Goal: Task Accomplishment & Management: Complete application form

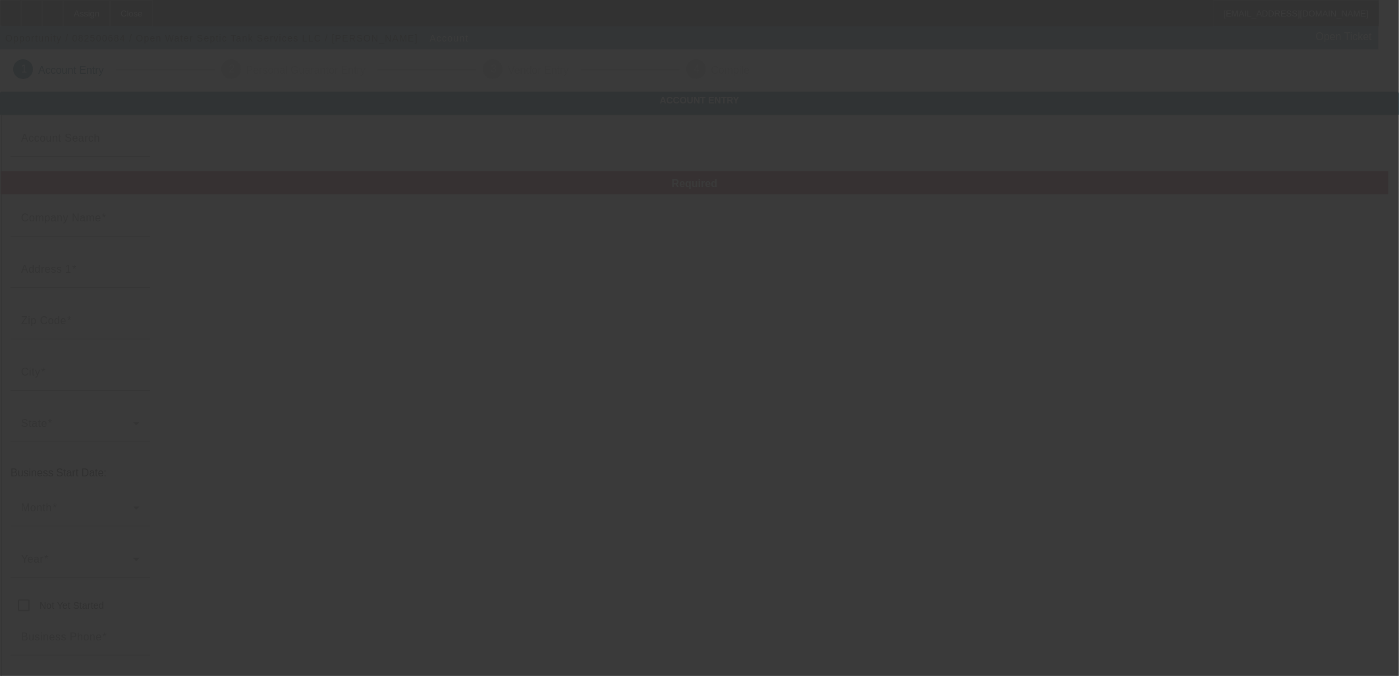
type input "Open Water Septic Tank Services LLC"
type input "356 River Bend Rd"
type input "31324"
type input "Richmond Hill"
type input "[PHONE_NUMBER]"
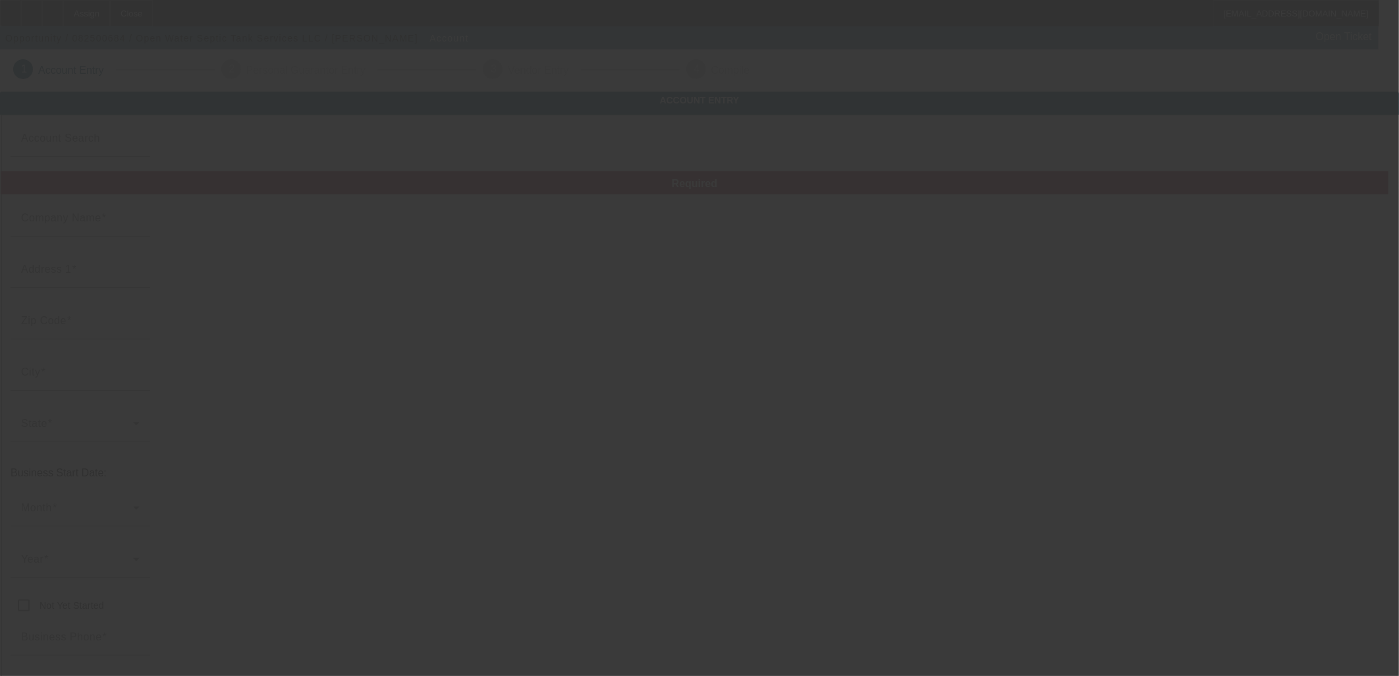
type input "https://www.openwaterseptic.com"
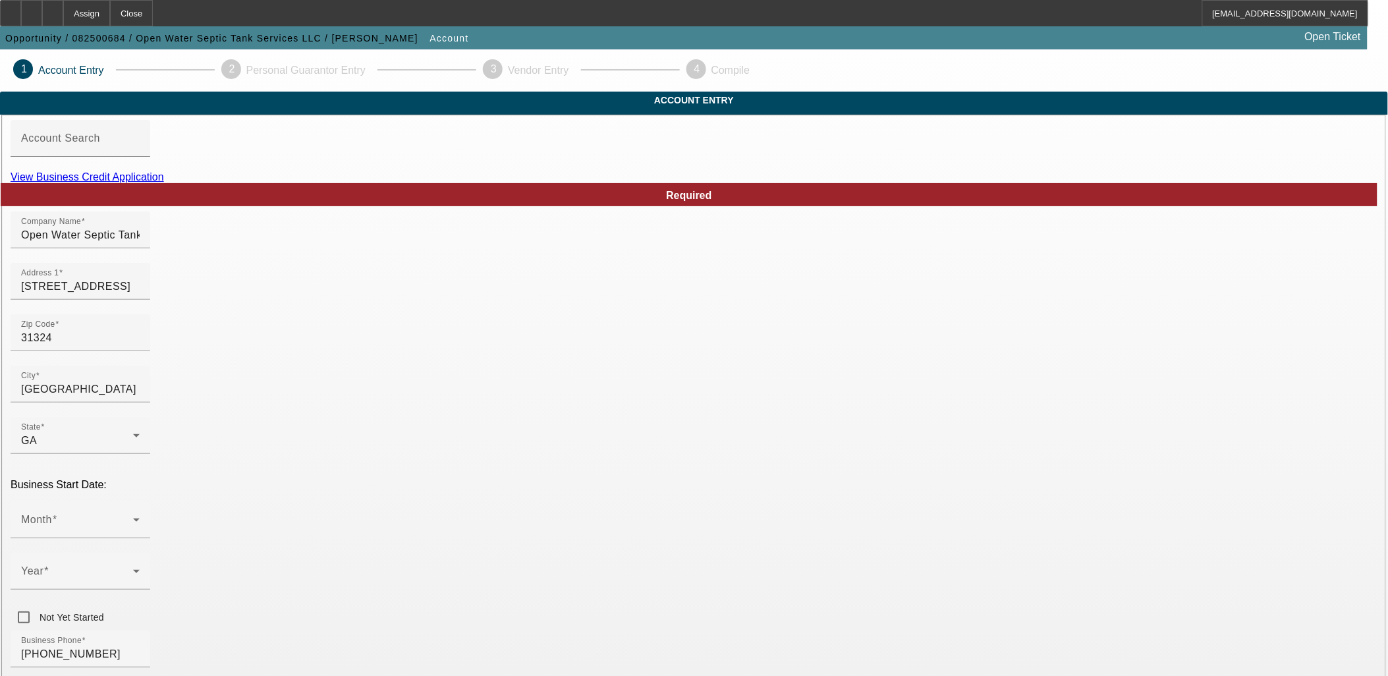
scroll to position [73, 0]
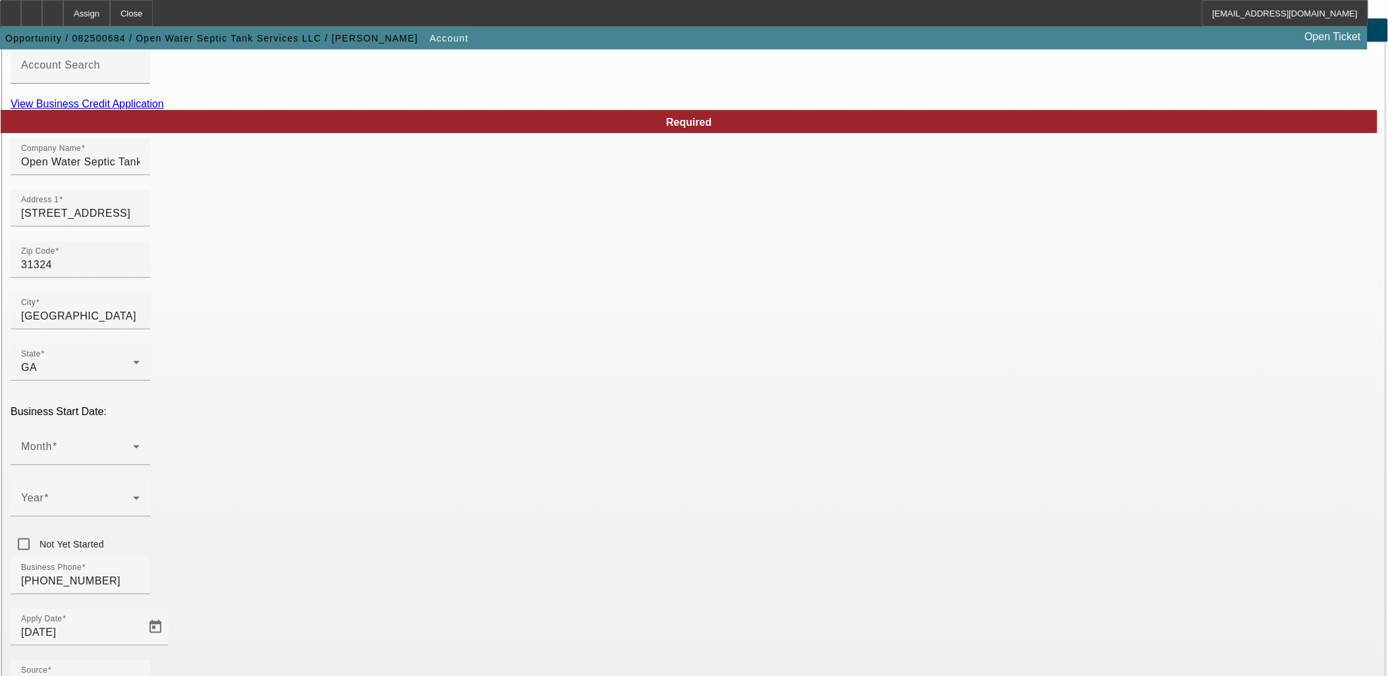
click at [777, 381] on mat-option "LLC" at bounding box center [790, 389] width 173 height 32
click at [133, 675] on div "- Select -" at bounding box center [77, 684] width 112 height 16
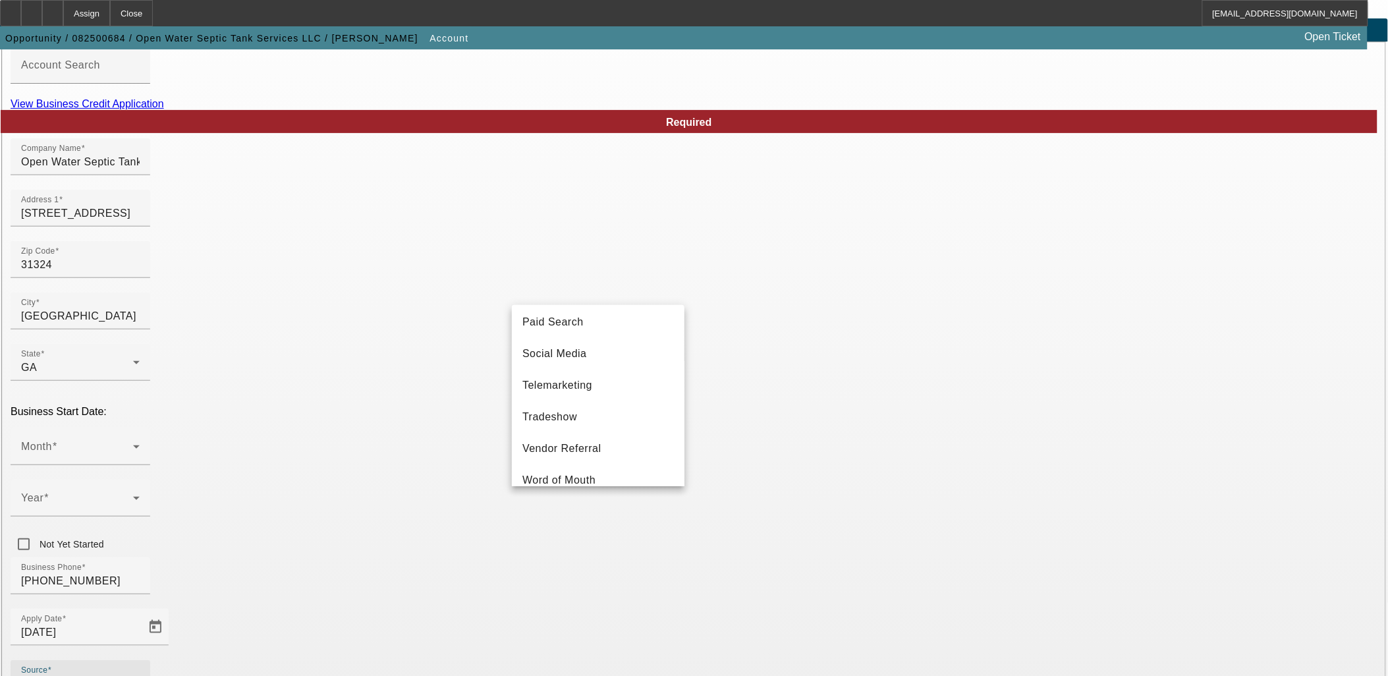
scroll to position [468, 0]
click at [584, 439] on span "Vendor Referral" at bounding box center [561, 433] width 79 height 16
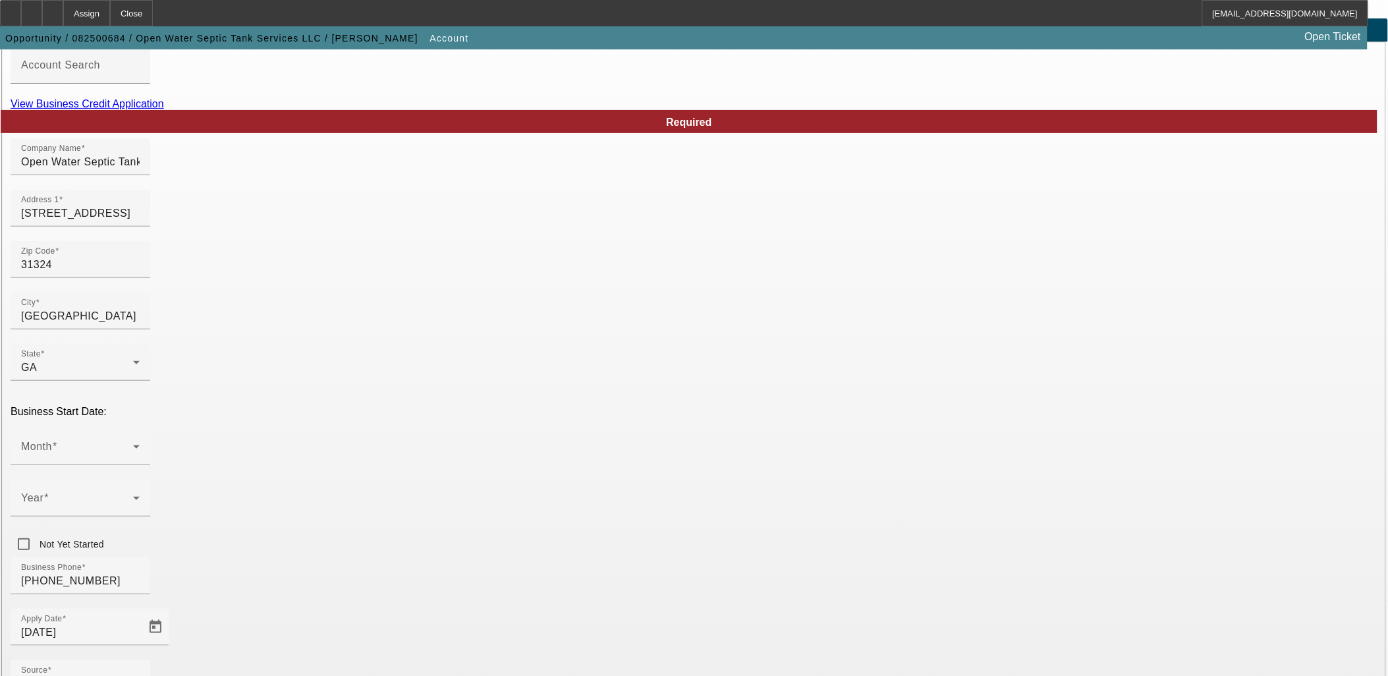
click at [772, 110] on div "View Business Credit Application" at bounding box center [694, 104] width 1367 height 12
click at [164, 109] on link "View Business Credit Application" at bounding box center [87, 103] width 153 height 11
paste input "33-4620431"
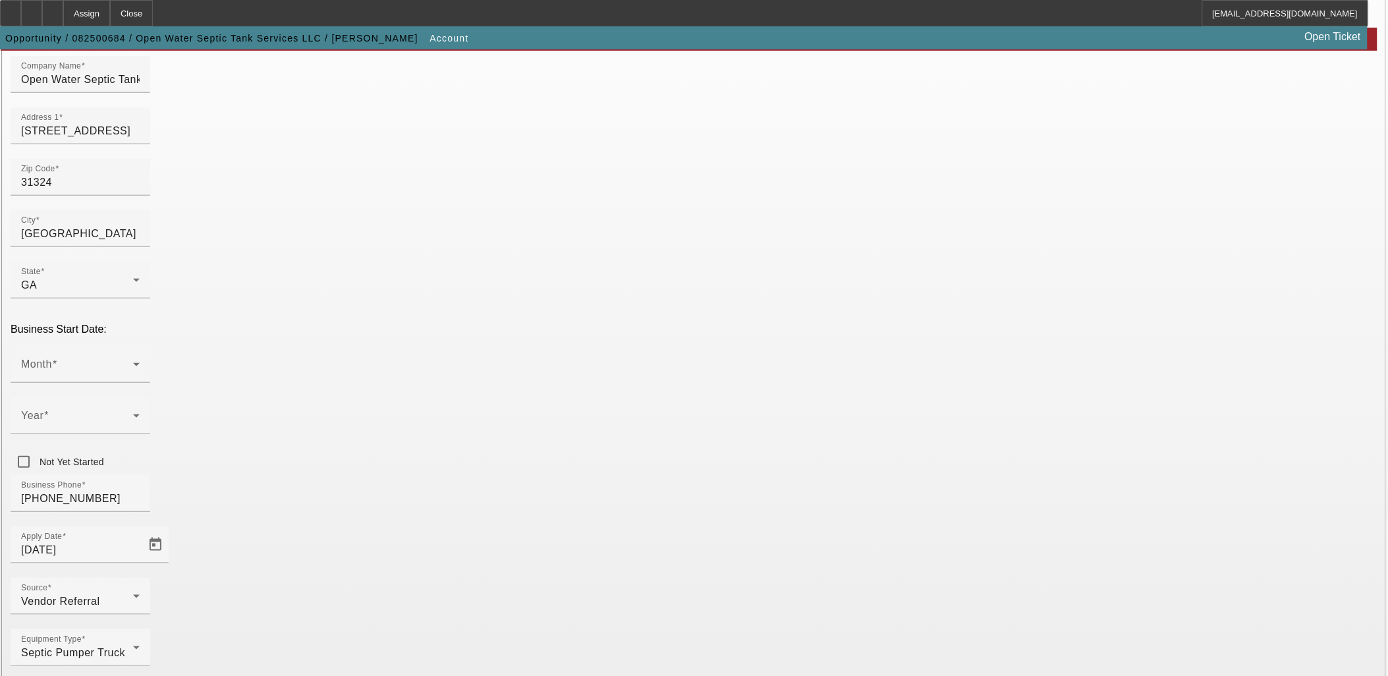
scroll to position [163, 0]
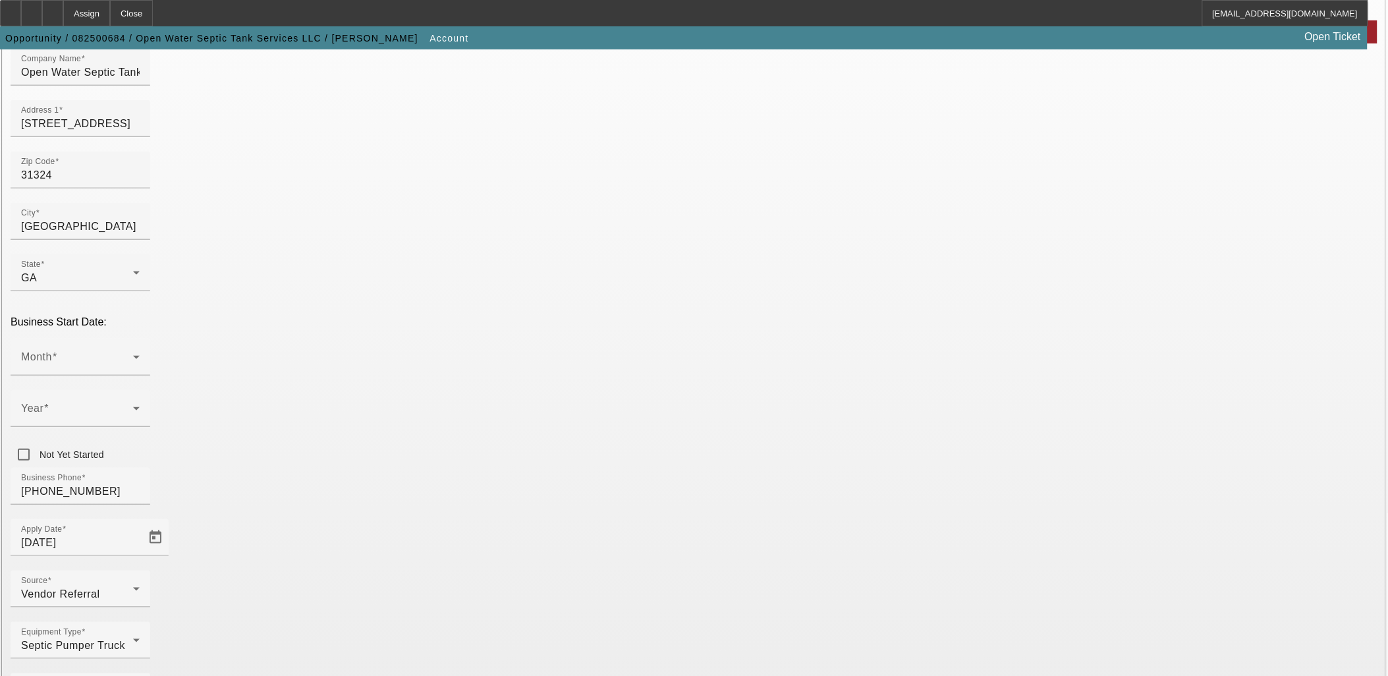
type input "334620431"
click at [140, 339] on div "Month" at bounding box center [80, 357] width 119 height 37
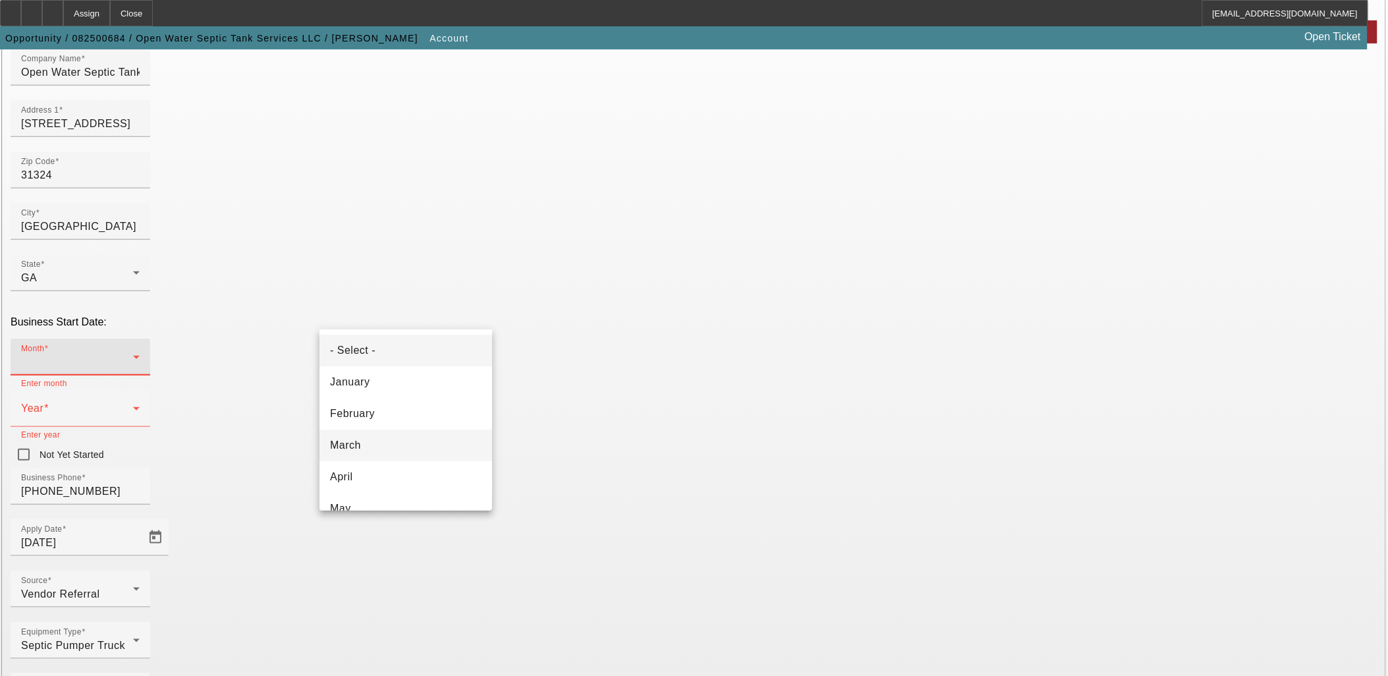
click at [382, 447] on mat-option "March" at bounding box center [405, 445] width 173 height 32
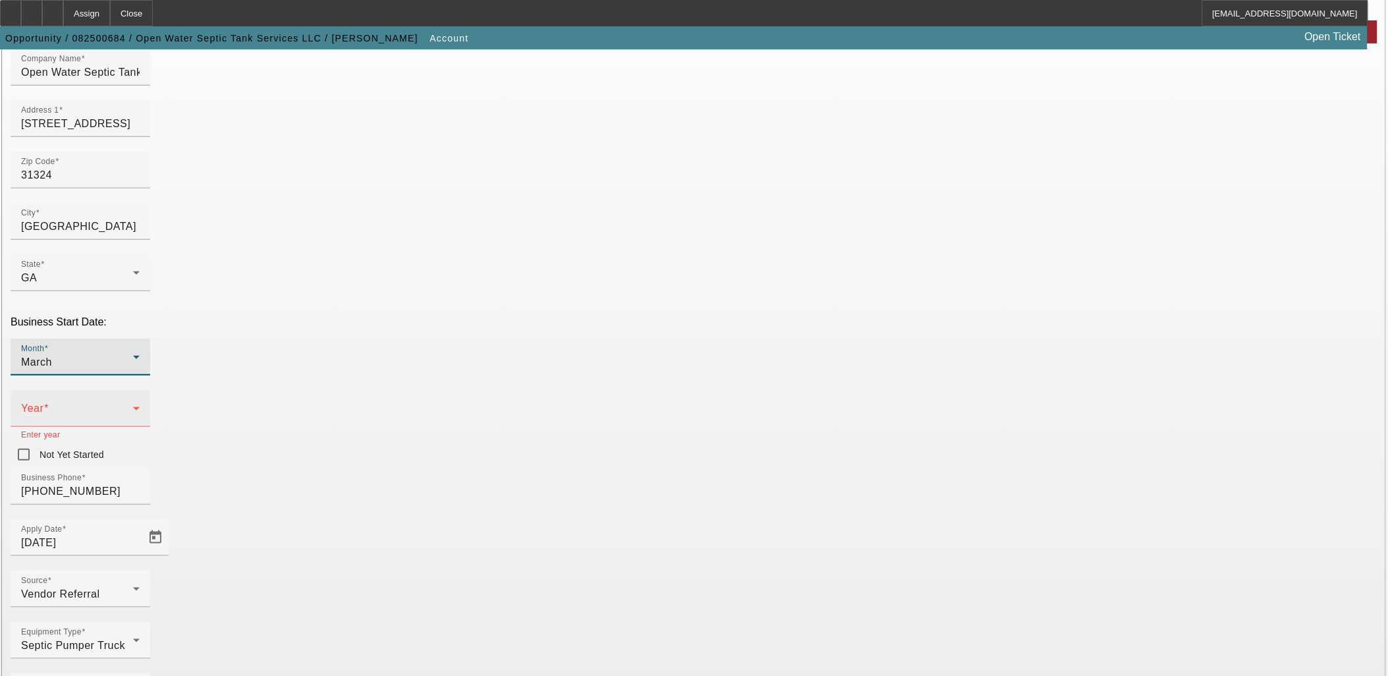
click at [144, 400] on icon at bounding box center [136, 408] width 16 height 16
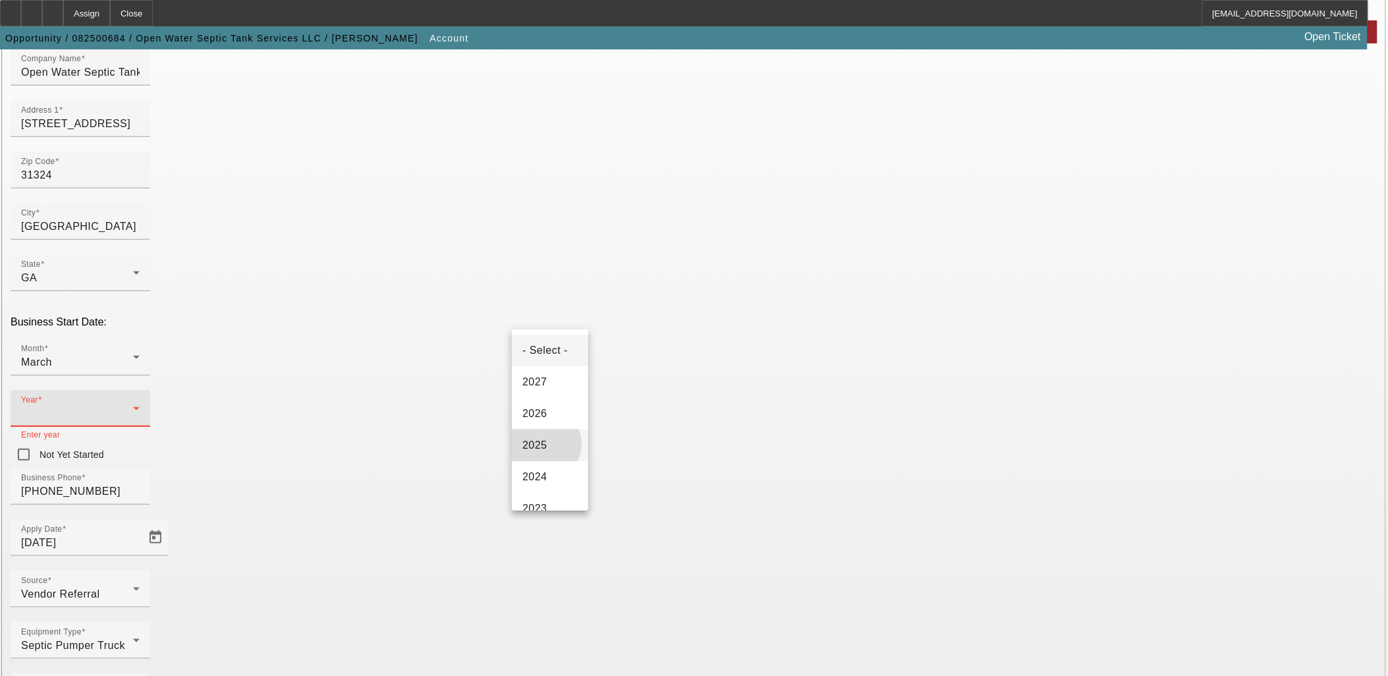
click at [543, 443] on span "2025" at bounding box center [534, 445] width 25 height 16
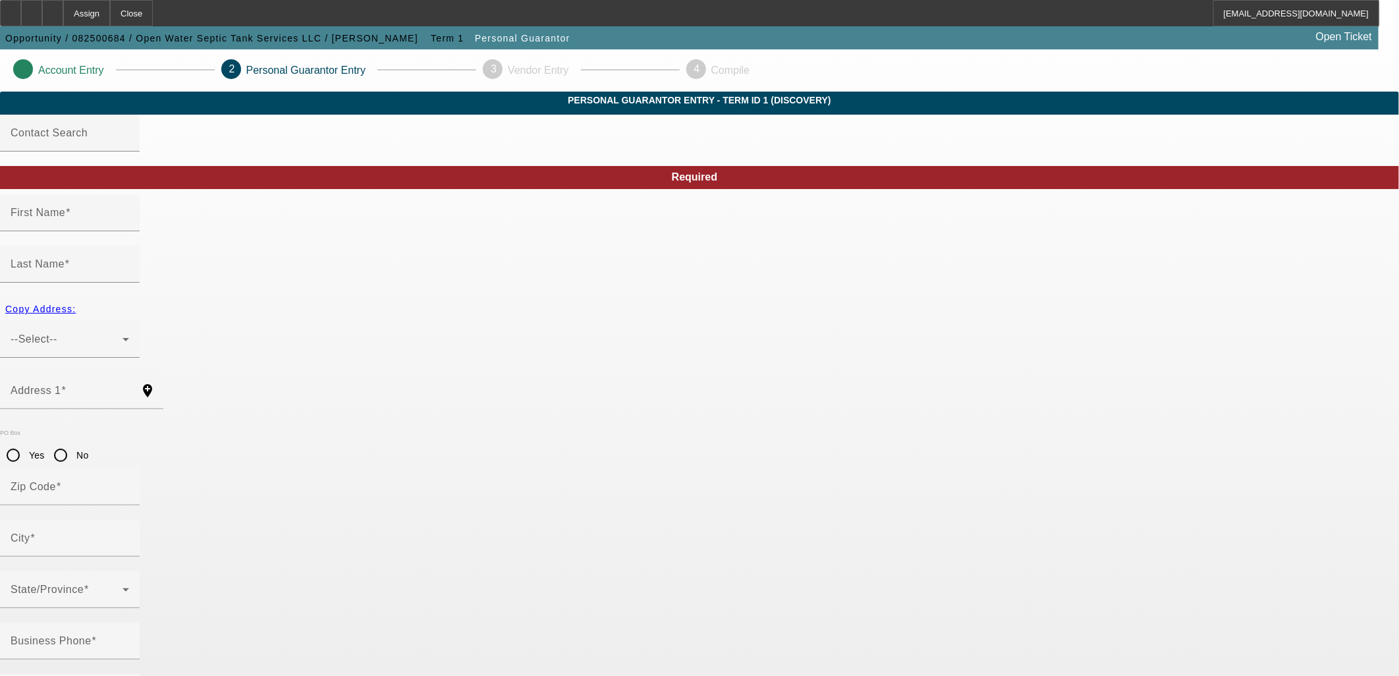
type input "Michael"
type input "Steele"
radio input "true"
type input "(912) 963-7789"
type input "350-70-8058"
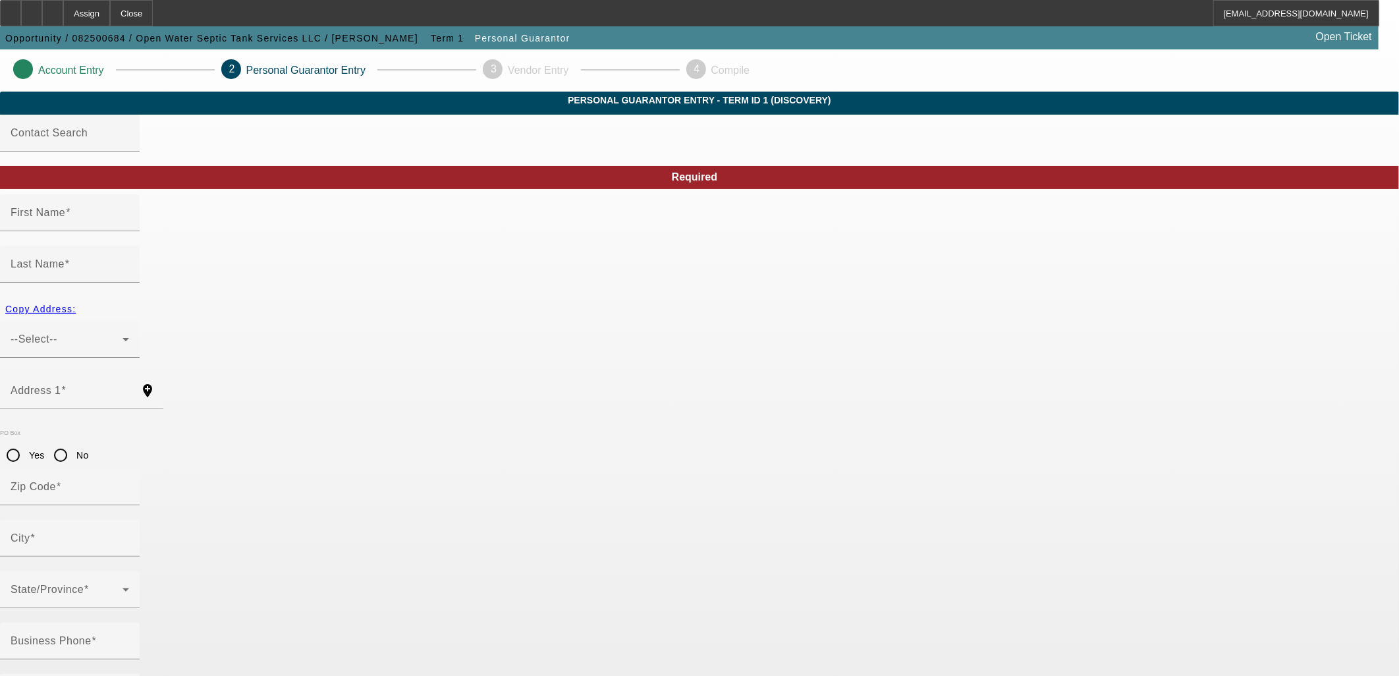
type input "mike.steele@openwaterseptic.com"
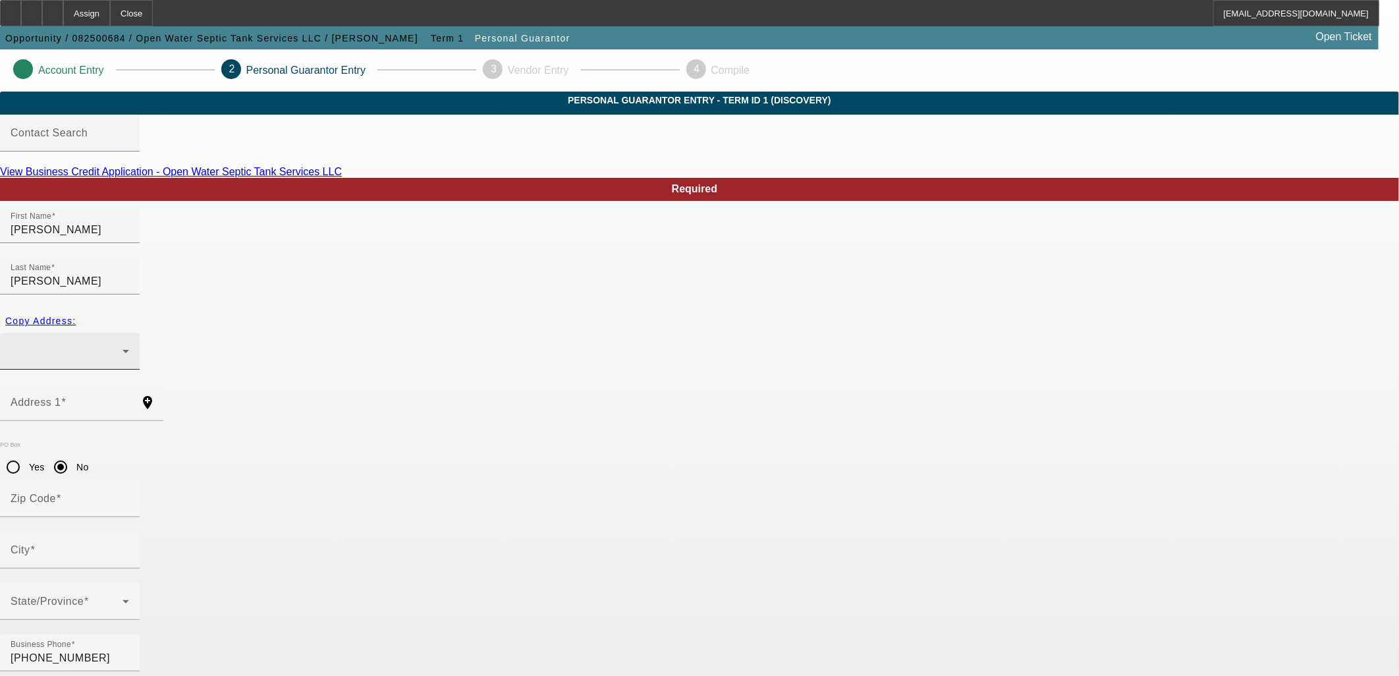
click at [129, 333] on div at bounding box center [70, 351] width 119 height 37
click at [488, 378] on span "356 River Bend Rd Richmond Hill, GA 31324" at bounding box center [555, 381] width 248 height 32
click at [342, 177] on link "View Business Credit Application - Open Water Septic Tank Services LLC" at bounding box center [171, 171] width 342 height 11
click at [76, 315] on span "Copy Address:" at bounding box center [40, 320] width 70 height 11
type input "356 River Bend Rd"
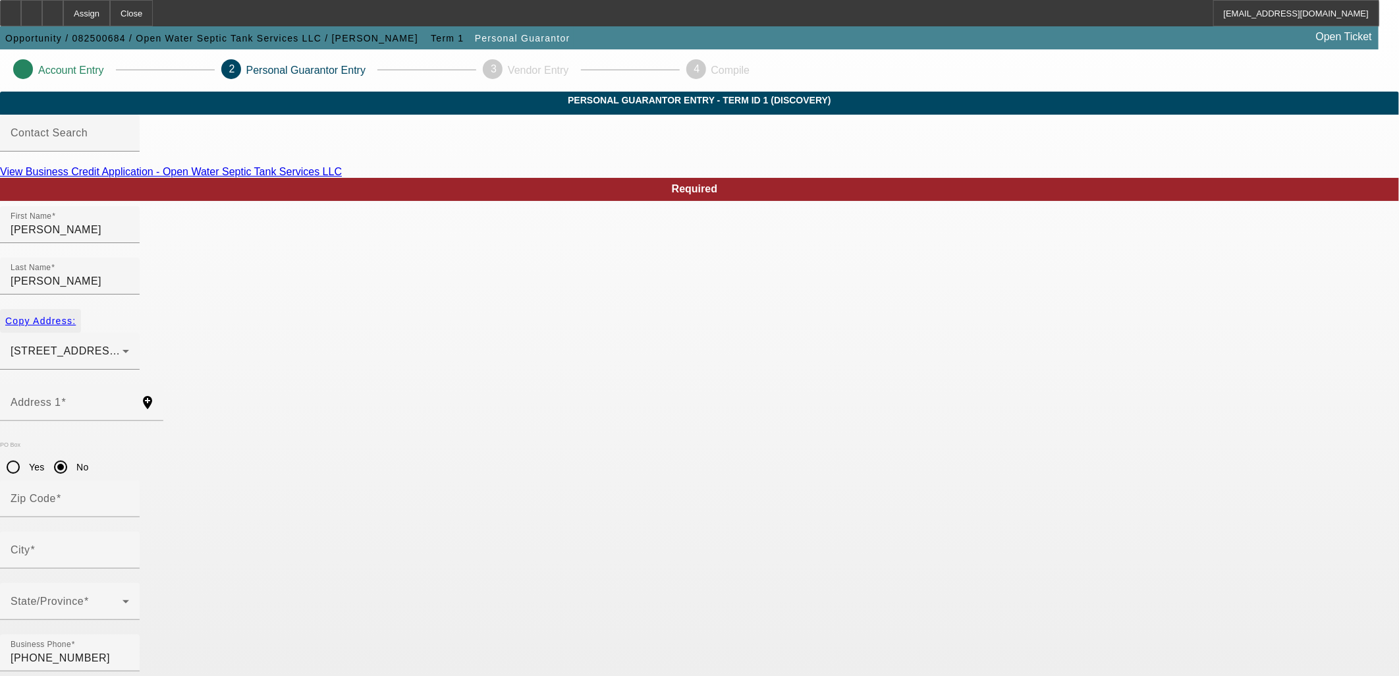
radio input "false"
type input "31324"
type input "Richmond Hill"
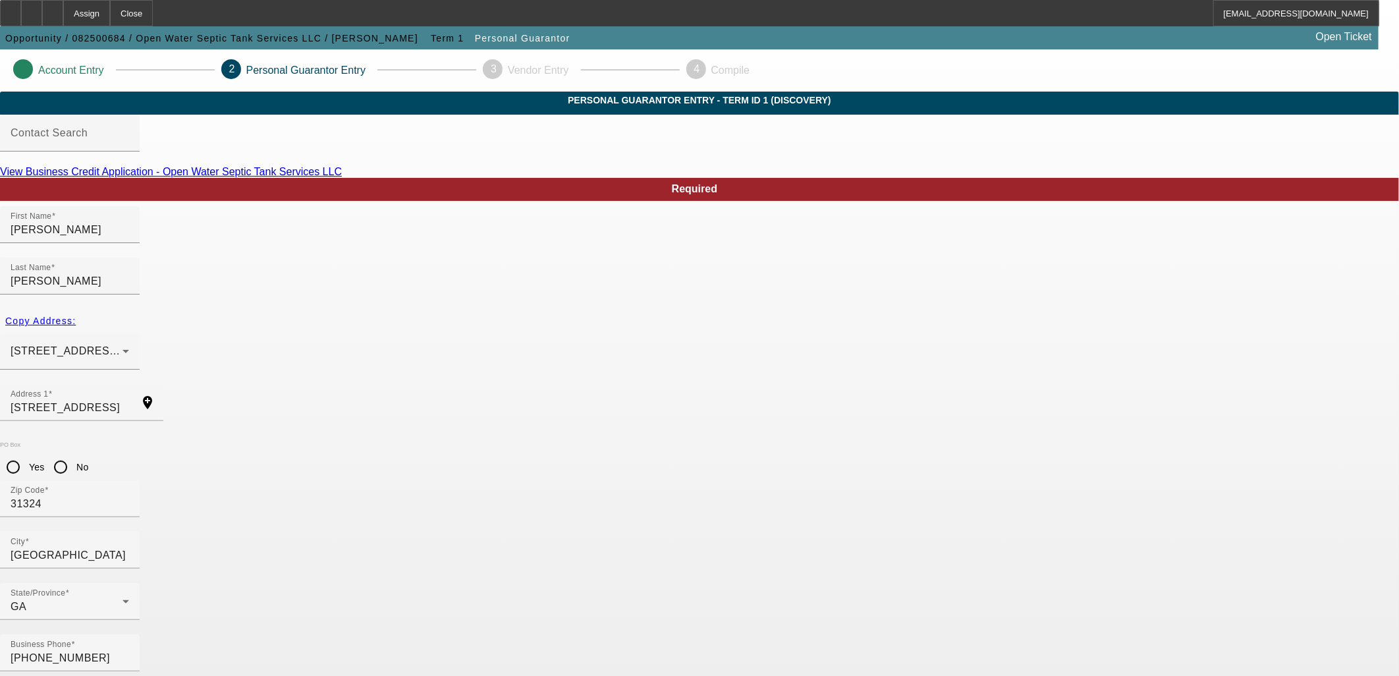
type input "100"
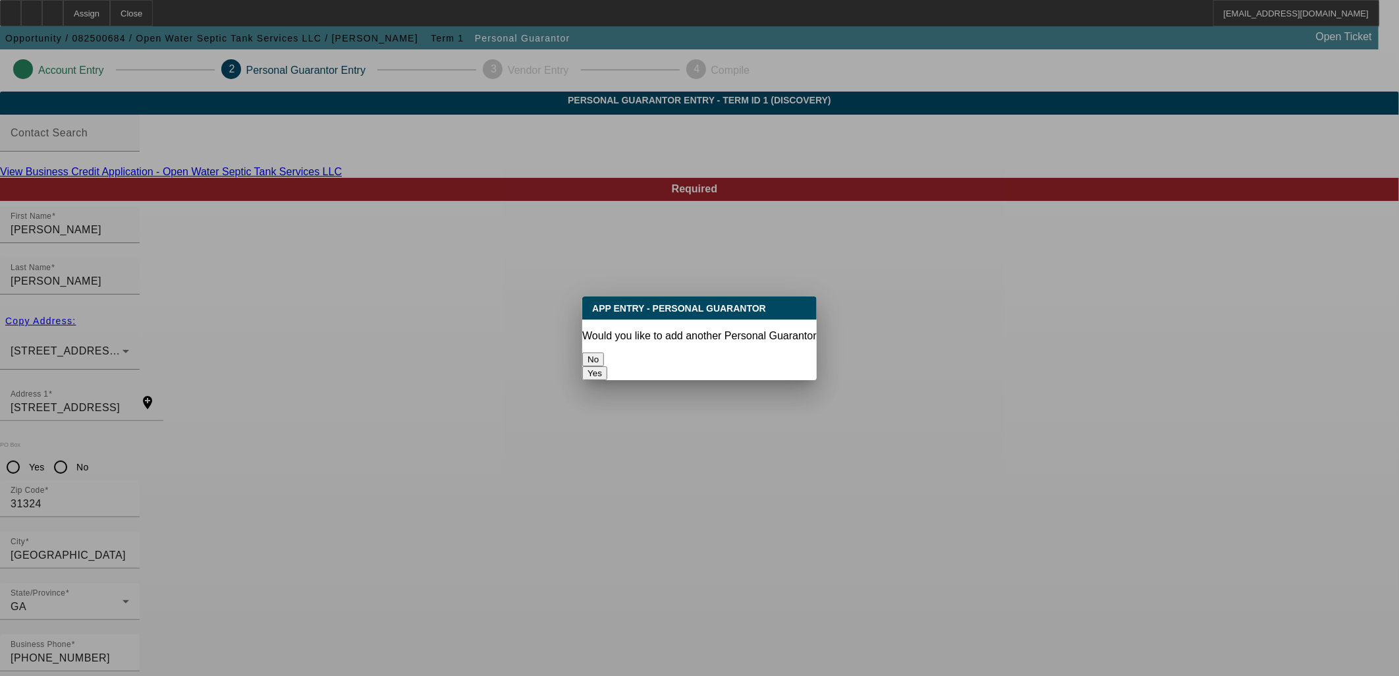
click at [604, 352] on button "No" at bounding box center [593, 359] width 22 height 14
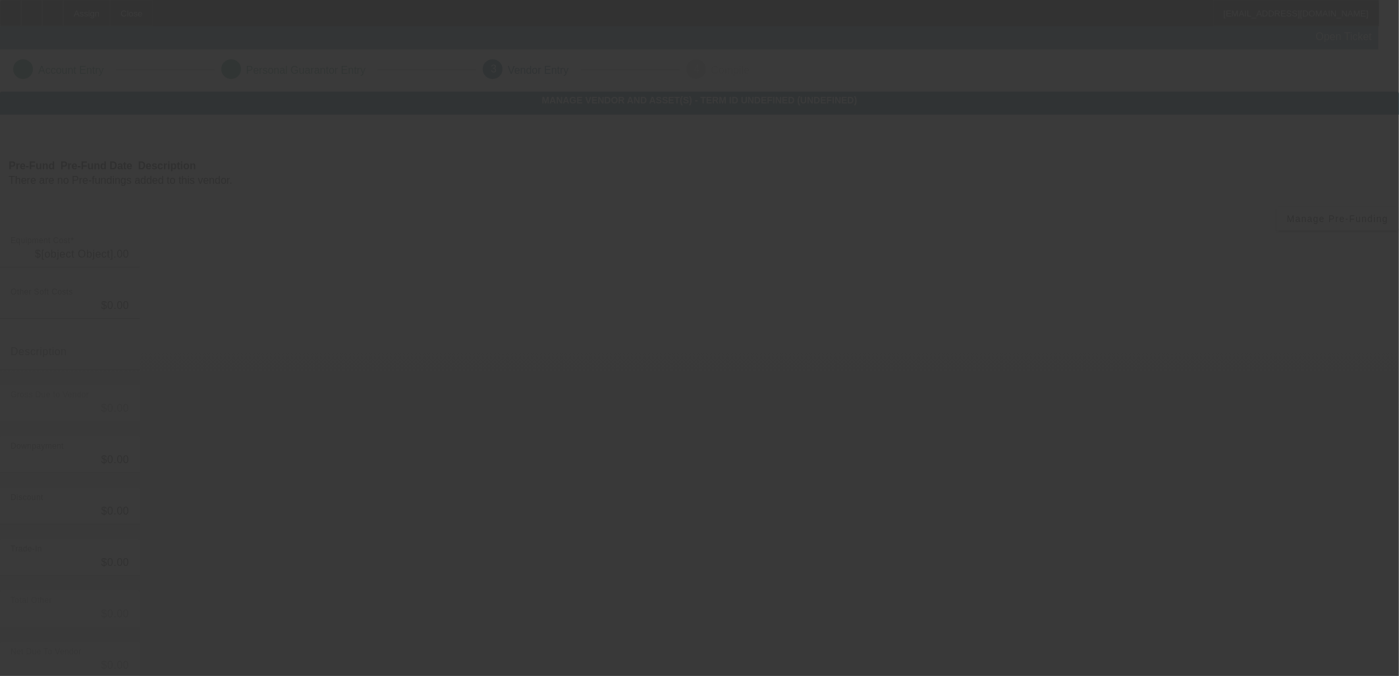
type input "$108,500.00"
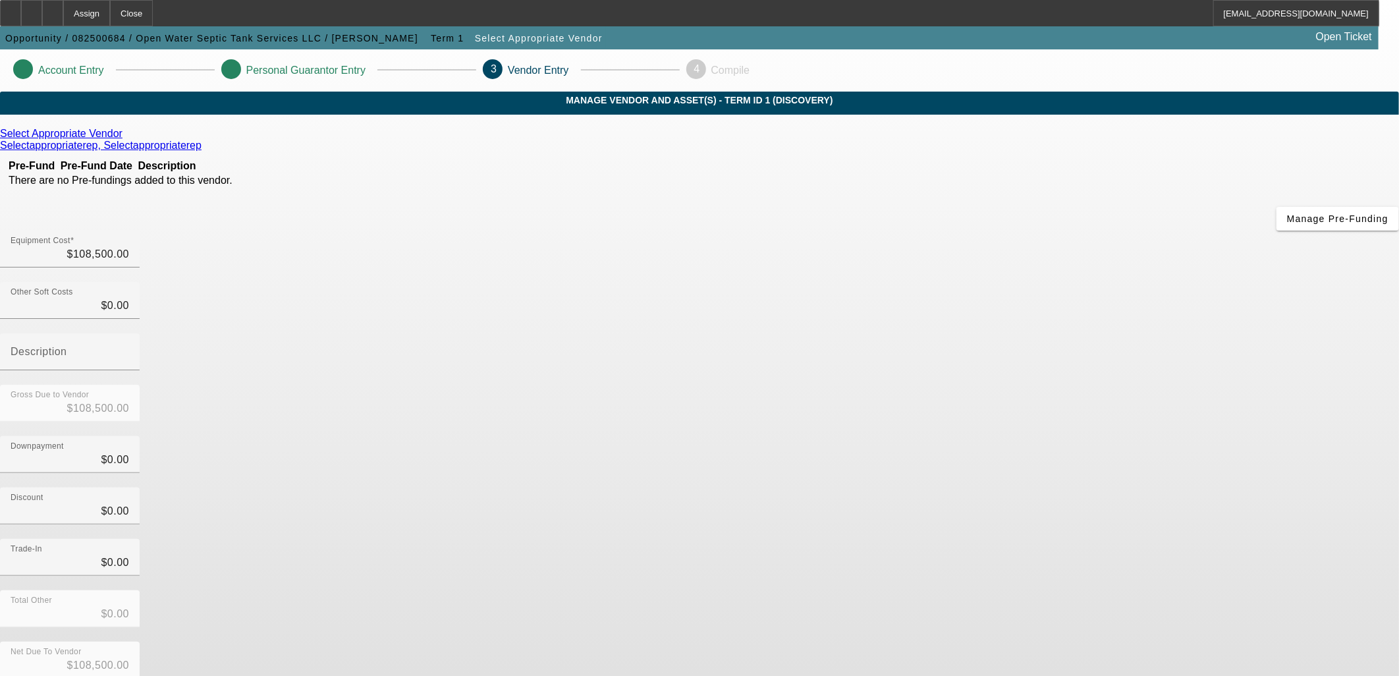
click at [126, 139] on icon at bounding box center [126, 133] width 0 height 11
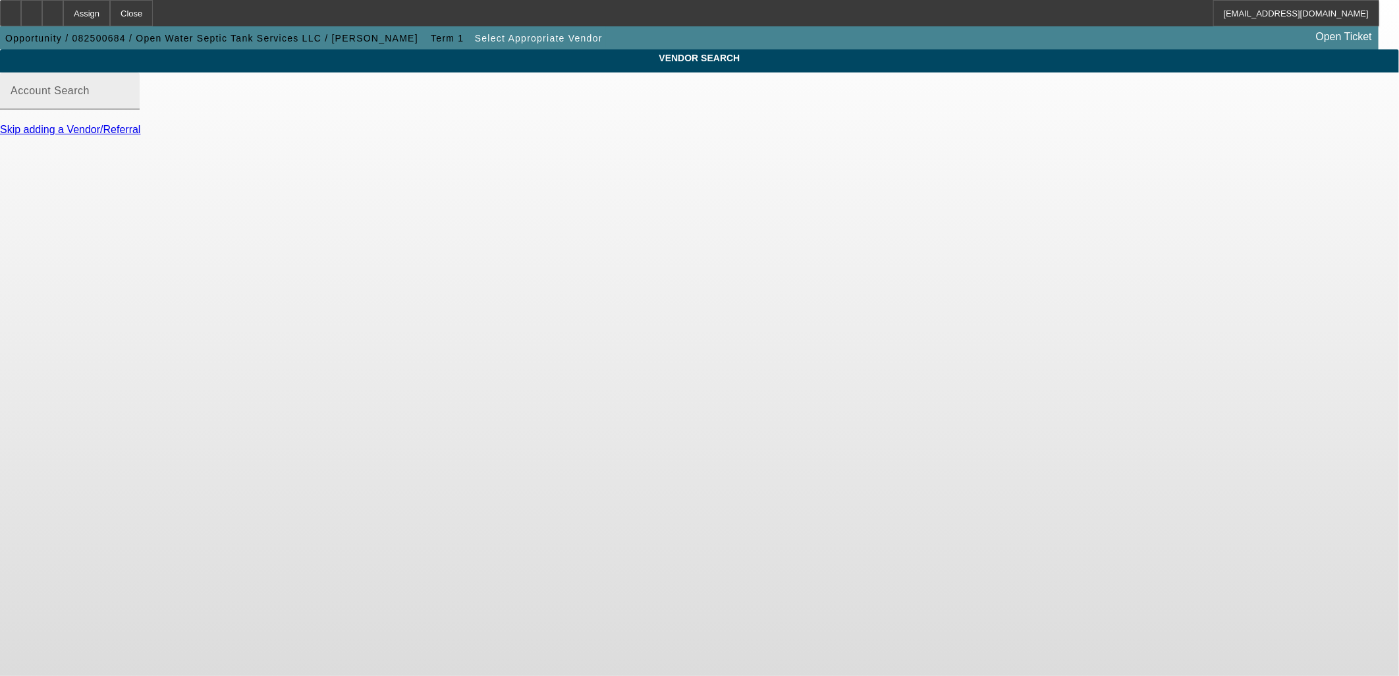
click at [129, 104] on input "Account Search" at bounding box center [70, 96] width 119 height 16
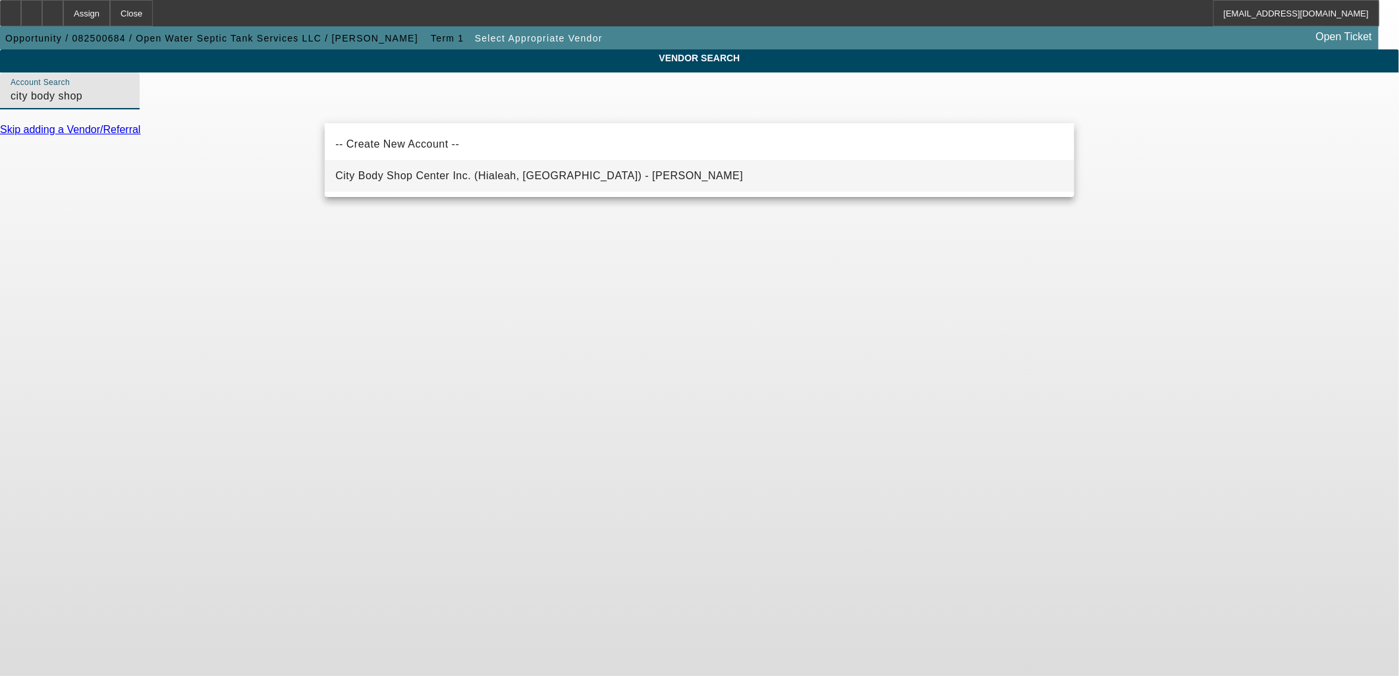
click at [512, 173] on span "City Body Shop Center Inc. (Hialeah, FL) - De Castro, Jorge" at bounding box center [539, 175] width 408 height 11
type input "City Body Shop Center Inc. (Hialeah, FL) - De Castro, Jorge"
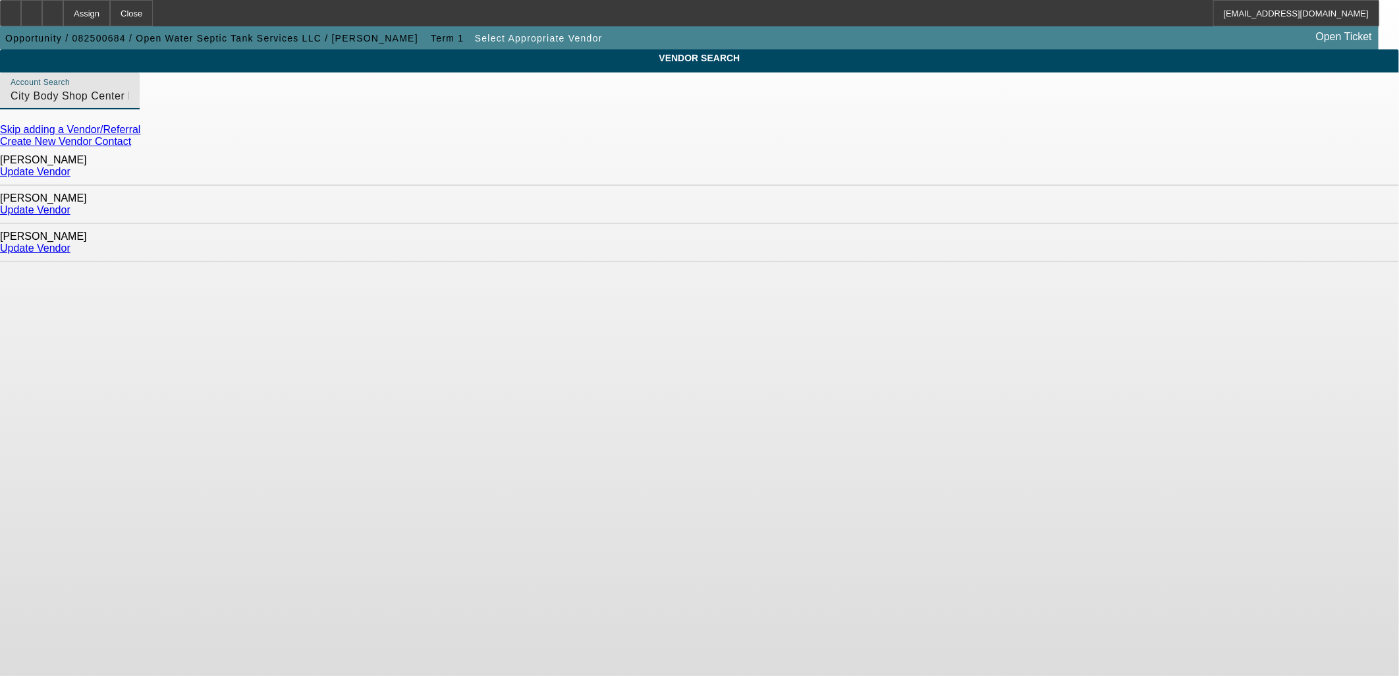
click at [70, 242] on link "Update Vendor" at bounding box center [35, 247] width 70 height 11
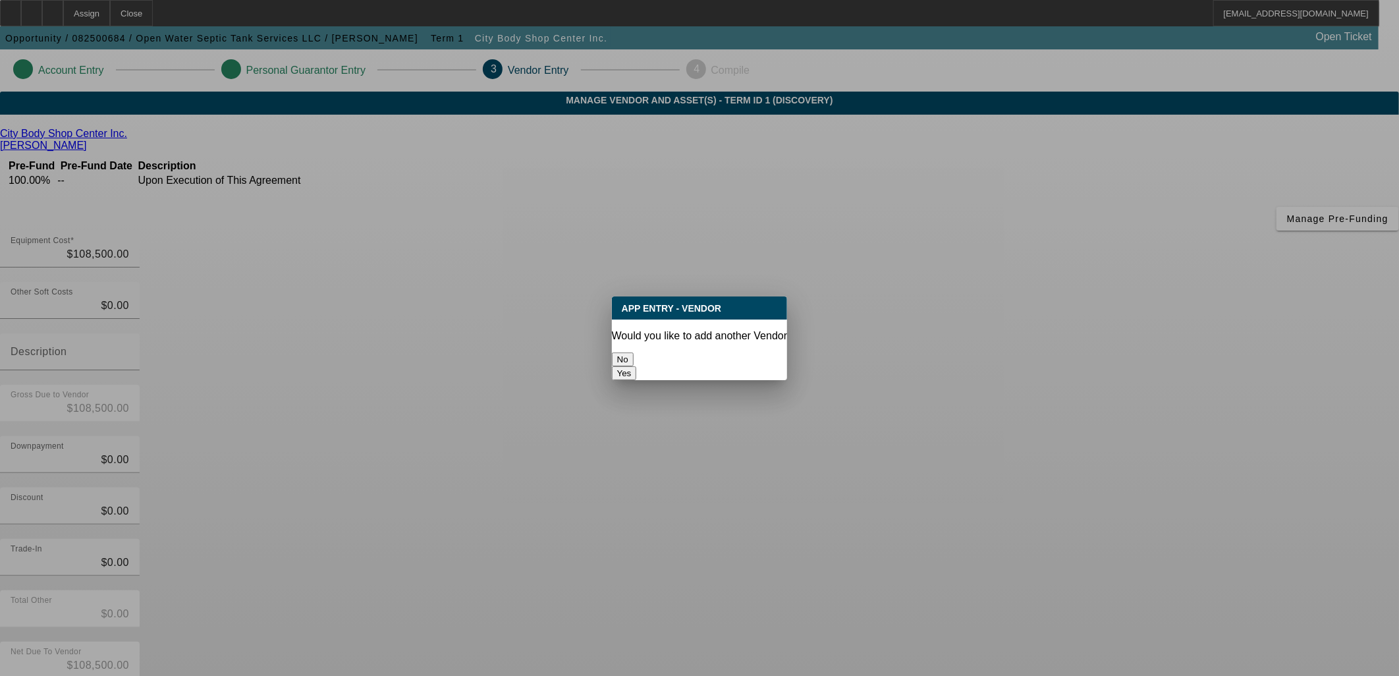
click at [634, 352] on button "No" at bounding box center [623, 359] width 22 height 14
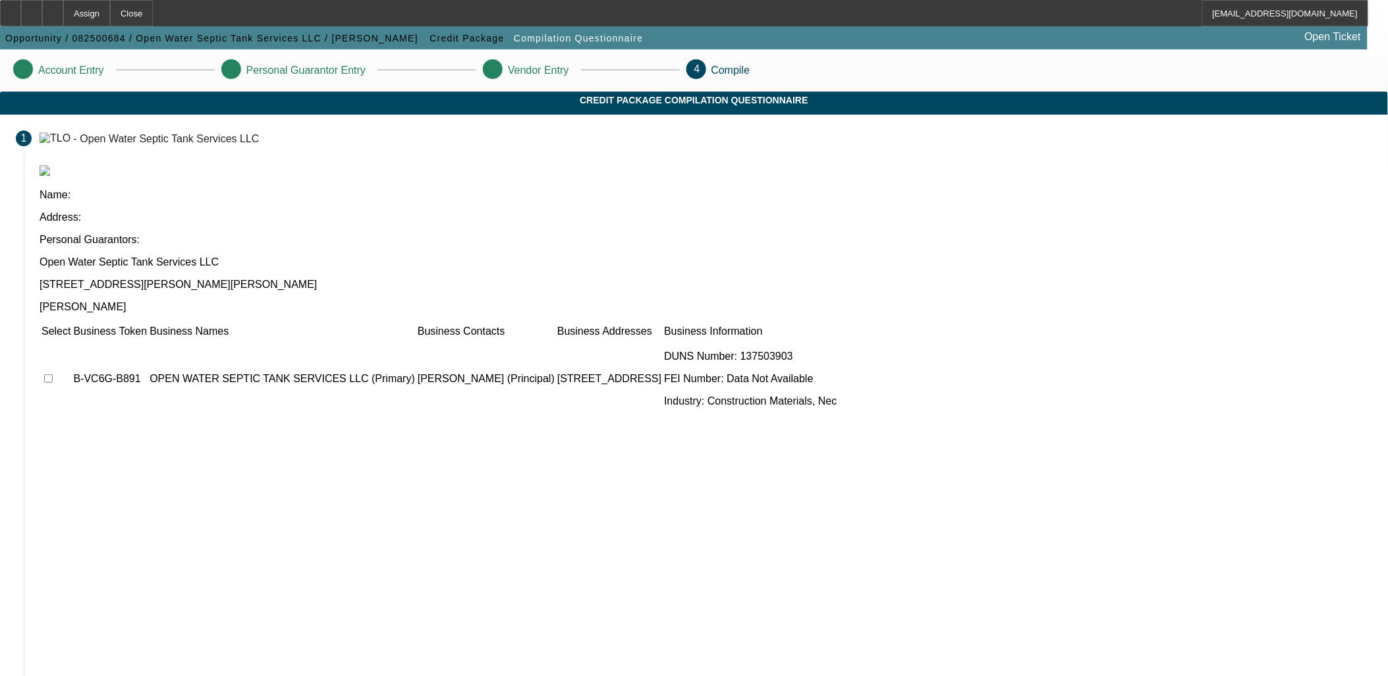
click at [53, 374] on input "checkbox" at bounding box center [48, 378] width 9 height 9
checkbox input "true"
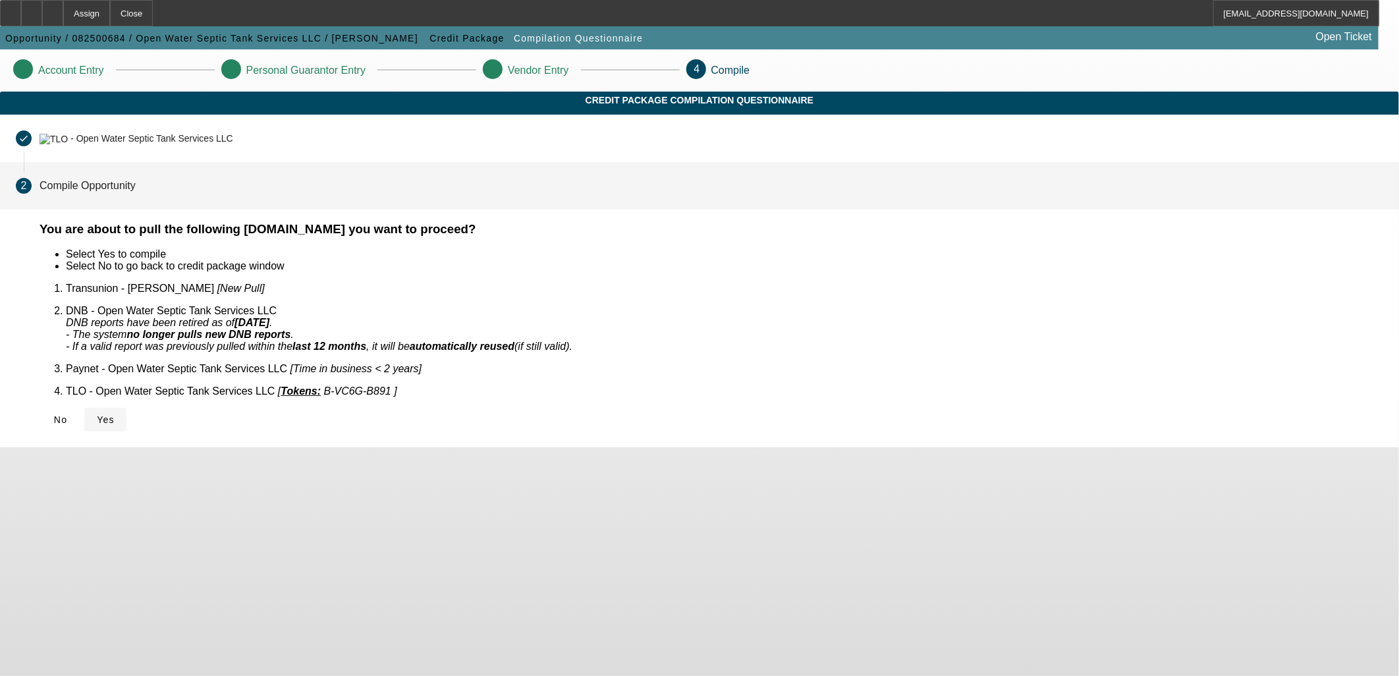
click at [115, 414] on span "Yes" at bounding box center [106, 419] width 18 height 11
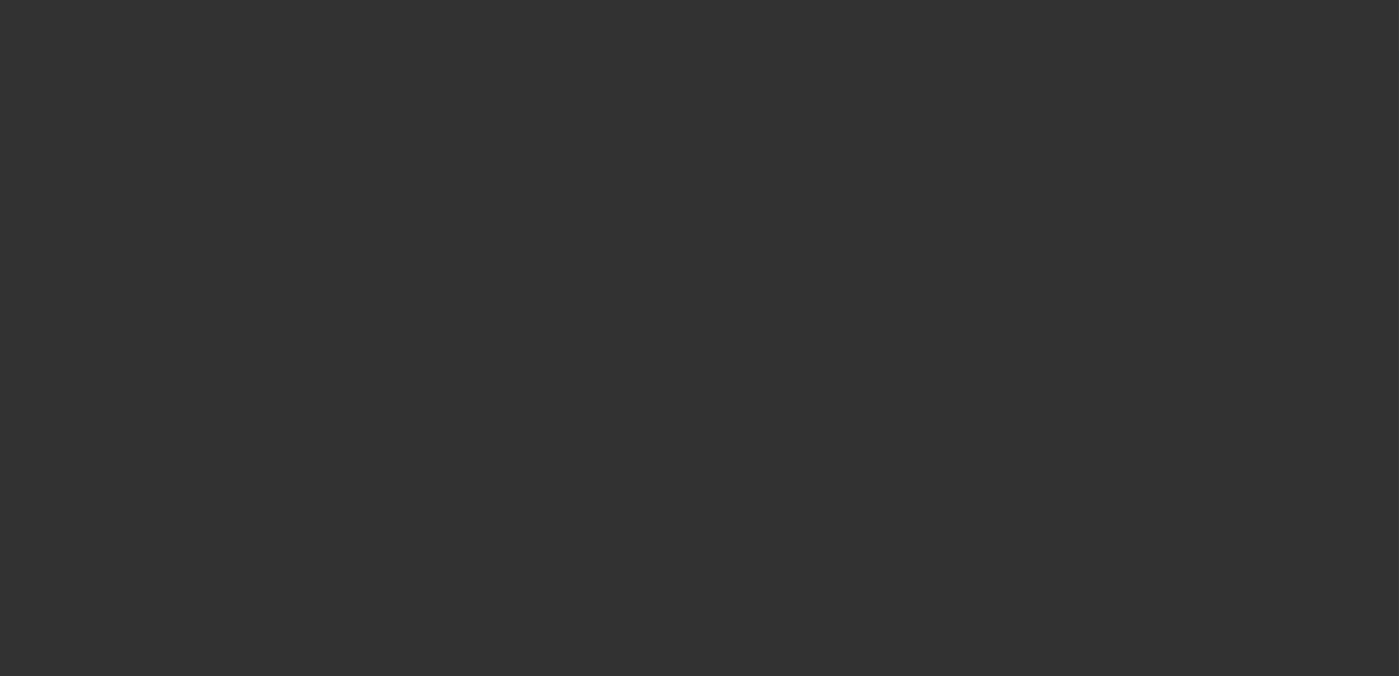
select select "0"
select select "2"
select select "0.1"
select select "4"
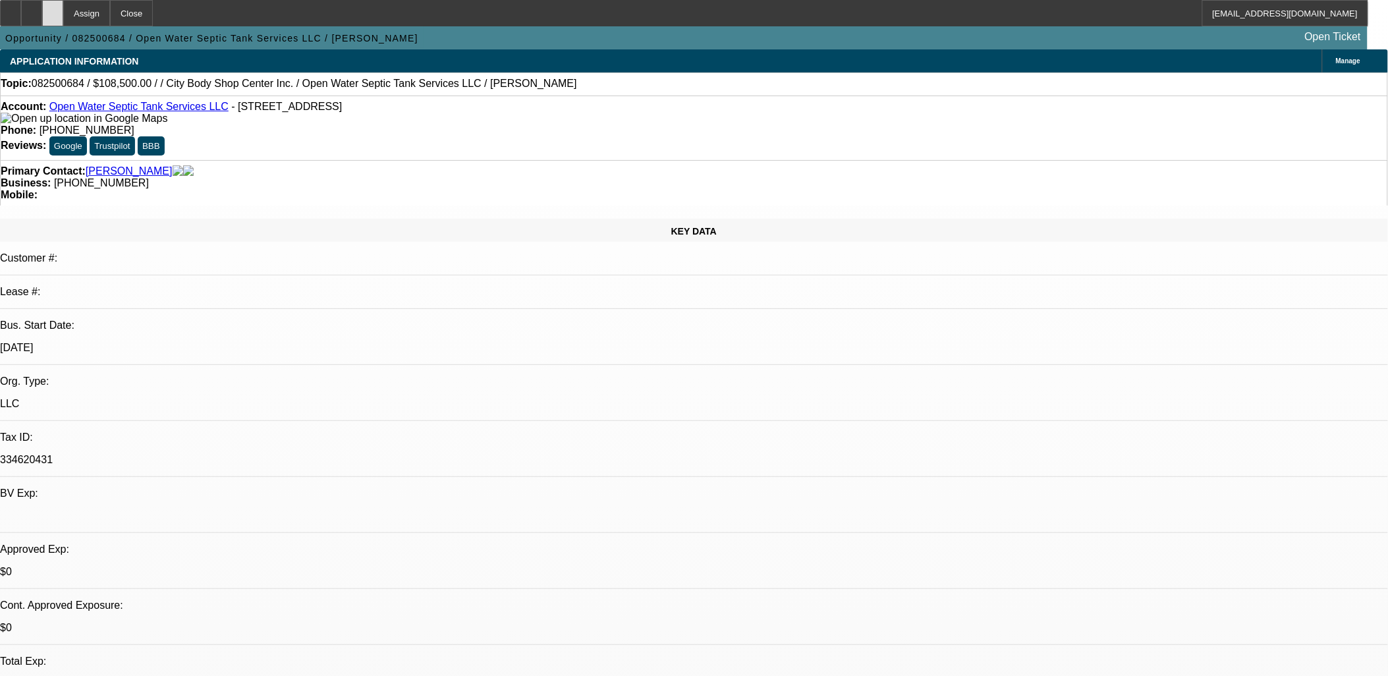
click at [53, 9] on icon at bounding box center [53, 9] width 0 height 0
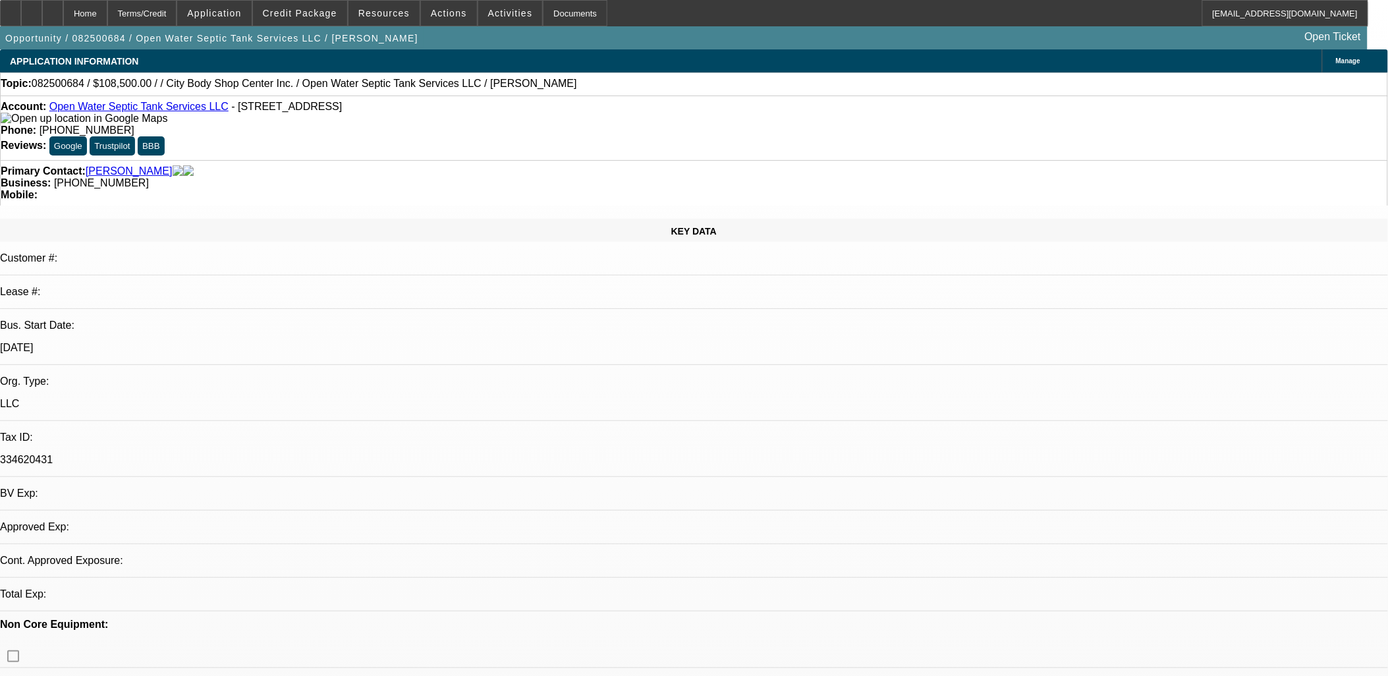
select select "0"
select select "2"
select select "0.1"
select select "4"
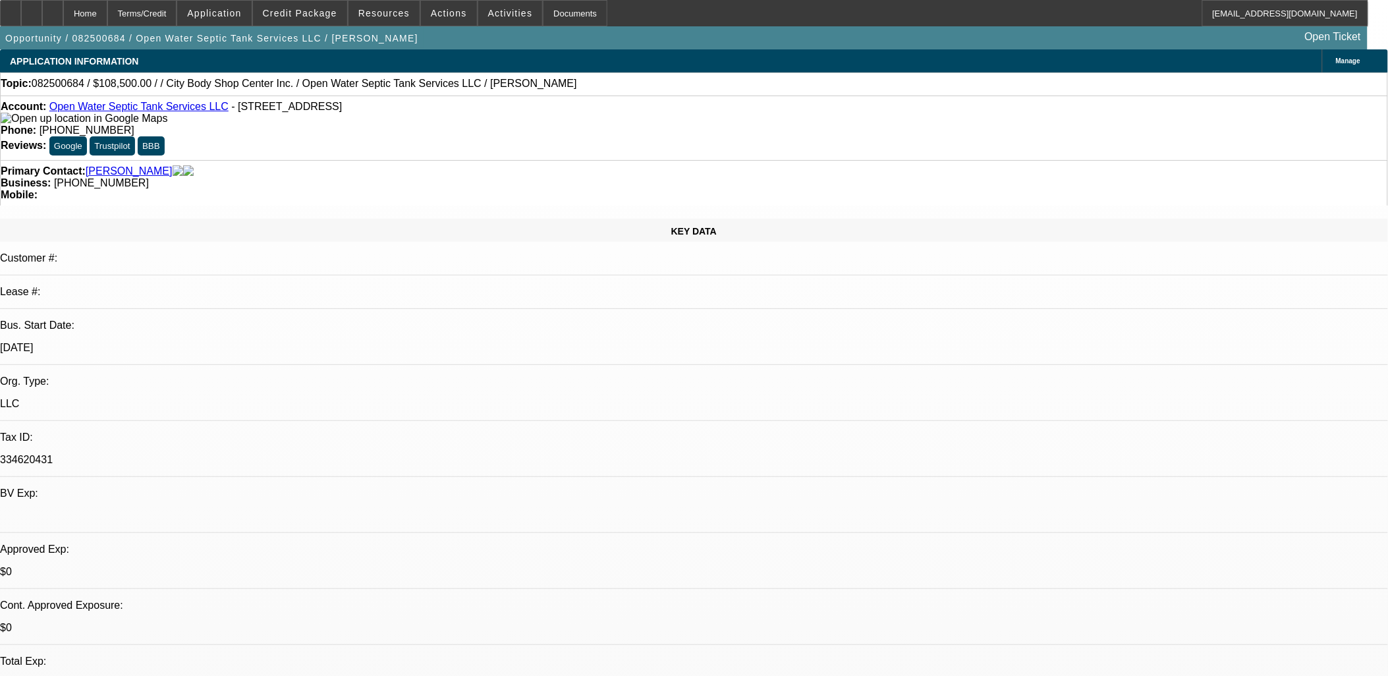
drag, startPoint x: 391, startPoint y: 107, endPoint x: 215, endPoint y: 109, distance: 175.2
click at [215, 109] on div "Account: Open Water Septic Tank Services LLC - 356 River Bend Rd, Richmond Hill…" at bounding box center [694, 113] width 1386 height 24
copy span "356 River Bend Rd, Richmond Hill, GA 31324"
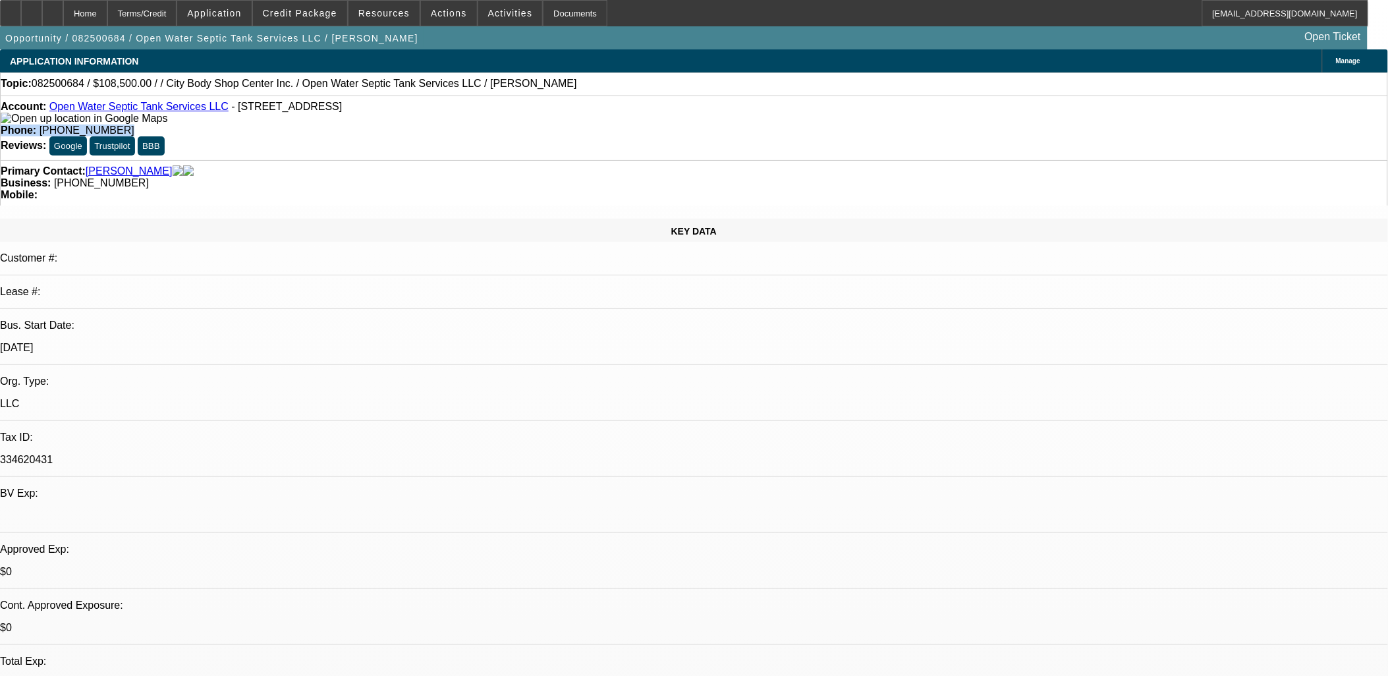
drag, startPoint x: 562, startPoint y: 115, endPoint x: 475, endPoint y: 113, distance: 87.0
click at [475, 113] on div "Account: Open Water Septic Tank Services LLC - 356 River Bend Rd, Richmond Hill…" at bounding box center [694, 127] width 1388 height 65
copy div "Phone: (912) 963-7789"
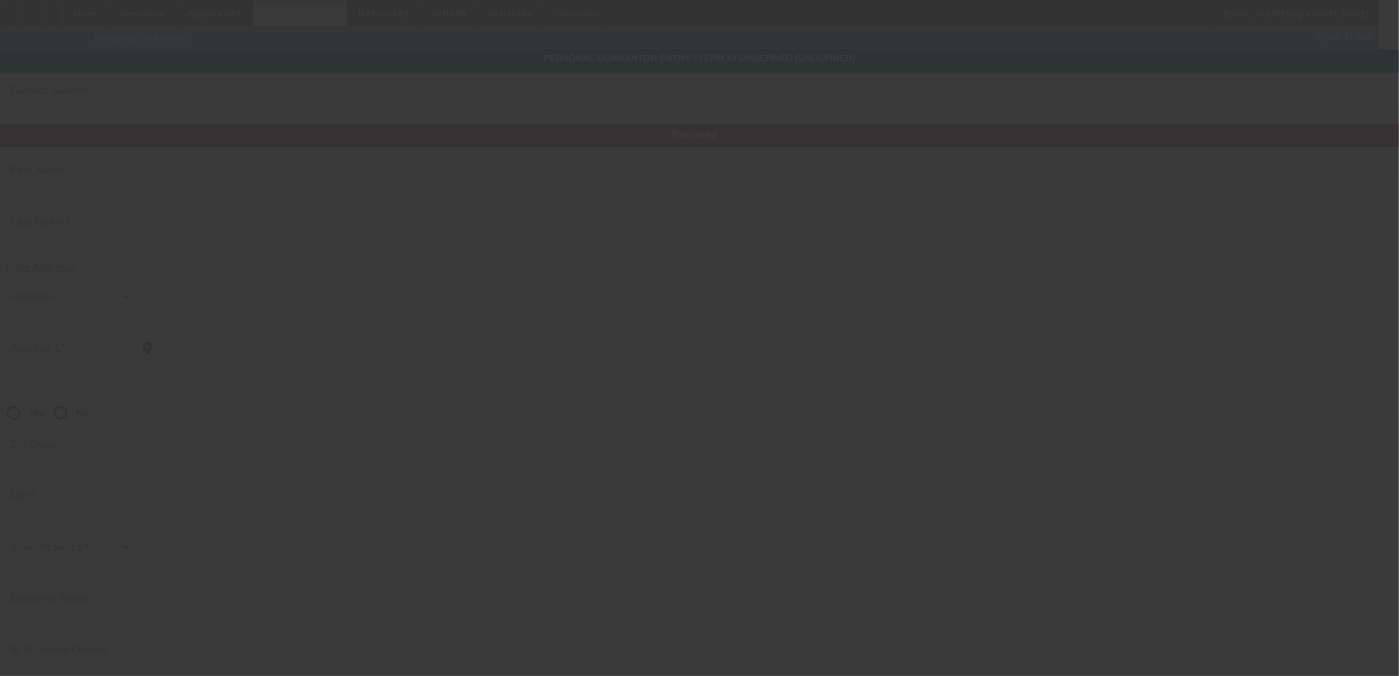
click at [290, 11] on div at bounding box center [699, 338] width 1399 height 676
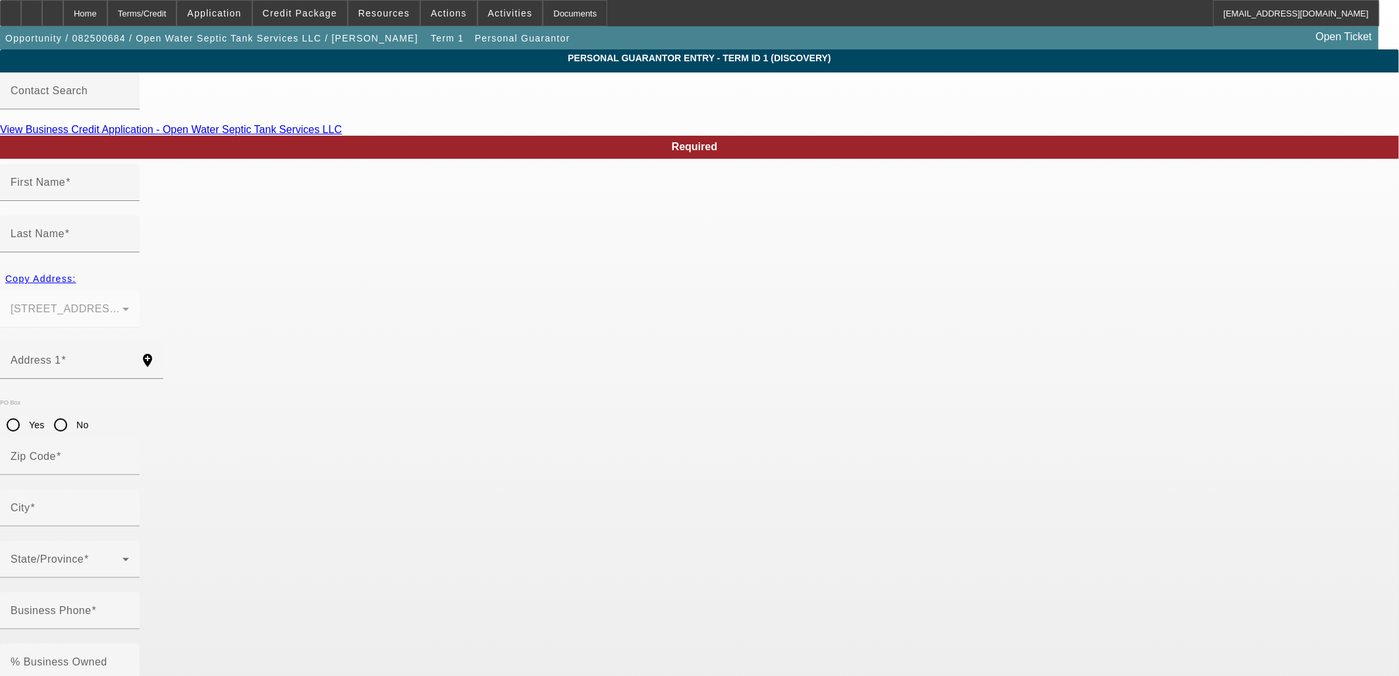
click at [342, 135] on link "View Business Credit Application - Open Water Septic Tank Services LLC" at bounding box center [171, 129] width 342 height 11
type input "Michael"
type input "Steele"
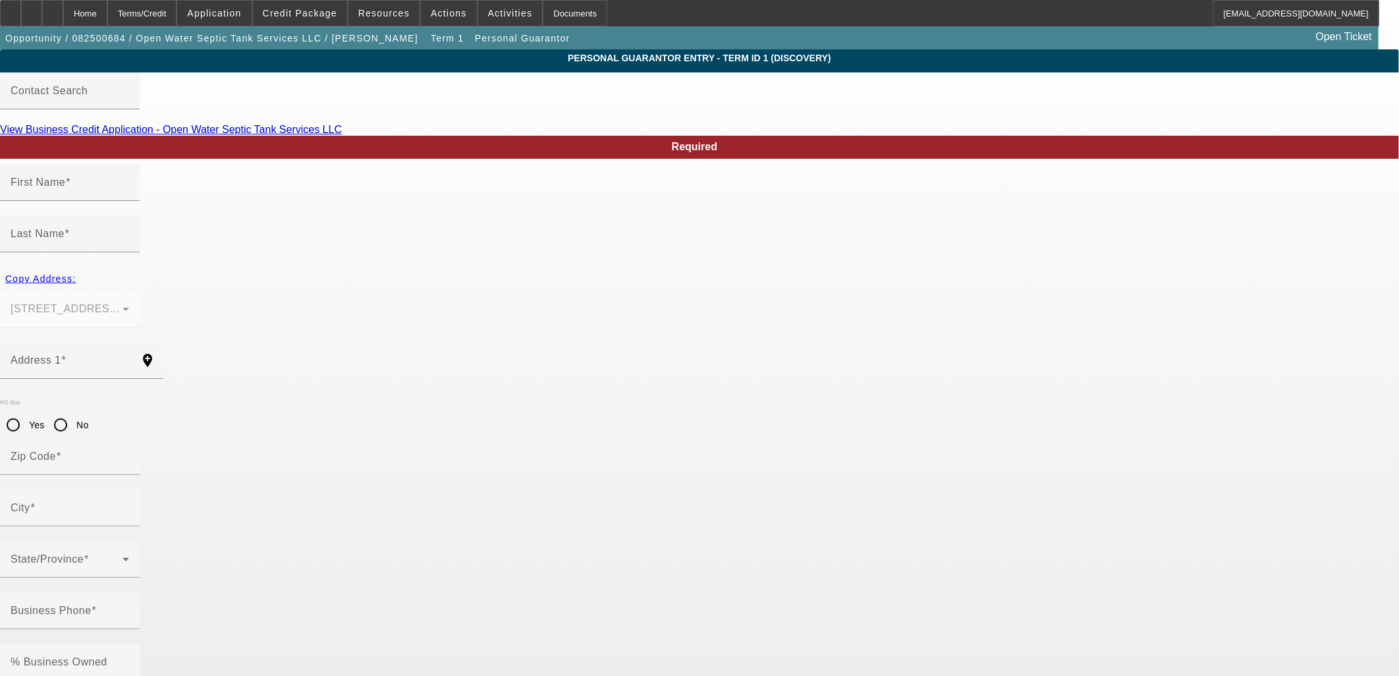
type input "356 River Bend Rd"
radio input "true"
type input "31324"
type input "Richmond Hill"
type input "[PHONE_NUMBER]"
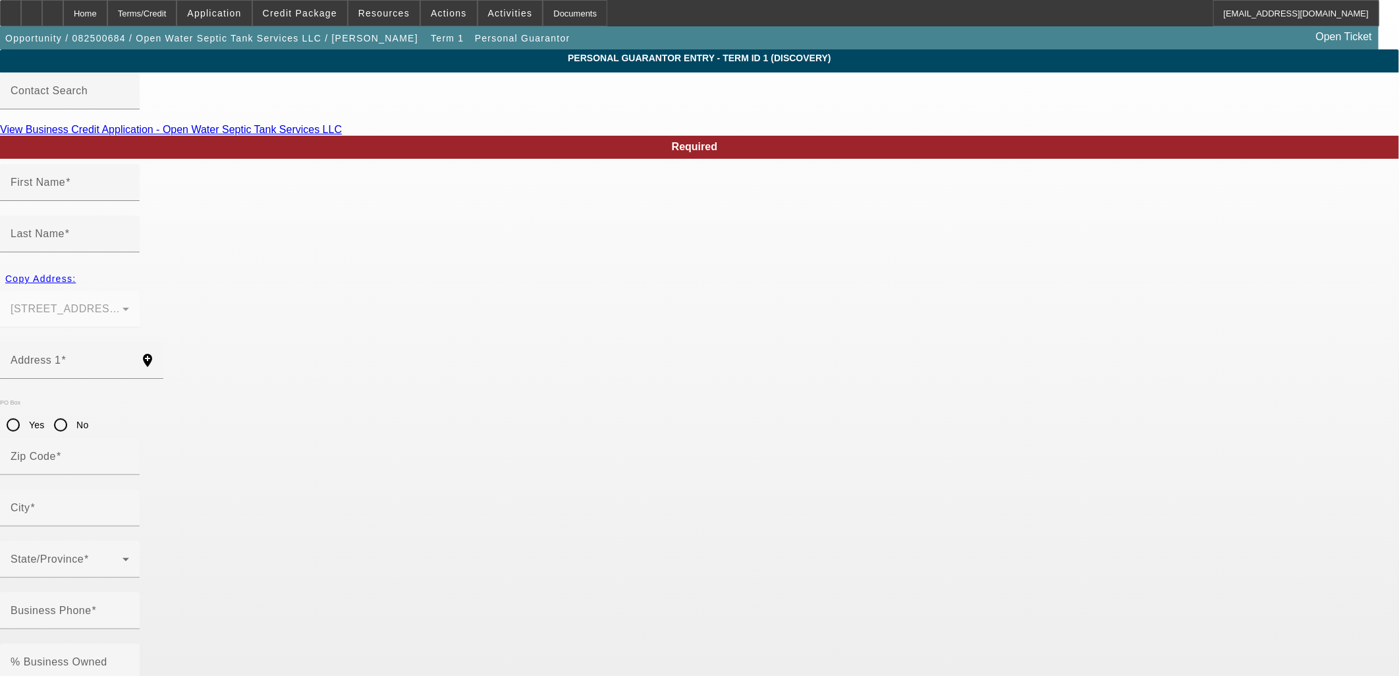
type input "100"
type input "350-70-8058"
type input "mike.steele@openwaterseptic.com"
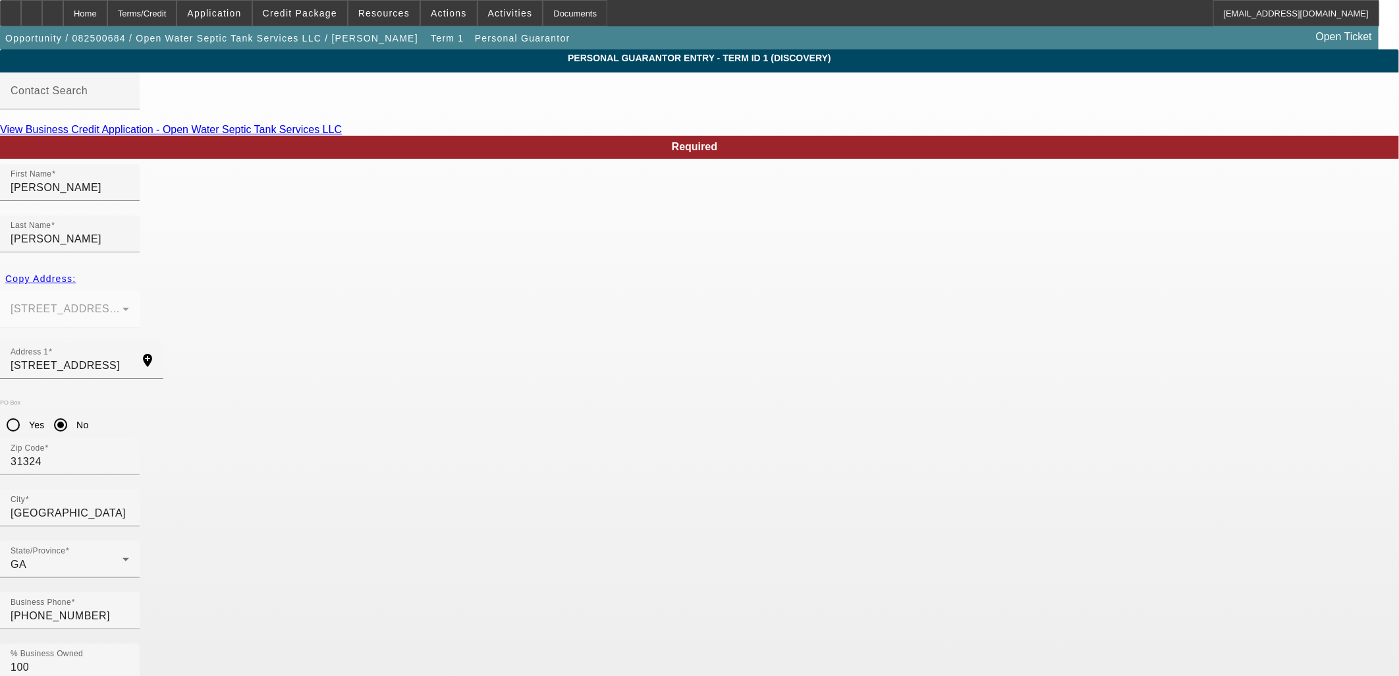
click at [134, 0] on html "Home Terms/Credit Application Credit Package Resources Actions Activities Docum…" at bounding box center [699, 338] width 1399 height 676
drag, startPoint x: 134, startPoint y: -2, endPoint x: 128, endPoint y: 9, distance: 12.1
click at [107, 9] on div "Home" at bounding box center [85, 13] width 44 height 26
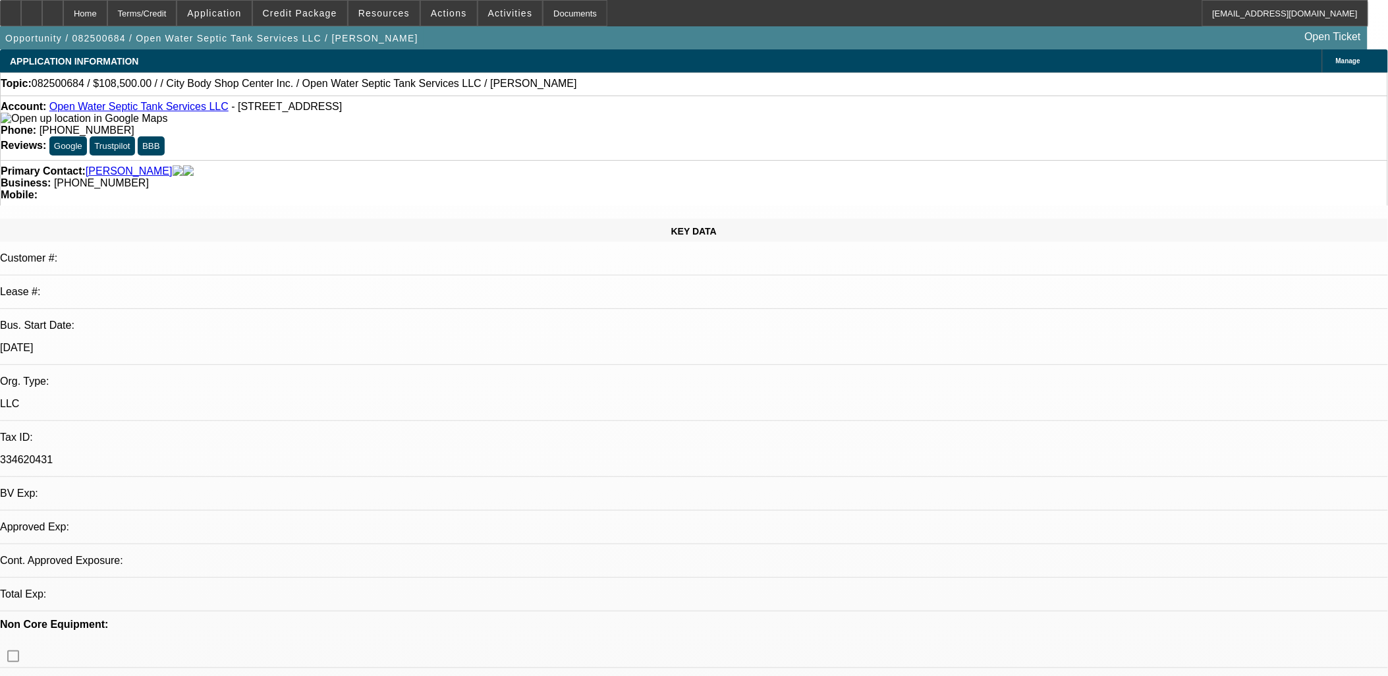
select select "0"
select select "2"
select select "0.1"
select select "4"
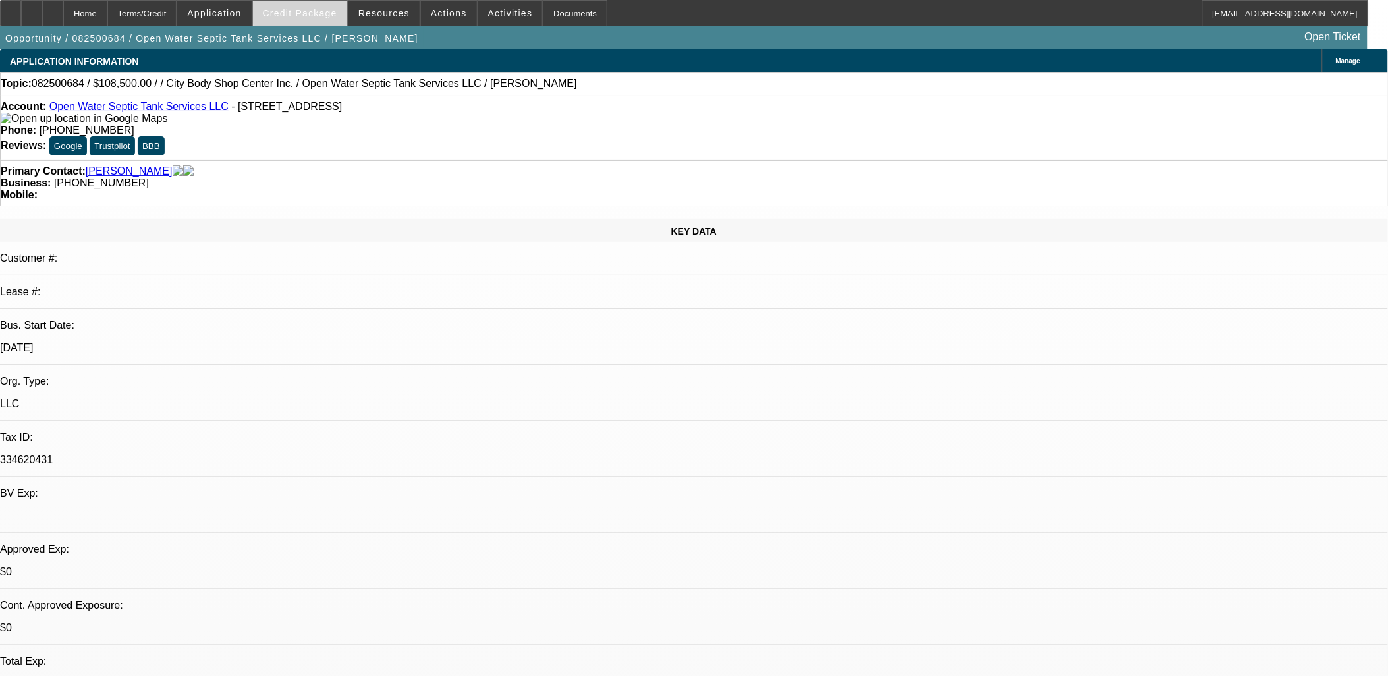
click at [285, 4] on span at bounding box center [300, 13] width 94 height 32
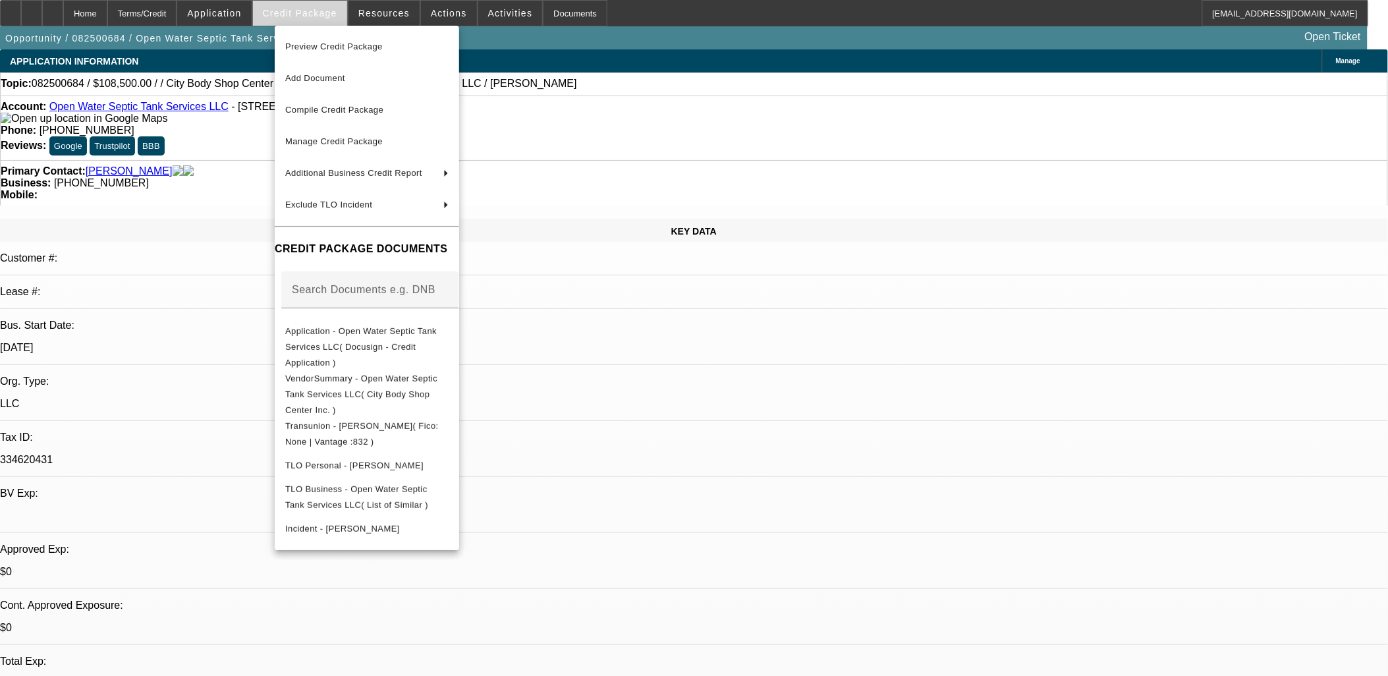
click at [285, 4] on div at bounding box center [694, 338] width 1388 height 676
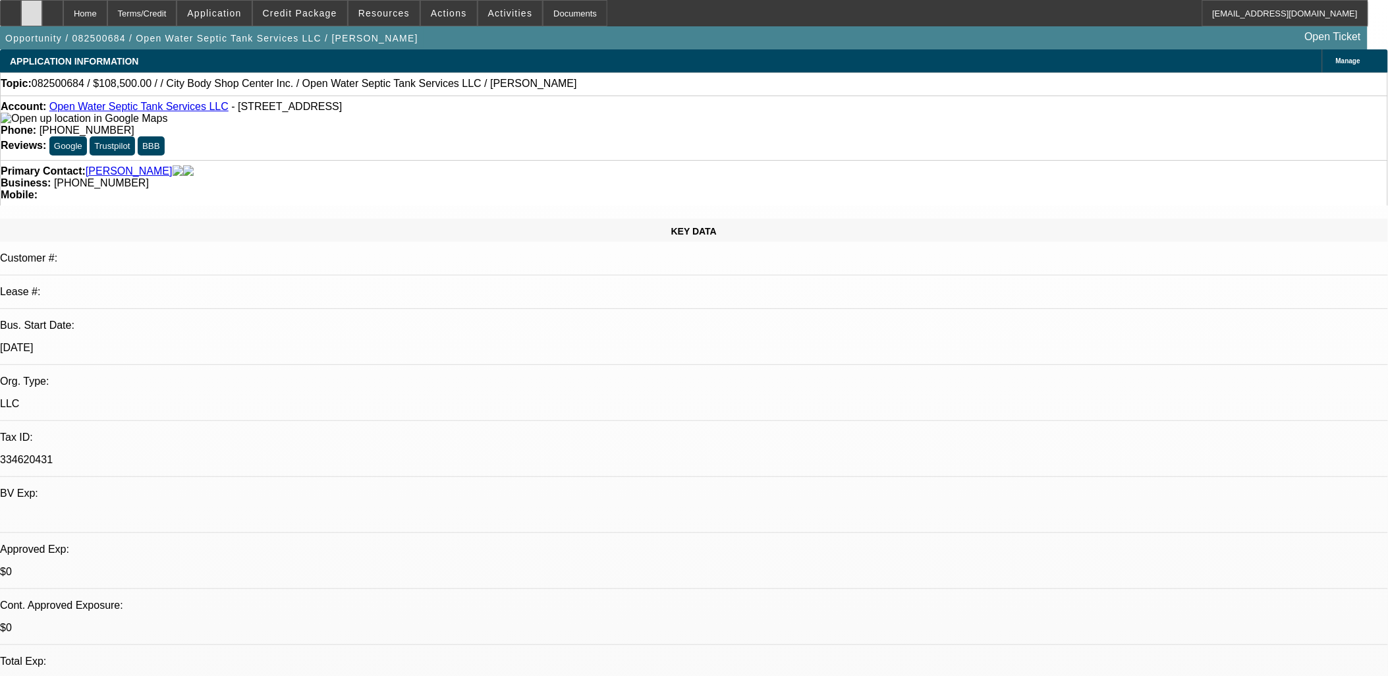
click at [42, 14] on div at bounding box center [31, 13] width 21 height 26
click at [63, 10] on div at bounding box center [52, 13] width 21 height 26
select select "0"
select select "2"
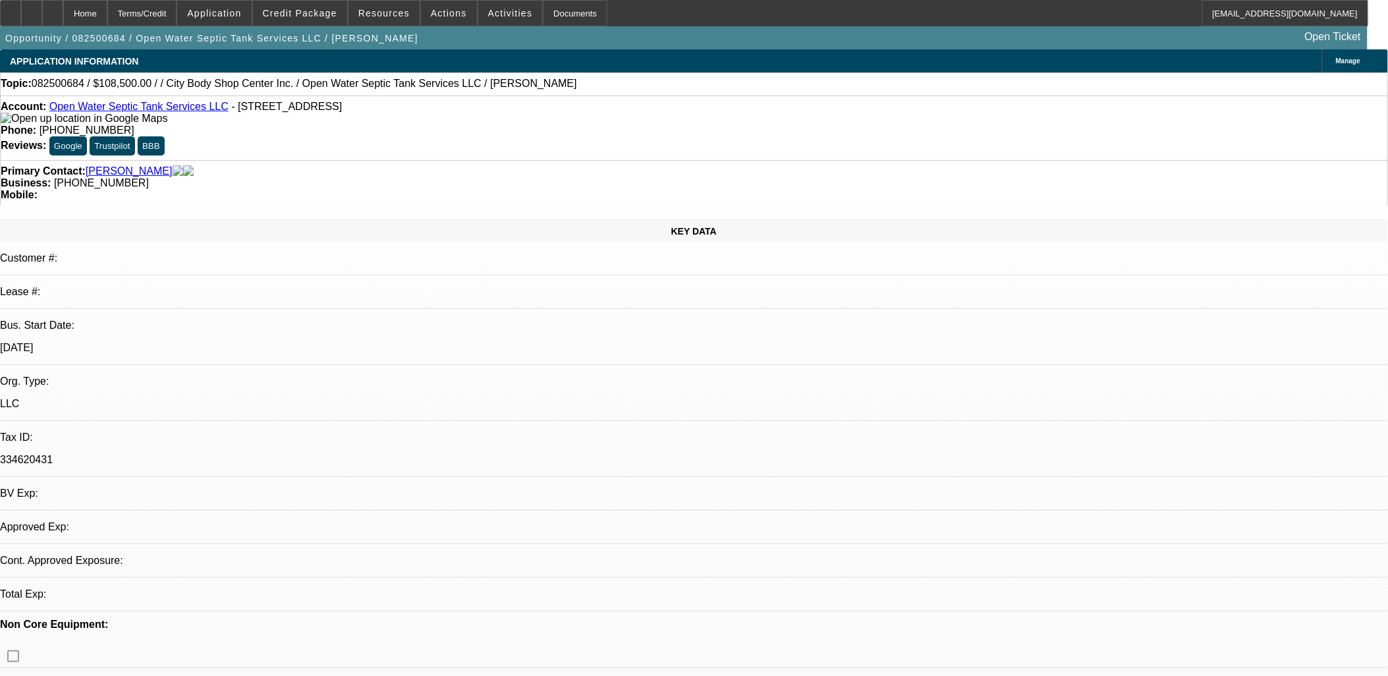
select select "0.1"
select select "4"
click at [306, 3] on span at bounding box center [300, 13] width 94 height 32
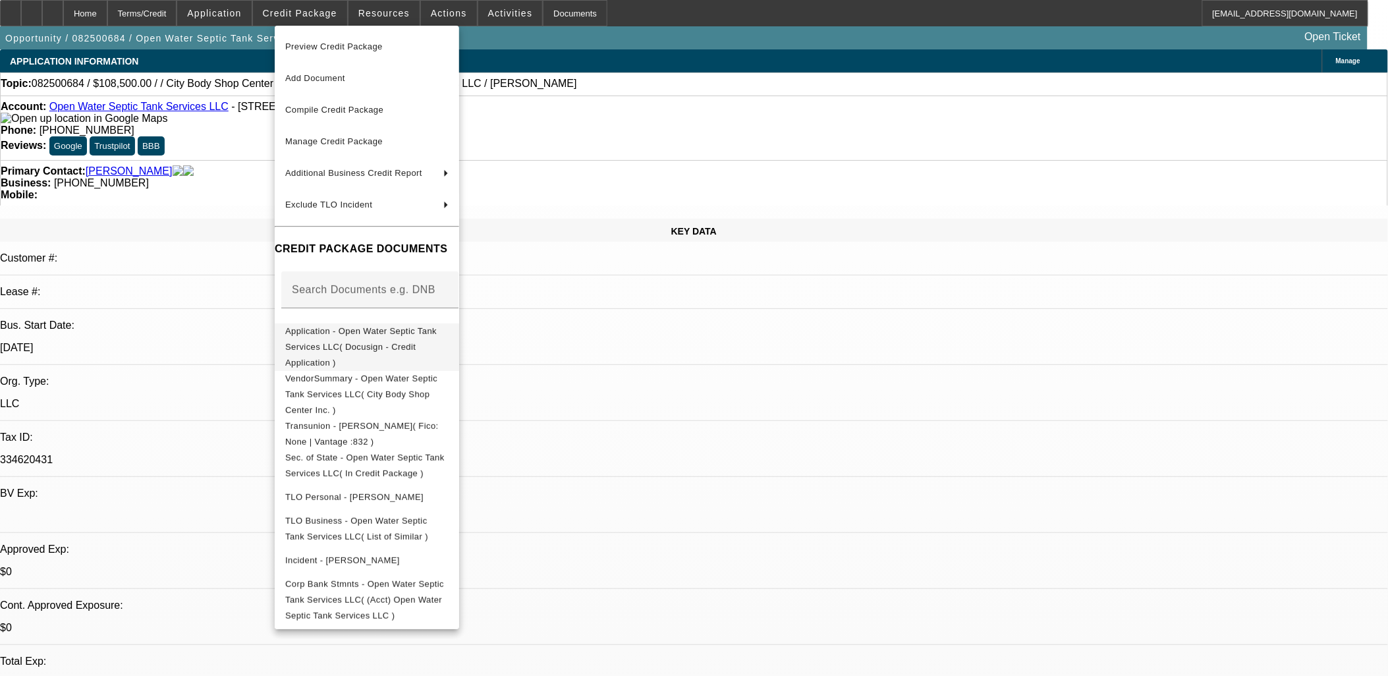
click at [349, 341] on button "Application - Open Water Septic Tank Services LLC( Docusign - Credit Applicatio…" at bounding box center [367, 346] width 184 height 47
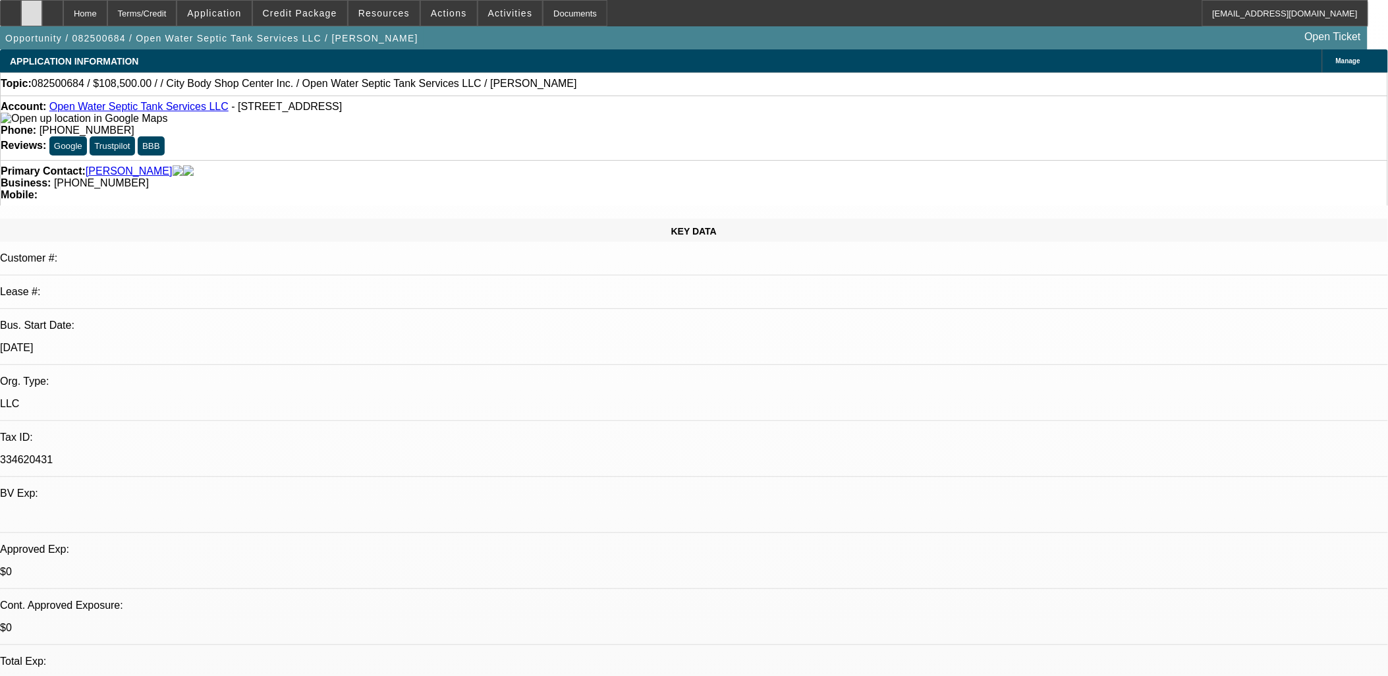
click at [32, 9] on icon at bounding box center [32, 9] width 0 height 0
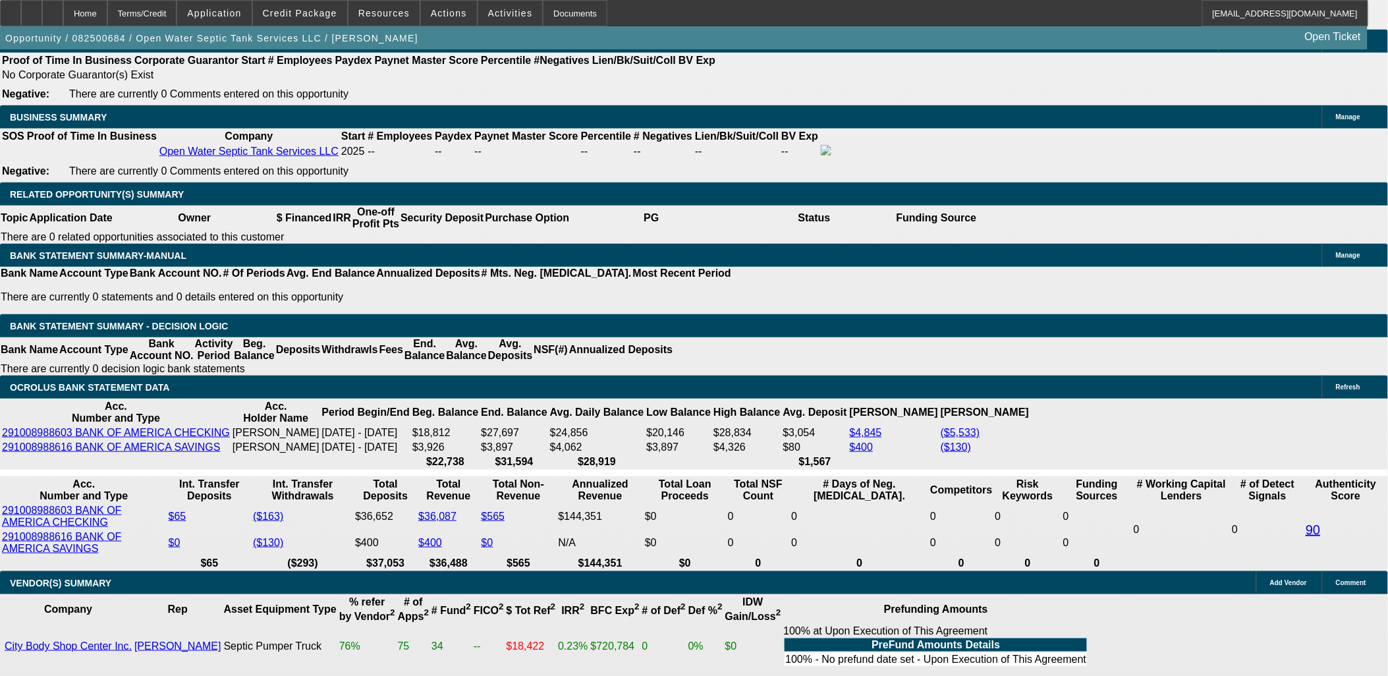
scroll to position [1756, 0]
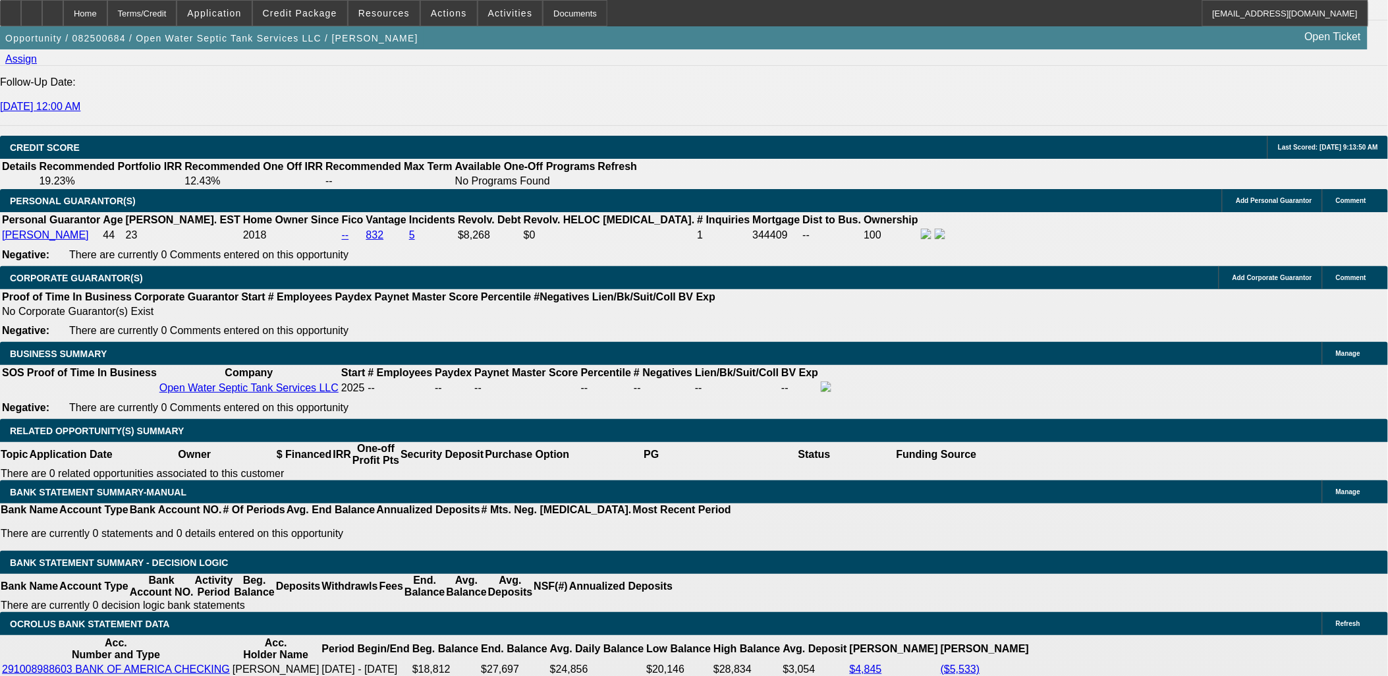
select select "0.1"
type input "$10,850.00"
type input "UNKNOWN"
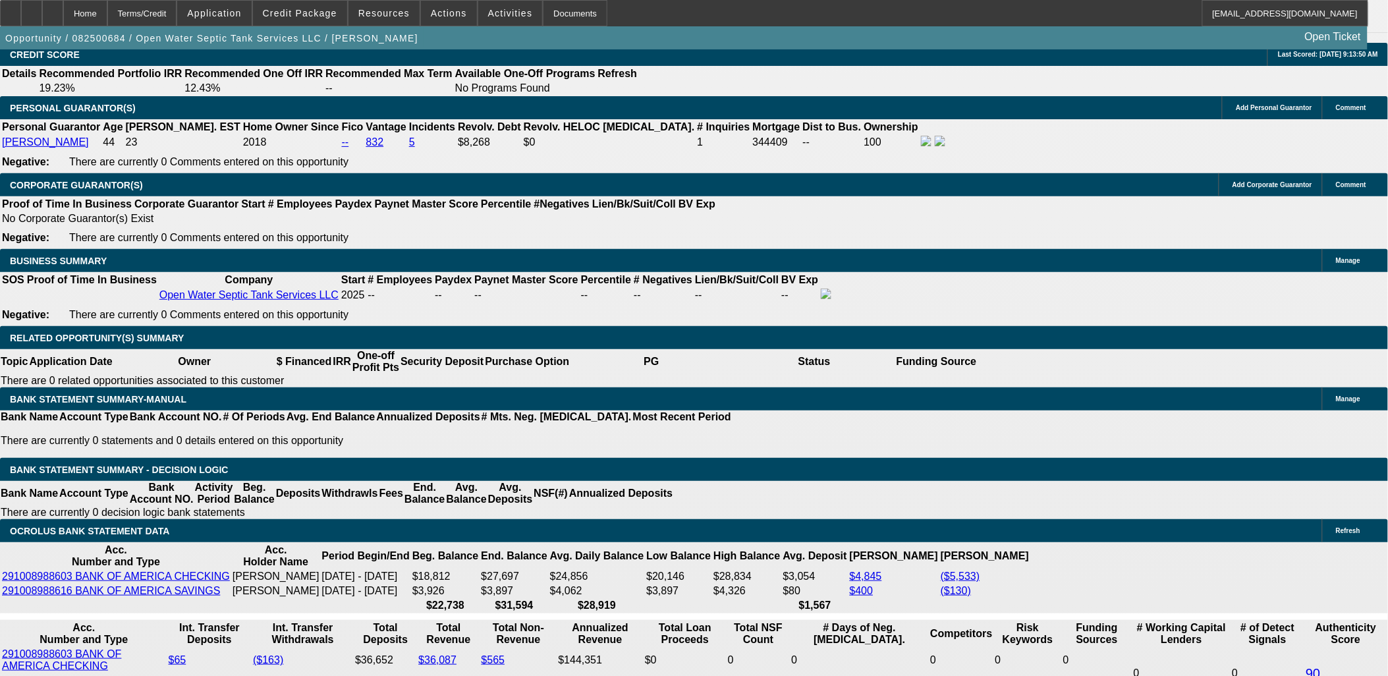
scroll to position [1976, 0]
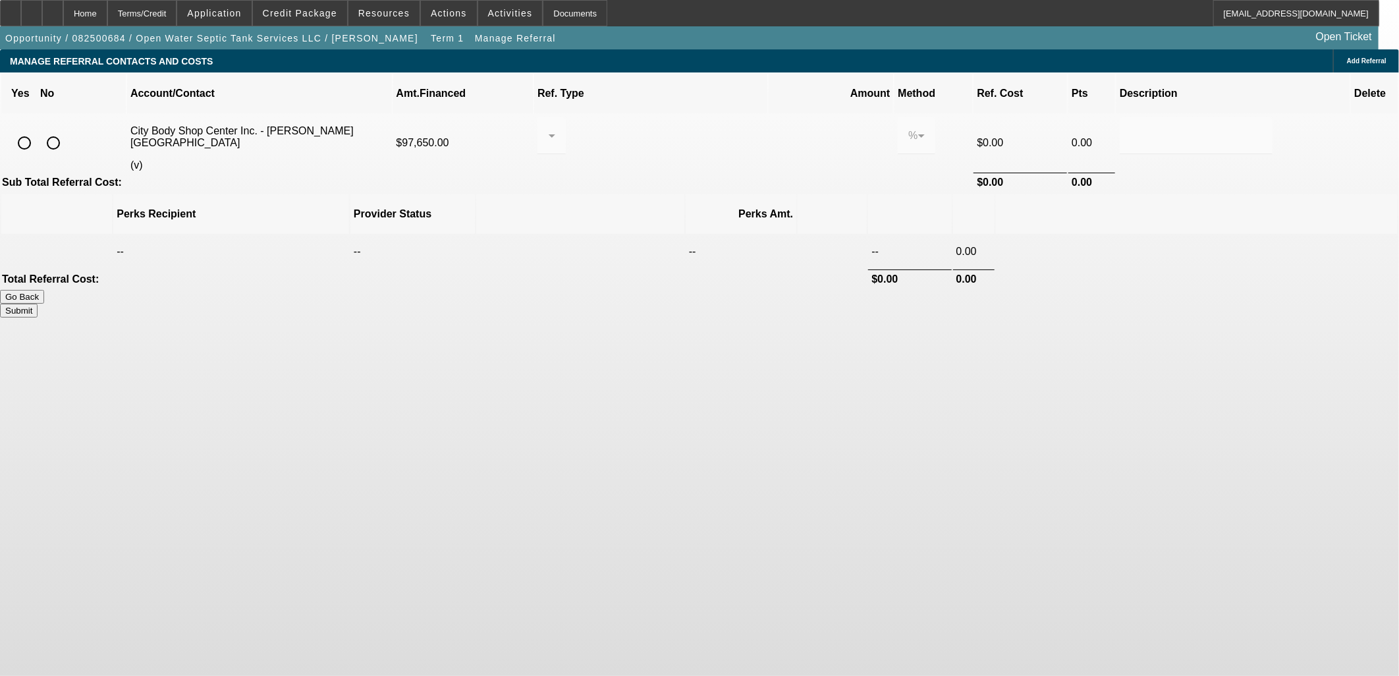
click at [38, 130] on input "radio" at bounding box center [24, 143] width 26 height 26
radio input "true"
click at [549, 128] on div at bounding box center [548, 136] width 1 height 16
click at [630, 192] on span "Pay vendor COMPANY" at bounding box center [659, 186] width 115 height 16
drag, startPoint x: 744, startPoint y: 114, endPoint x: 707, endPoint y: 111, distance: 37.0
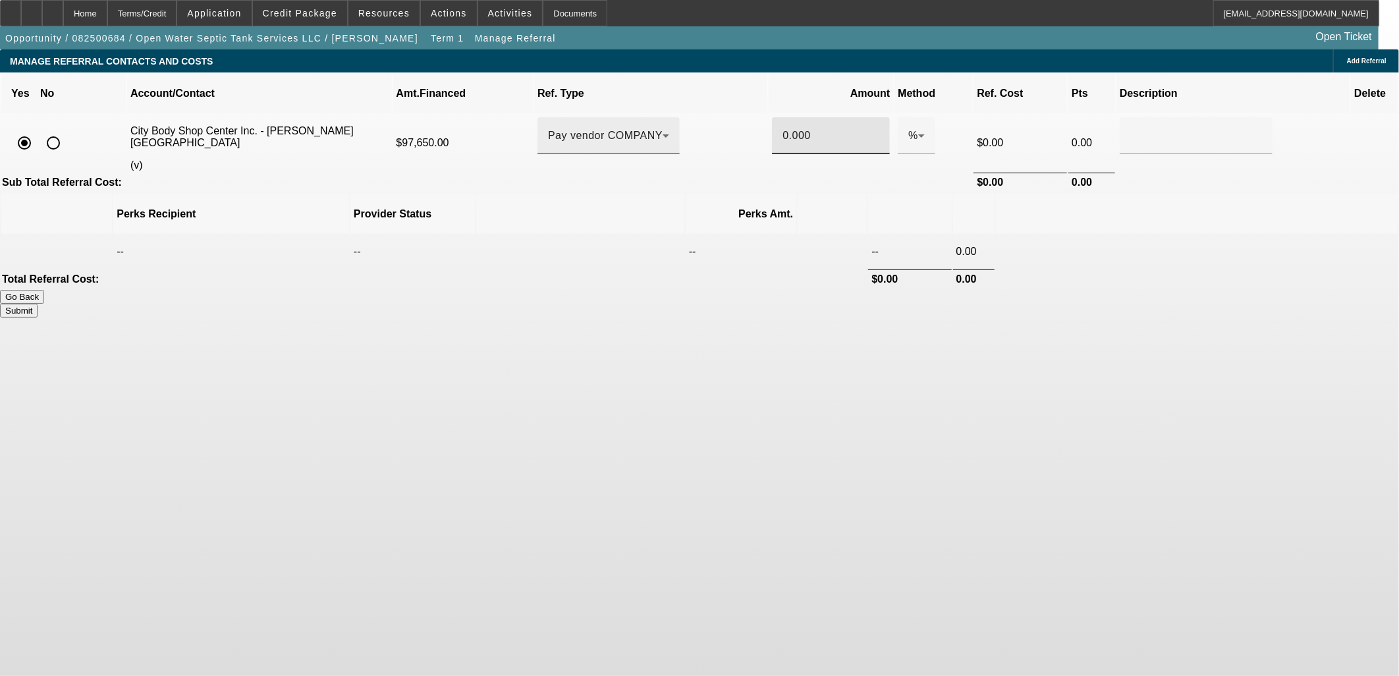
click at [713, 115] on tr "City Body Shop Center Inc. - Valdes, Maydelin (v) $97,650.00 Pay vendor COMPANY…" at bounding box center [699, 143] width 1396 height 57
click at [684, 235] on td at bounding box center [580, 251] width 208 height 33
click at [38, 304] on button "Submit" at bounding box center [19, 311] width 38 height 14
type input "1.000"
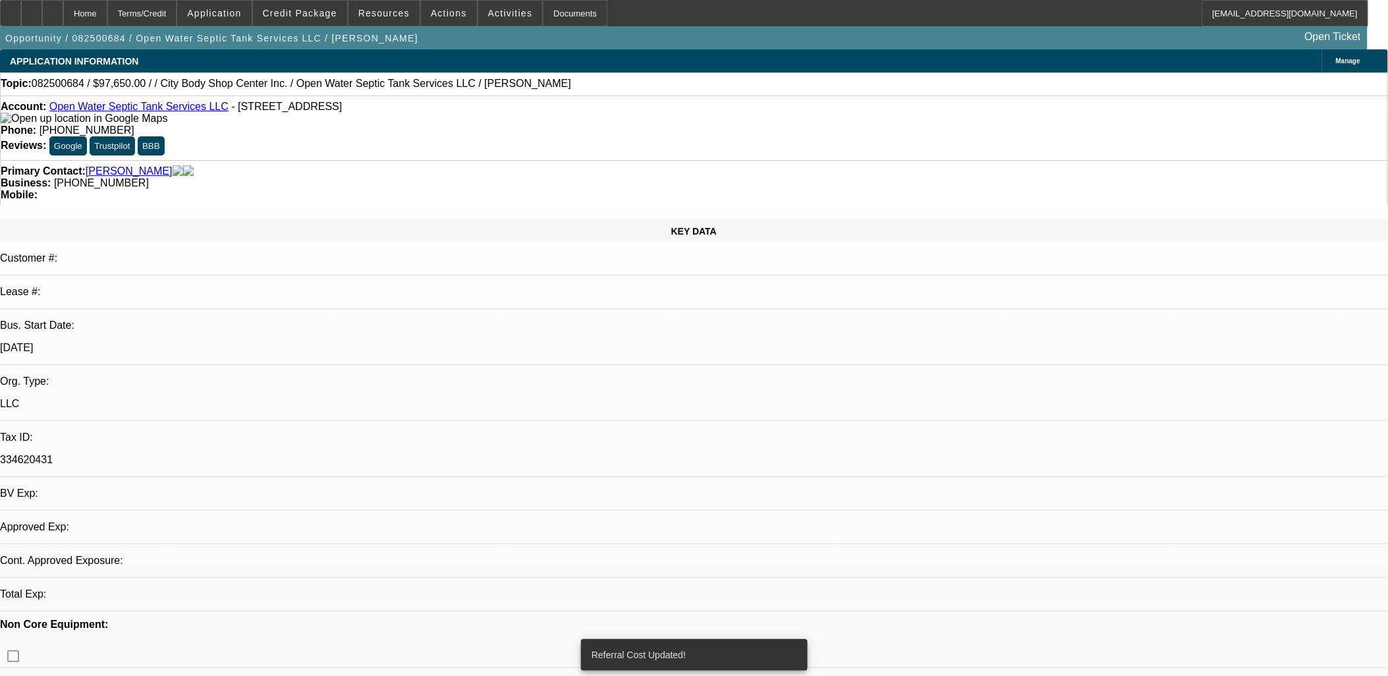
select select "0.1"
select select "2"
select select "0.1"
select select "4"
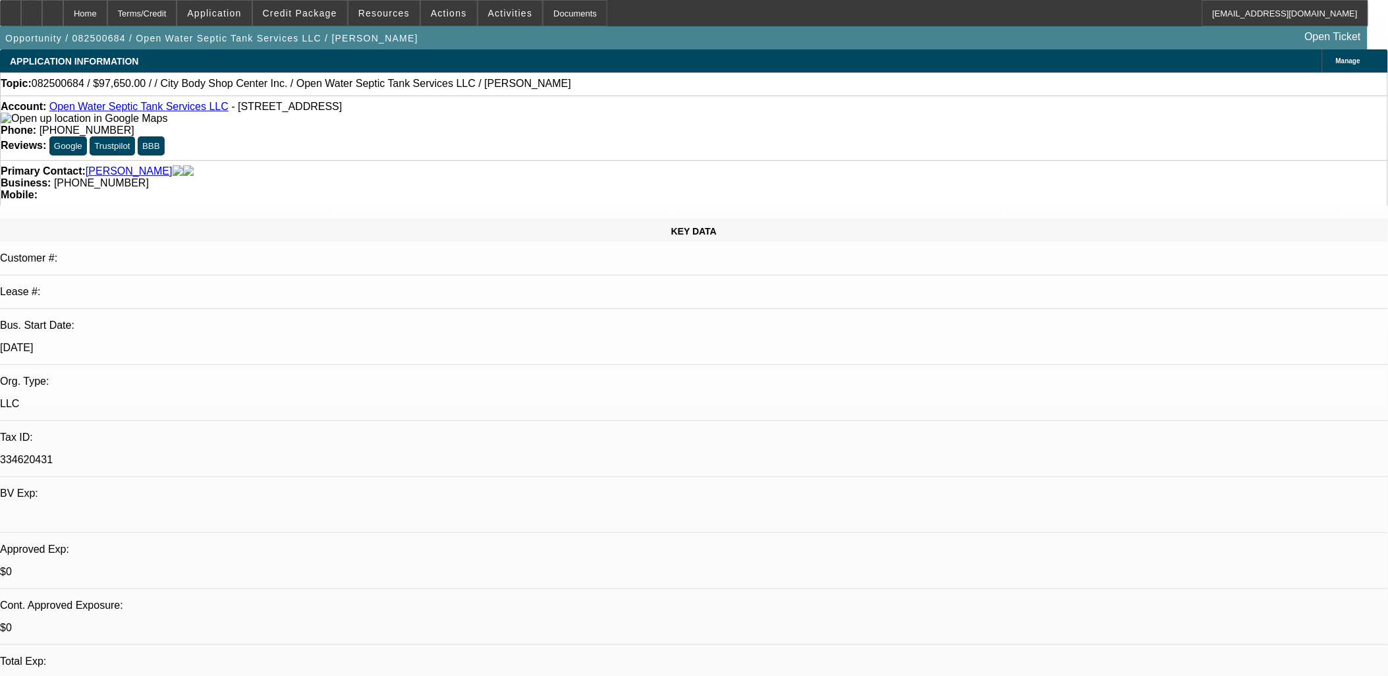
radio input "true"
drag, startPoint x: 978, startPoint y: 251, endPoint x: 956, endPoint y: 246, distance: 22.4
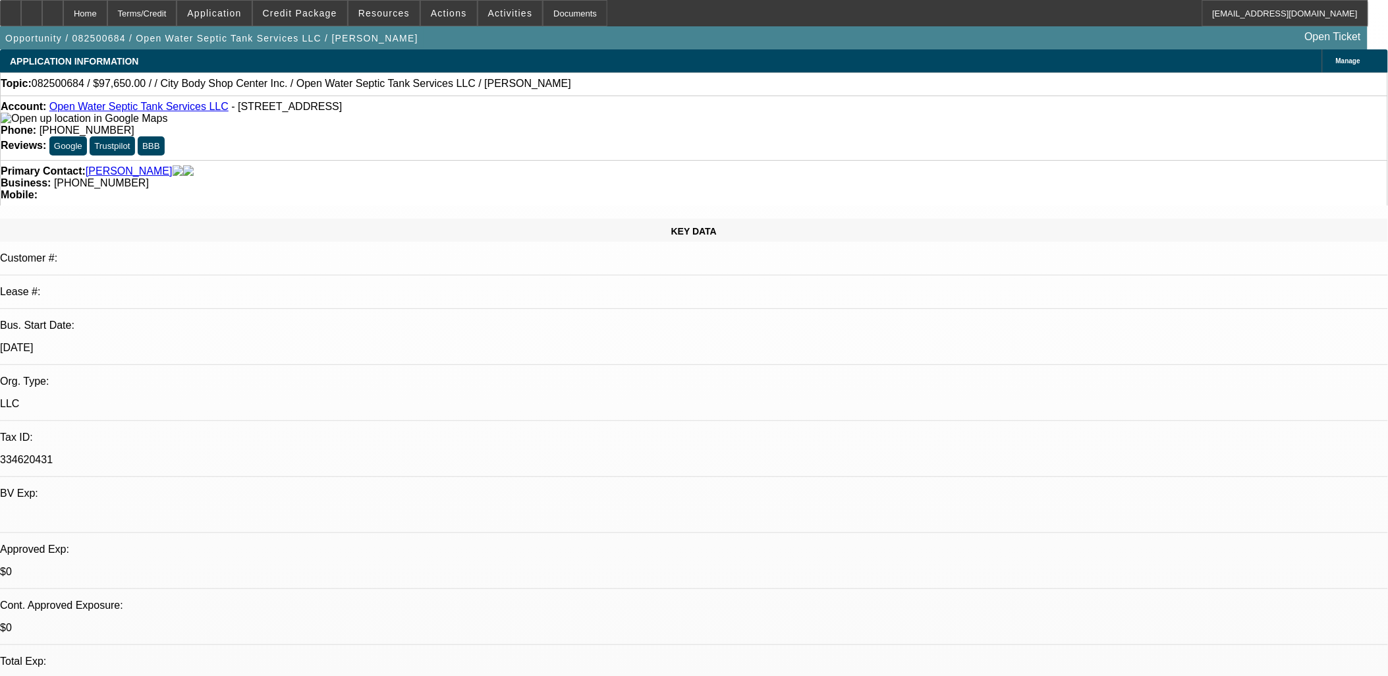
type textarea "req'd invoice/truck info from dealer then go to credit"
radio input "true"
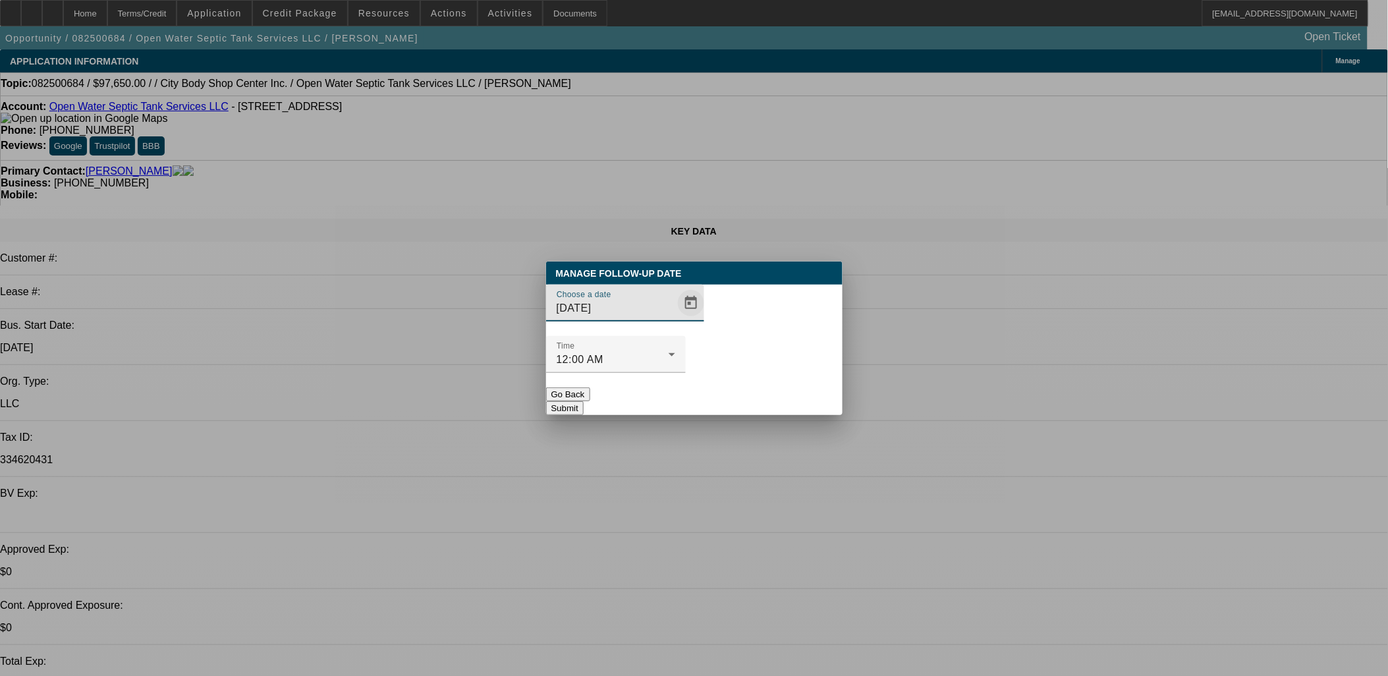
click at [675, 319] on span "Open calendar" at bounding box center [691, 303] width 32 height 32
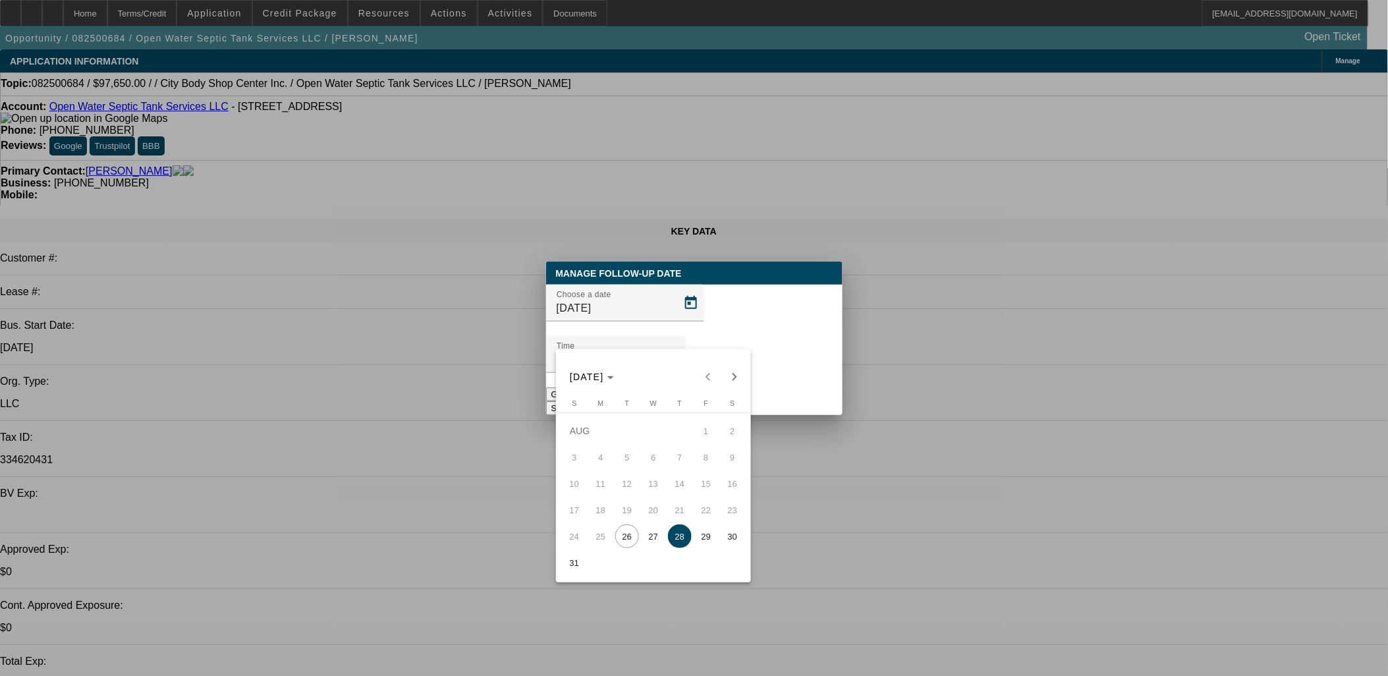
click at [659, 533] on span "27" at bounding box center [653, 536] width 24 height 24
type input "8/27/2025"
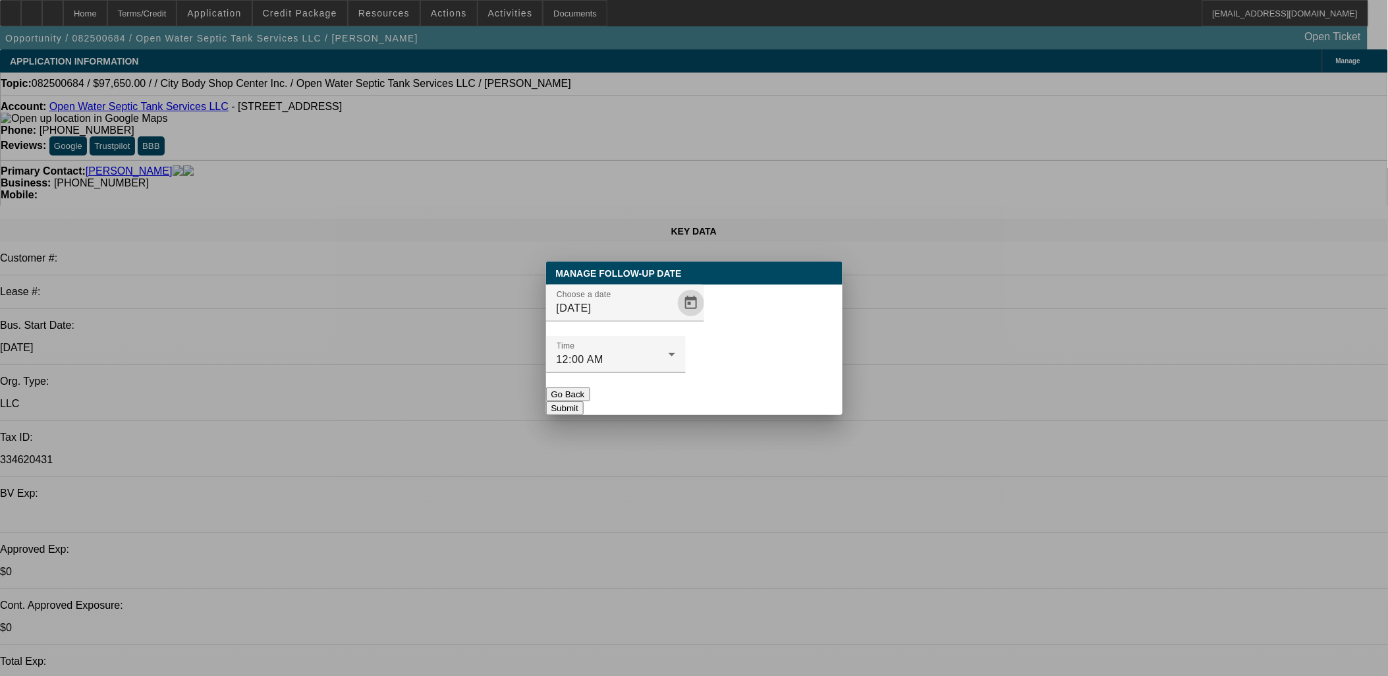
click at [584, 401] on button "Submit" at bounding box center [565, 408] width 38 height 14
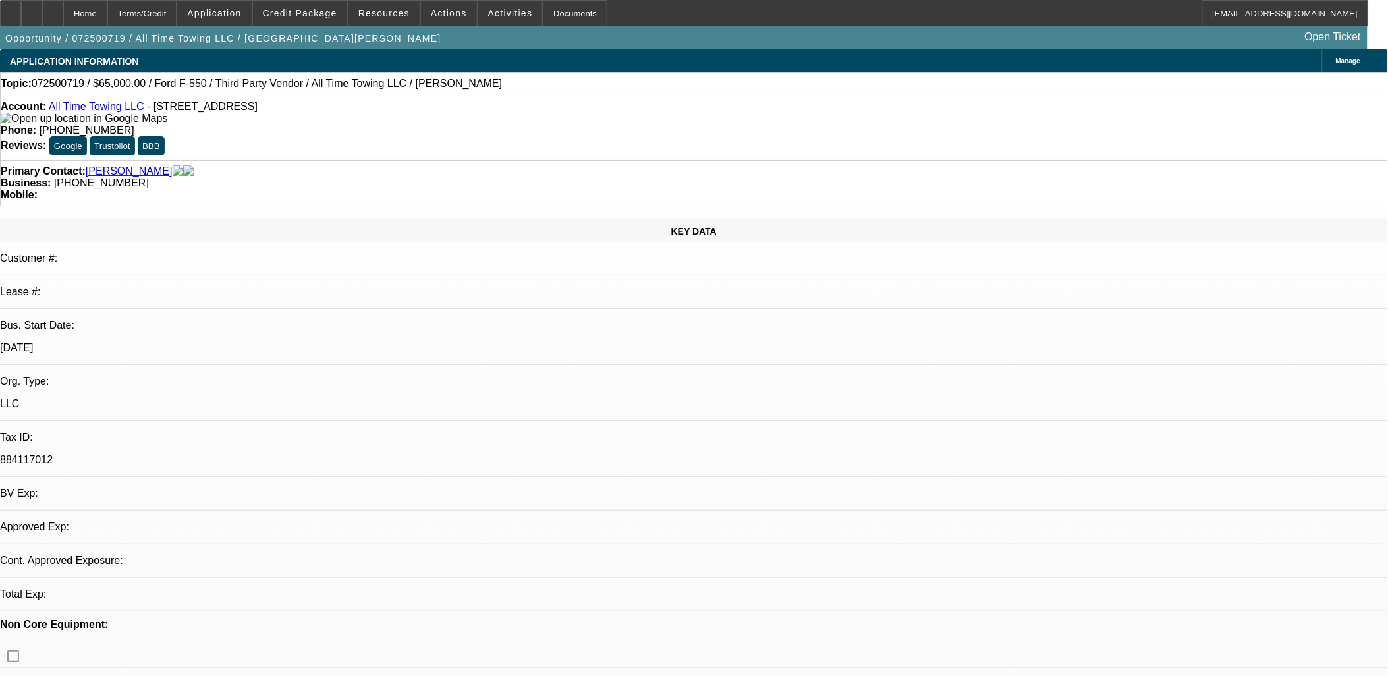
select select "0"
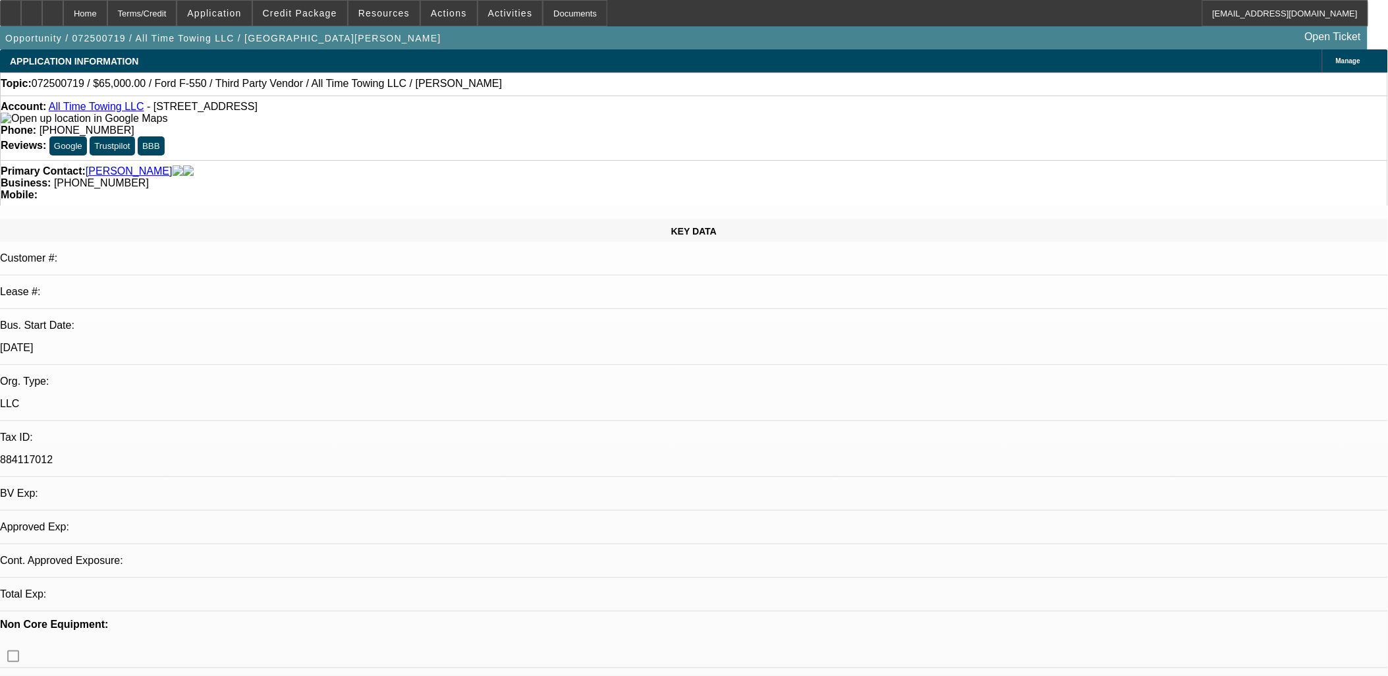
select select "0"
select select "1"
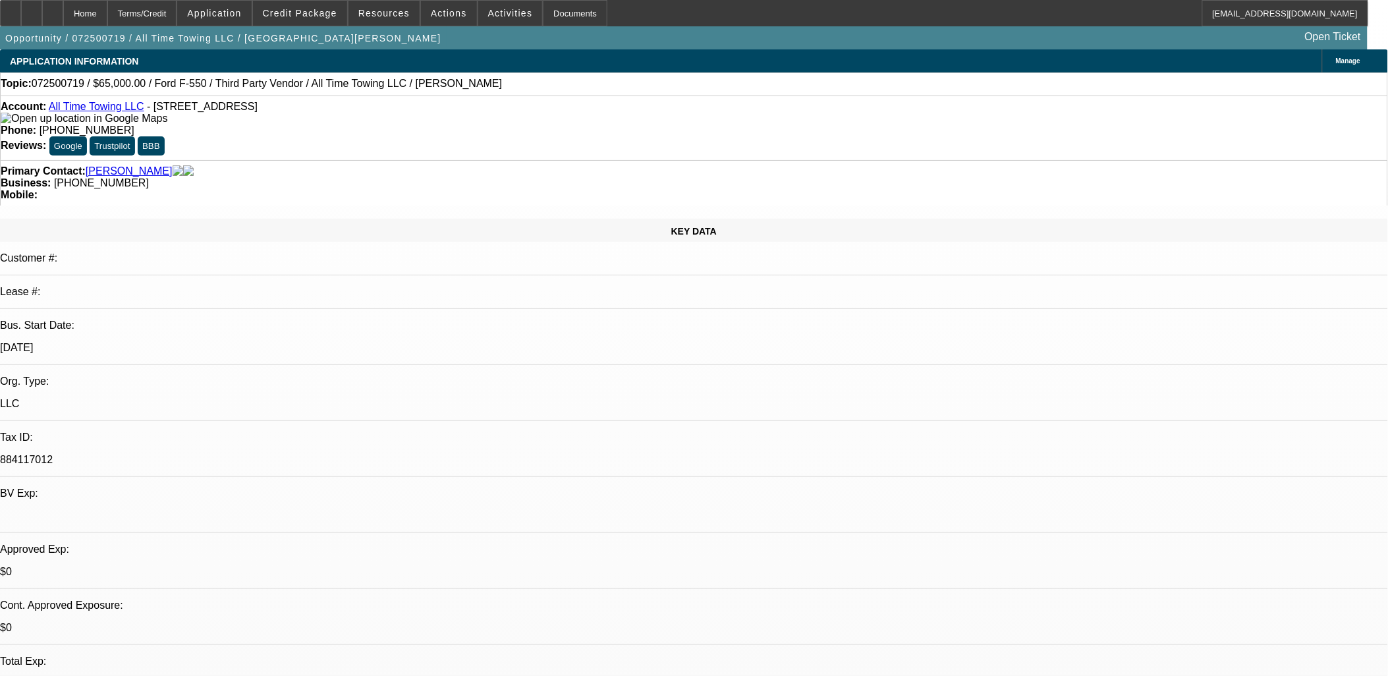
select select "3"
select select "6"
select select "1"
select select "3"
select select "6"
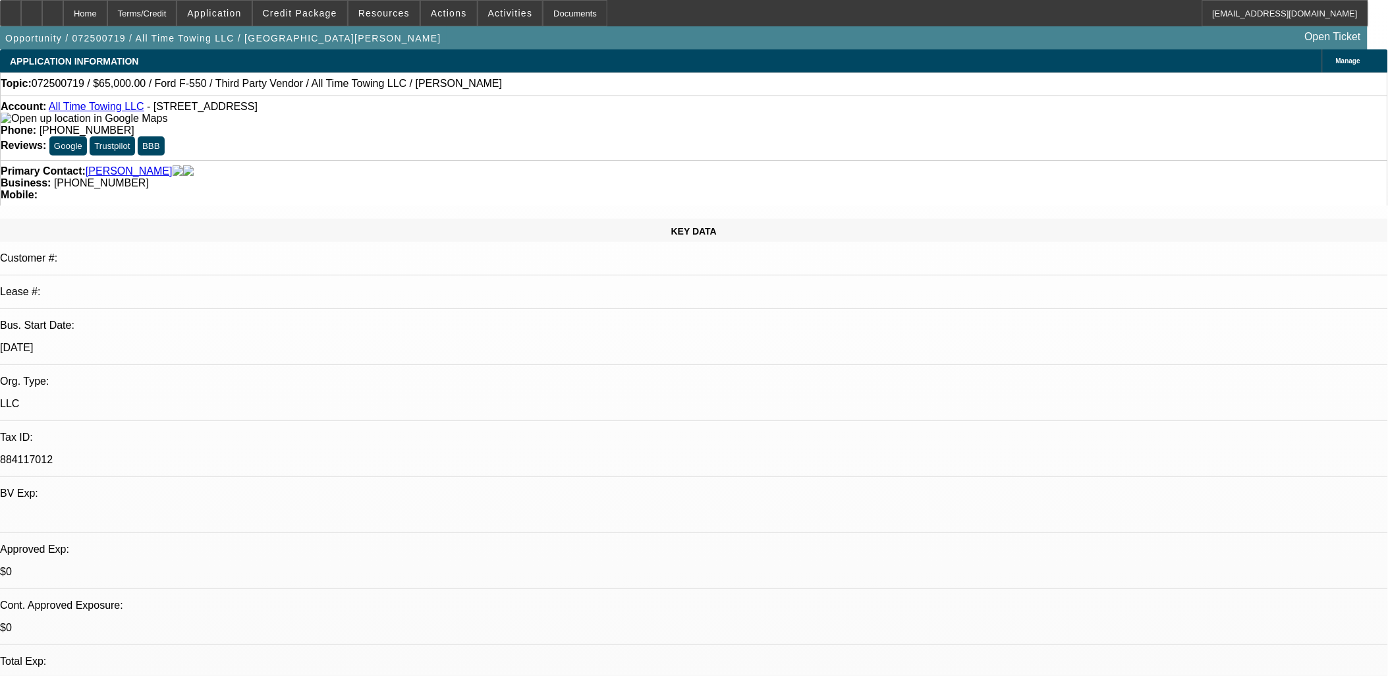
select select "1"
select select "3"
select select "6"
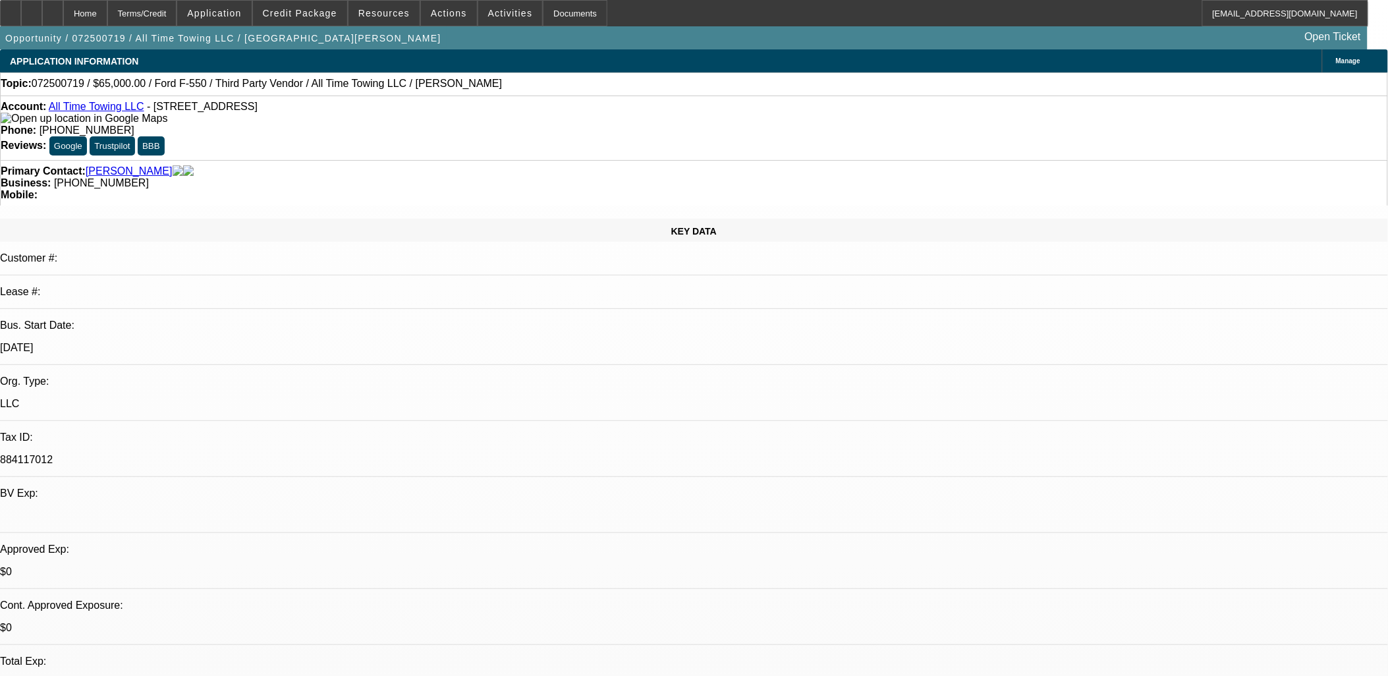
radio input "true"
type textarea "vm se"
radio input "true"
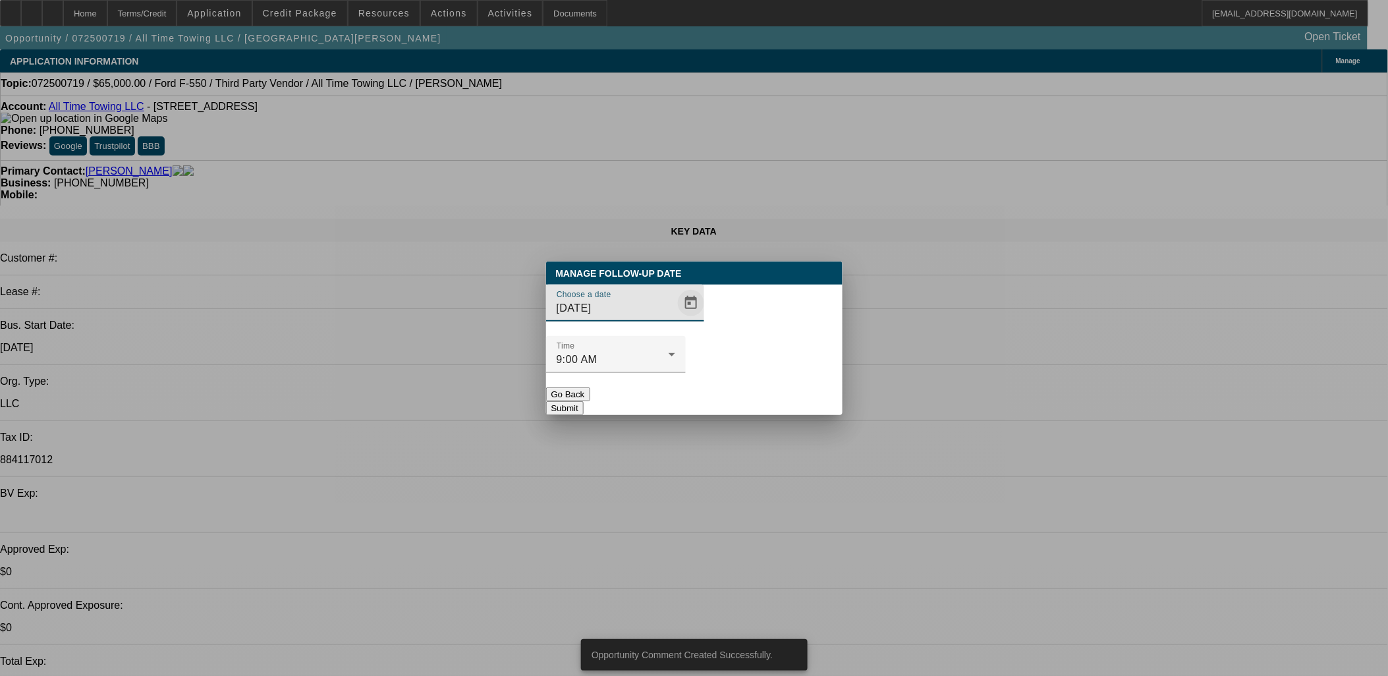
click at [675, 319] on span "Open calendar" at bounding box center [691, 303] width 32 height 32
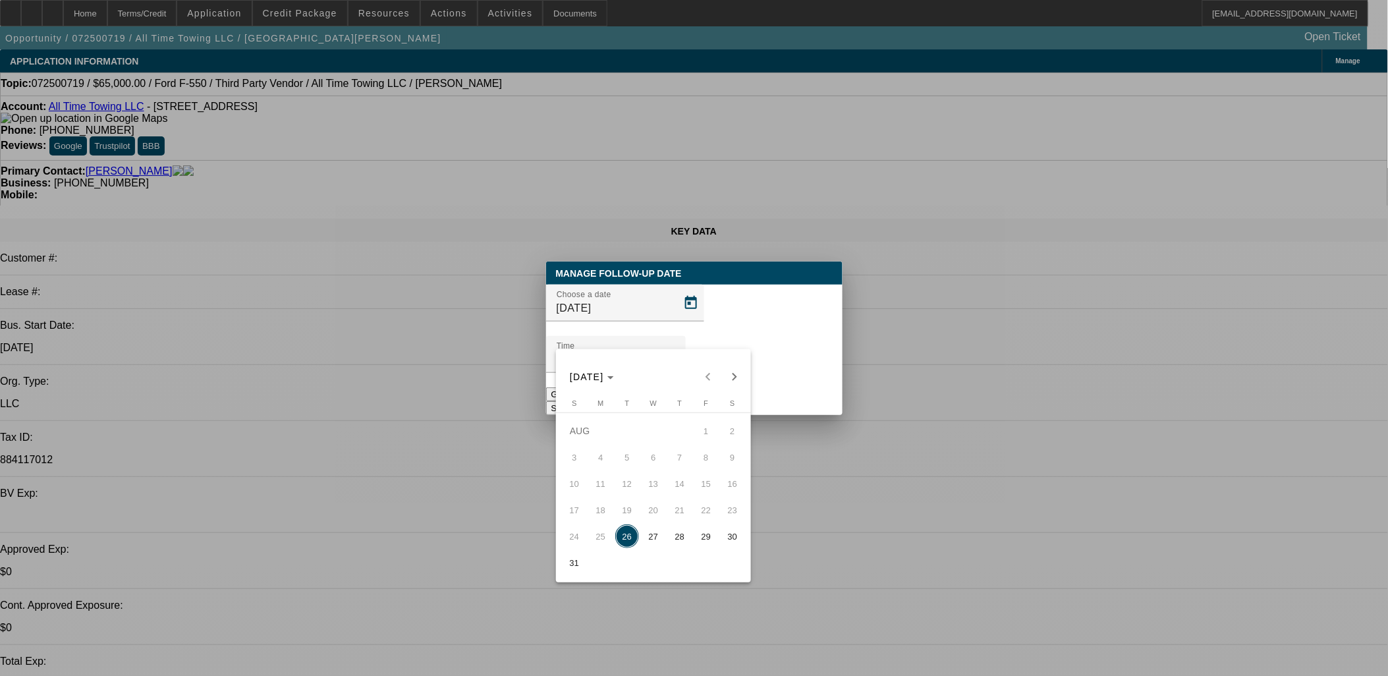
click at [734, 379] on span "Next month" at bounding box center [734, 377] width 26 height 26
click at [628, 459] on span "2" at bounding box center [627, 457] width 24 height 24
type input "9/2/2025"
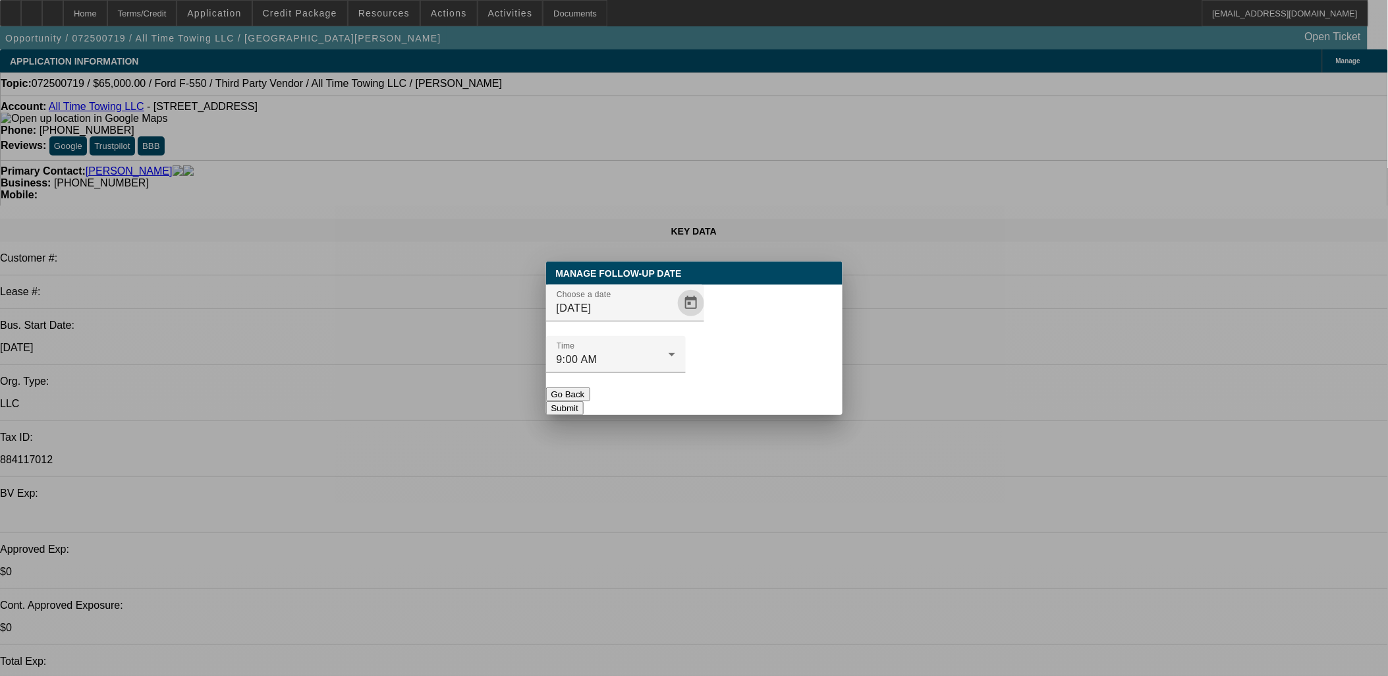
click at [686, 373] on div at bounding box center [616, 380] width 140 height 14
click at [584, 401] on button "Submit" at bounding box center [565, 408] width 38 height 14
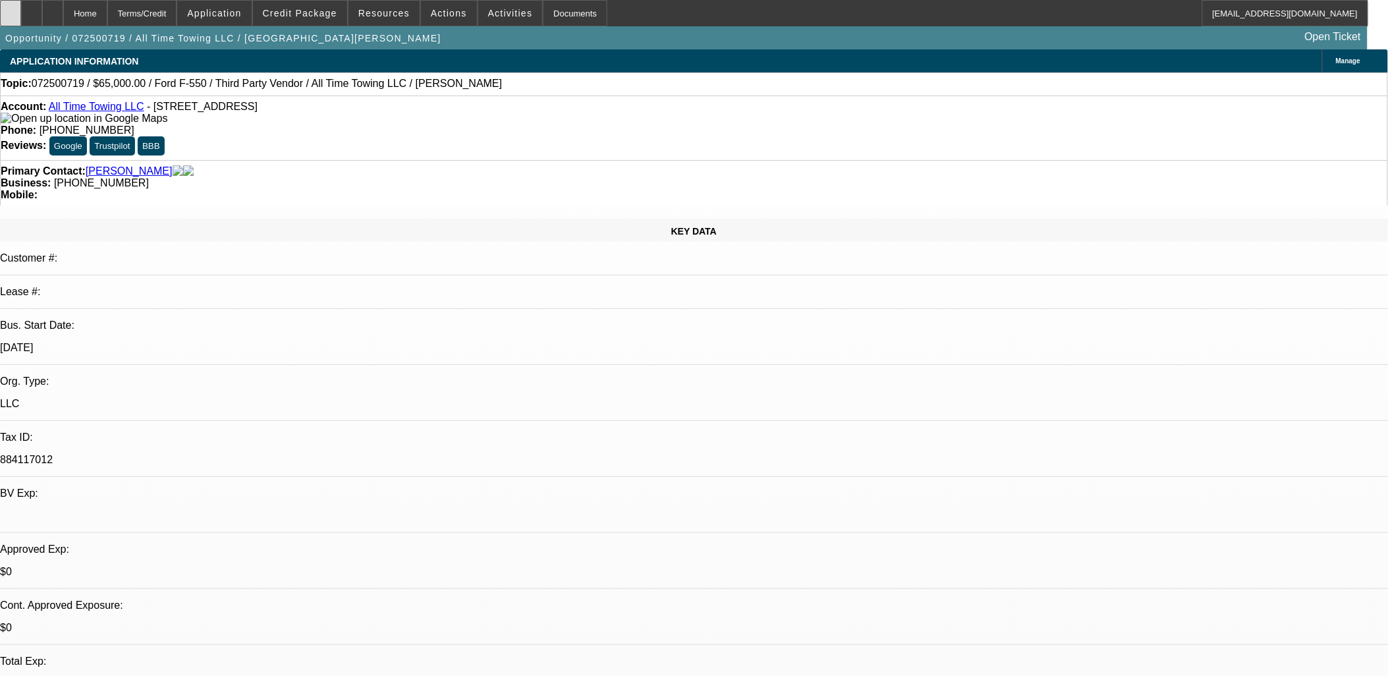
click at [11, 9] on icon at bounding box center [11, 9] width 0 height 0
click at [32, 9] on icon at bounding box center [32, 9] width 0 height 0
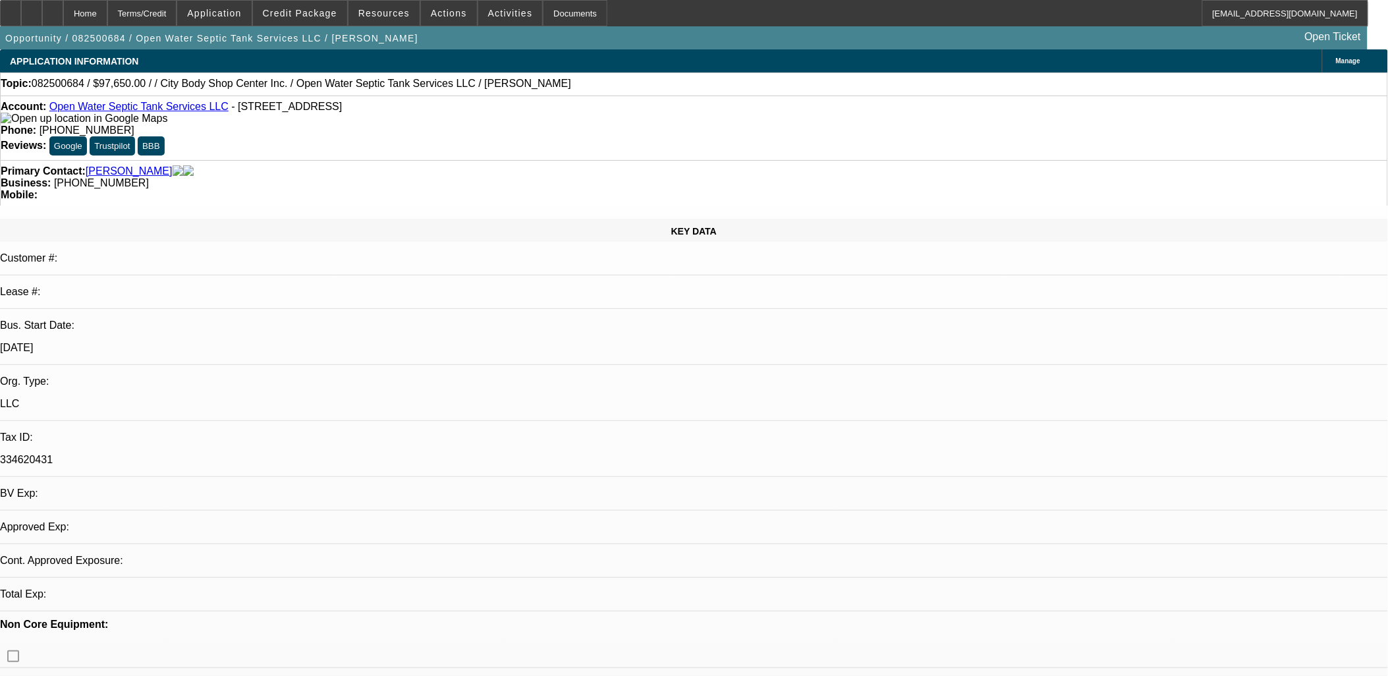
select select "0.1"
select select "2"
select select "0.1"
select select "4"
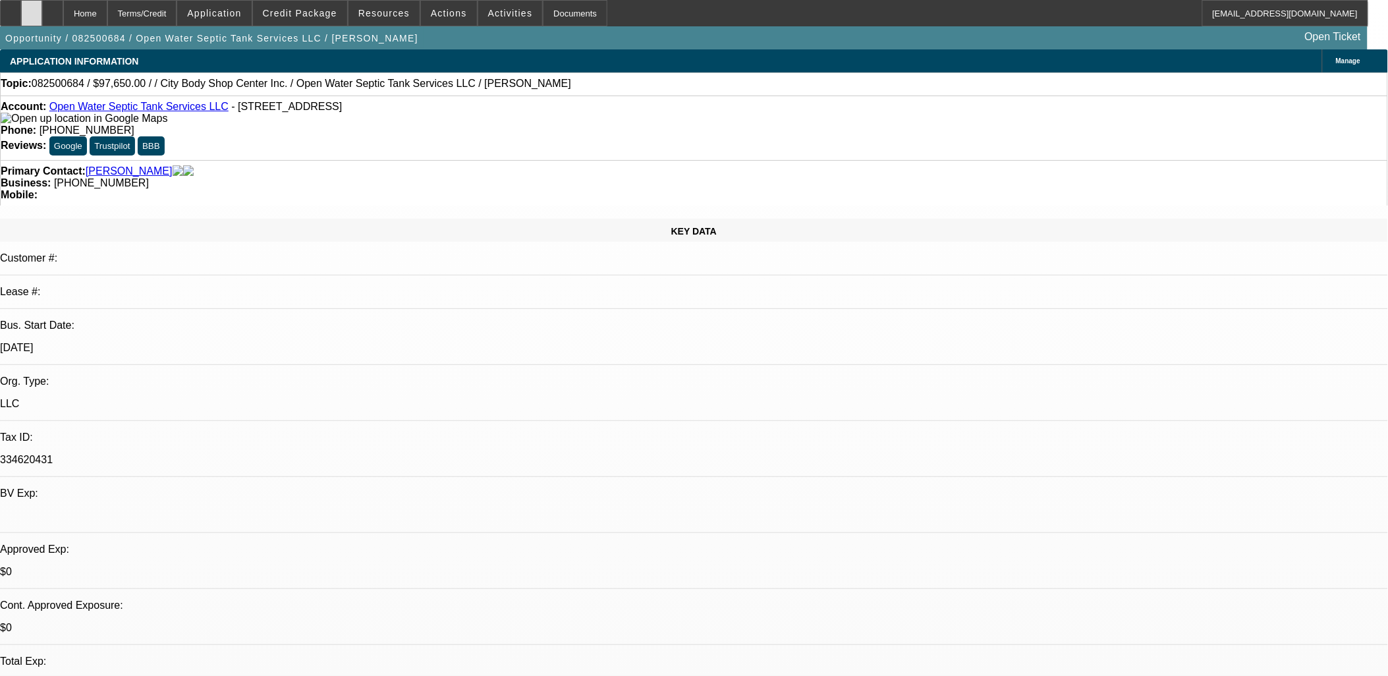
click at [32, 9] on icon at bounding box center [32, 9] width 0 height 0
click at [324, 13] on span "Credit Package" at bounding box center [300, 13] width 74 height 11
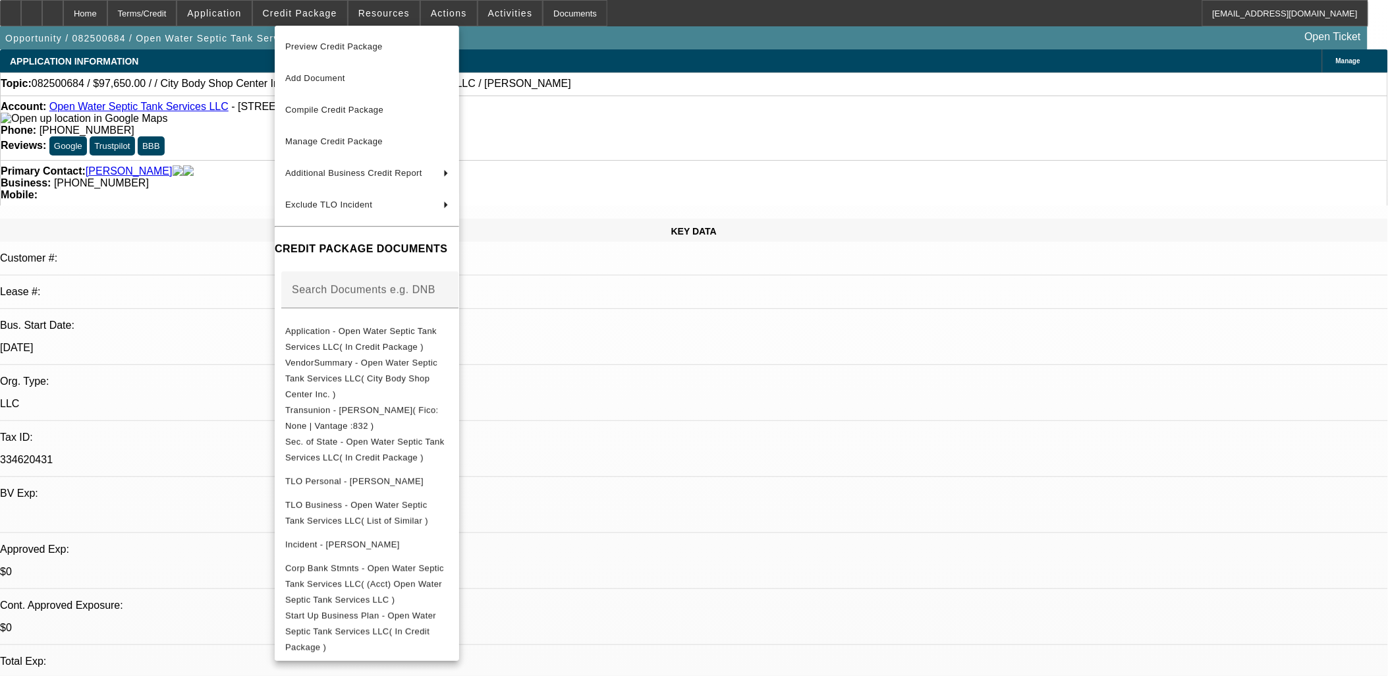
click at [296, 9] on div at bounding box center [694, 338] width 1388 height 676
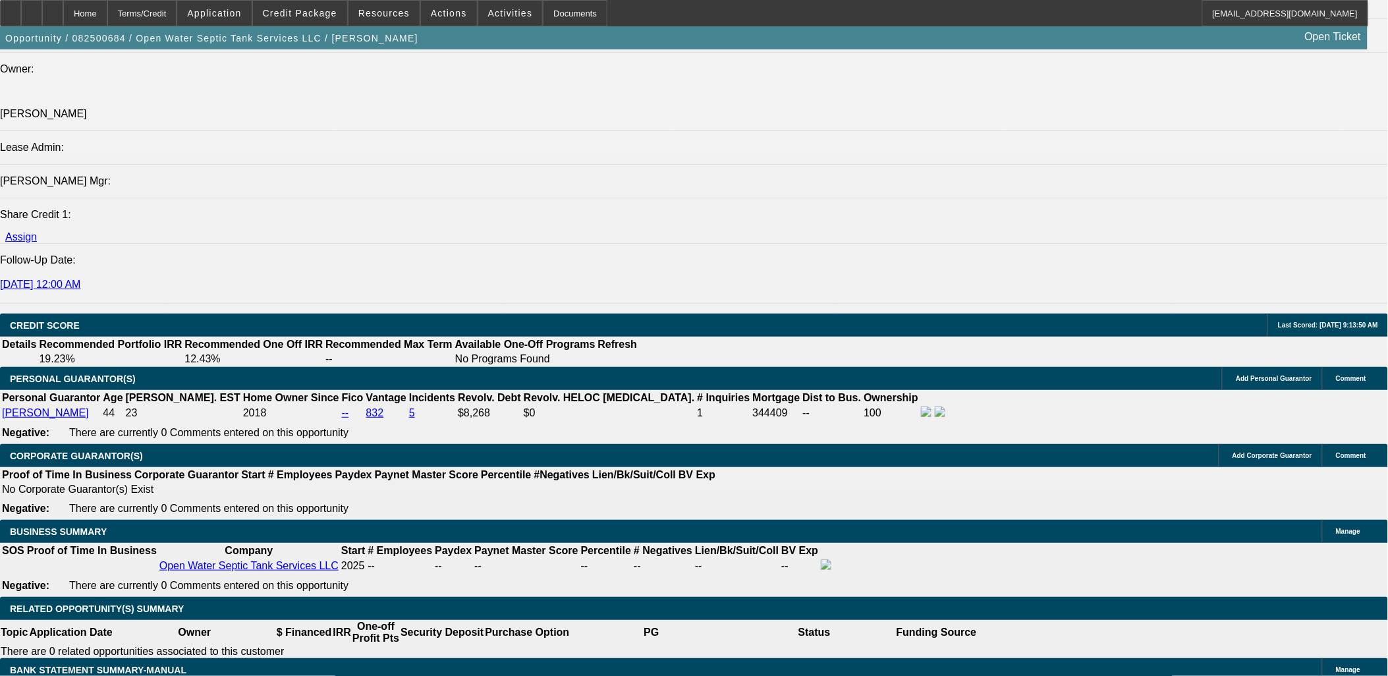
scroll to position [1829, 0]
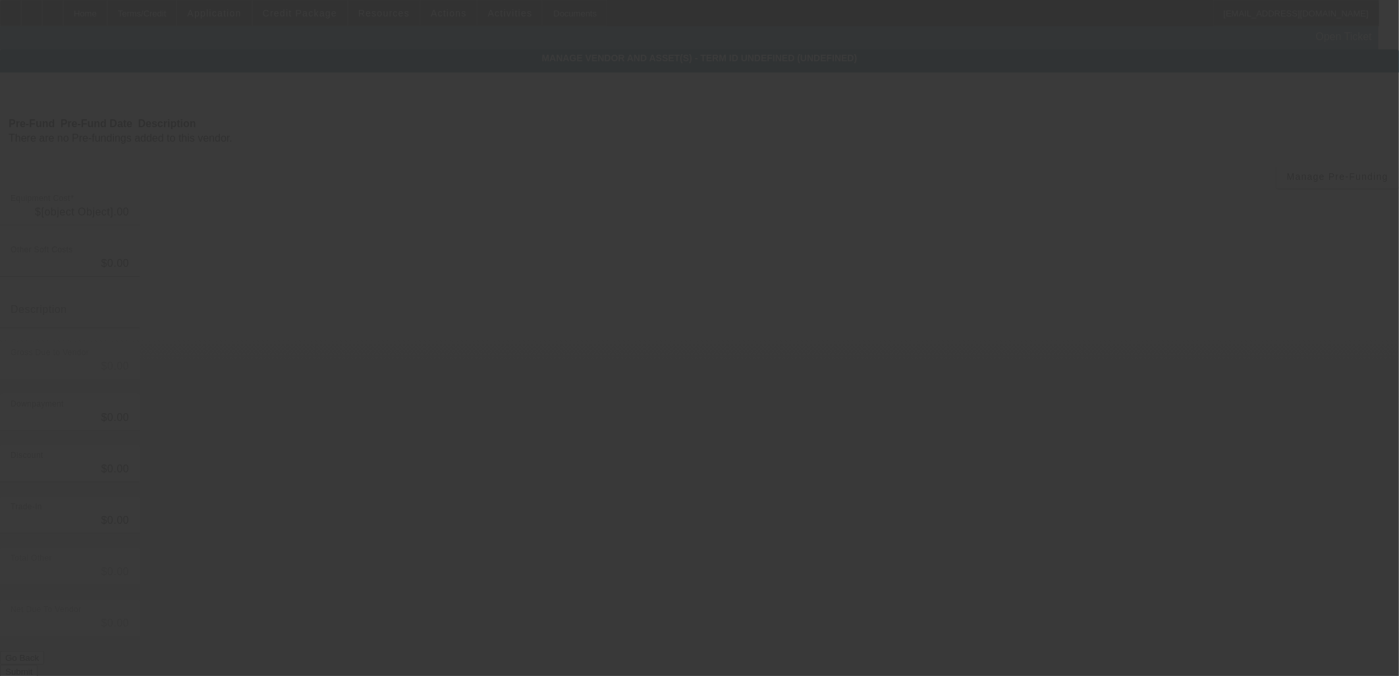
type input "$108,500.00"
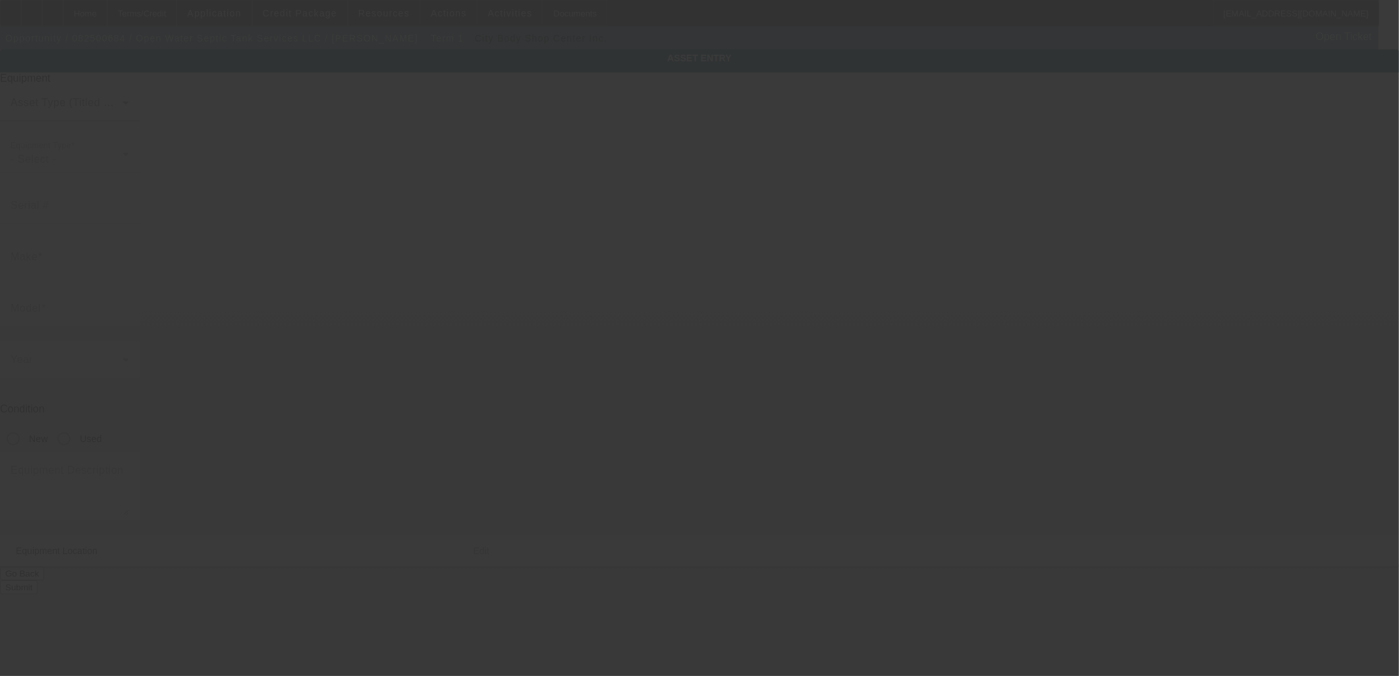
type textarea "Septic Pumper Truck; Make: International; Model: MV607"
type input "356 River Bend Rd"
type input "Richmond Hill"
type input "31324"
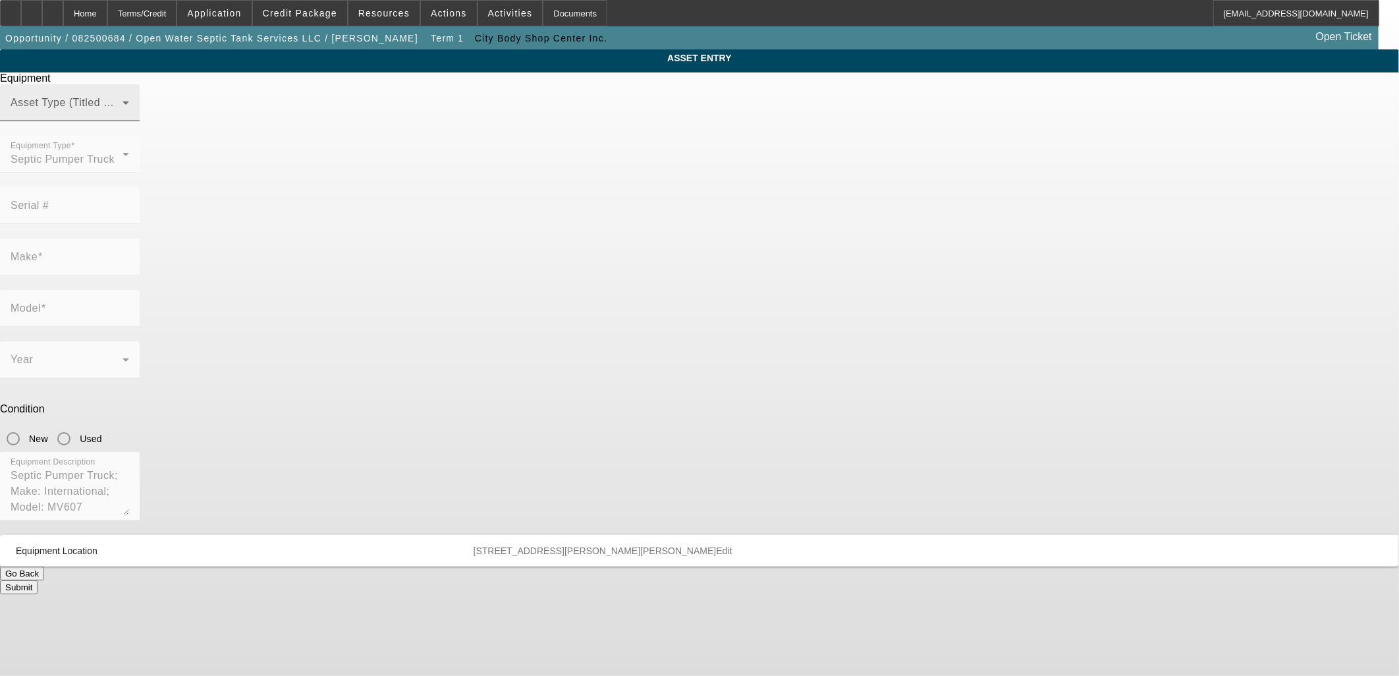
click at [123, 116] on span at bounding box center [67, 108] width 112 height 16
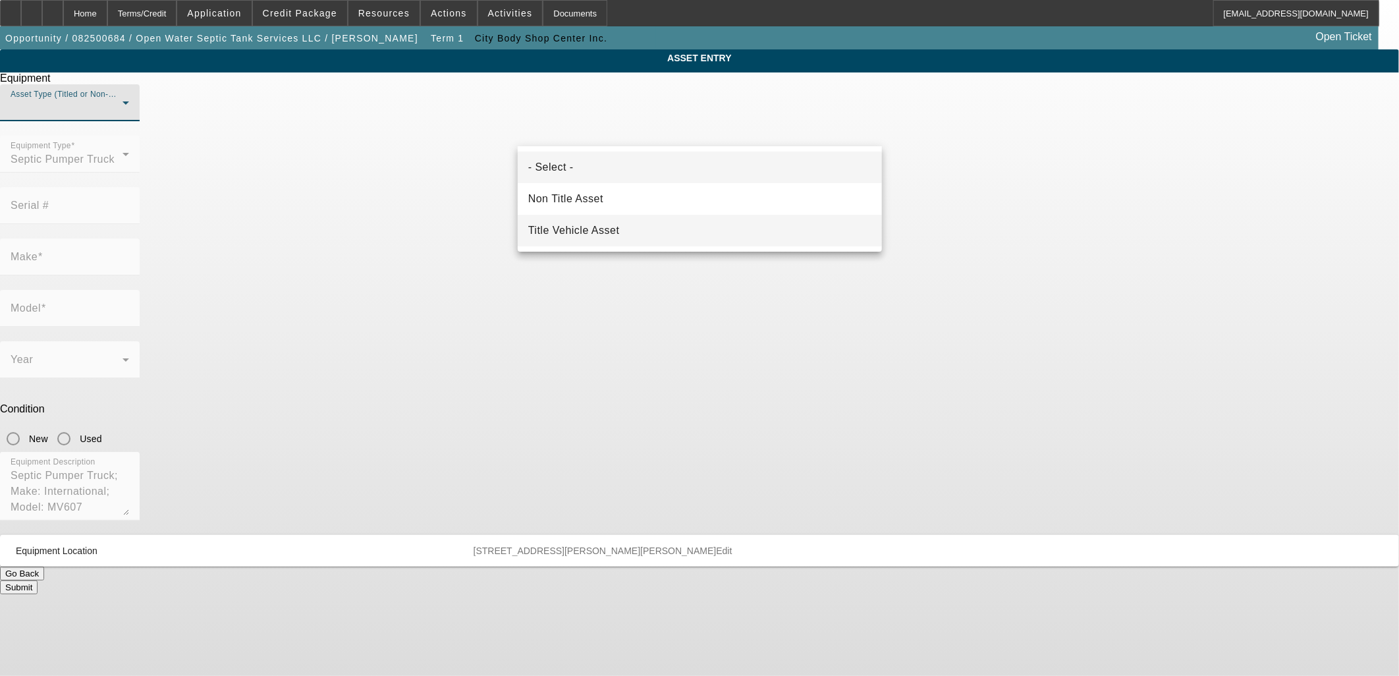
click at [637, 231] on mat-option "Title Vehicle Asset" at bounding box center [700, 231] width 364 height 32
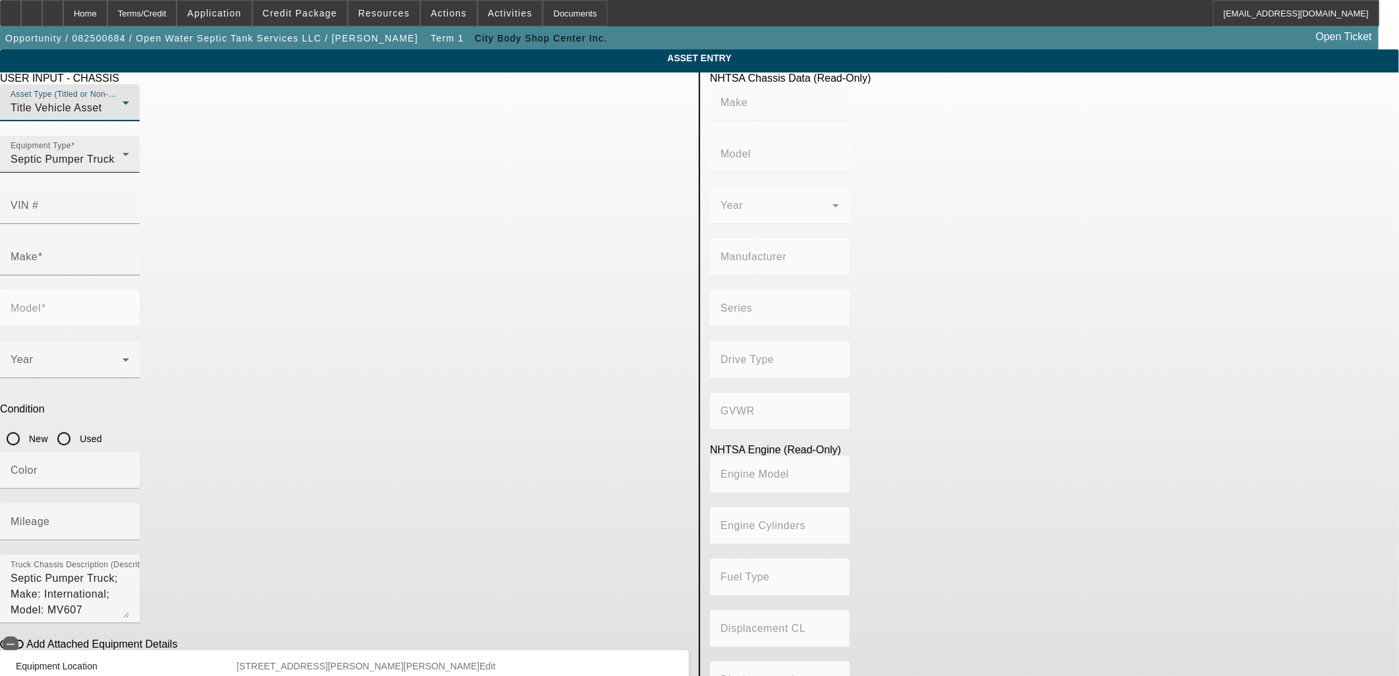
click at [123, 167] on div "Septic Pumper Truck" at bounding box center [67, 159] width 112 height 16
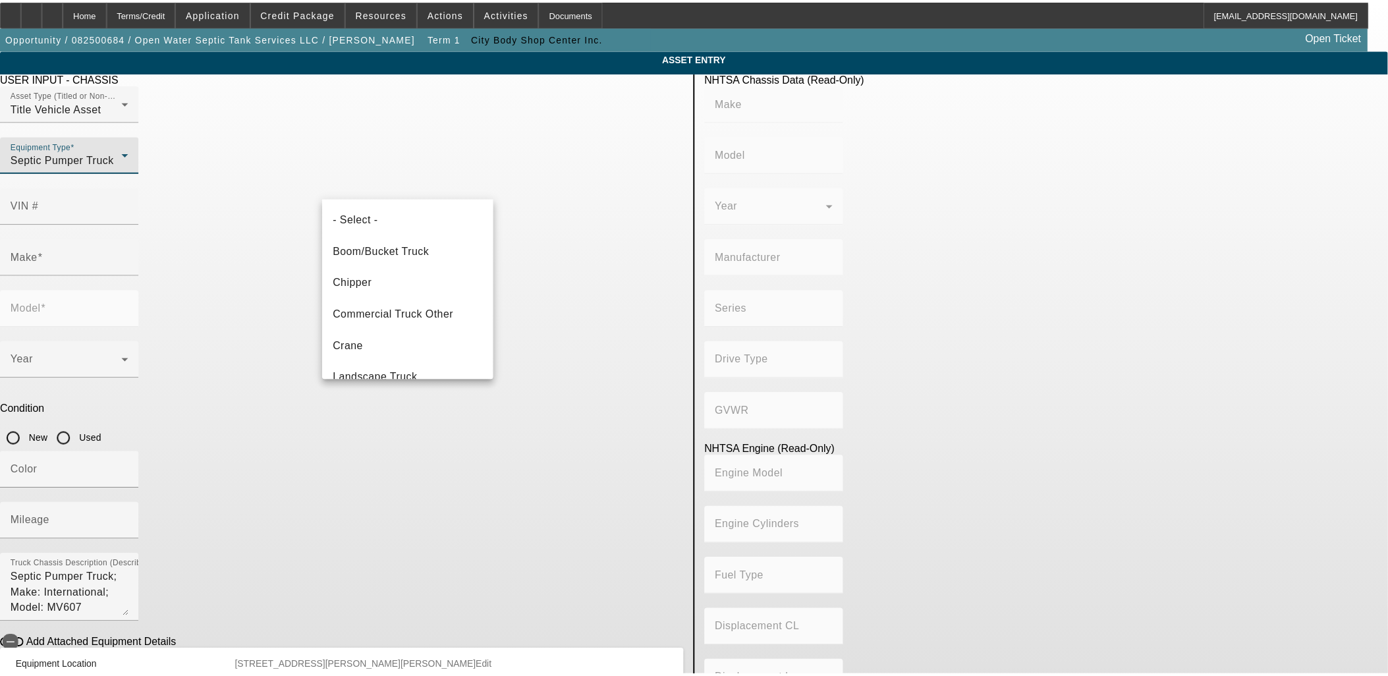
scroll to position [76, 0]
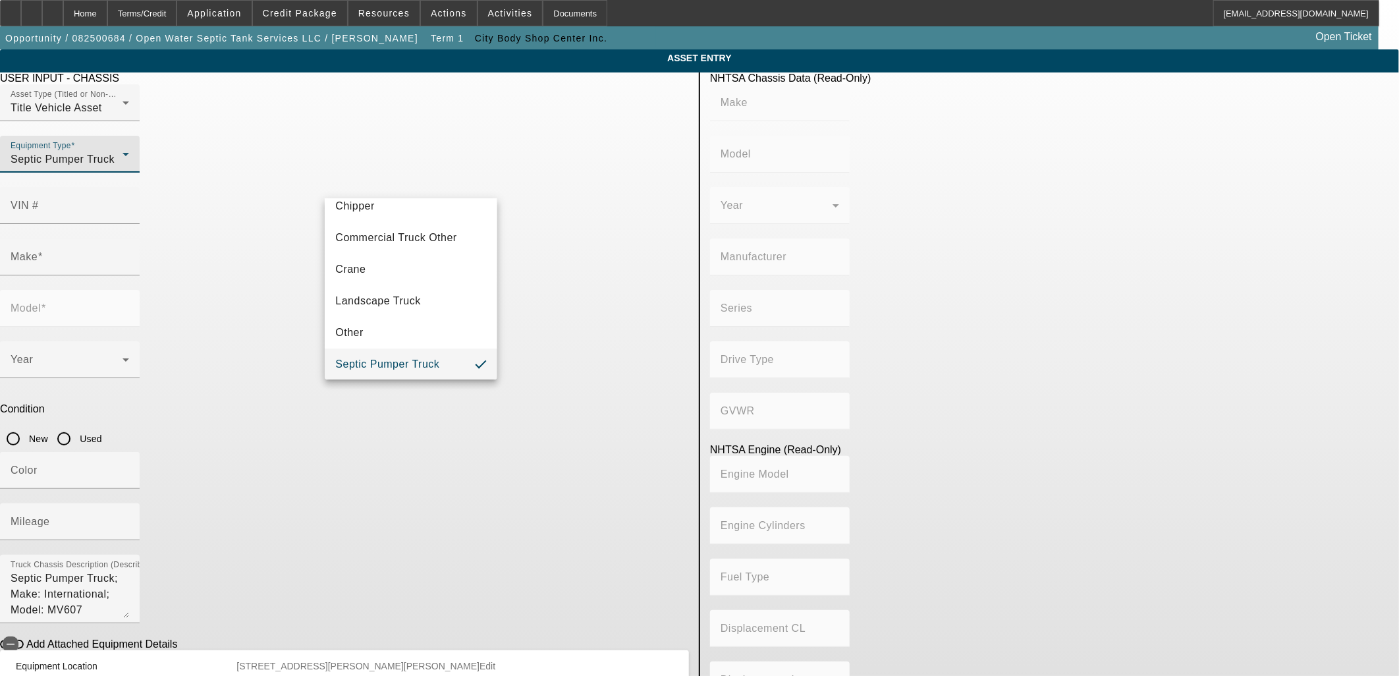
click at [597, 179] on div at bounding box center [699, 338] width 1399 height 676
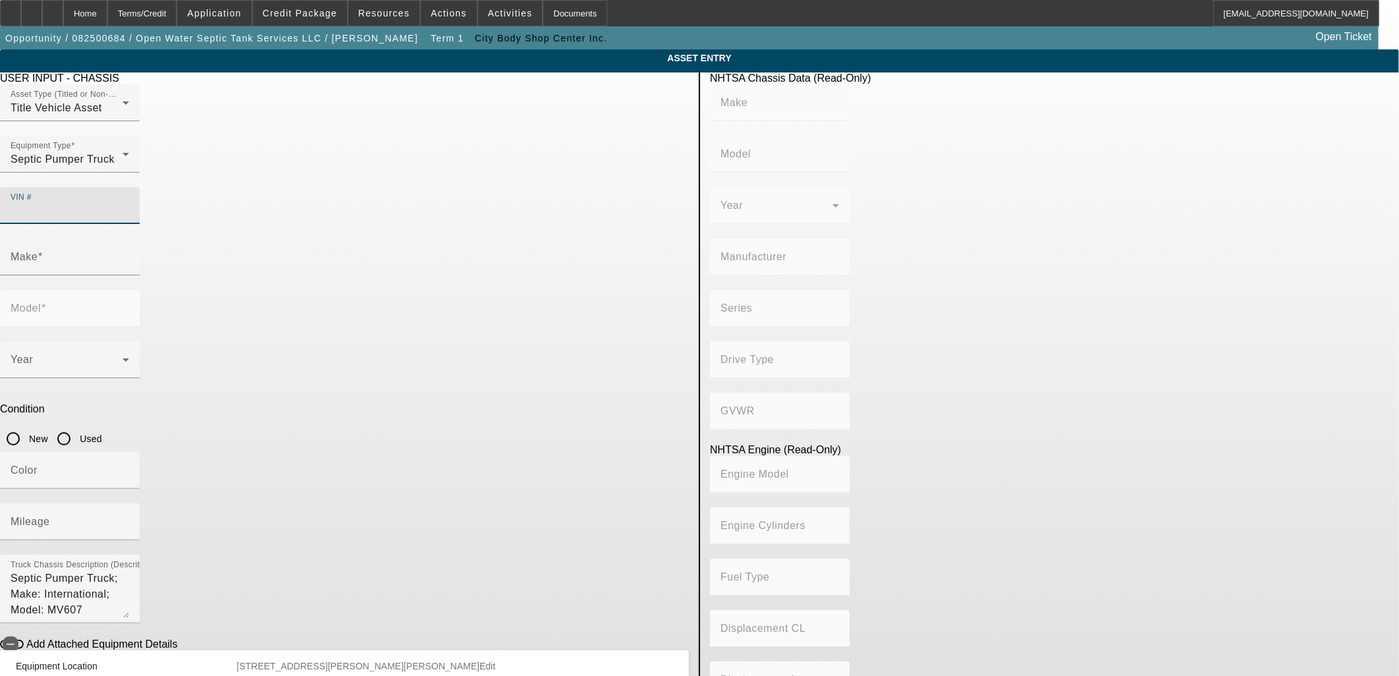
click at [129, 203] on input "VIN #" at bounding box center [70, 211] width 119 height 16
paste input "1HTEUMML6PS772168"
type input "1HTEUMML6PS772168"
type input "INTERNATIONAL"
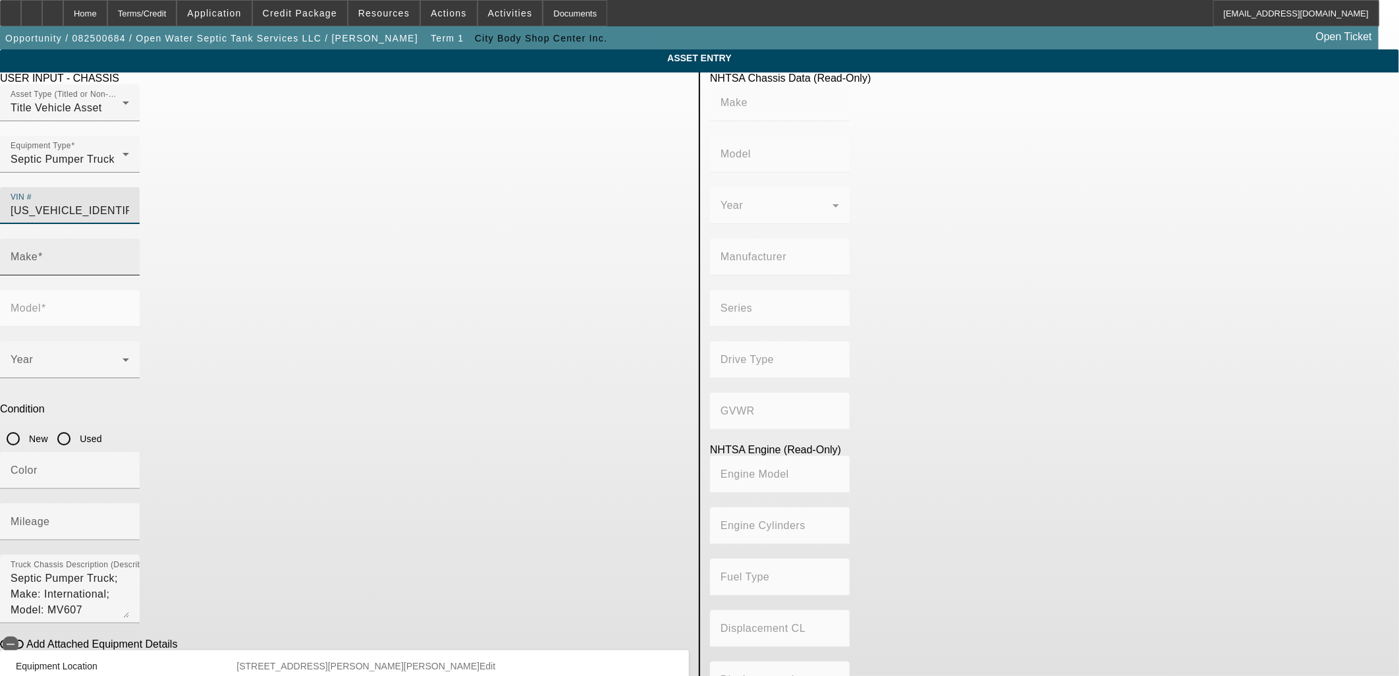
type input "MV607"
type input "INTERNATIONAL MOTORS, LLC"
type input "MV"
type input "4x2"
type input "Class 6: 19,501 - 26,000 lb (8,845 - 11,794 kg)"
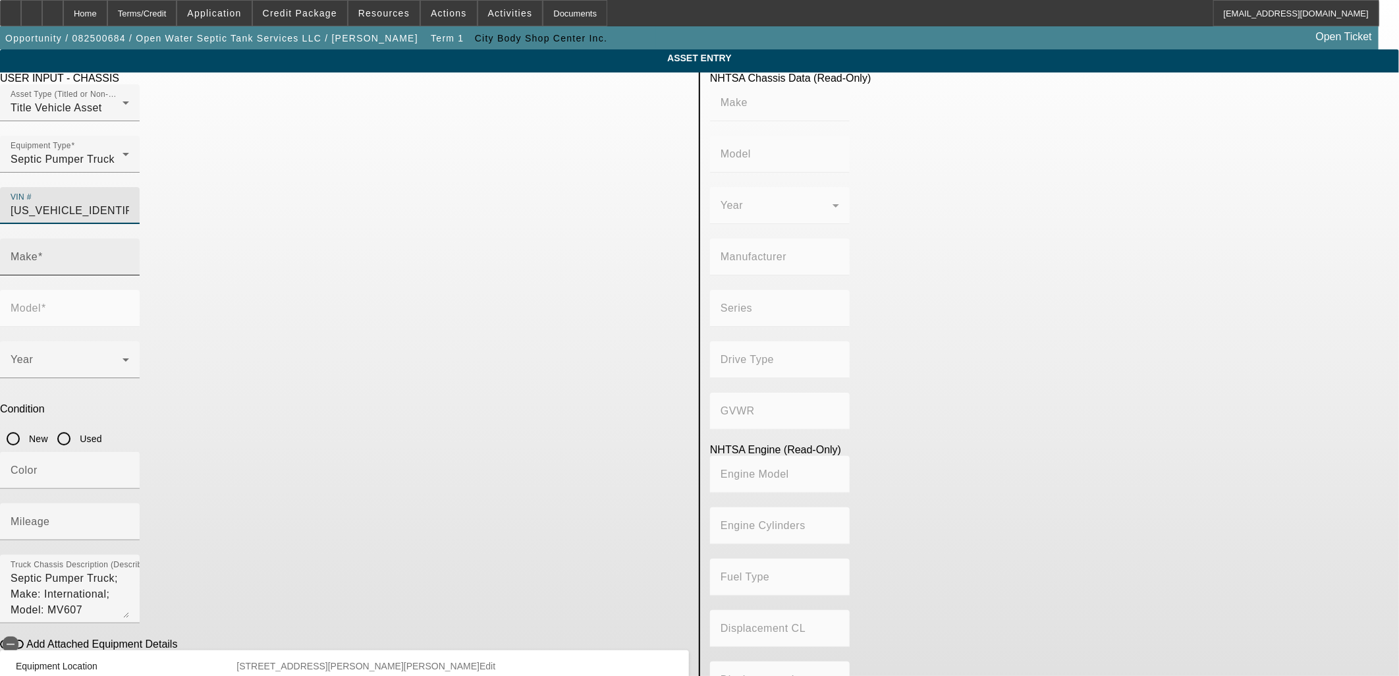
type input "B 6.7"
type input "Diesel"
type input "408.85908543470"
type input "6.7"
type input "INTERNATIONAL"
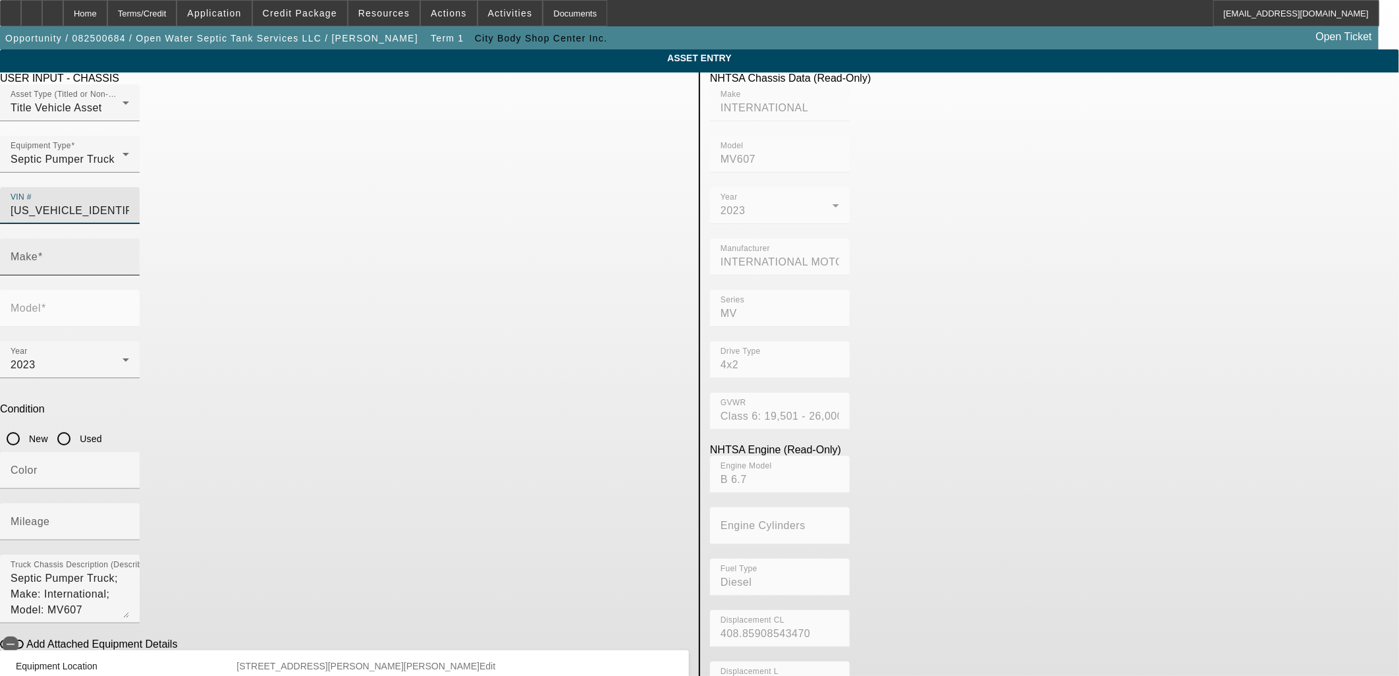
type input "MV607"
type input "1HTEUMML6PS772168"
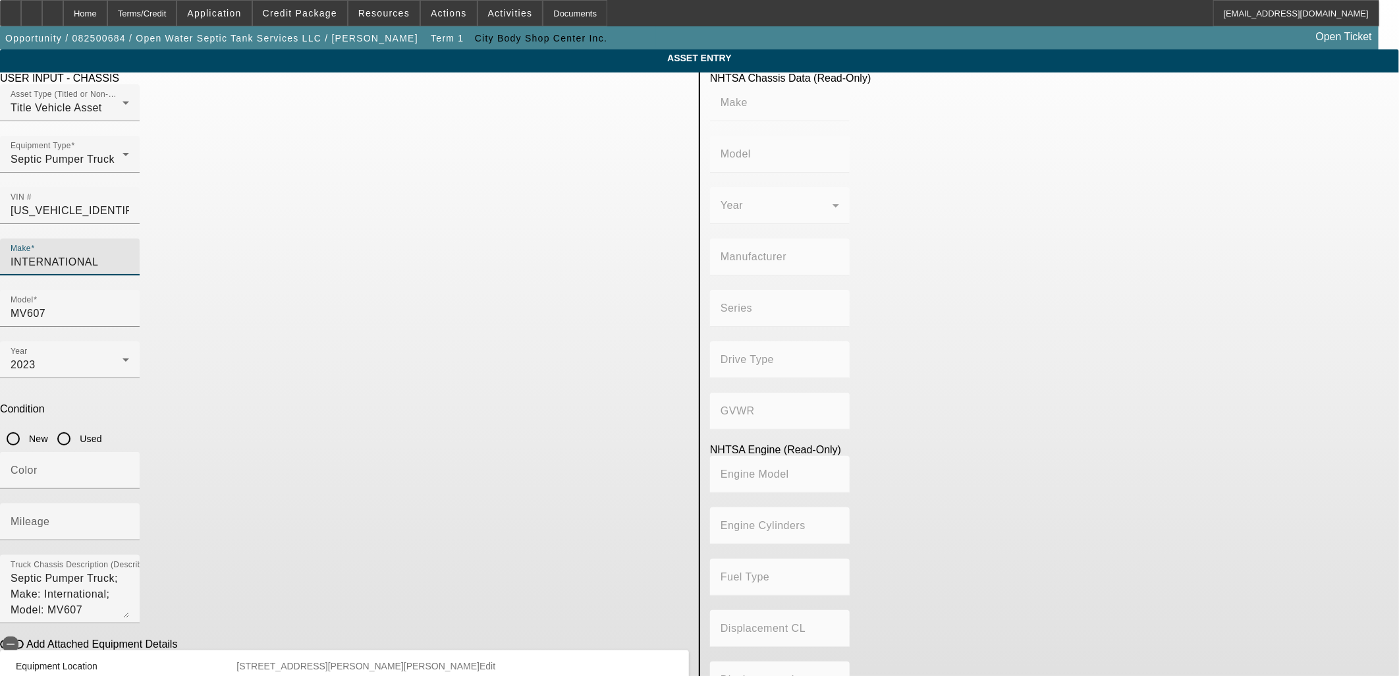
type input "INTERNATIONAL"
type input "MV607"
type input "INTERNATIONAL MOTORS, LLC"
type input "MV"
type input "4x2"
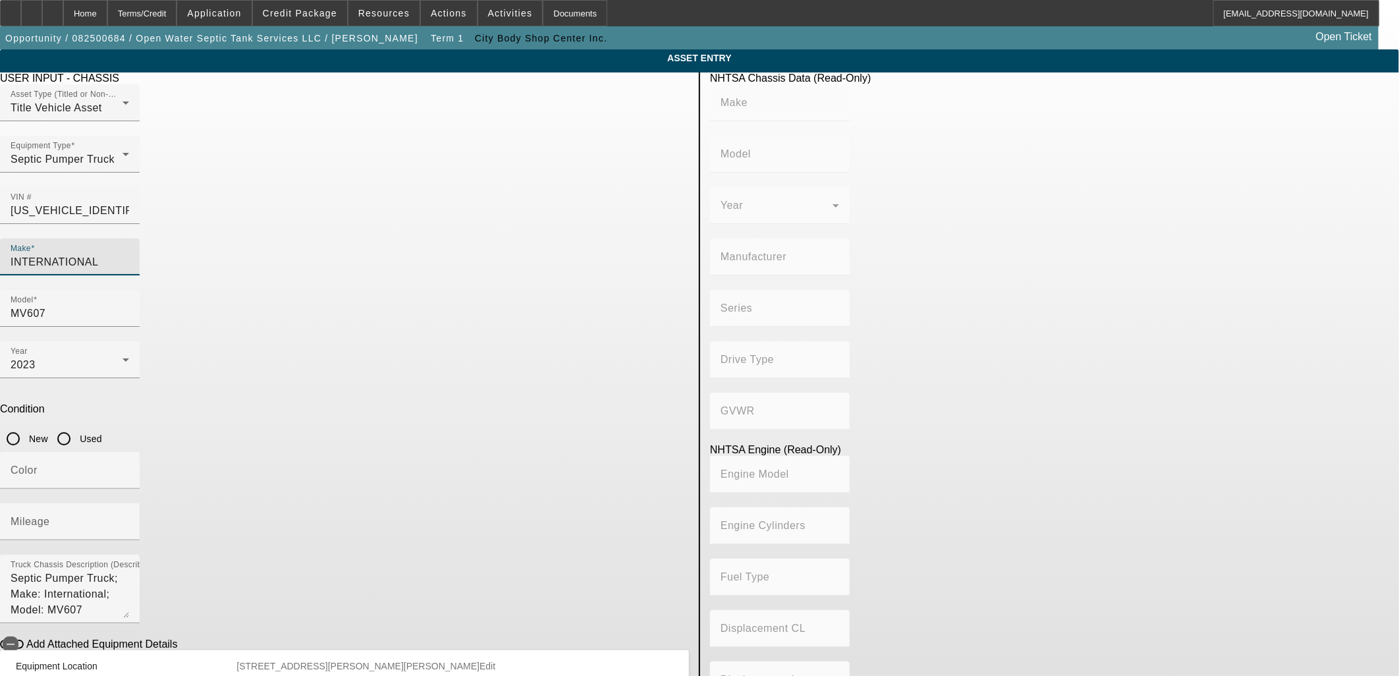
type input "Class 6: 19,501 - 26,000 lb (8,845 - 11,794 kg)"
type input "B 6.7"
type input "Diesel"
type input "408.85908543470"
type input "6.7"
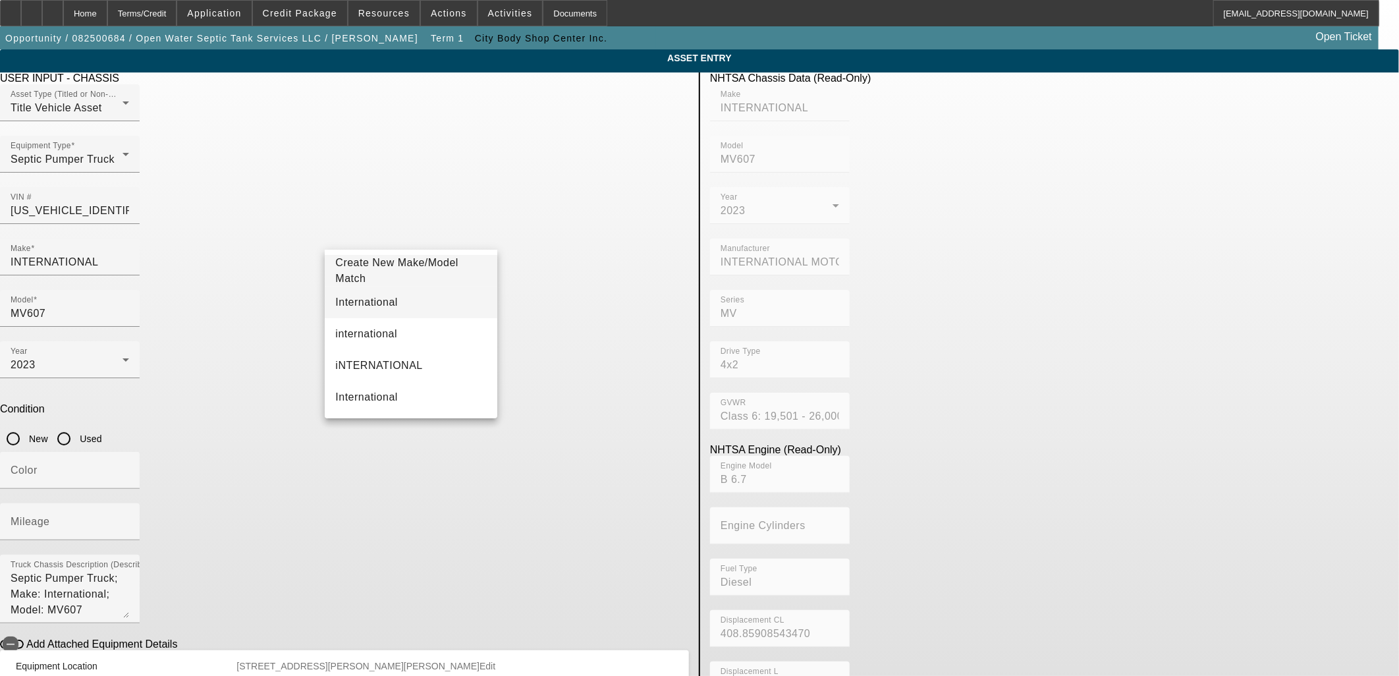
drag, startPoint x: 392, startPoint y: 336, endPoint x: 389, endPoint y: 300, distance: 35.7
click at [389, 300] on div "Create New Make/Model Match International international iNTERNATIONAL Internati…" at bounding box center [411, 334] width 172 height 169
click at [367, 302] on span "International" at bounding box center [366, 301] width 63 height 11
type input "International"
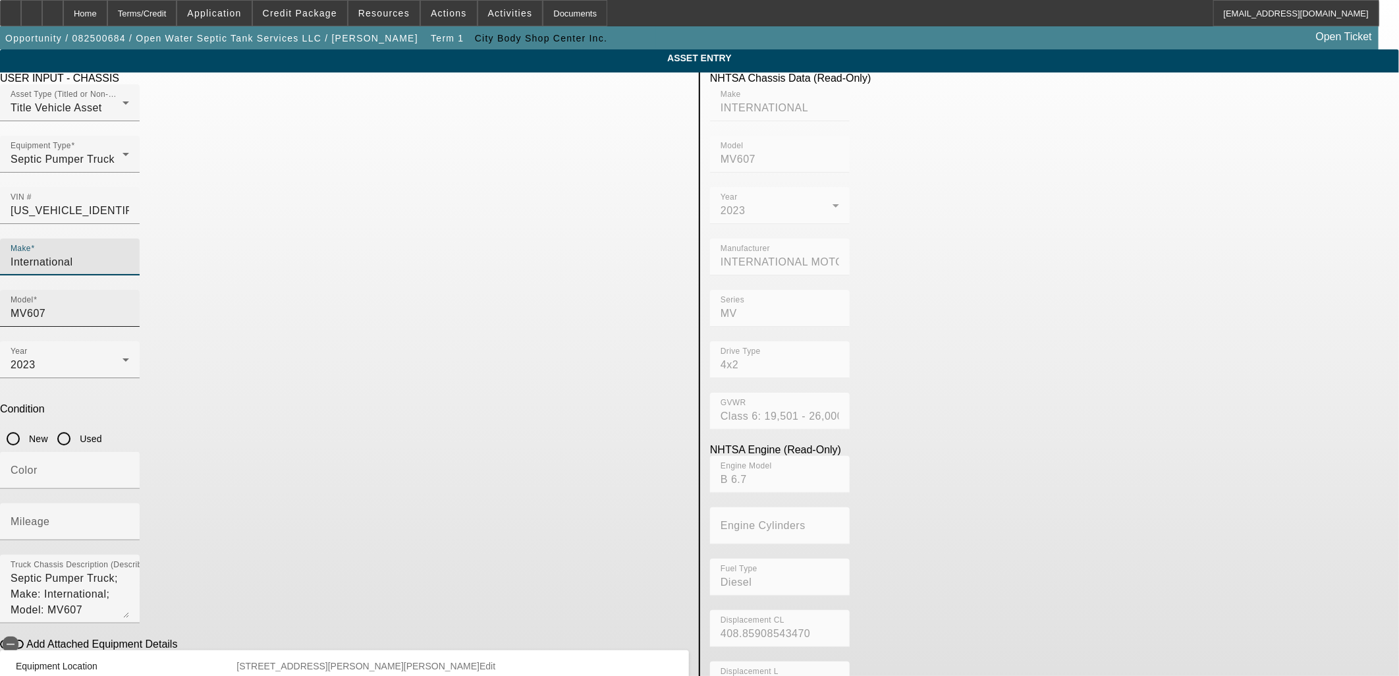
click at [129, 306] on input "MV607" at bounding box center [70, 314] width 119 height 16
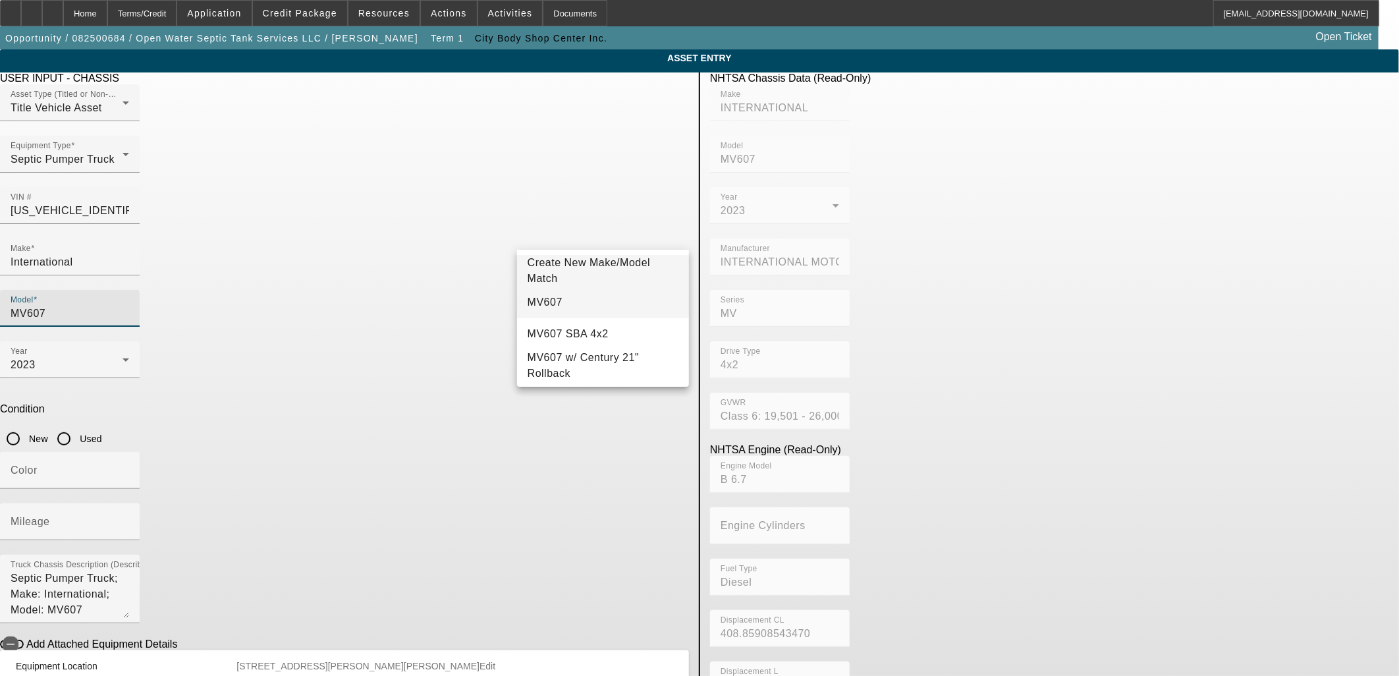
click at [568, 294] on mat-option "MV607" at bounding box center [603, 302] width 172 height 32
click at [77, 425] on input "Used" at bounding box center [64, 438] width 26 height 26
radio input "true"
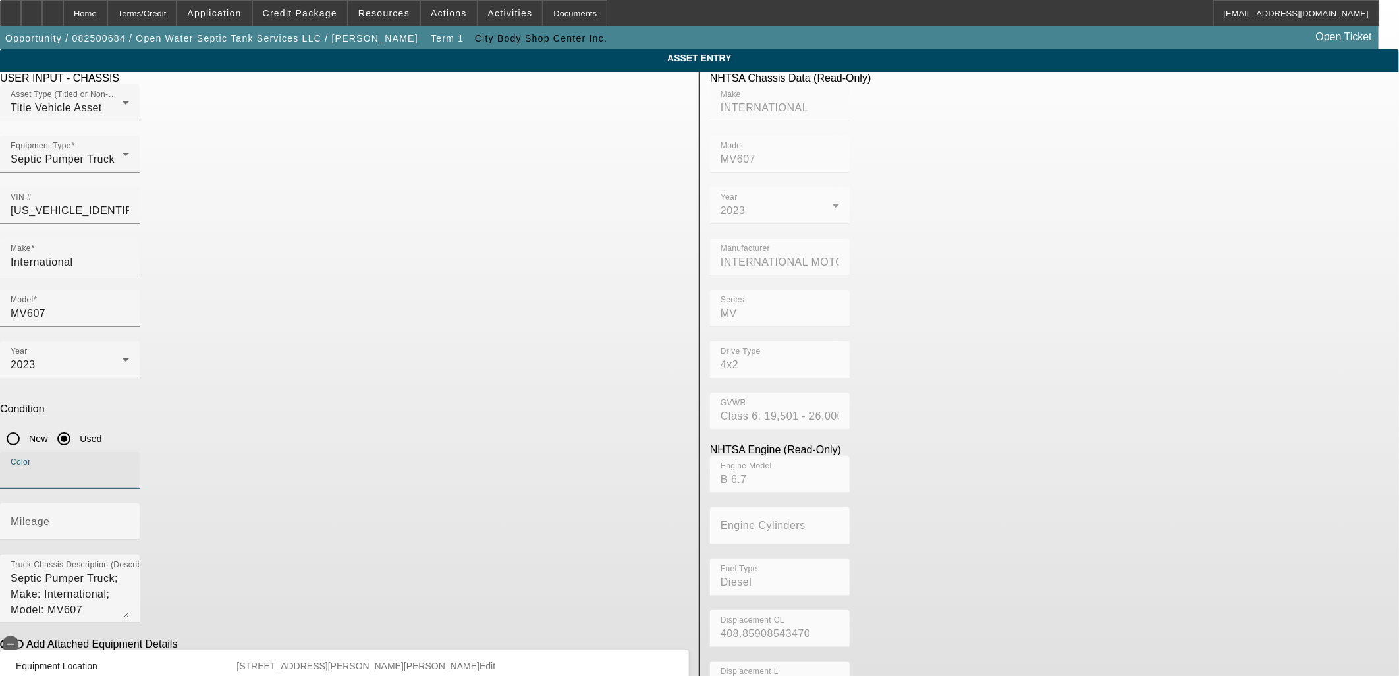
click at [129, 468] on input "Color" at bounding box center [70, 476] width 119 height 16
type input "White"
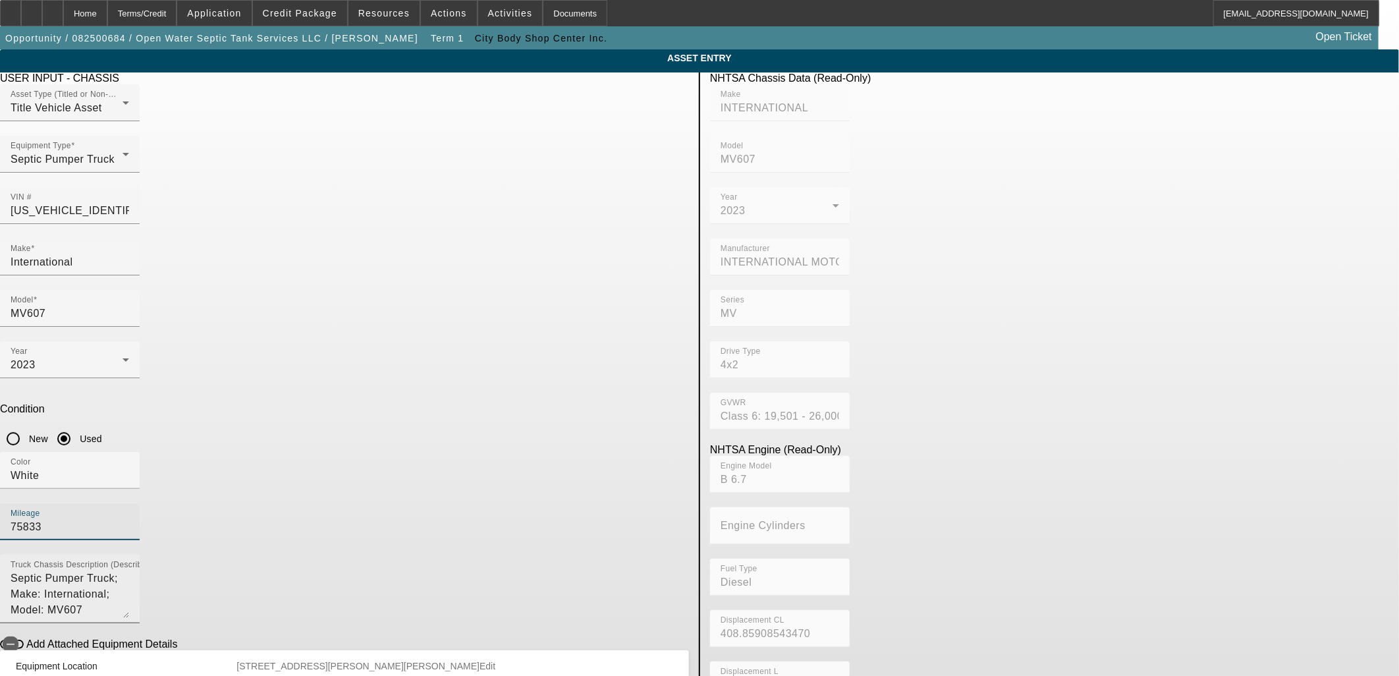
type input "75833"
drag, startPoint x: 380, startPoint y: 396, endPoint x: 21, endPoint y: 333, distance: 364.5
click at [22, 340] on app-asset-collateral-manage "ASSET ENTRY Delete asset USER INPUT - CHASSIS Asset Type (Titled or Non-Titled)…" at bounding box center [699, 414] width 1399 height 730
type textarea "w"
type textarea "Pumper Truck"
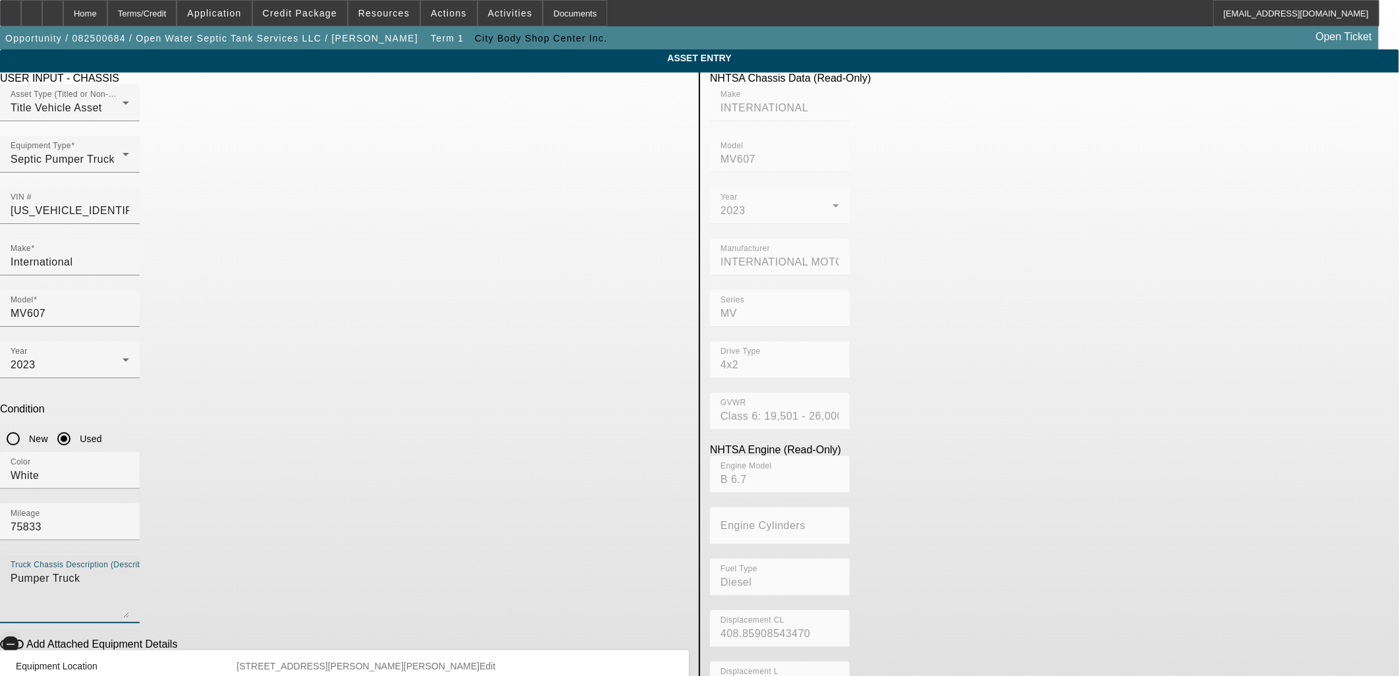
click at [24, 631] on span "button" at bounding box center [10, 644] width 26 height 26
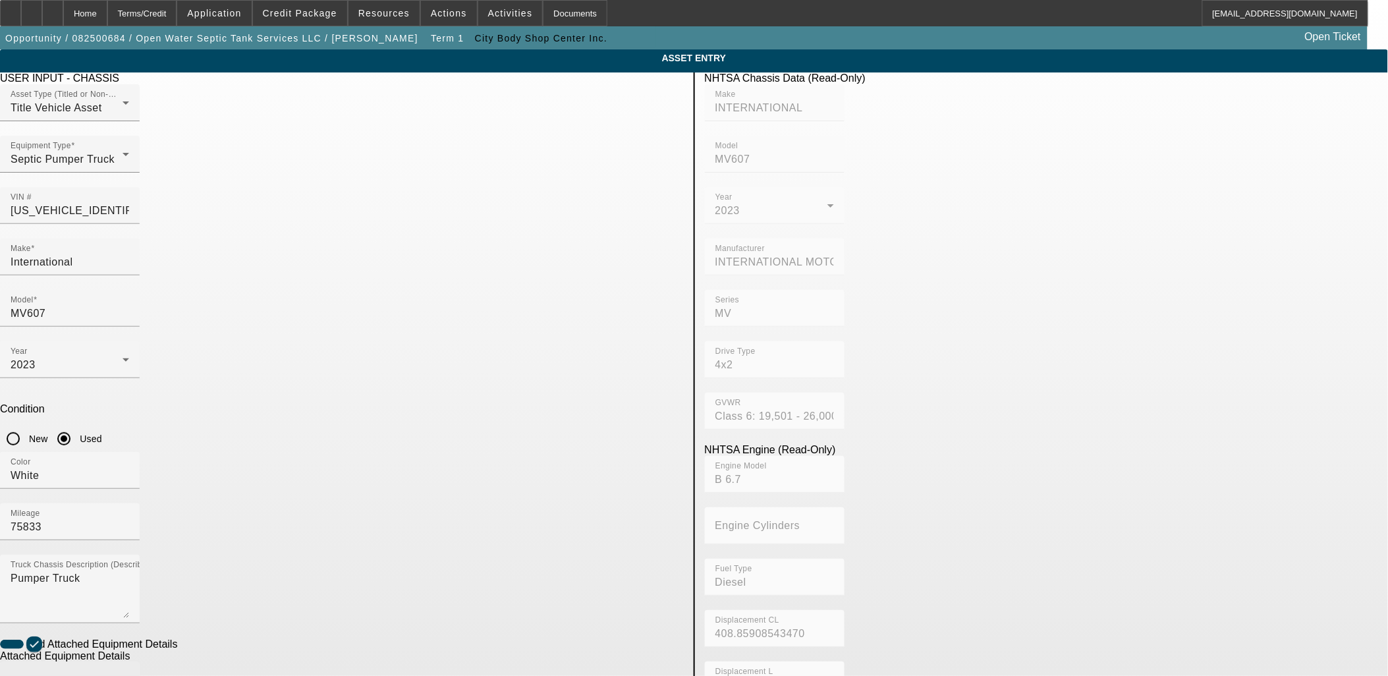
click at [43, 674] on span at bounding box center [40, 679] width 5 height 11
click at [129, 675] on input "Make" at bounding box center [70, 686] width 119 height 16
click at [371, 594] on span "2200 Gallon" at bounding box center [360, 600] width 61 height 16
type input "2200 Gallon"
click at [564, 593] on span "Septic Tank" at bounding box center [551, 600] width 58 height 16
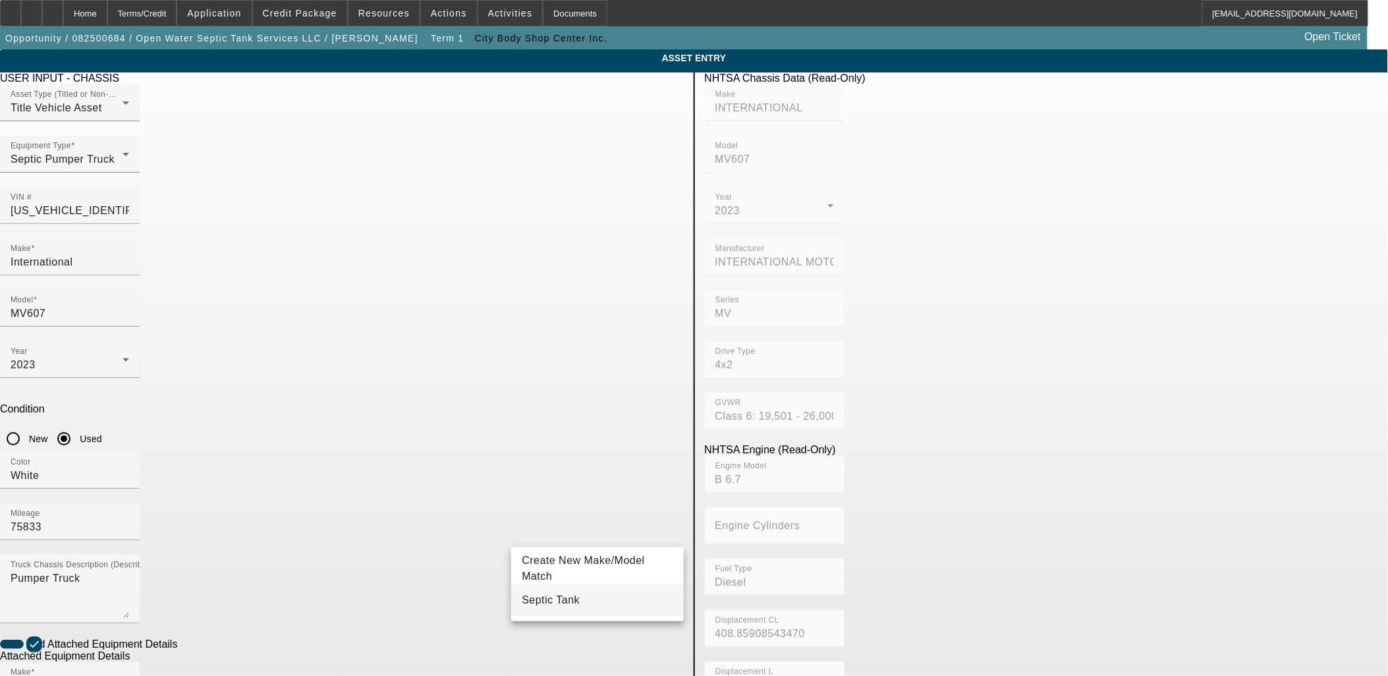
type input "Septic Tank"
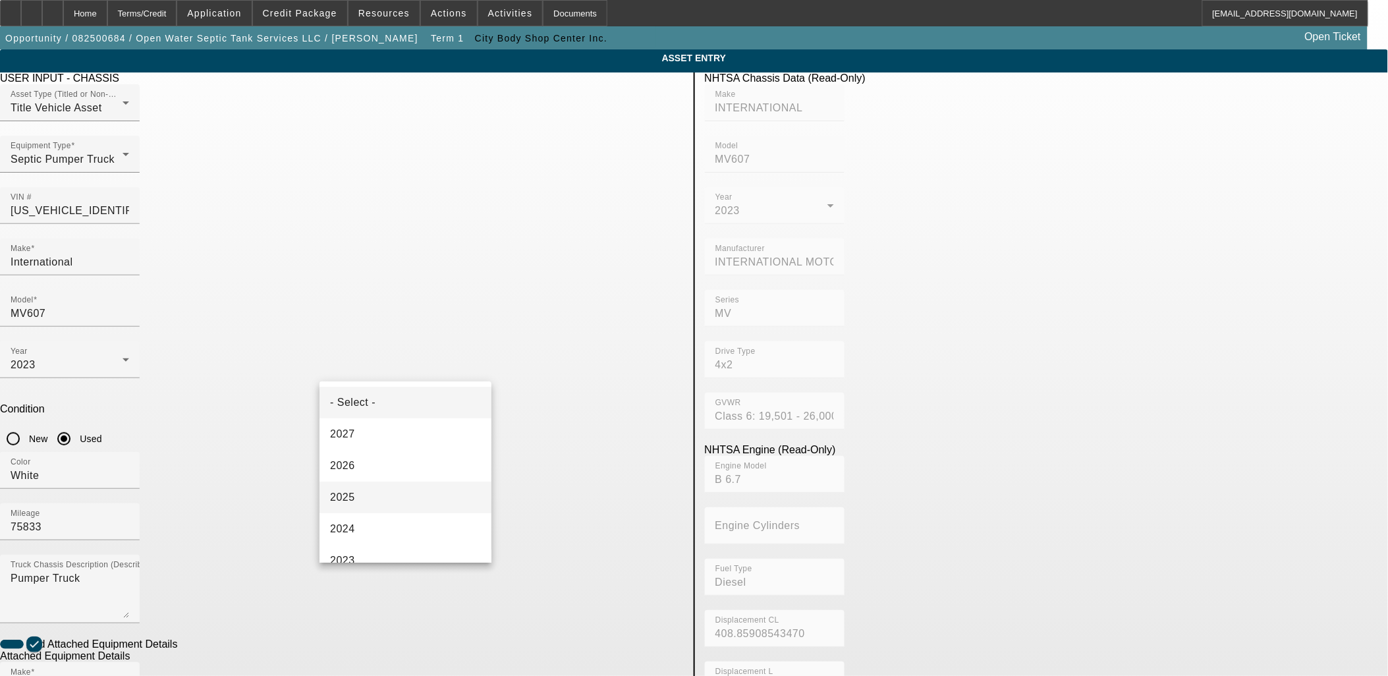
click at [356, 497] on mat-option "2025" at bounding box center [405, 497] width 172 height 32
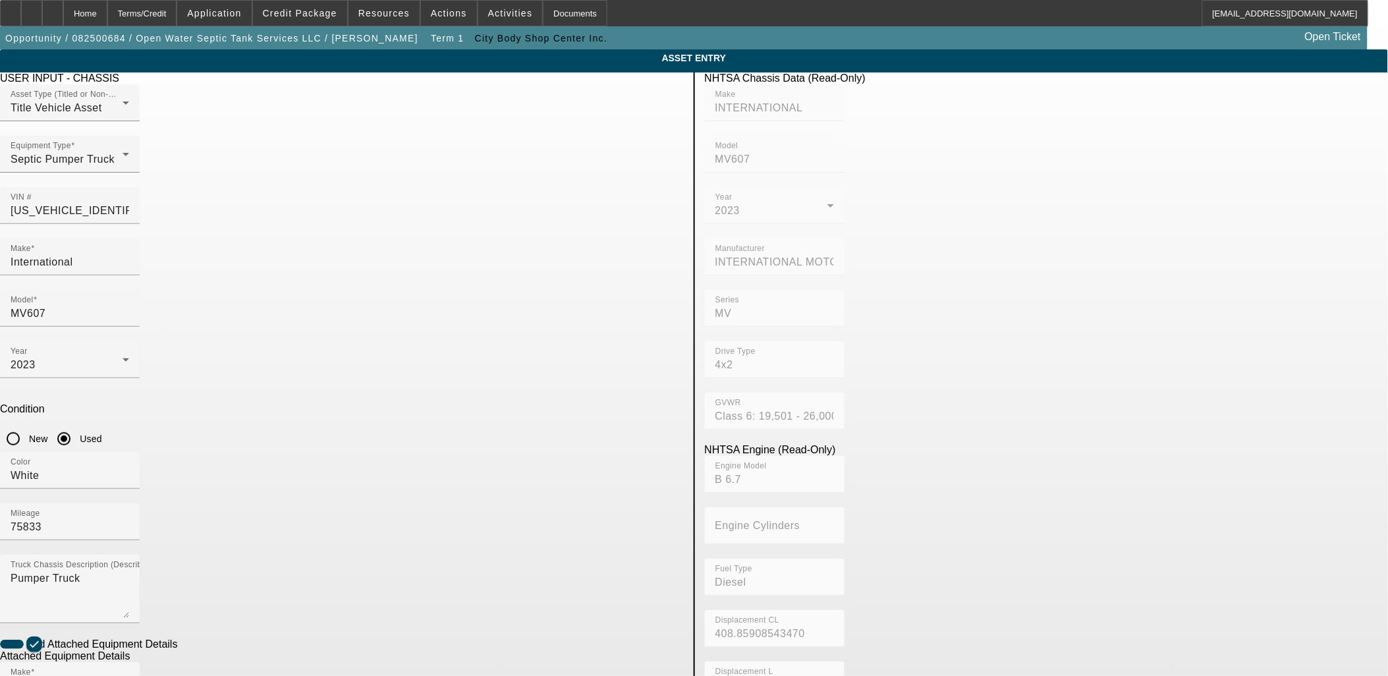
radio input "true"
checkbox input "true"
drag, startPoint x: 454, startPoint y: 403, endPoint x: 240, endPoint y: 399, distance: 214.7
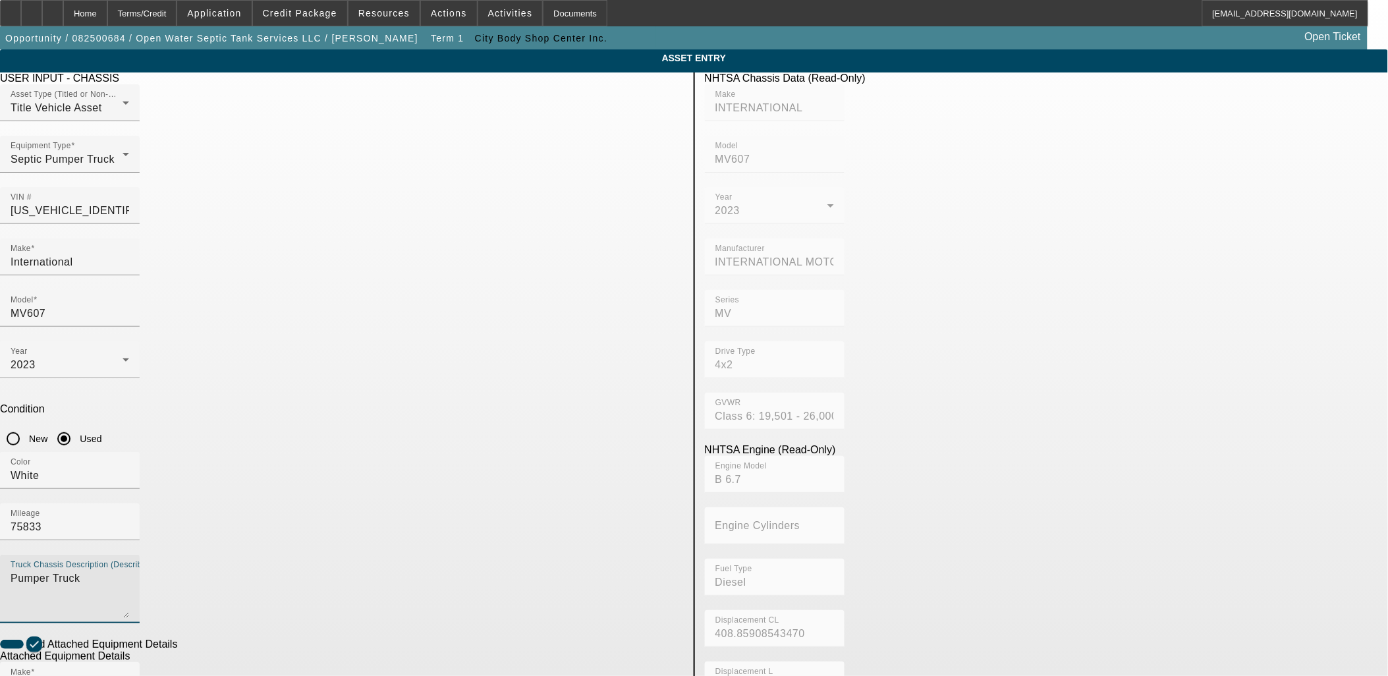
click at [242, 399] on app-asset-collateral-manage "ASSET ENTRY Delete asset USER INPUT - CHASSIS Asset Type (Titled or Non-Titled)…" at bounding box center [694, 561] width 1388 height 1025
paste textarea "1HTEUMML6PS772168"
type textarea "Pumper Truck"
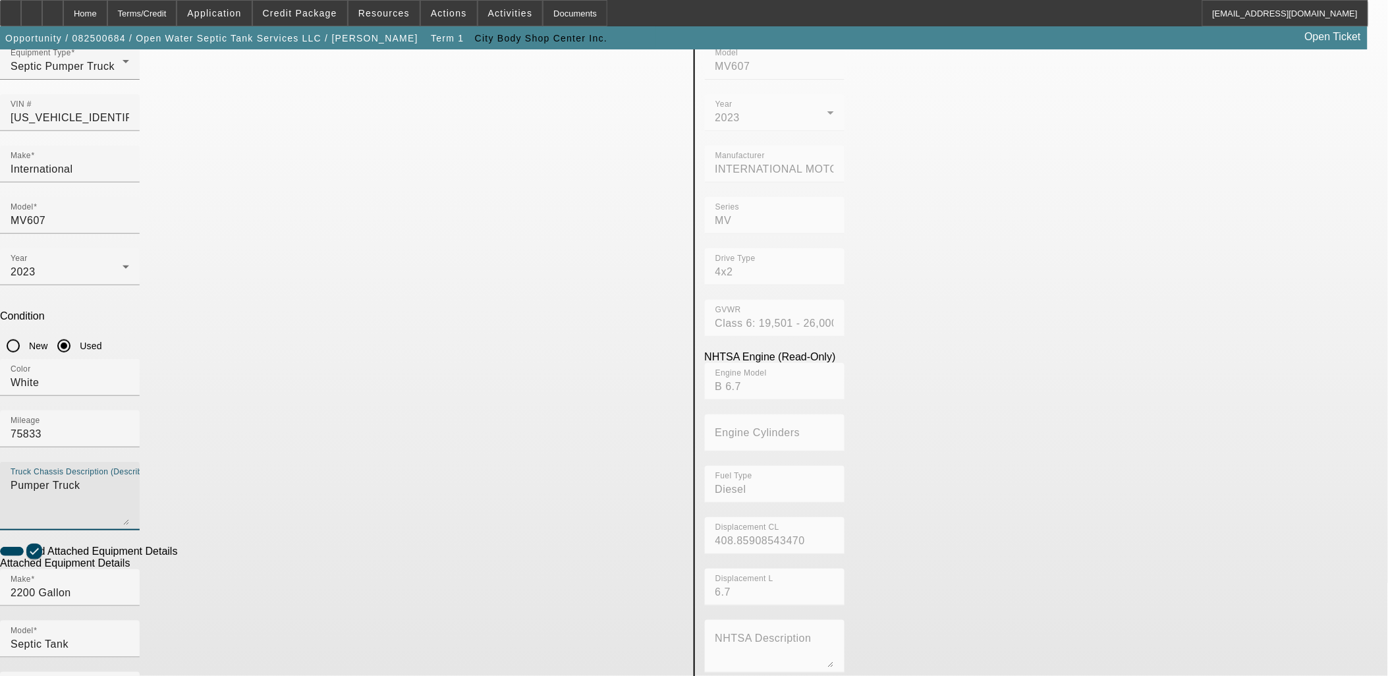
scroll to position [171, 0]
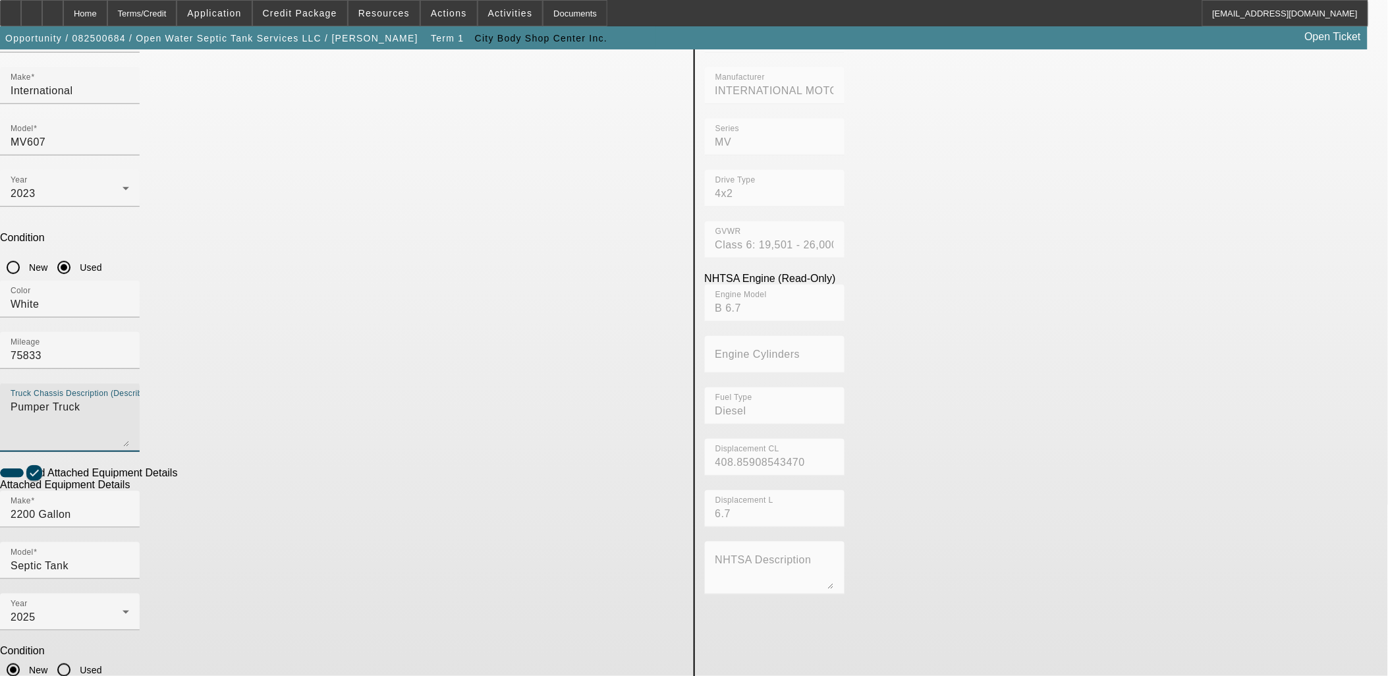
paste textarea "Pumper Truck"
type textarea "Pumper Truck"
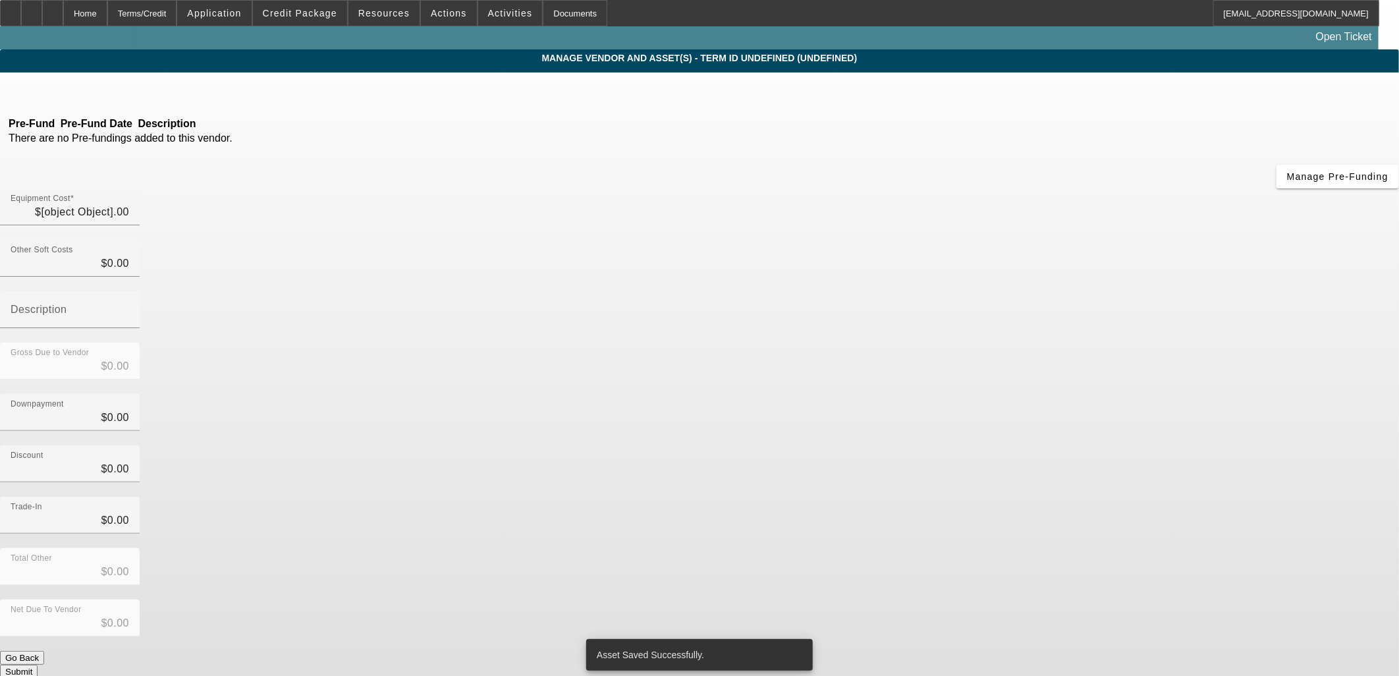
type input "$108,500.00"
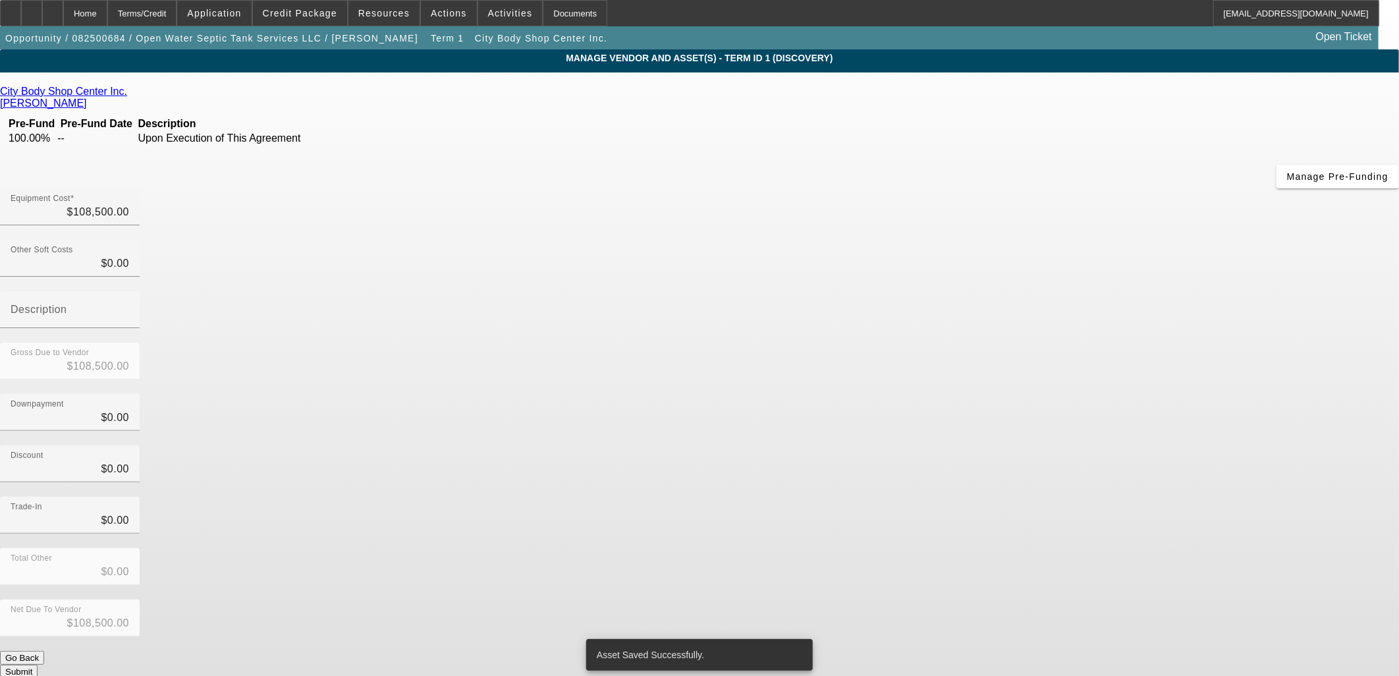
click at [38, 665] on button "Submit" at bounding box center [19, 672] width 38 height 14
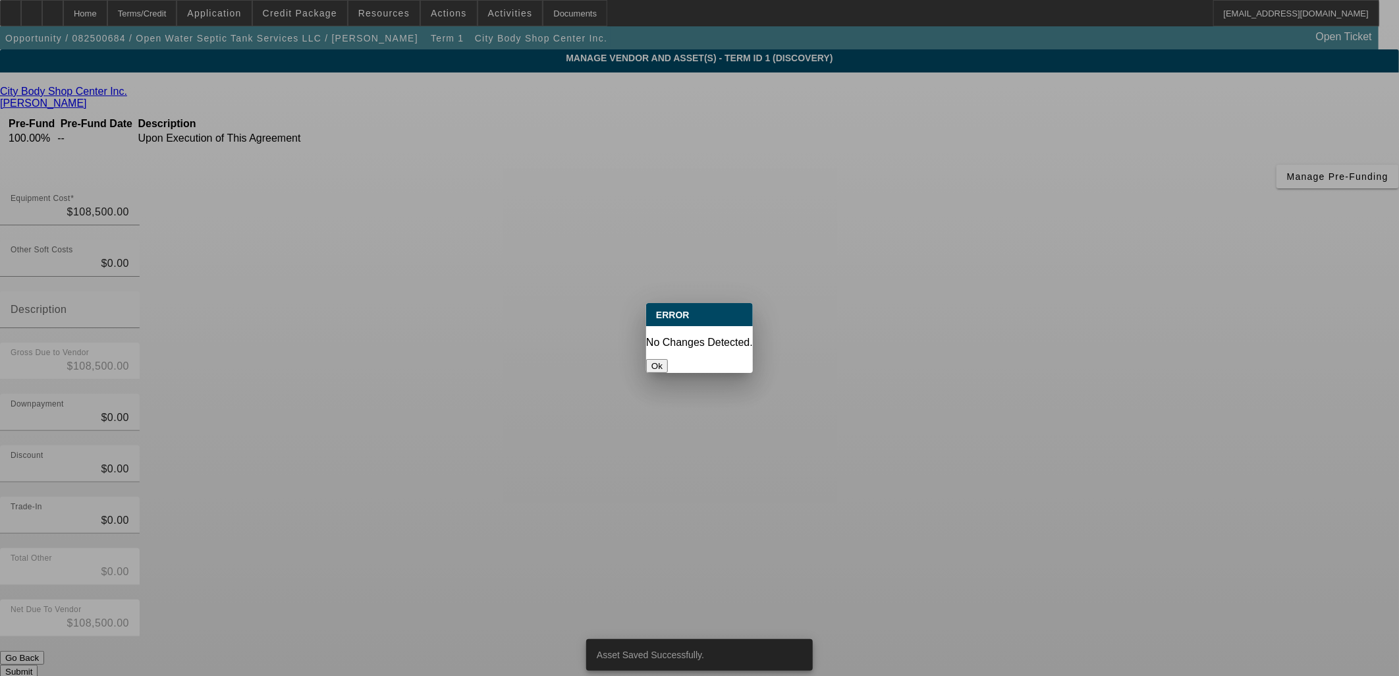
drag, startPoint x: 703, startPoint y: 345, endPoint x: 499, endPoint y: 150, distance: 281.8
click at [668, 359] on button "Ok" at bounding box center [657, 366] width 22 height 14
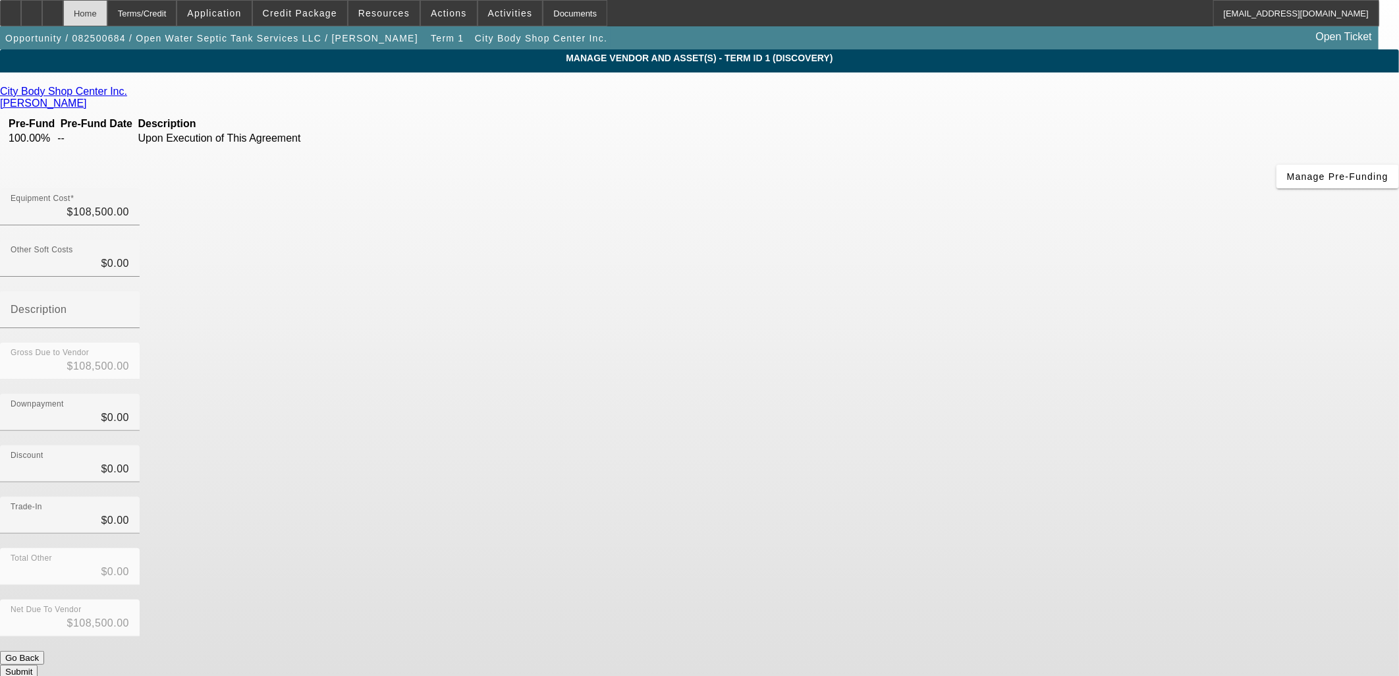
click at [107, 16] on div "Home" at bounding box center [85, 13] width 44 height 26
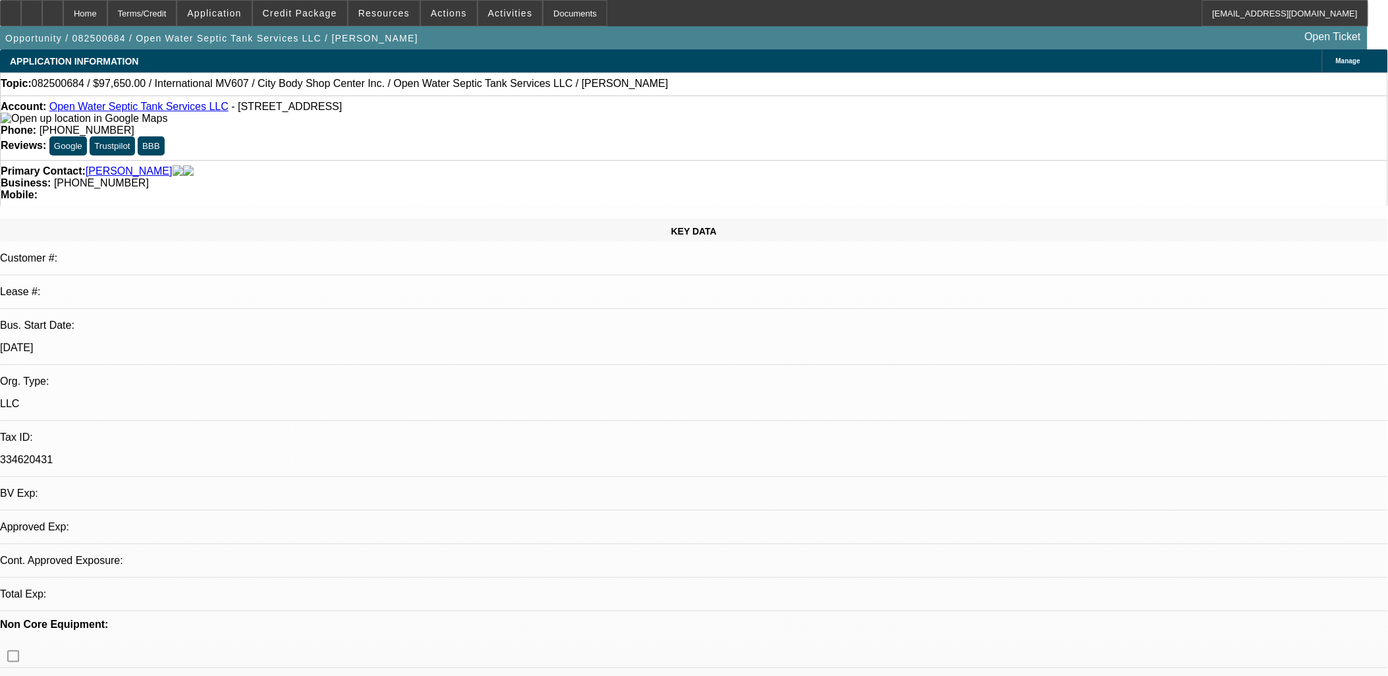
select select "0.1"
select select "2"
select select "0.1"
select select "4"
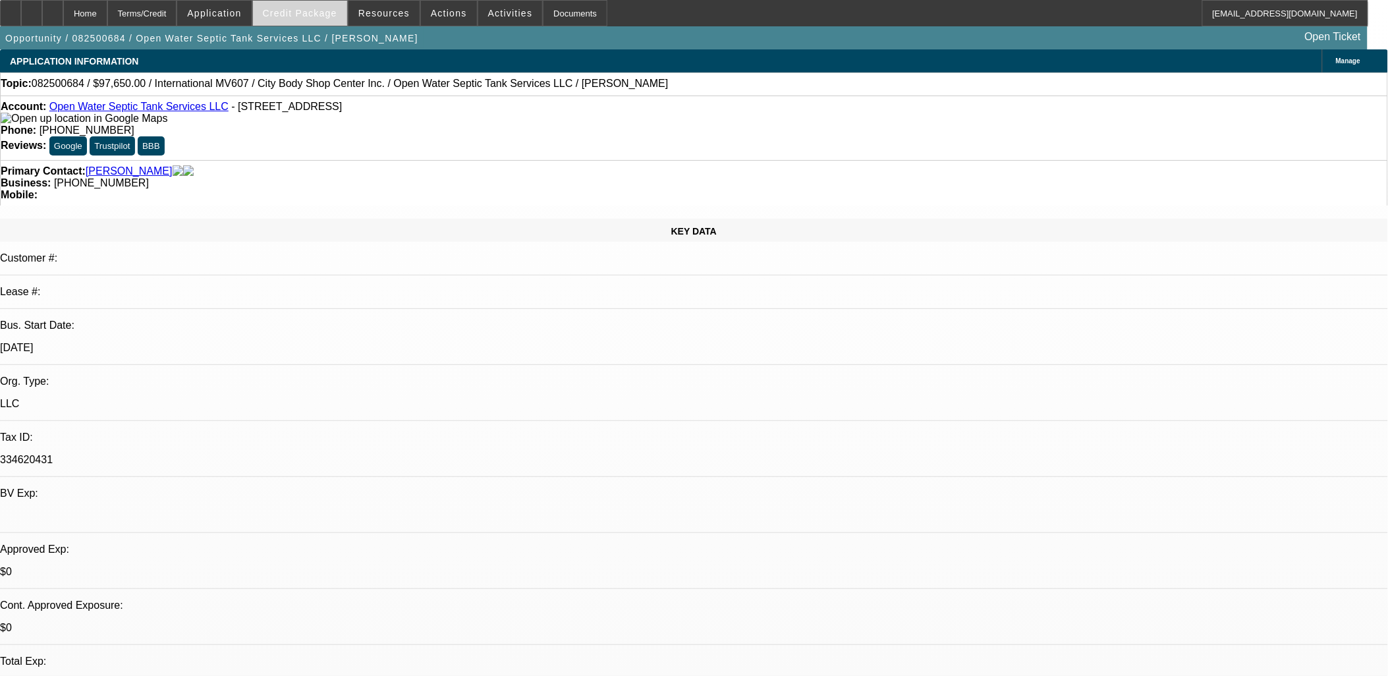
click at [302, 21] on span at bounding box center [300, 13] width 94 height 32
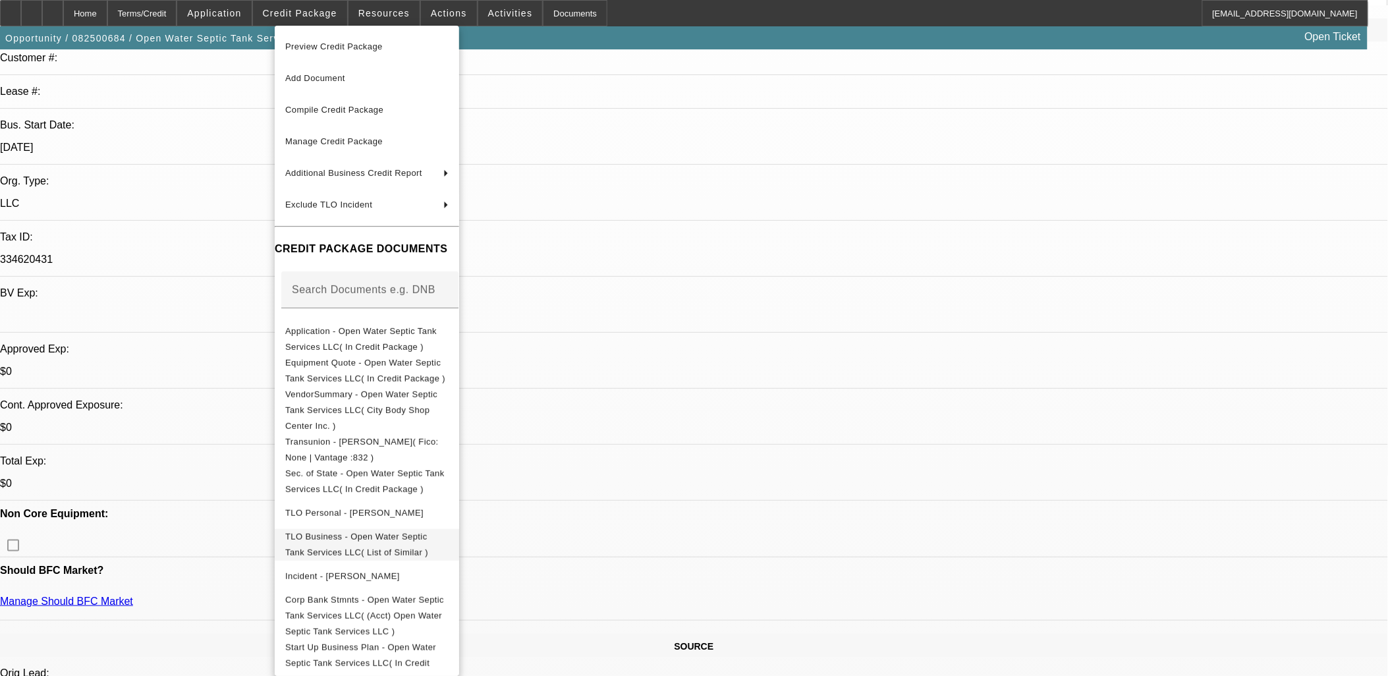
scroll to position [439, 0]
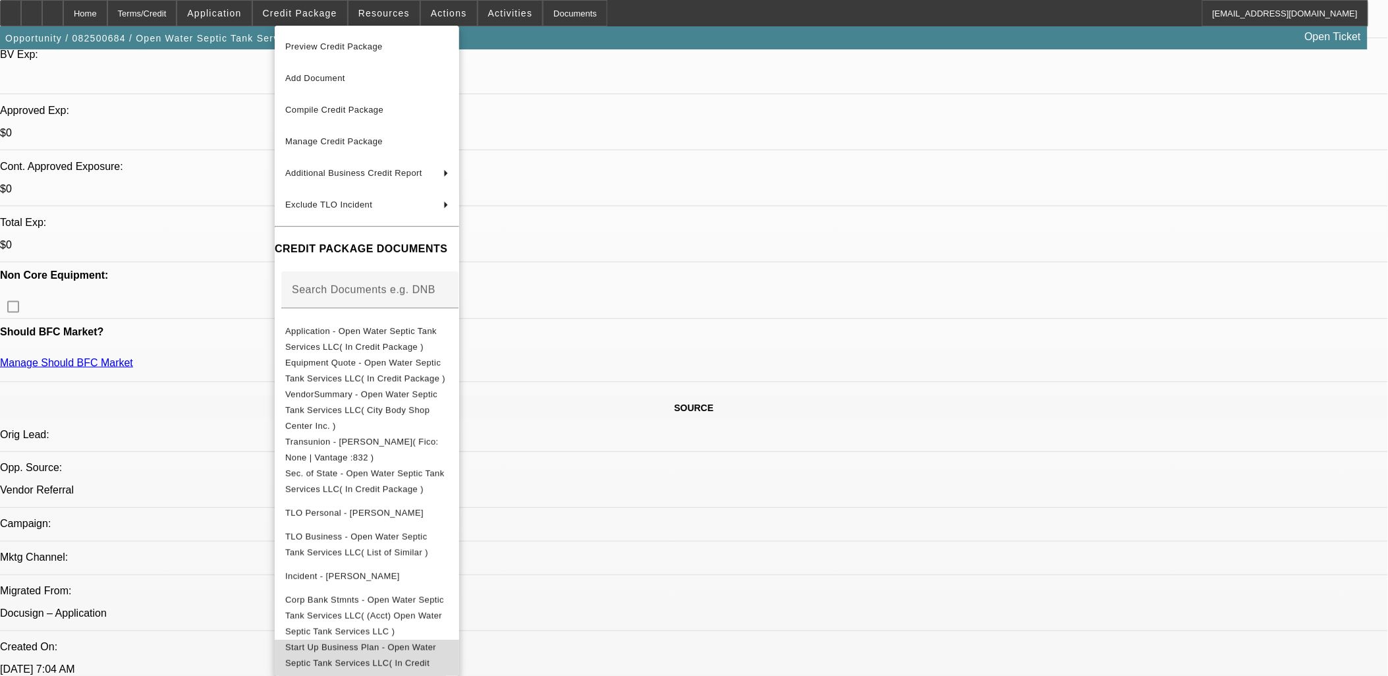
click at [374, 639] on span "Start Up Business Plan - Open Water Septic Tank Services LLC( In Credit Package…" at bounding box center [366, 662] width 163 height 47
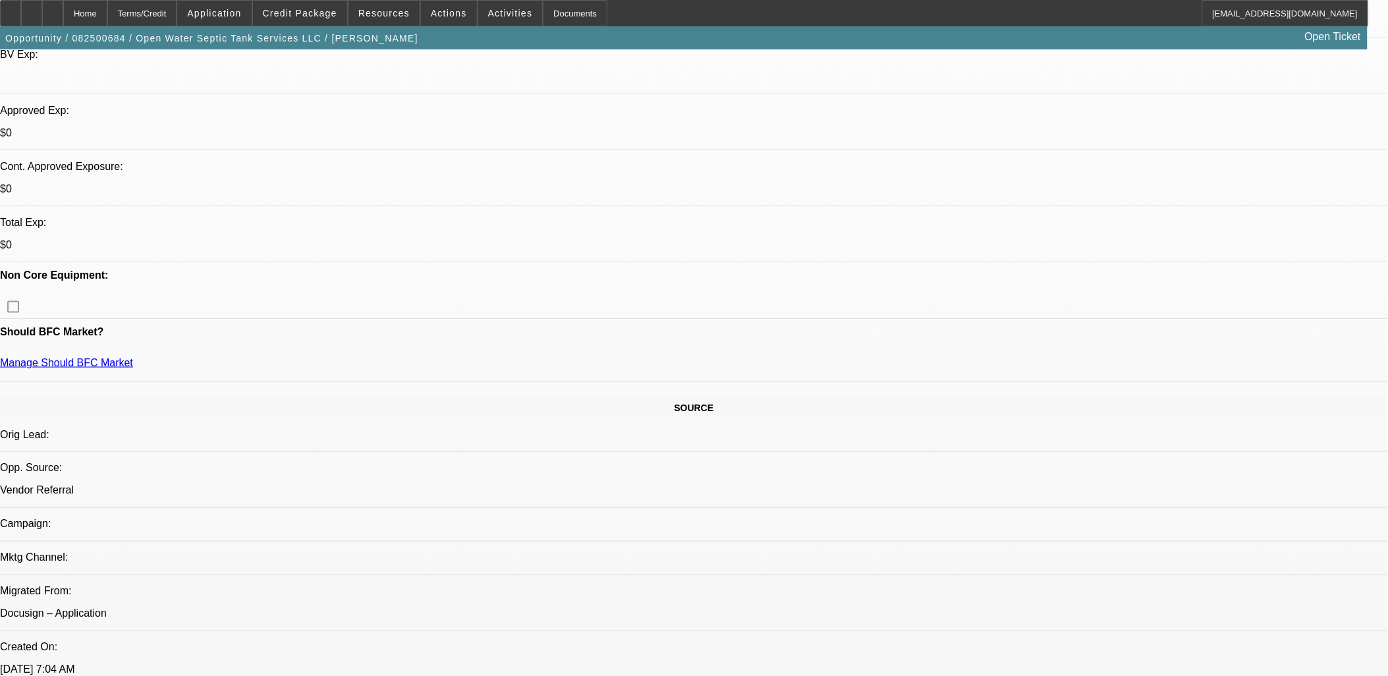
click at [1072, 47] on div "Opportunity / 082500684 / Open Water Septic Tank Services LLC / Steele, Michael…" at bounding box center [683, 37] width 1367 height 23
radio input "true"
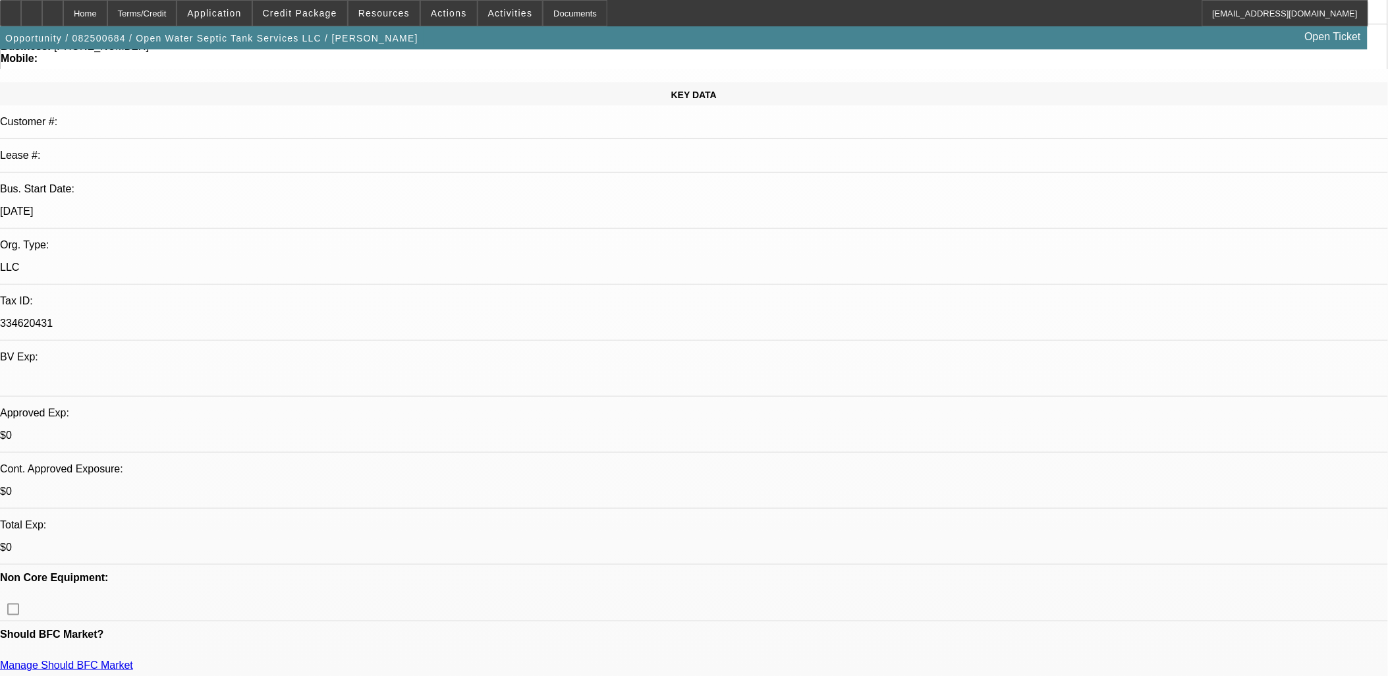
scroll to position [0, 0]
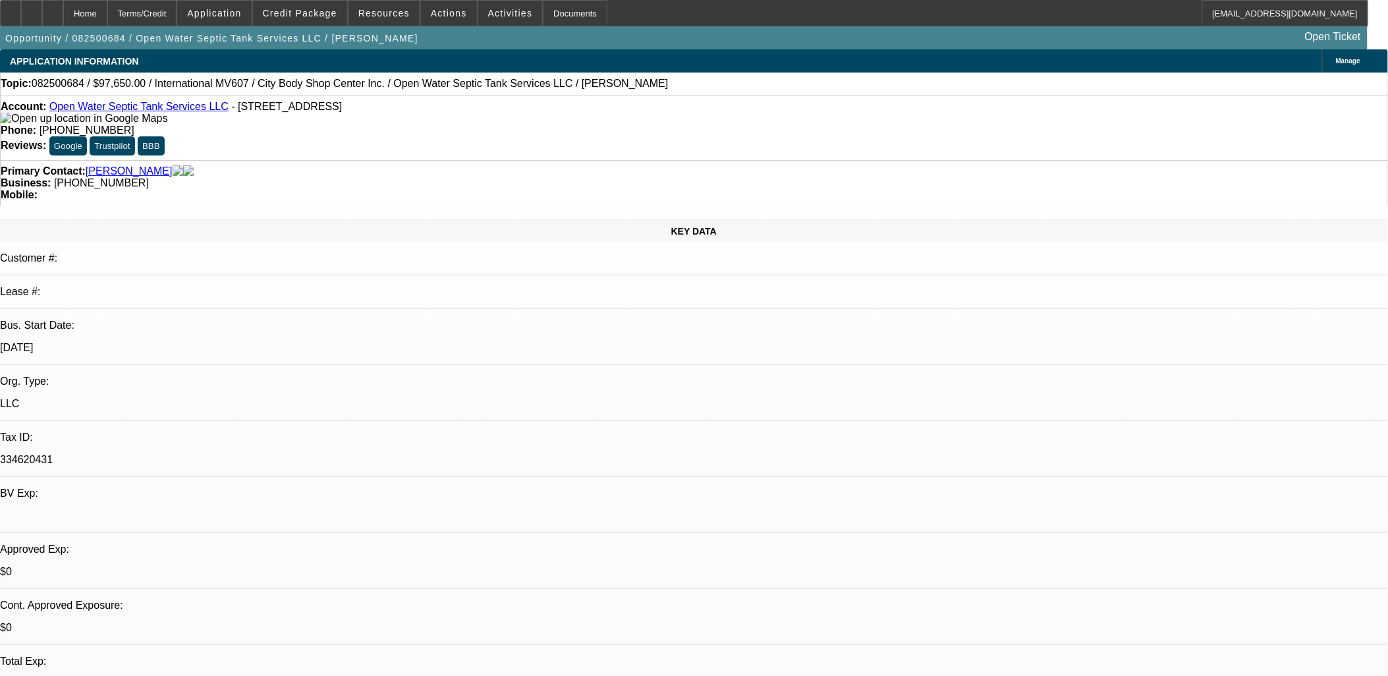
click at [28, 123] on img at bounding box center [84, 119] width 167 height 12
click at [319, 16] on span "Credit Package" at bounding box center [300, 13] width 74 height 11
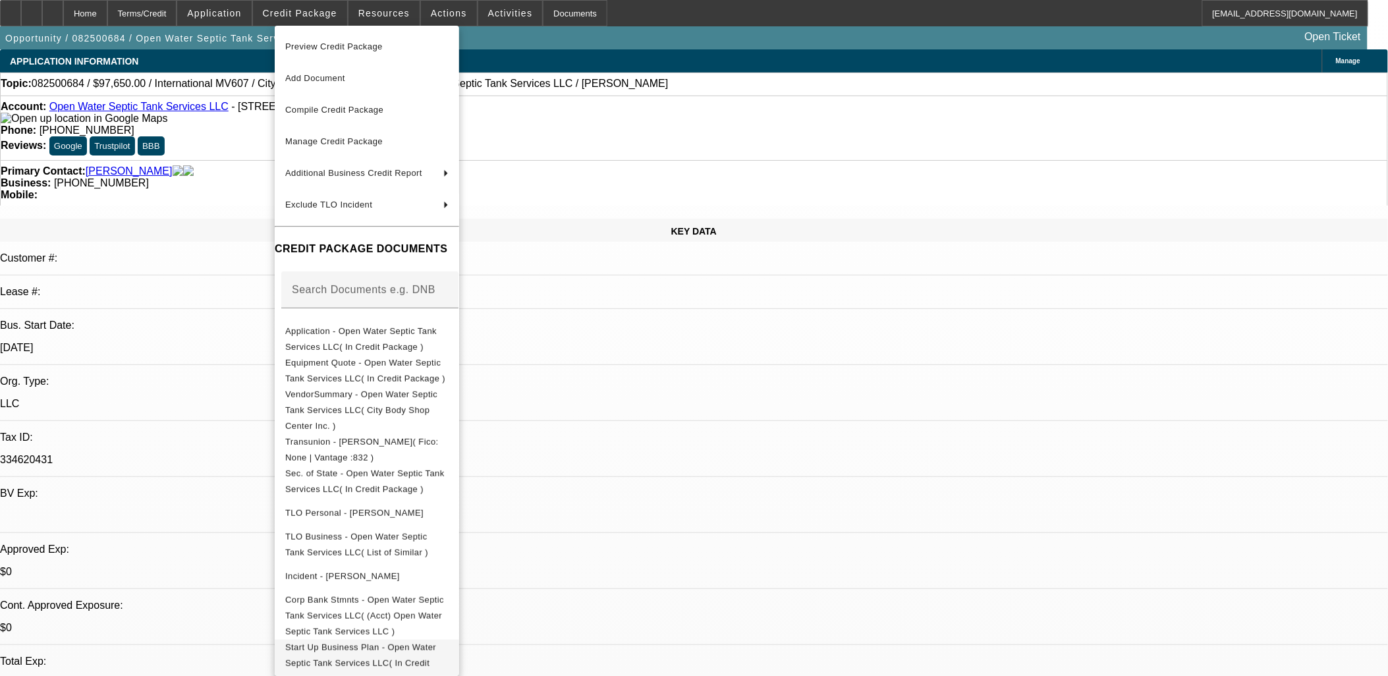
click at [379, 639] on span "Start Up Business Plan - Open Water Septic Tank Services LLC( In Credit Package…" at bounding box center [366, 662] width 163 height 47
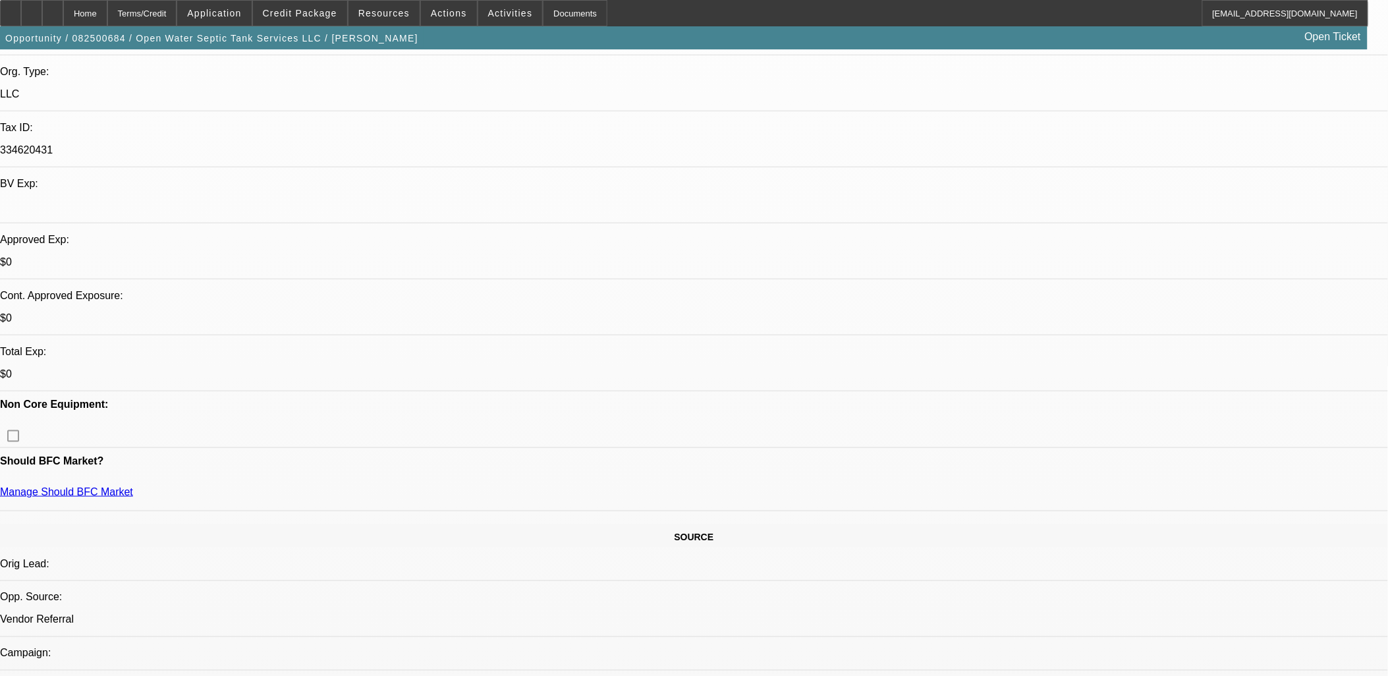
scroll to position [292, 0]
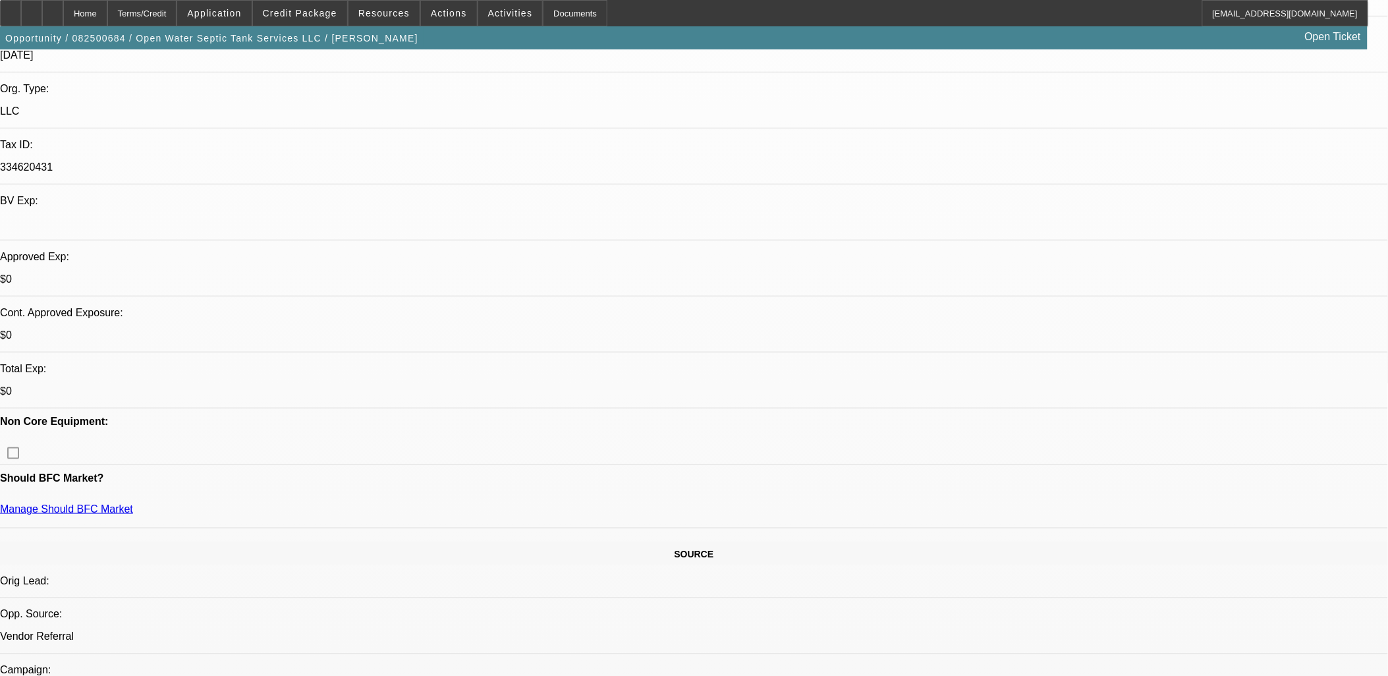
drag, startPoint x: 1247, startPoint y: 256, endPoint x: 1235, endPoint y: 262, distance: 13.6
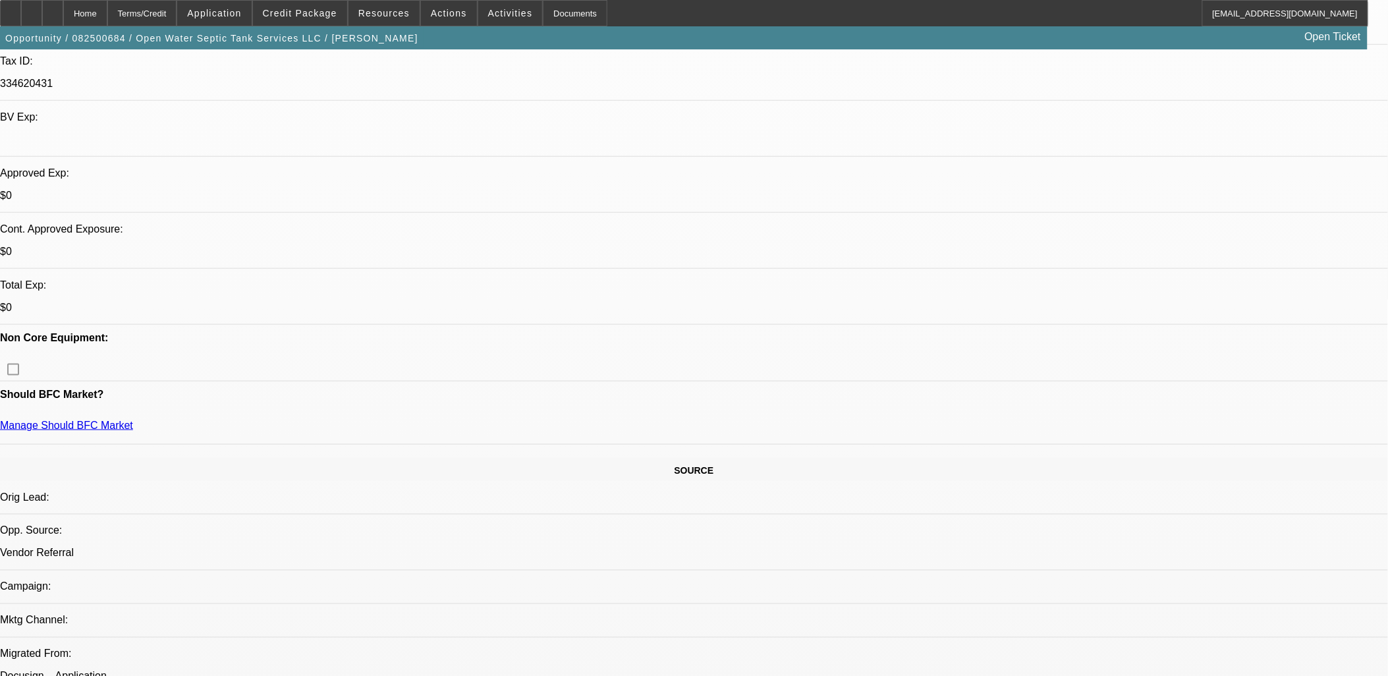
scroll to position [585, 0]
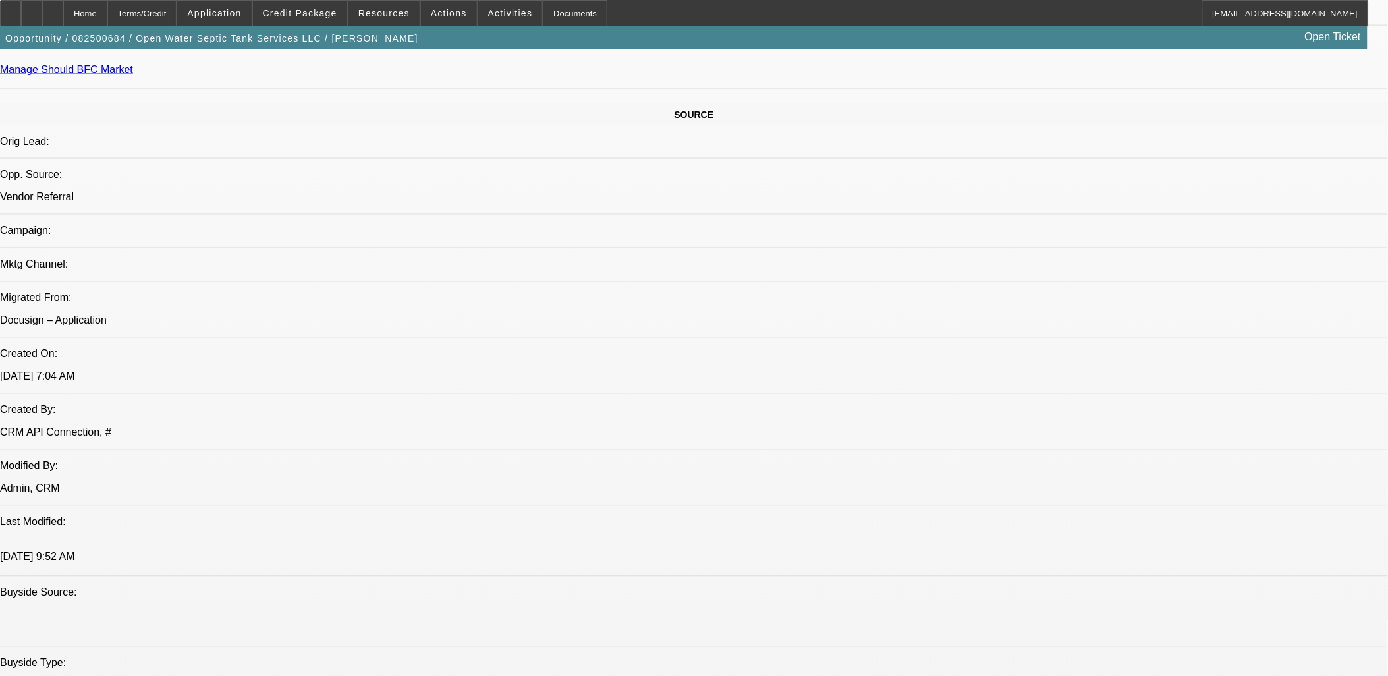
scroll to position [29, 0]
type textarea "Michael Steele sees an opportunity to start a septic pumping company in his are…"
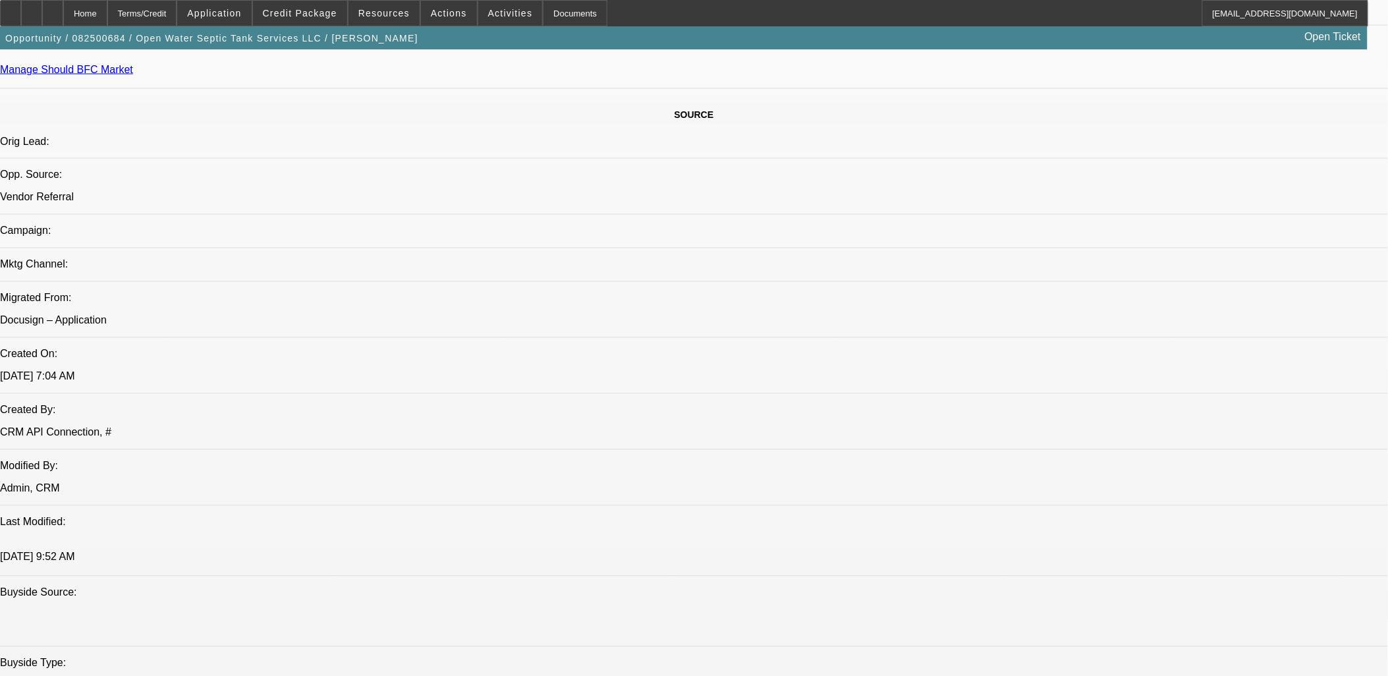
radio input "true"
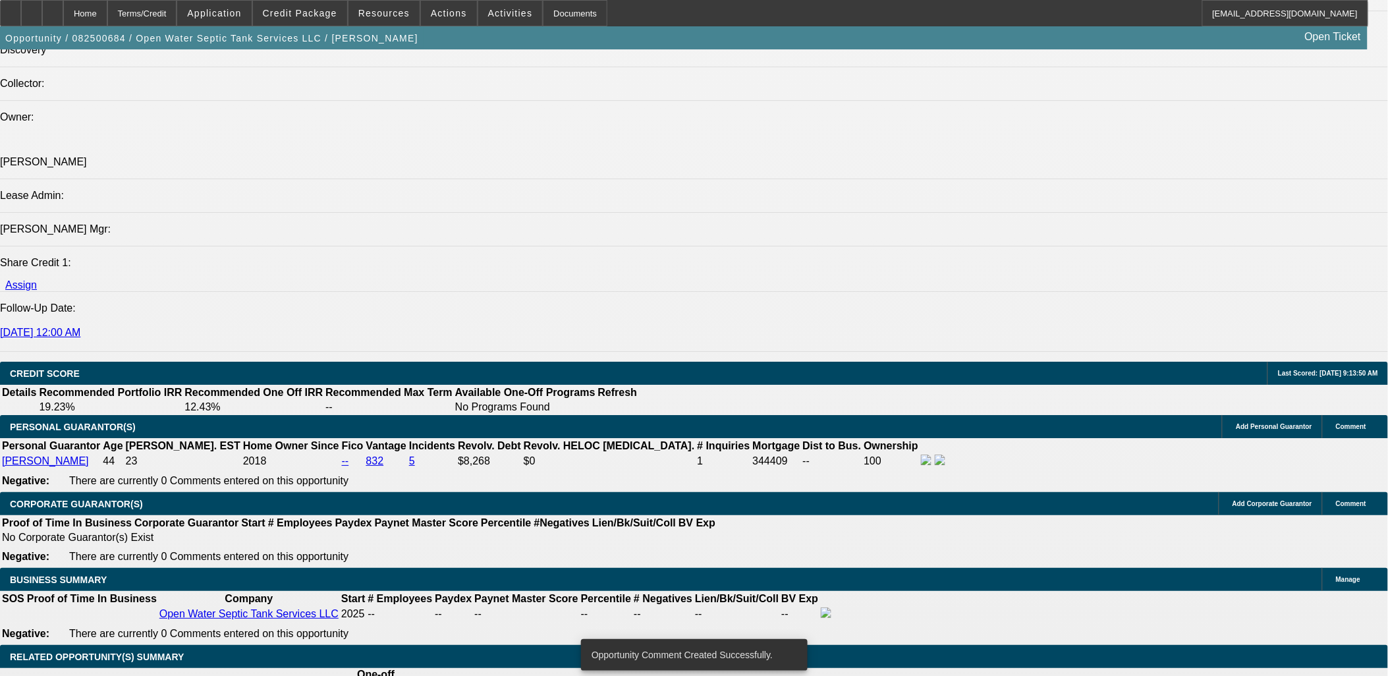
scroll to position [1902, 0]
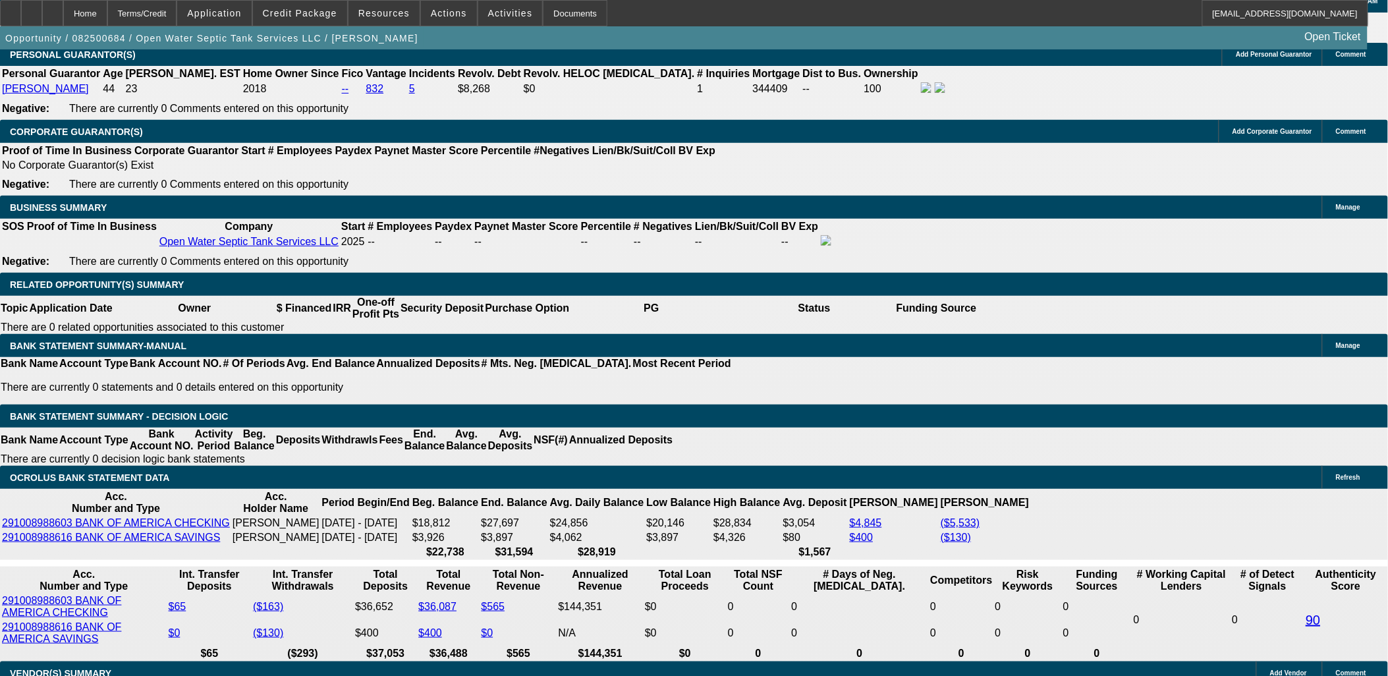
drag, startPoint x: 275, startPoint y: 359, endPoint x: 405, endPoint y: 358, distance: 130.4
type input "54"
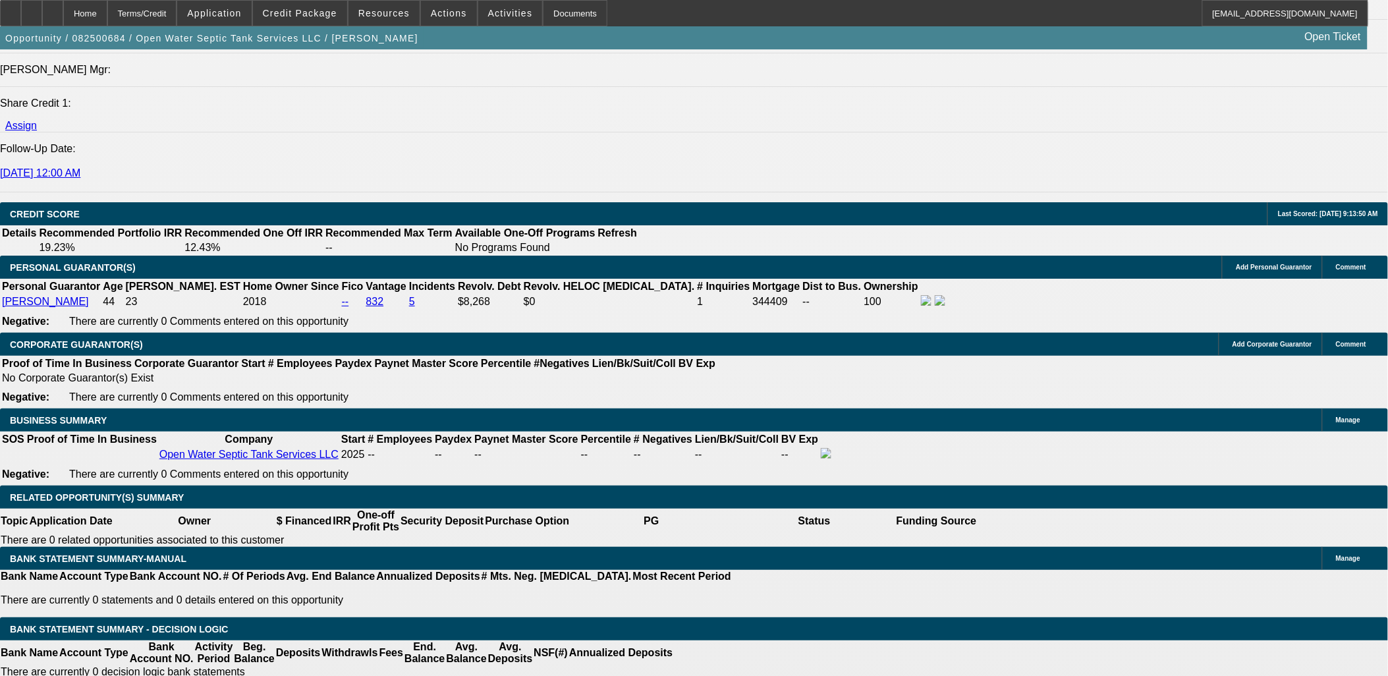
scroll to position [1683, 0]
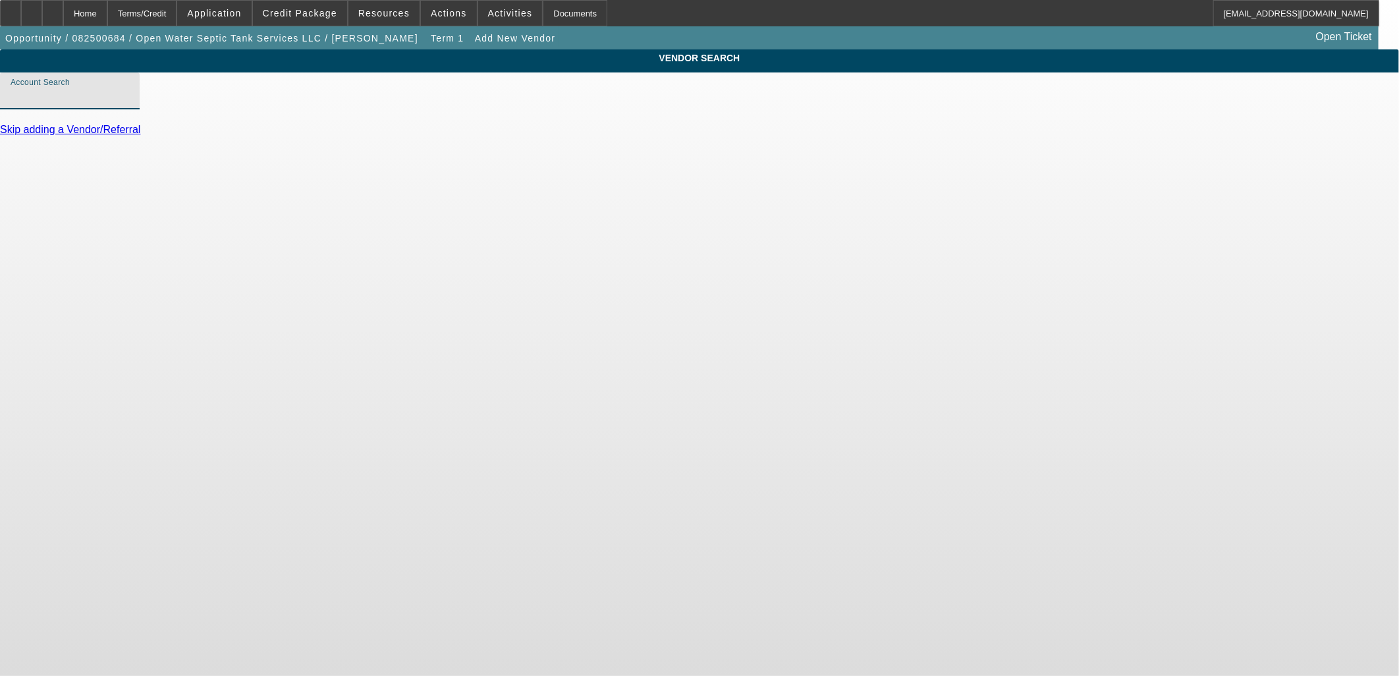
drag, startPoint x: 394, startPoint y: 114, endPoint x: 410, endPoint y: 94, distance: 25.3
click at [129, 104] on input "Account Search" at bounding box center [70, 96] width 119 height 16
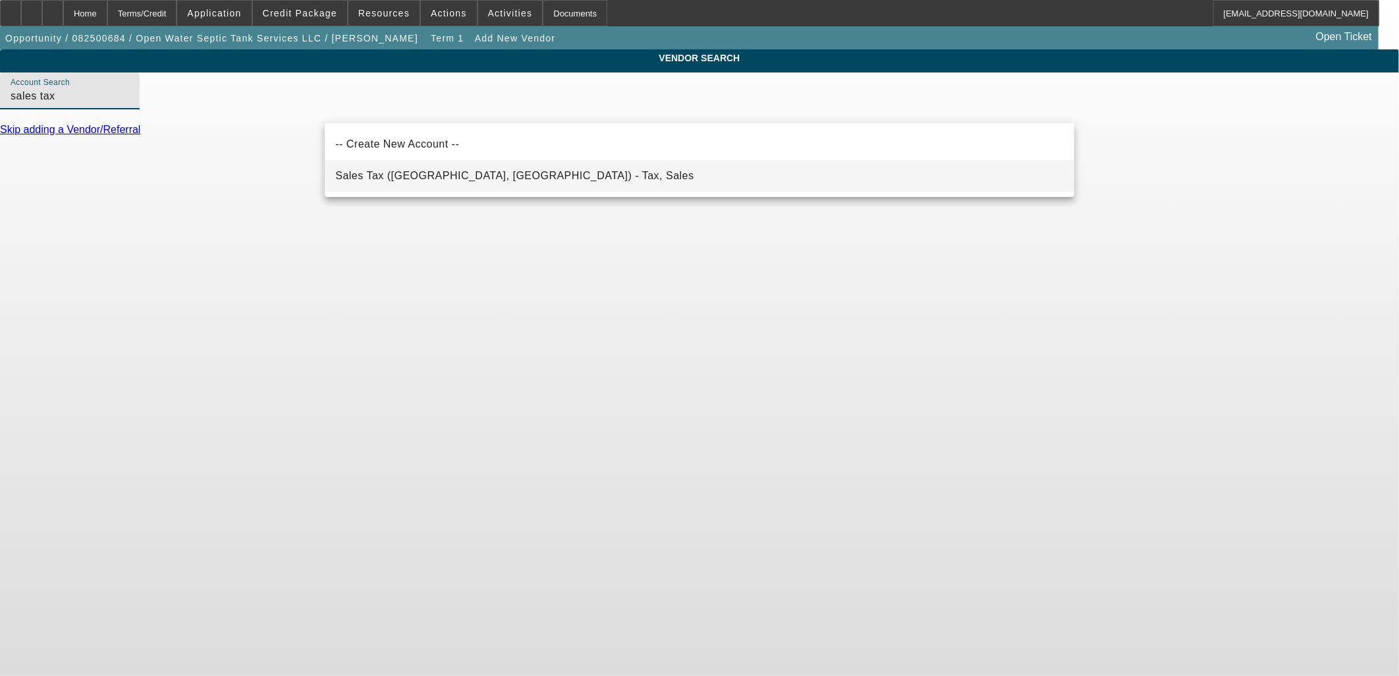
click at [499, 172] on mat-option "Sales Tax (Marlborough, MA) - Tax, Sales" at bounding box center [700, 176] width 750 height 32
type input "Sales Tax (Marlborough, MA) - Tax, Sales"
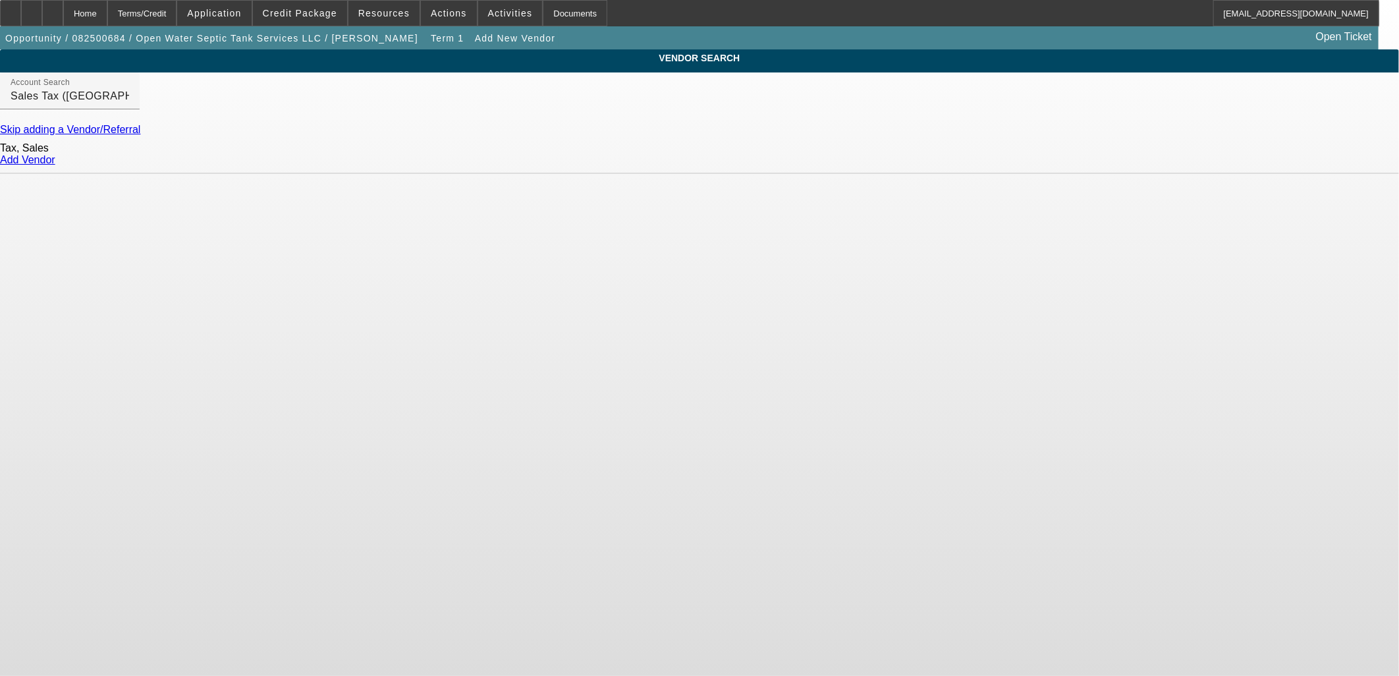
click at [1057, 163] on div "Add Vendor" at bounding box center [699, 160] width 1399 height 12
click at [55, 165] on link "Add Vendor" at bounding box center [27, 159] width 55 height 11
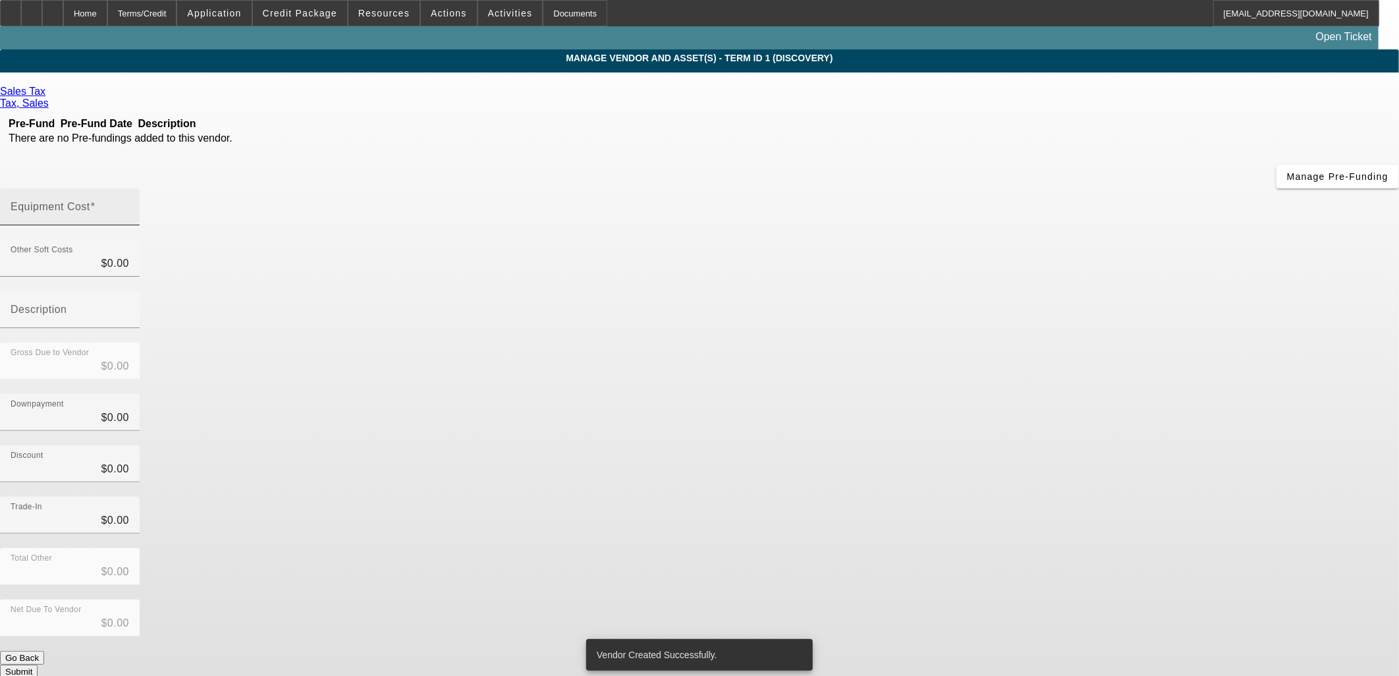
click at [95, 201] on span at bounding box center [92, 206] width 5 height 11
click at [129, 204] on input "Equipment Cost" at bounding box center [70, 212] width 119 height 16
paste input "6510"
type input "6510"
type input "$6,510.00"
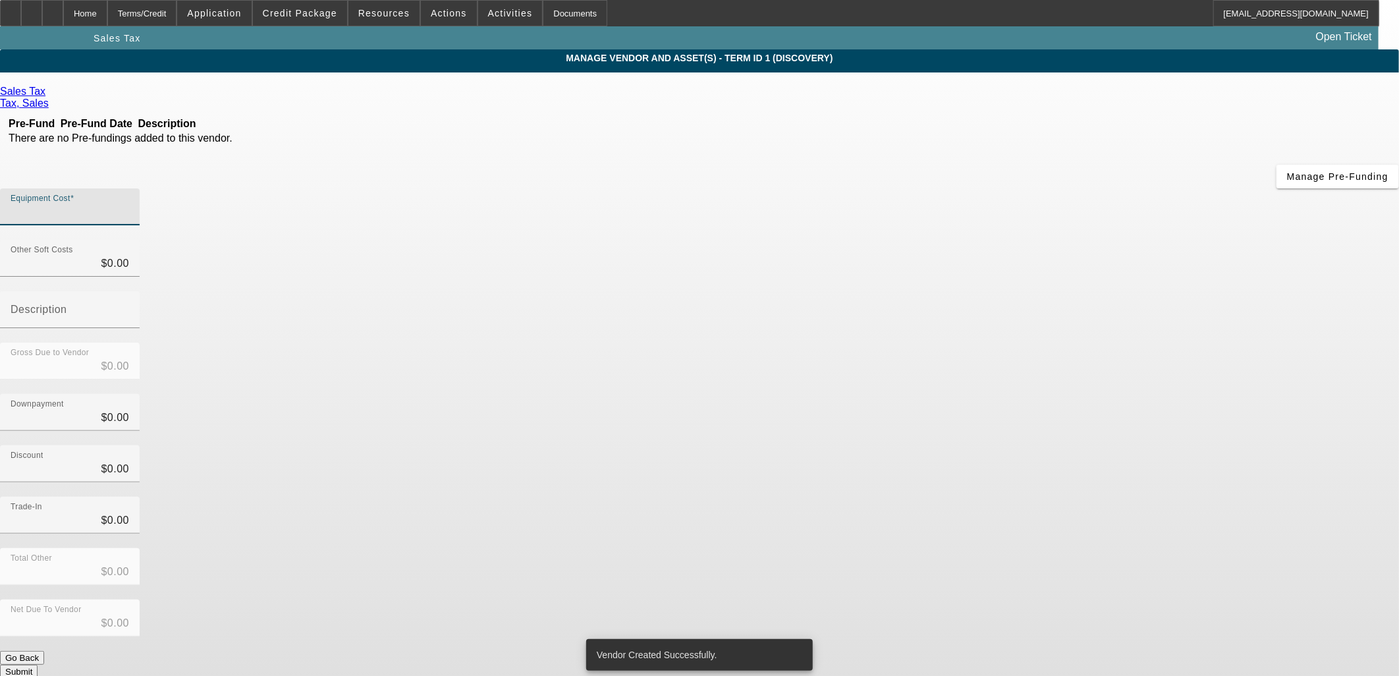
type input "$6,510.00"
click at [1025, 548] on div "Total Other $0.00" at bounding box center [699, 573] width 1399 height 51
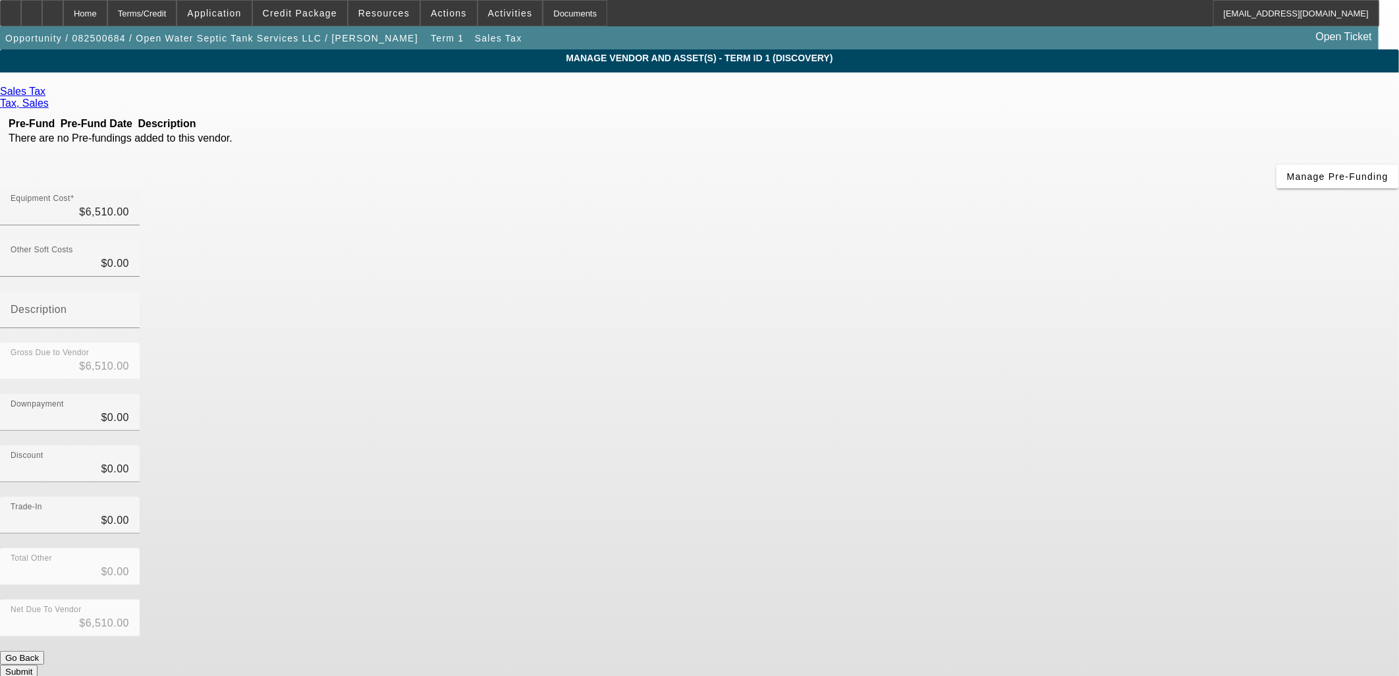
click at [38, 665] on button "Submit" at bounding box center [19, 672] width 38 height 14
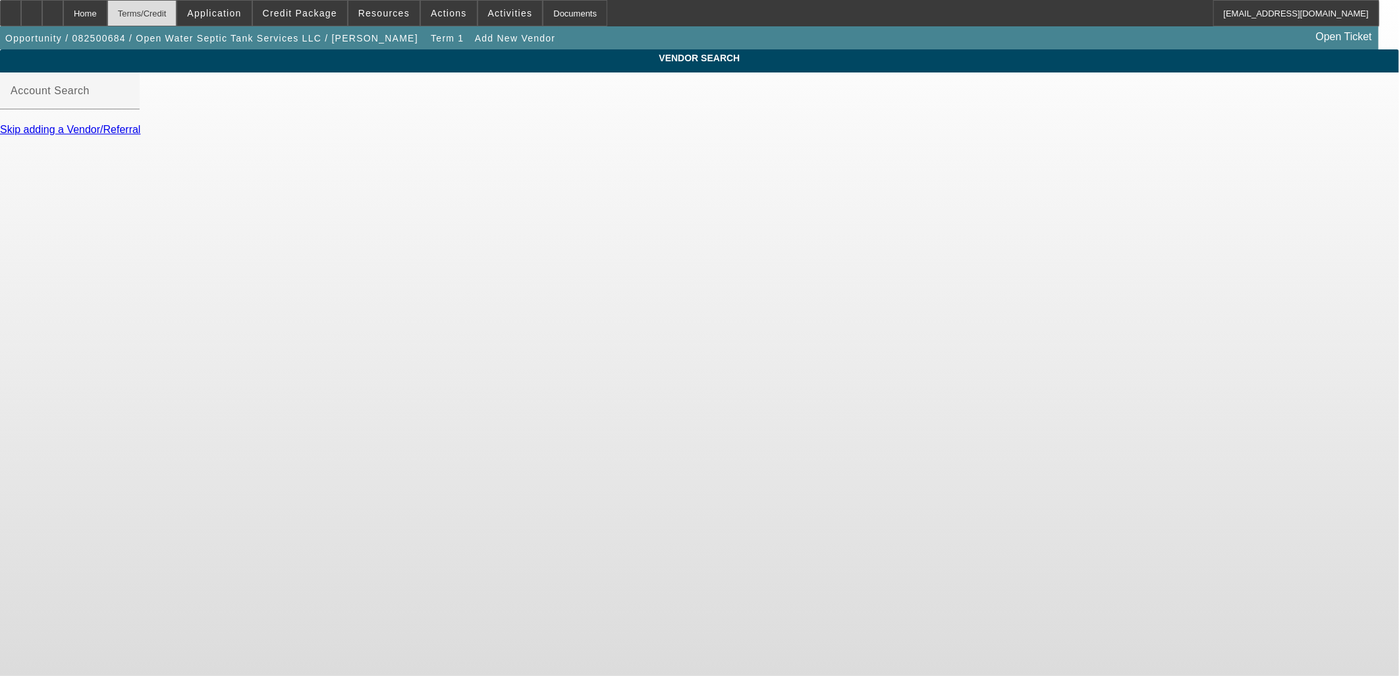
click at [150, 9] on div "Terms/Credit" at bounding box center [142, 13] width 70 height 26
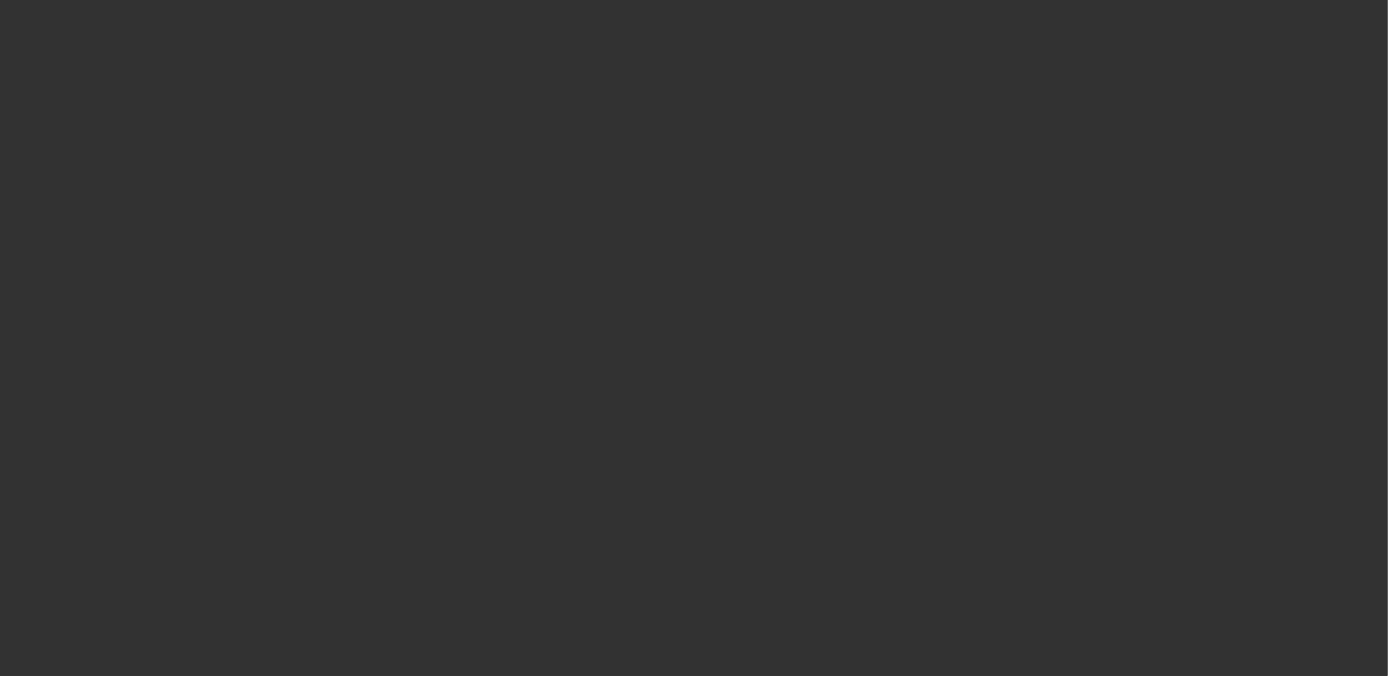
scroll to position [1245, 0]
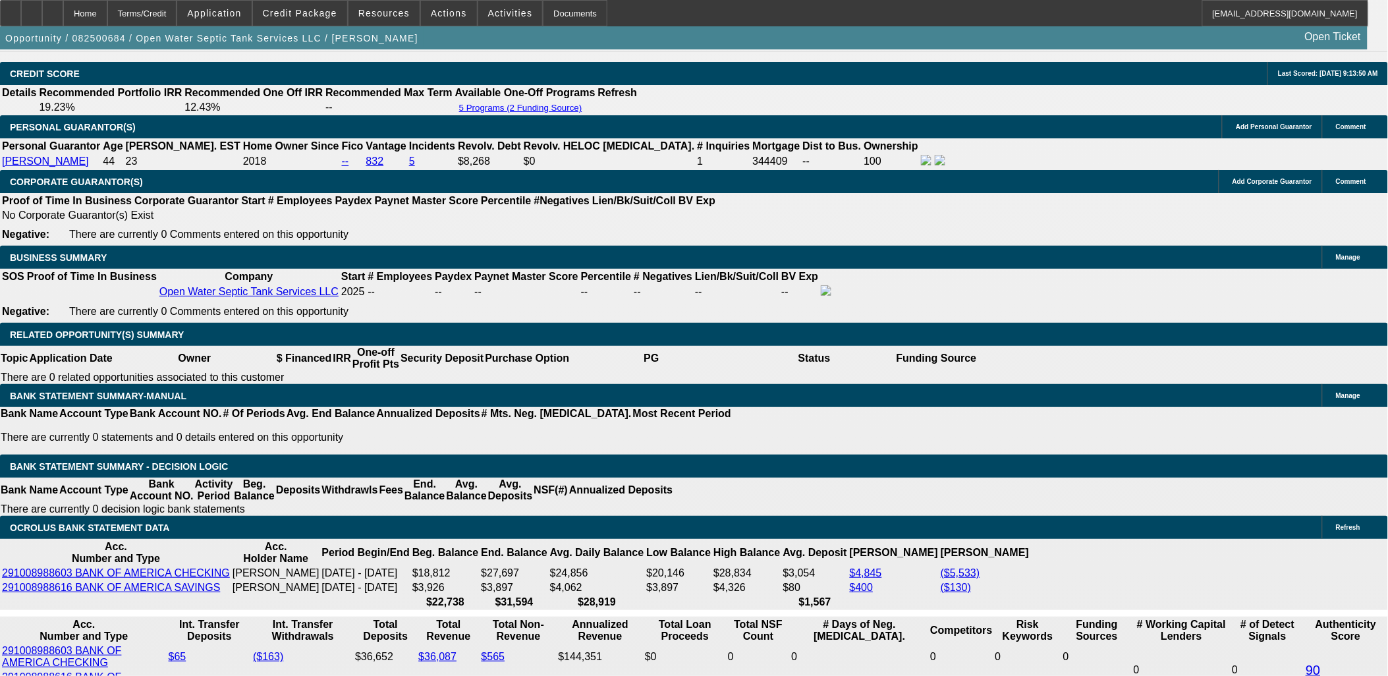
select select "0.1"
select select "2"
select select "0.1"
select select "4"
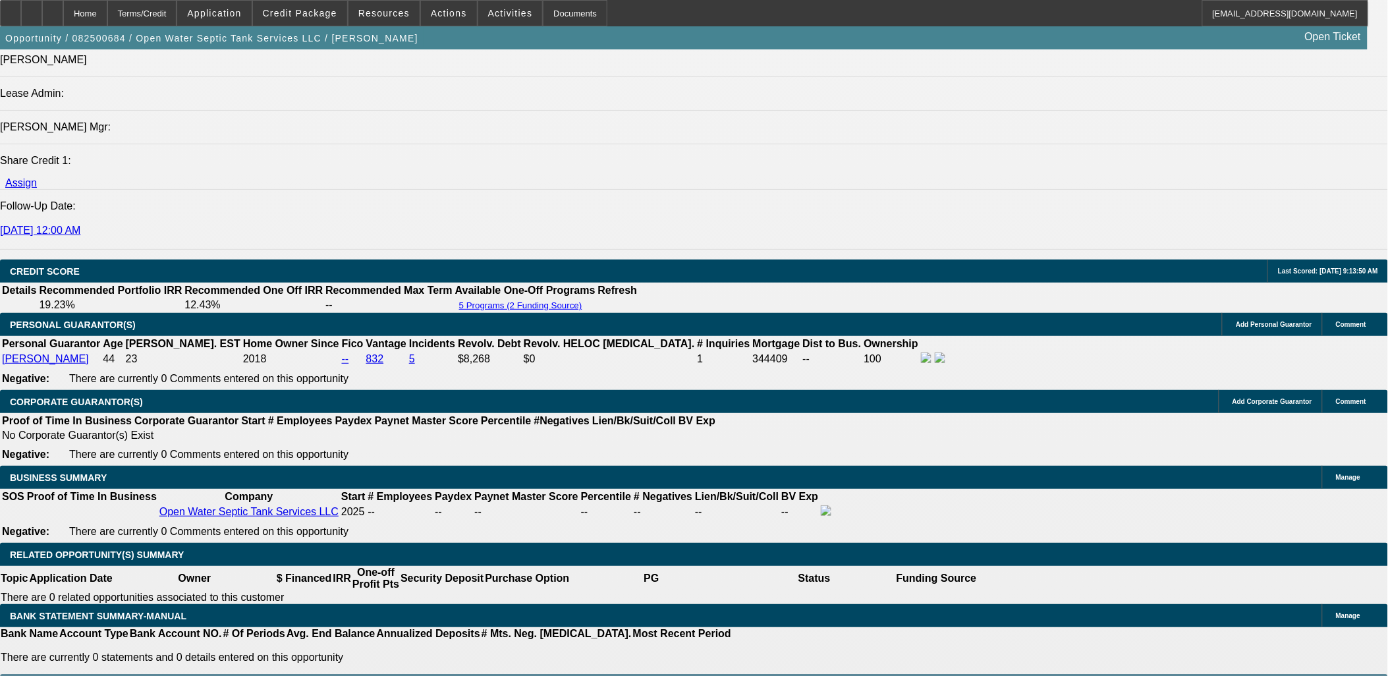
scroll to position [1902, 0]
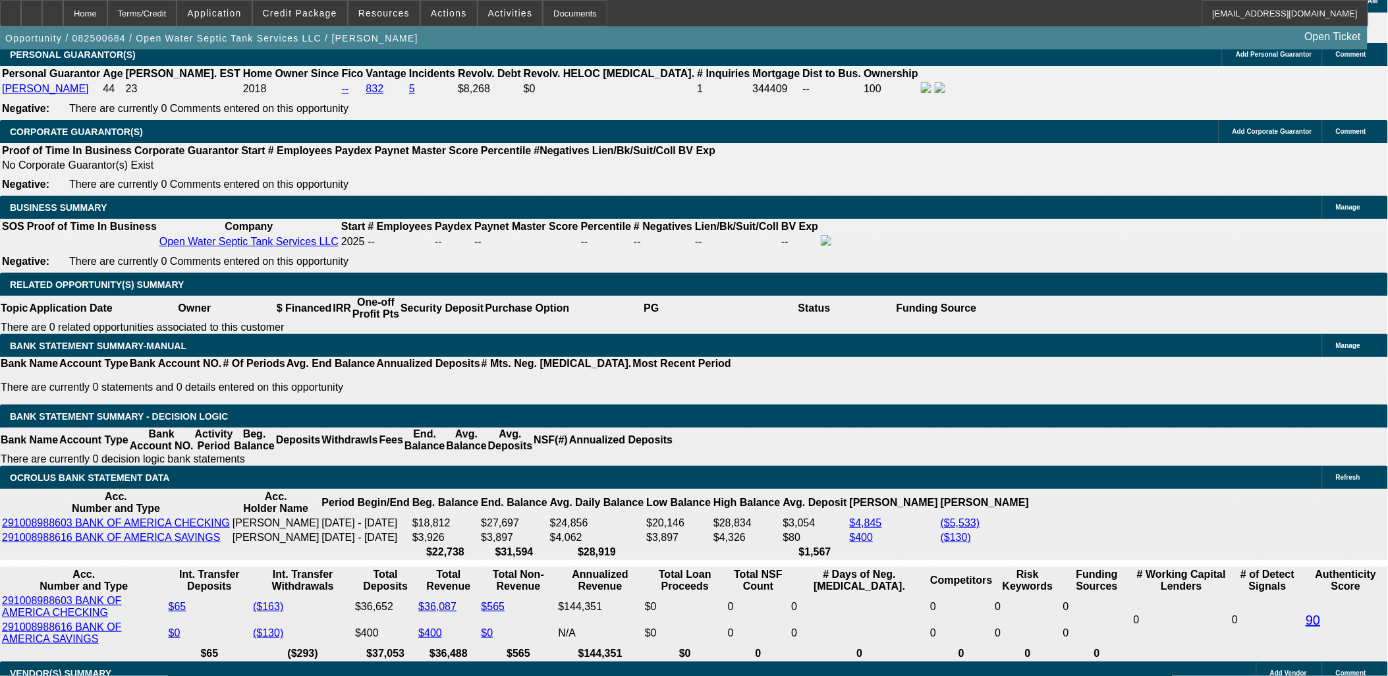
type input "14"
type input "$3,922.16"
type input "$1,961.08"
type input "$5,188.84"
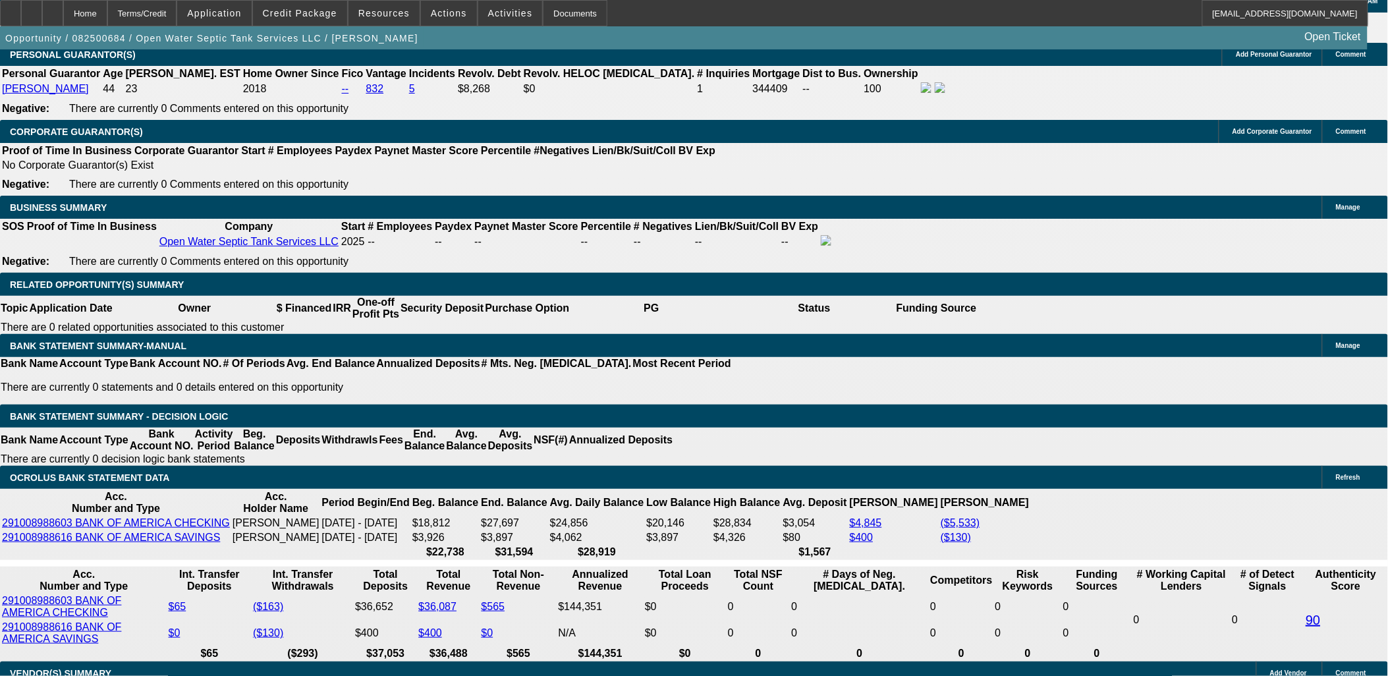
type input "$2,594.42"
type input "14"
type input "260"
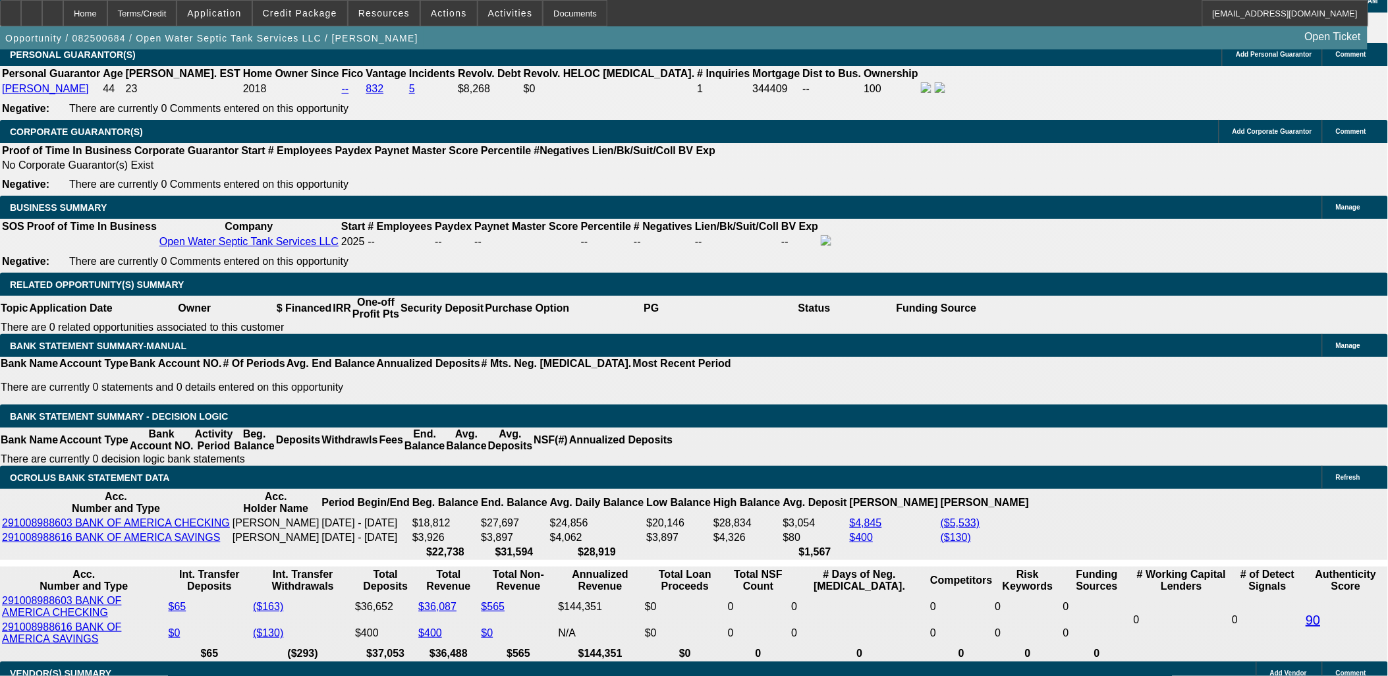
type input "$520.00"
type input "2600"
type input "$5,200.00"
type input "14.1"
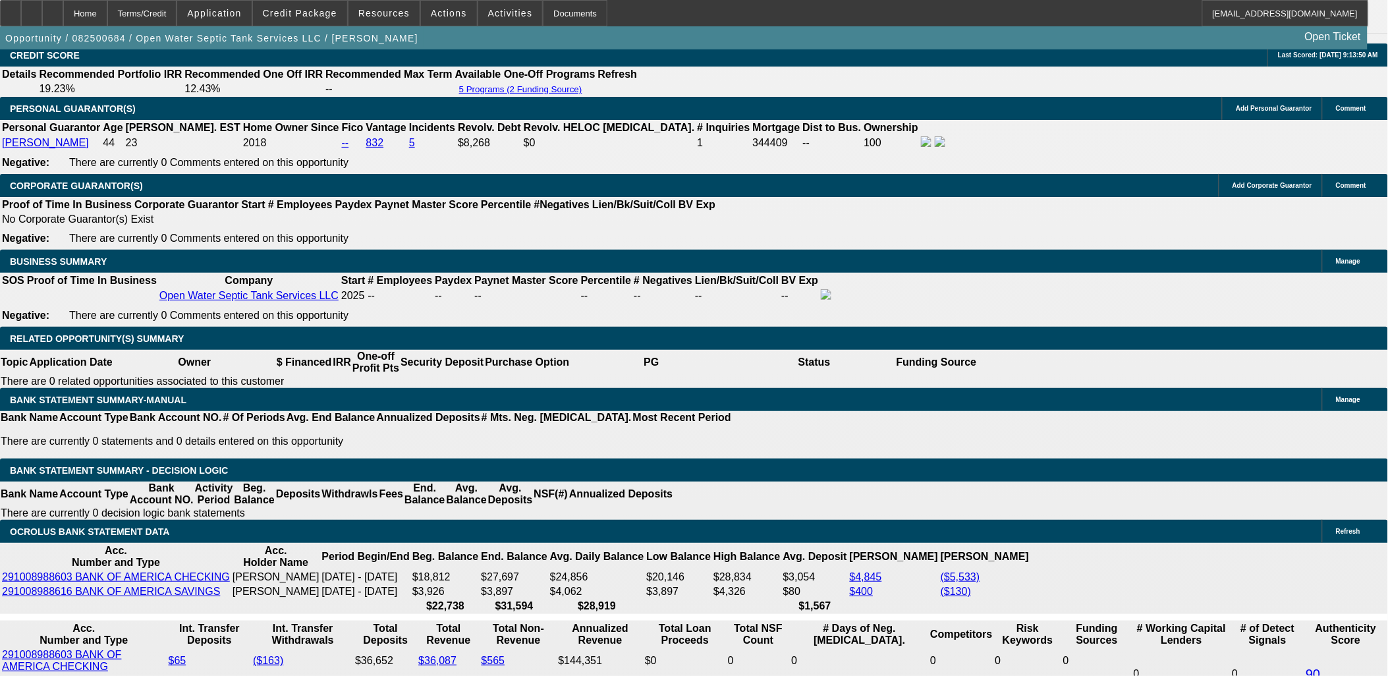
scroll to position [1756, 0]
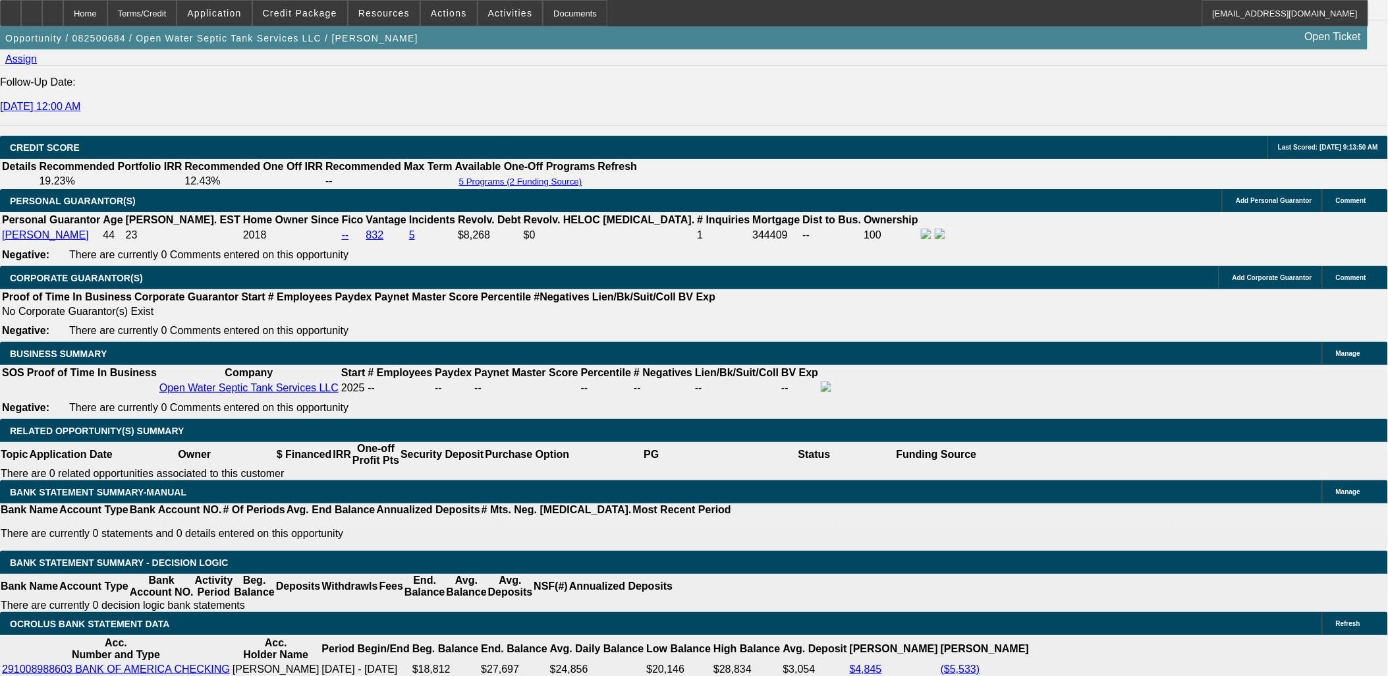
type input "$2,600.00"
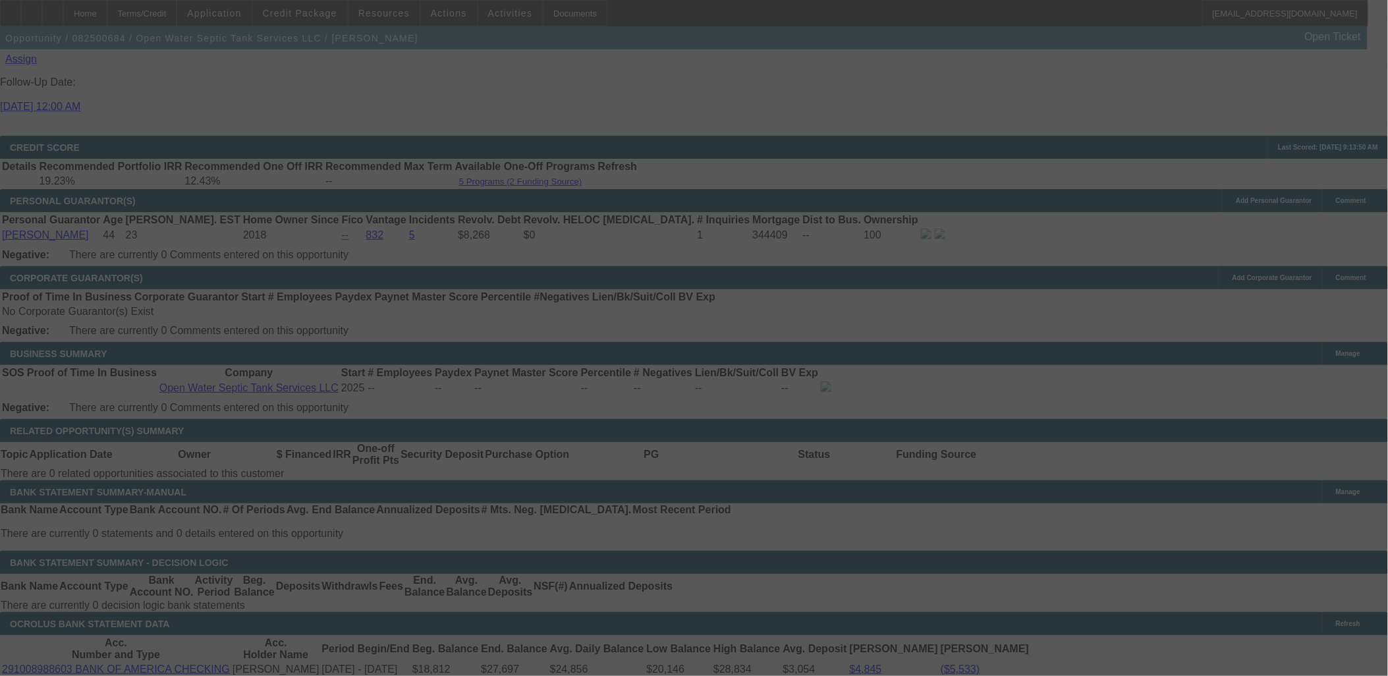
select select "0.1"
select select "2"
select select "0.1"
select select "4"
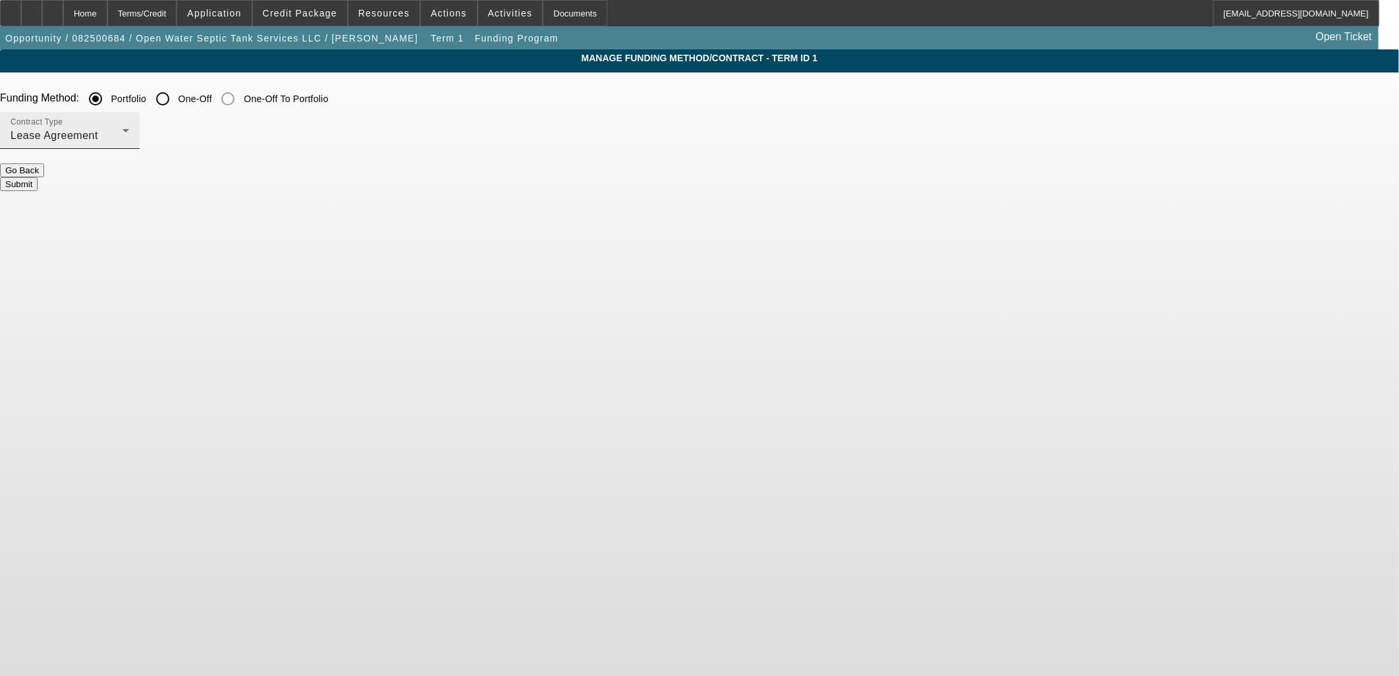
click at [123, 137] on div "Lease Agreement" at bounding box center [67, 136] width 112 height 16
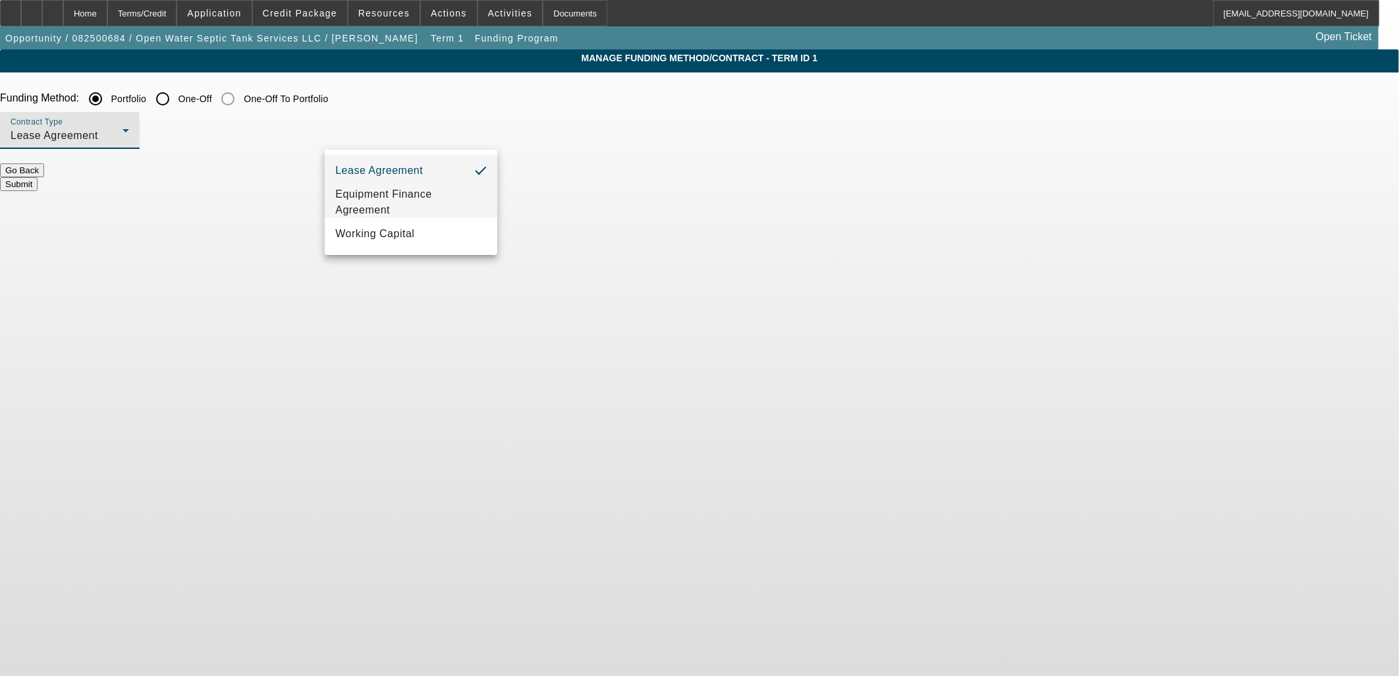
click at [393, 191] on span "Equipment Finance Agreement" at bounding box center [410, 202] width 151 height 32
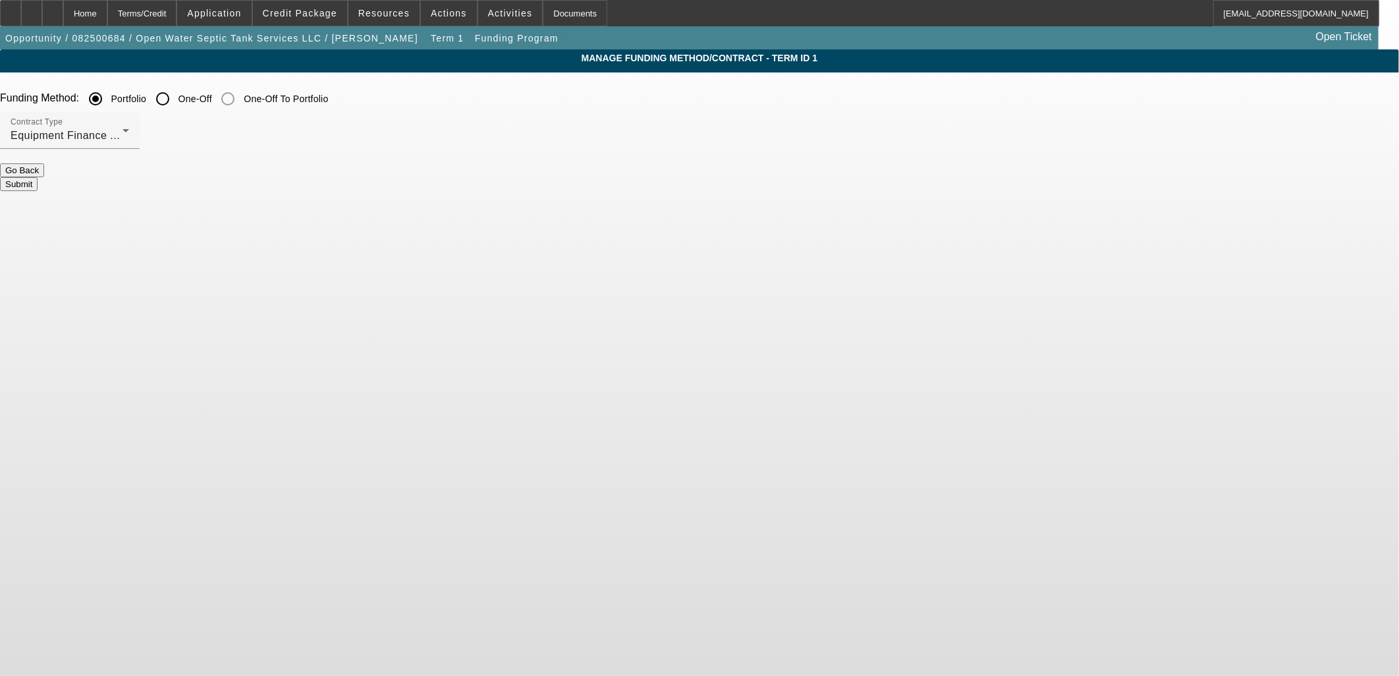
click at [38, 177] on button "Submit" at bounding box center [19, 184] width 38 height 14
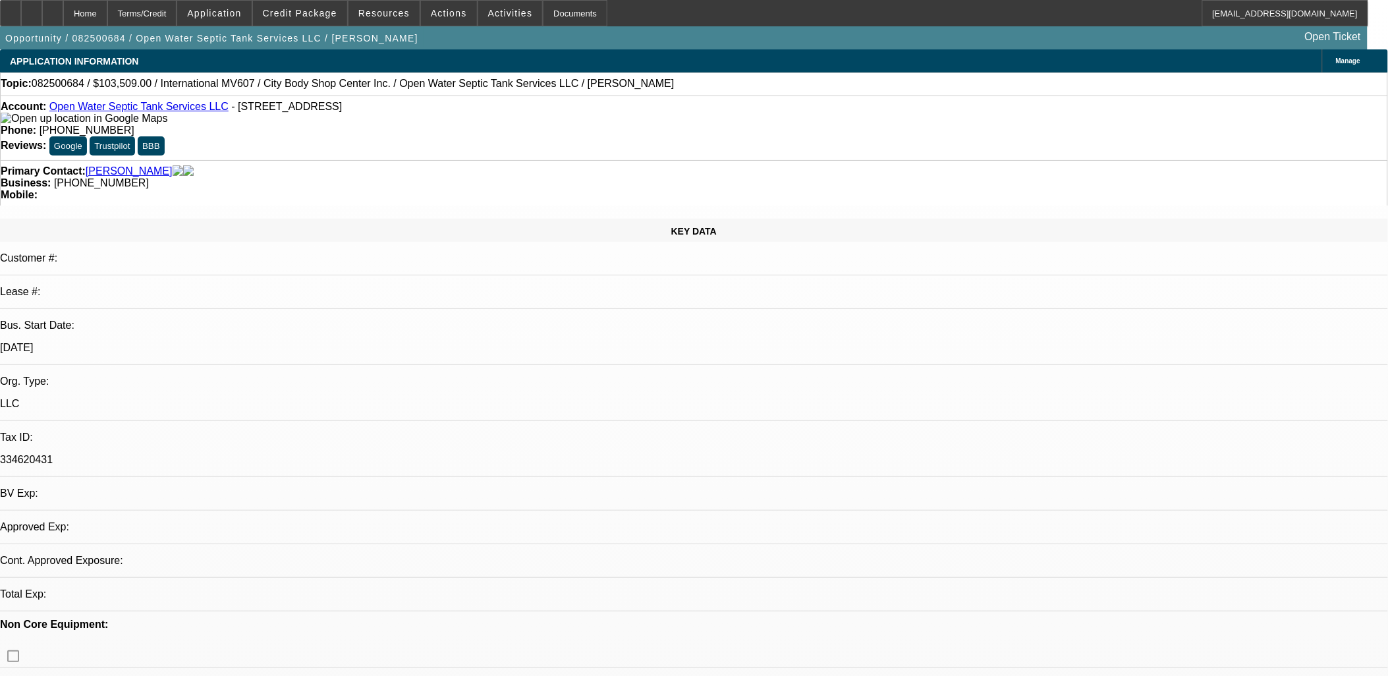
select select "0.1"
select select "2"
select select "0"
select select "6"
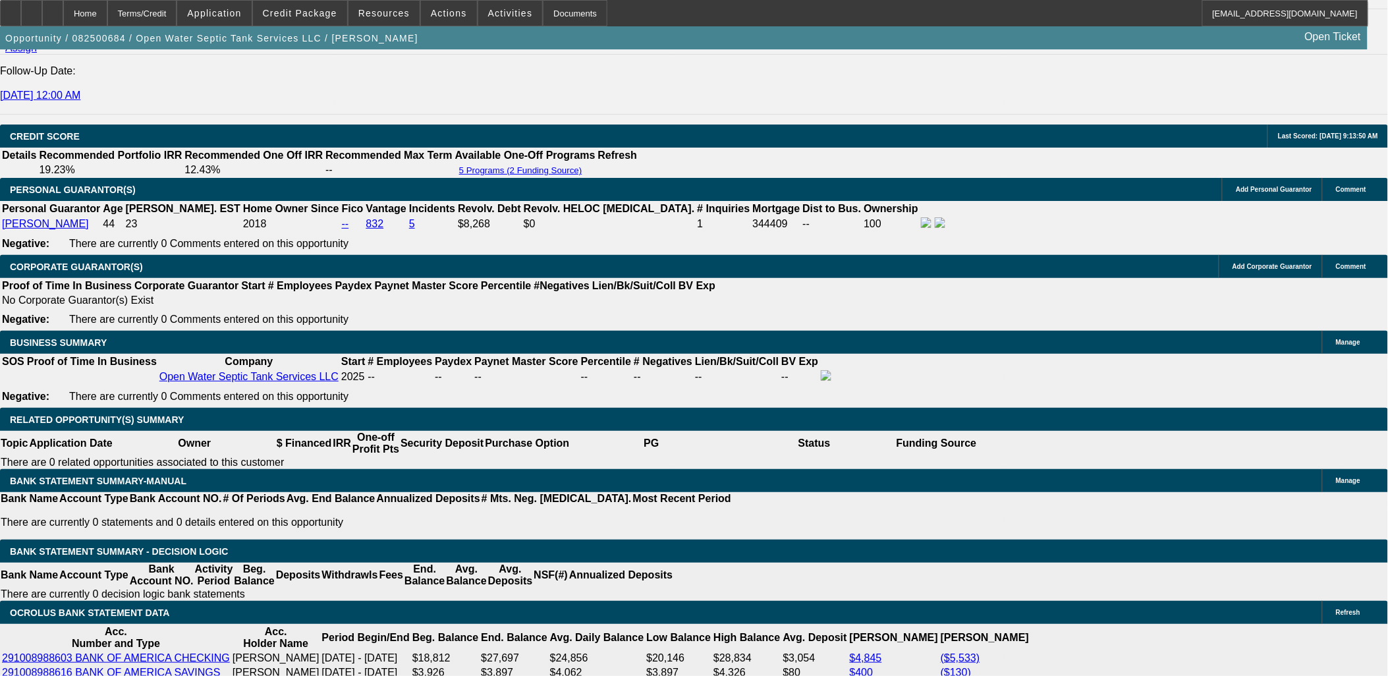
scroll to position [1902, 0]
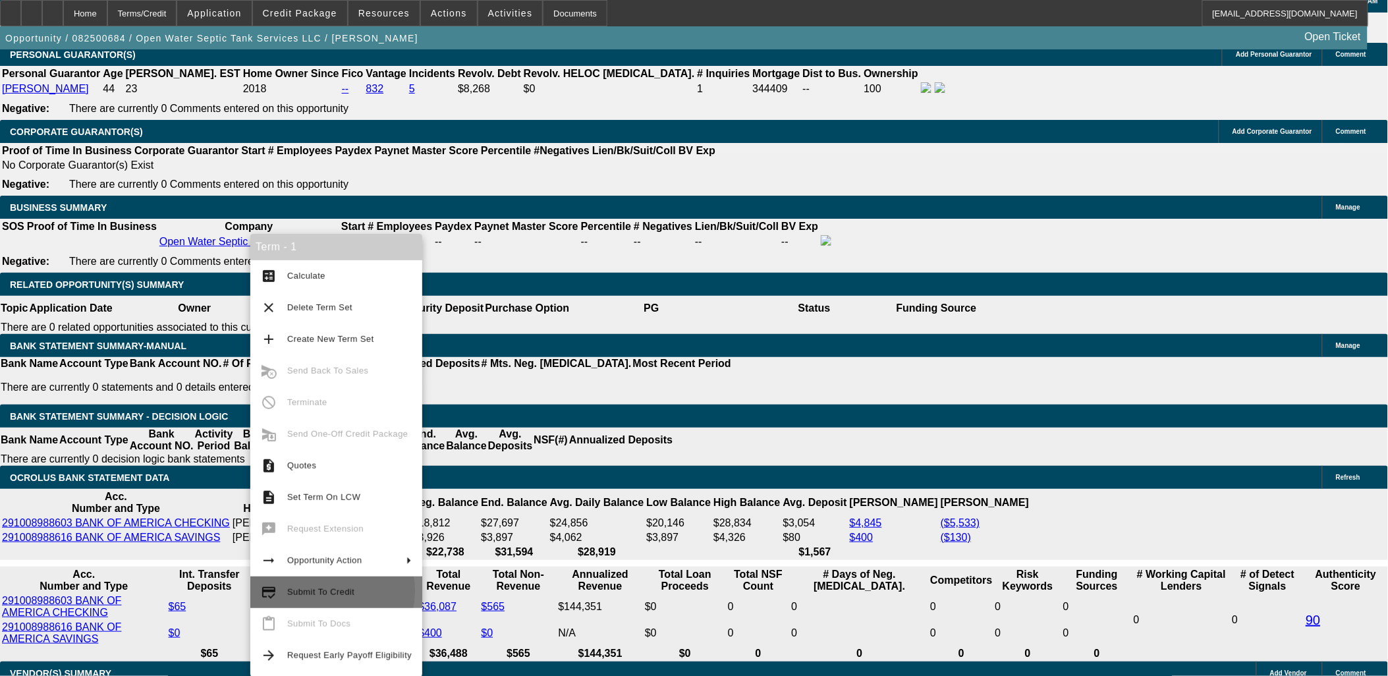
click at [319, 591] on span "Submit To Credit" at bounding box center [320, 592] width 67 height 10
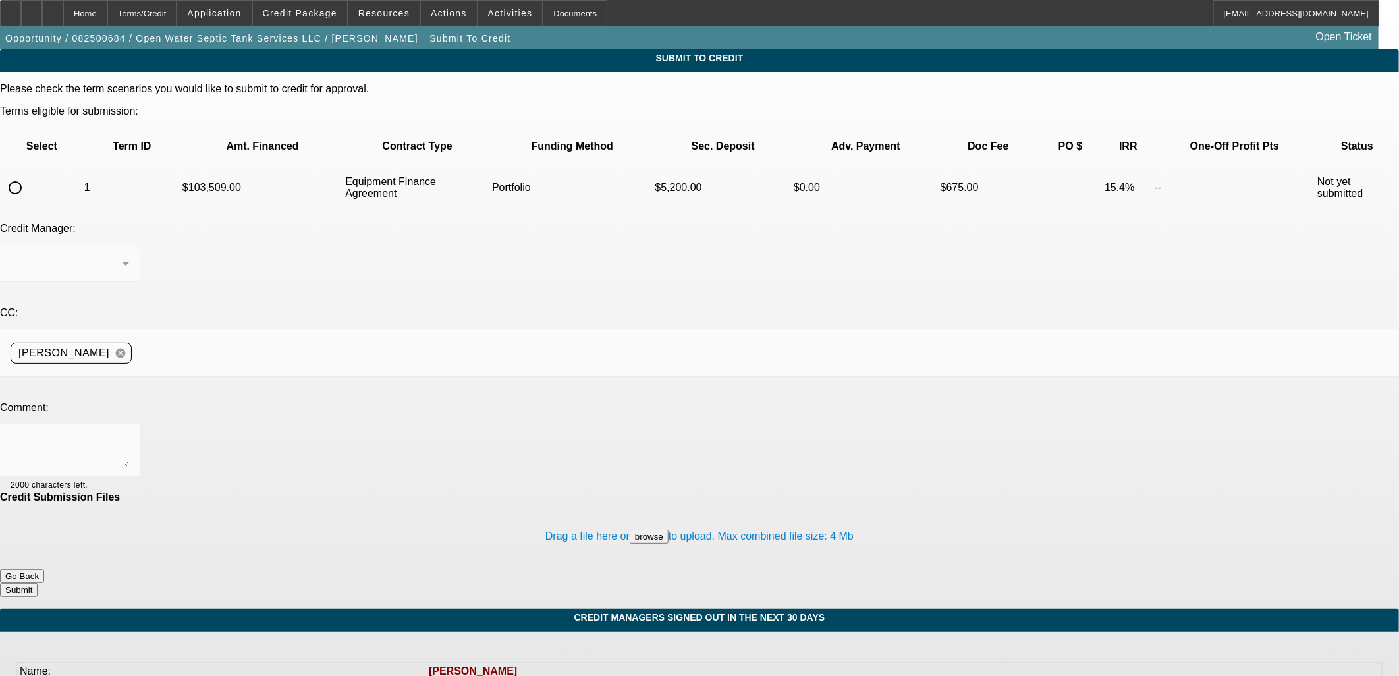
click at [28, 175] on input "radio" at bounding box center [15, 188] width 26 height 26
radio input "true"
click at [123, 256] on div "Arida, George" at bounding box center [67, 264] width 112 height 16
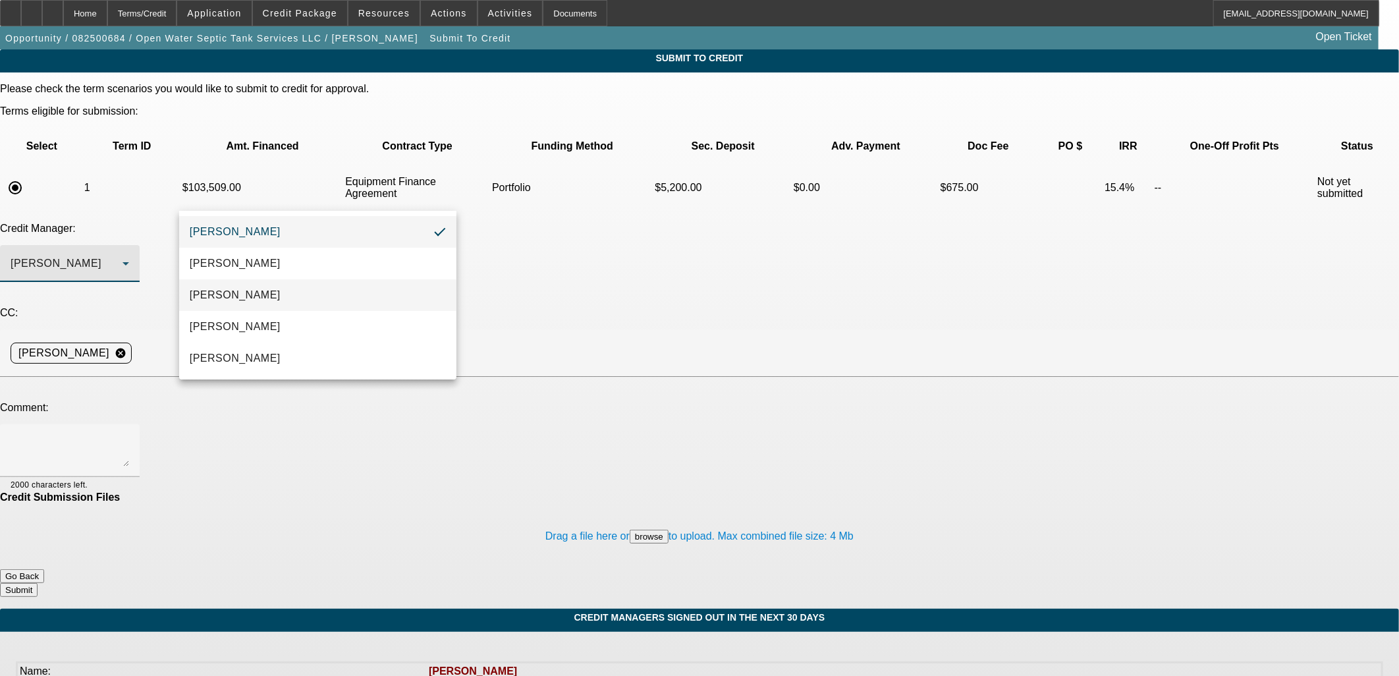
click at [261, 301] on mat-option "Arida, Michael" at bounding box center [317, 295] width 277 height 32
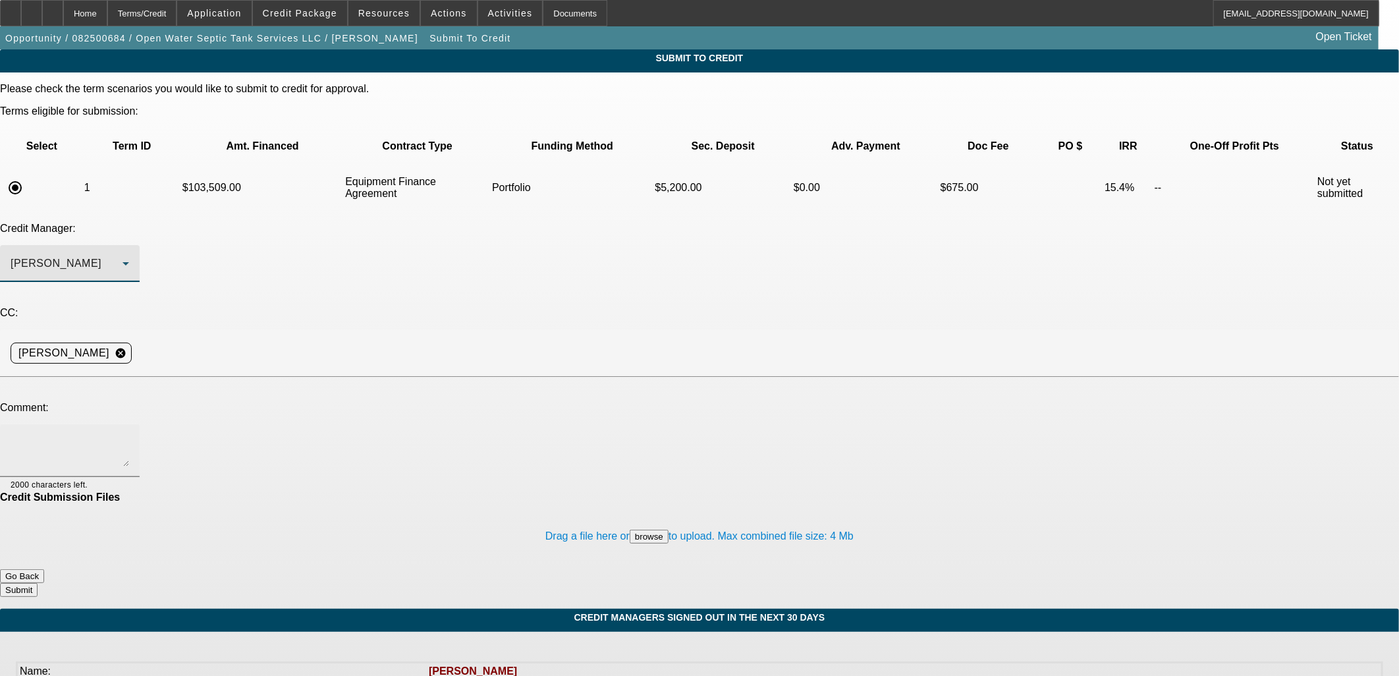
drag, startPoint x: 258, startPoint y: 304, endPoint x: 280, endPoint y: 317, distance: 25.4
click at [129, 435] on textarea at bounding box center [70, 451] width 119 height 32
type textarea "Writeup in comments."
click at [38, 583] on button "Submit" at bounding box center [19, 590] width 38 height 14
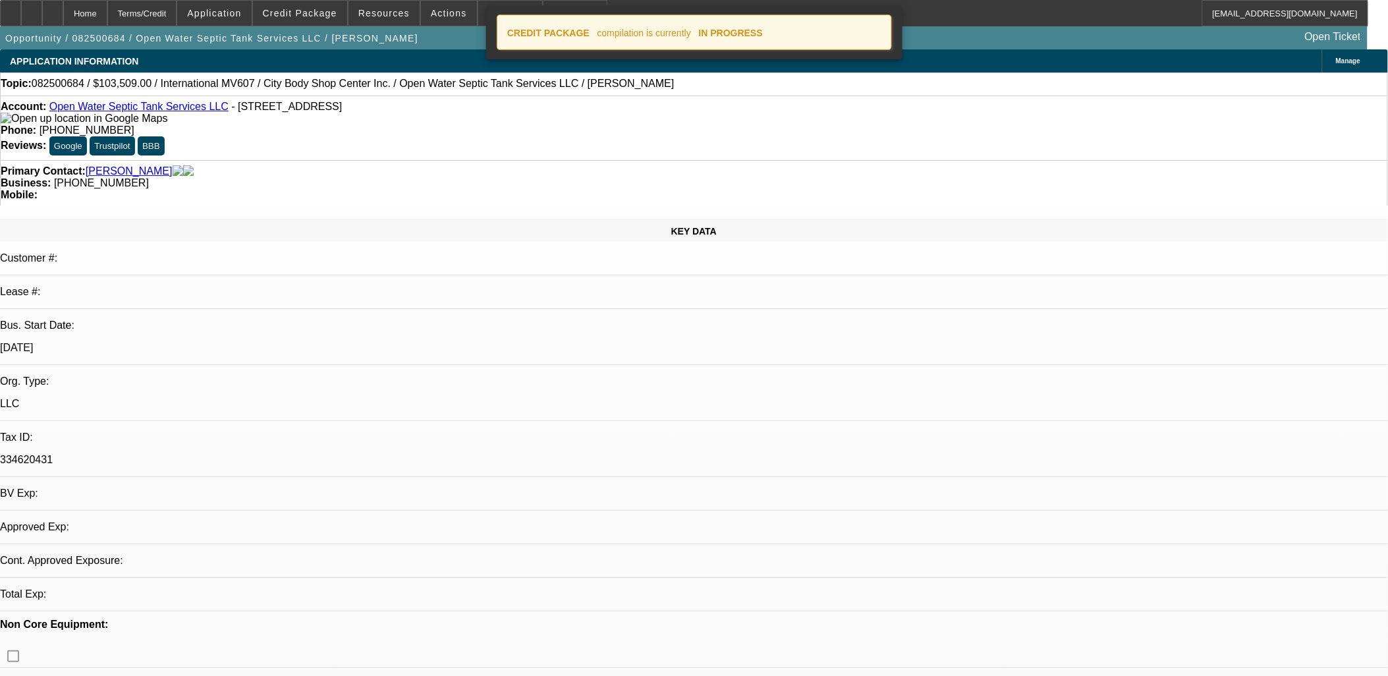
select select "0.1"
select select "2"
select select "0"
select select "6"
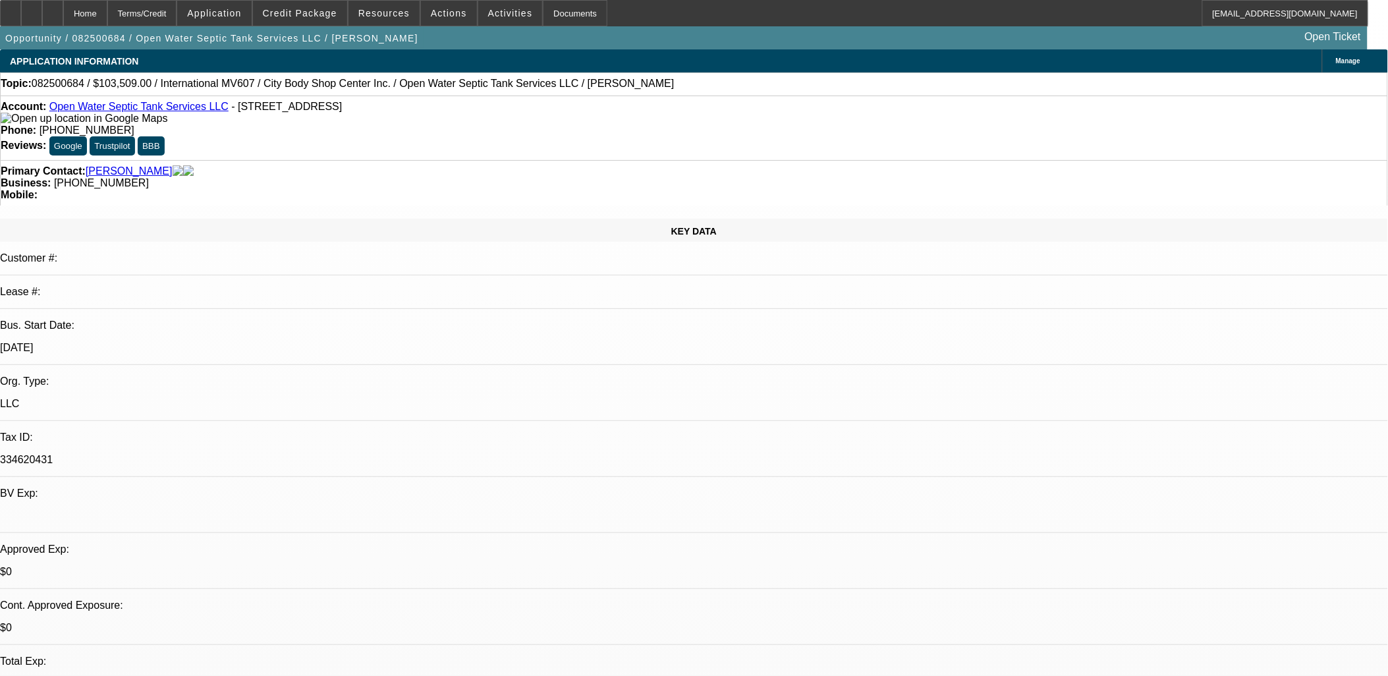
drag, startPoint x: 1312, startPoint y: 384, endPoint x: 930, endPoint y: 285, distance: 394.7
copy div "Michael Steele sees an opportunity to start a septic pumping company in his are…"
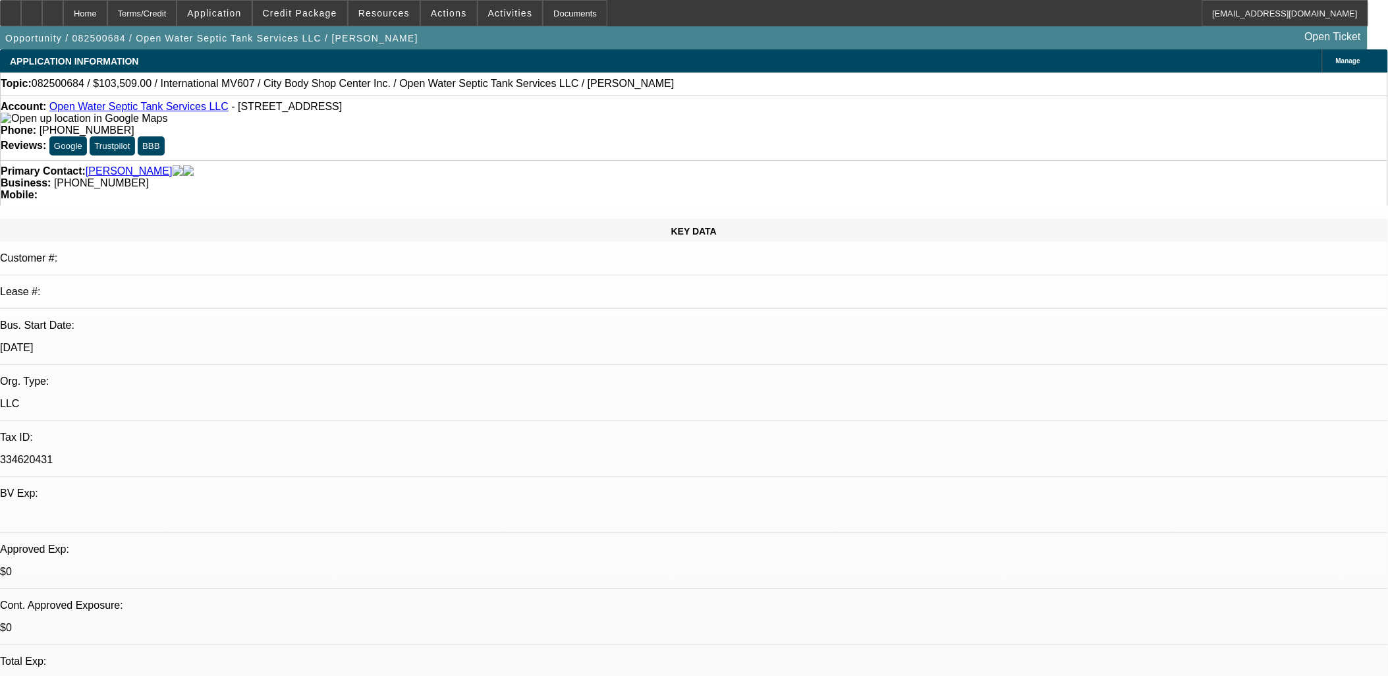
radio input "true"
paste textarea "Michael Steele sees an opportunity to start a septic pumping company in his are…"
type textarea "Michael Steele sees an opportunity to start a septic pumping company in his are…"
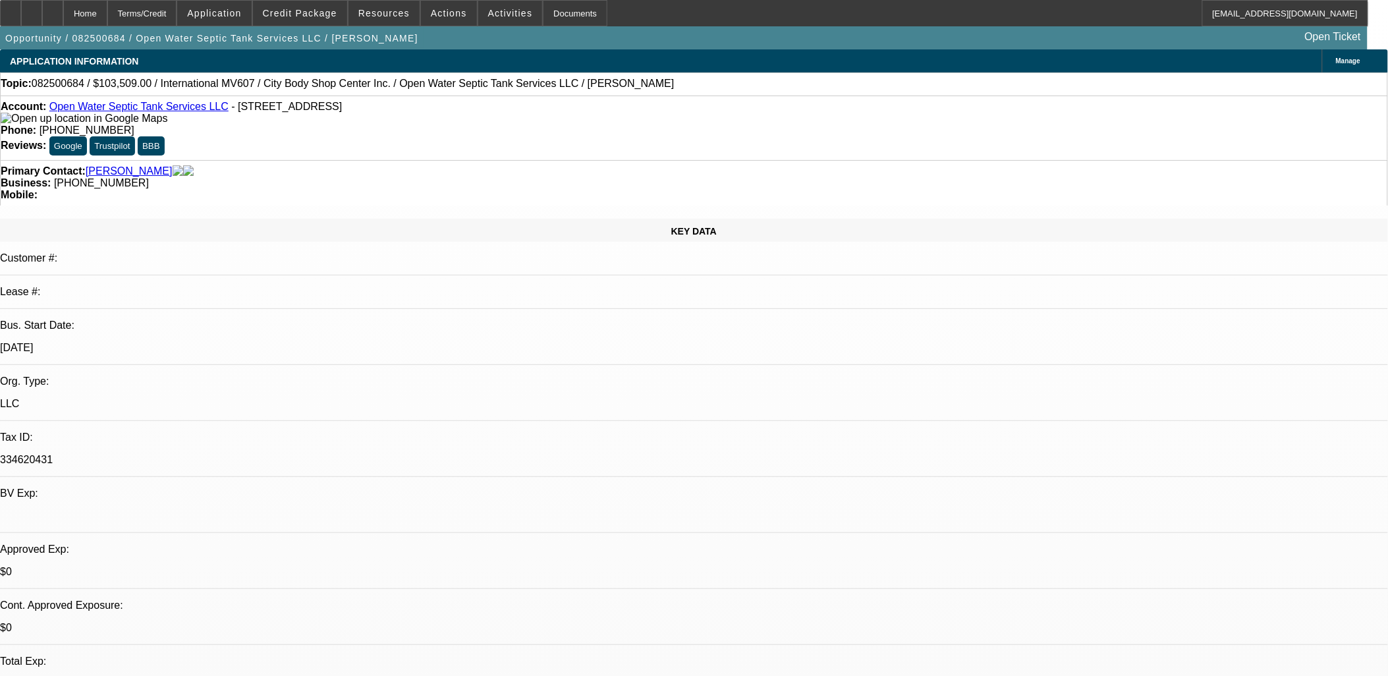
radio input "true"
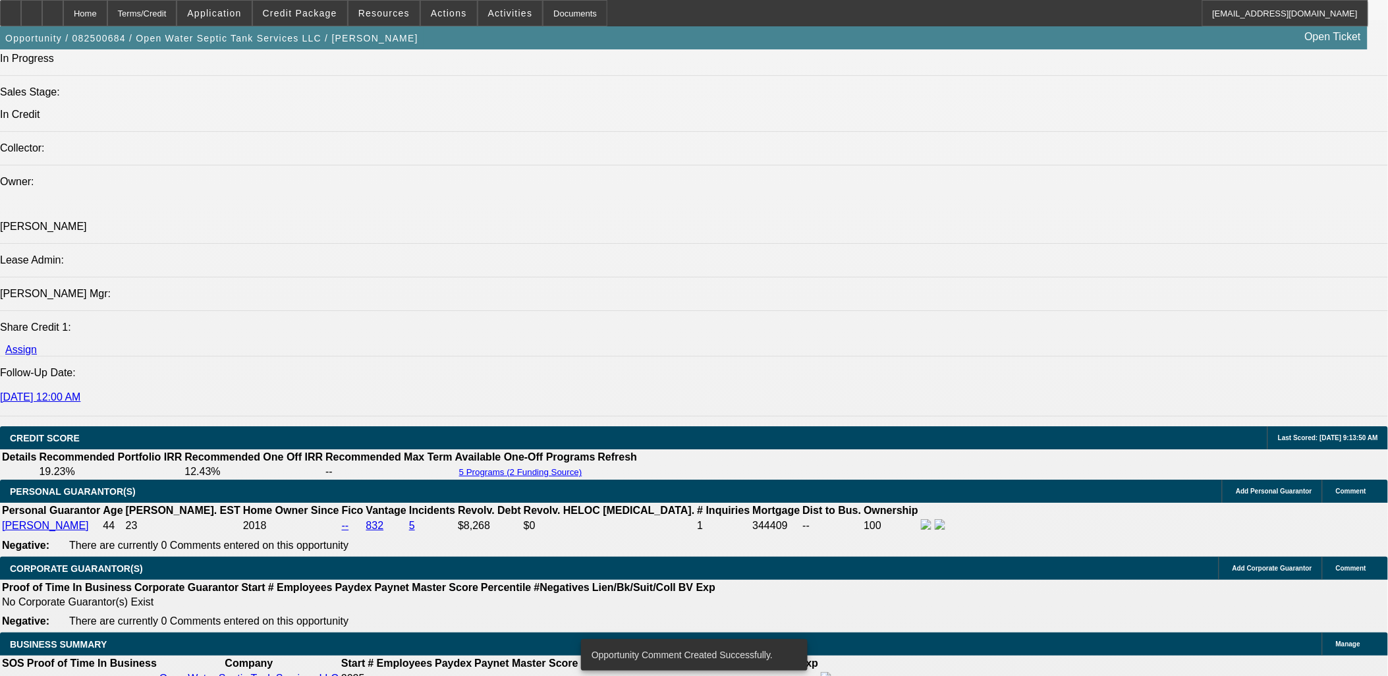
scroll to position [1243, 0]
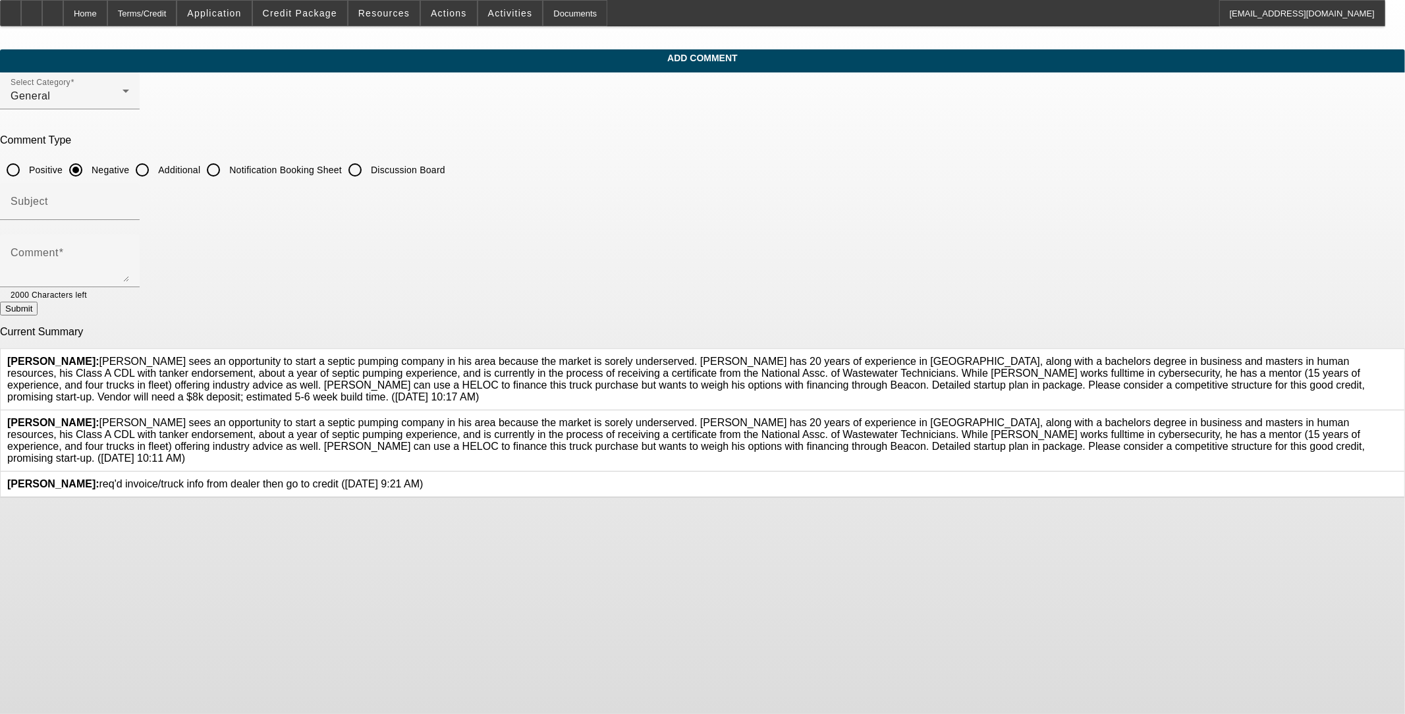
click at [584, 417] on icon at bounding box center [1398, 417] width 0 height 0
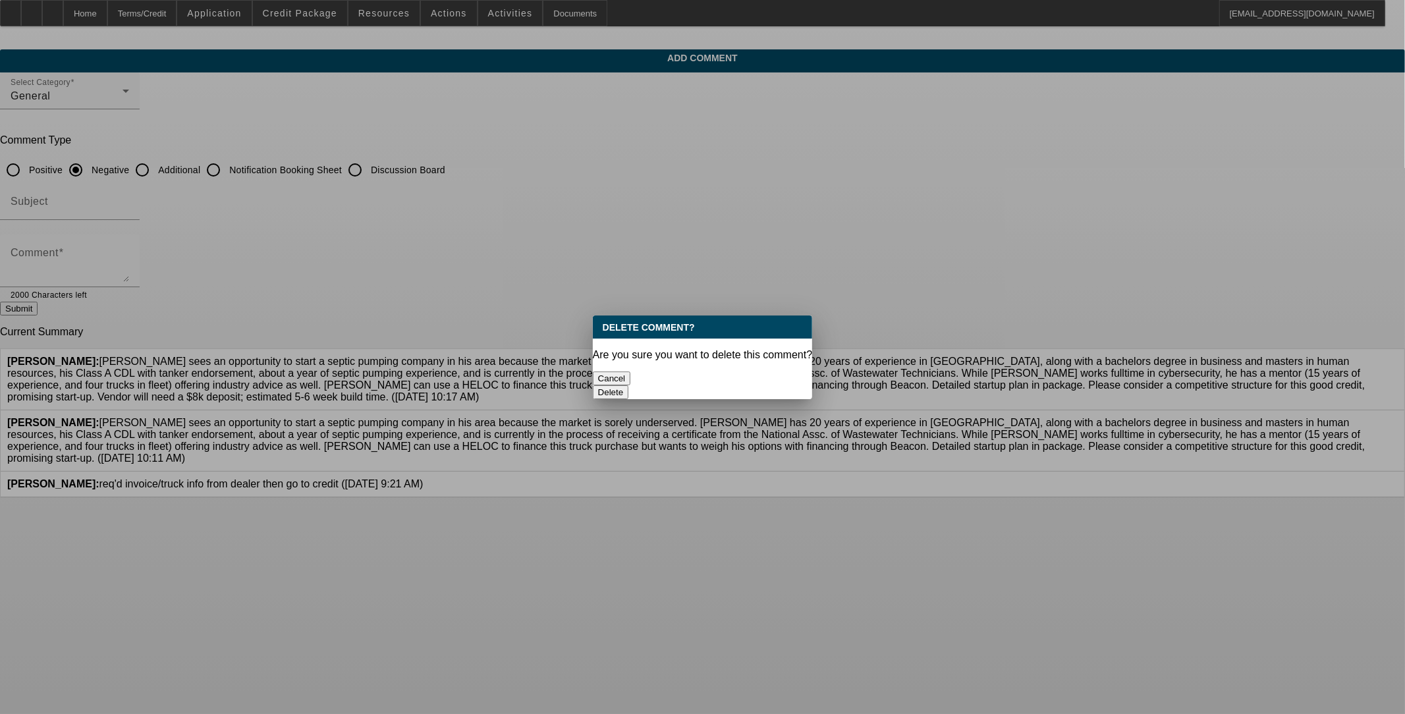
click at [584, 385] on button "Delete" at bounding box center [611, 392] width 36 height 14
